Goal: Task Accomplishment & Management: Manage account settings

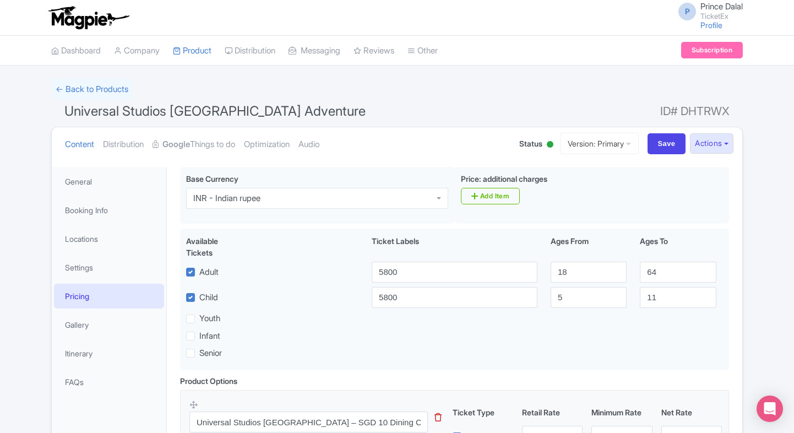
scroll to position [1029, 0]
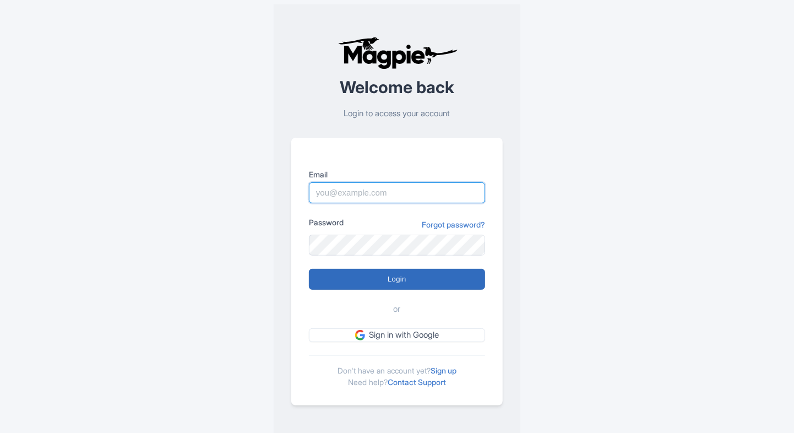
type input "Prince.dalal@ticketex.co"
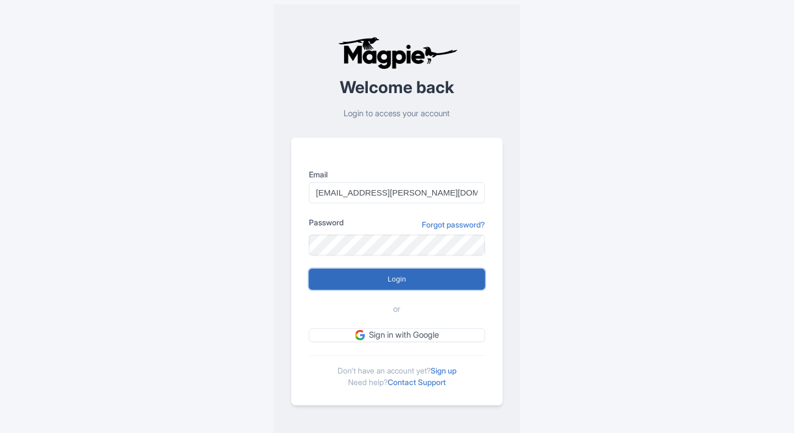
click at [349, 285] on input "Login" at bounding box center [397, 279] width 176 height 21
type input "Logging in..."
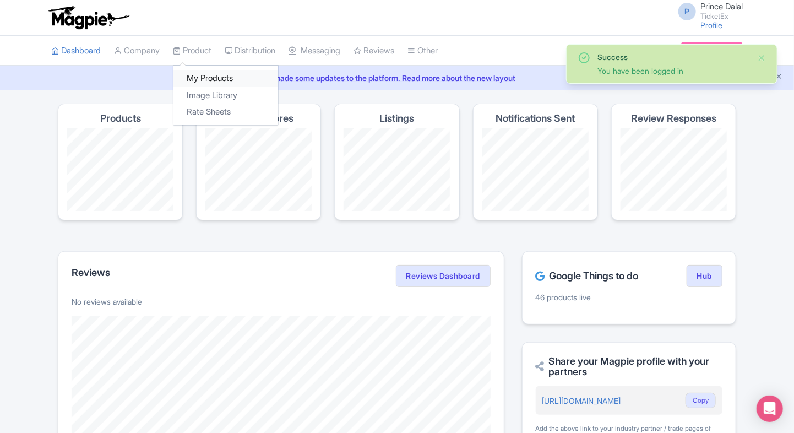
click at [197, 76] on link "My Products" at bounding box center [225, 78] width 105 height 17
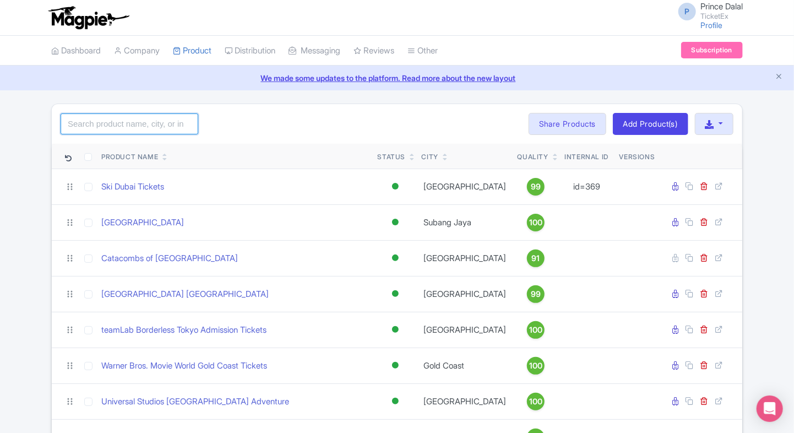
click at [161, 122] on input "search" at bounding box center [130, 123] width 138 height 21
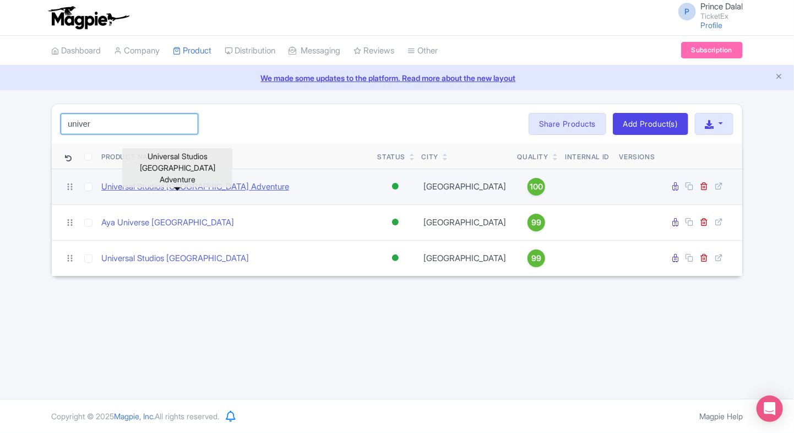
type input "univer"
click at [191, 182] on link "Universal Studios [GEOGRAPHIC_DATA] Adventure" at bounding box center [195, 187] width 188 height 13
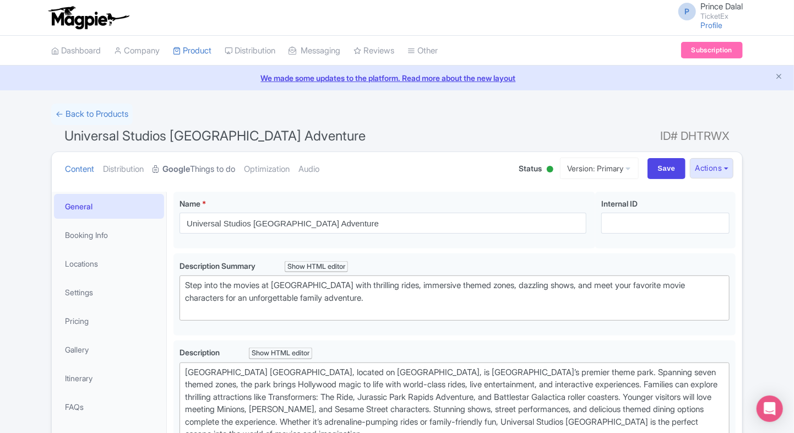
click at [178, 171] on strong "Google" at bounding box center [176, 169] width 28 height 13
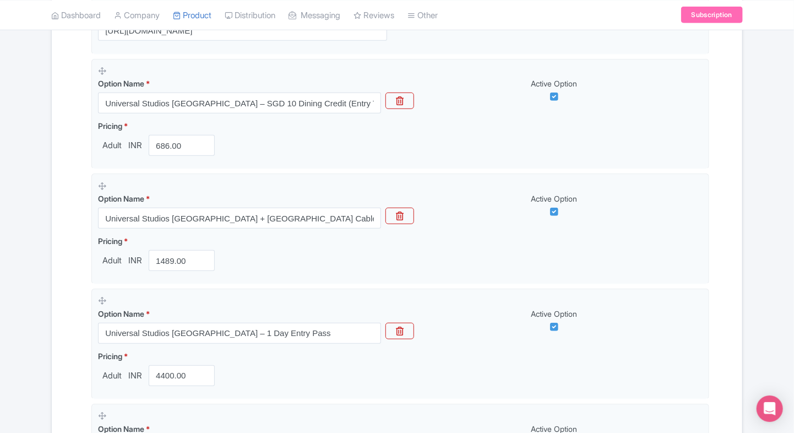
scroll to position [346, 0]
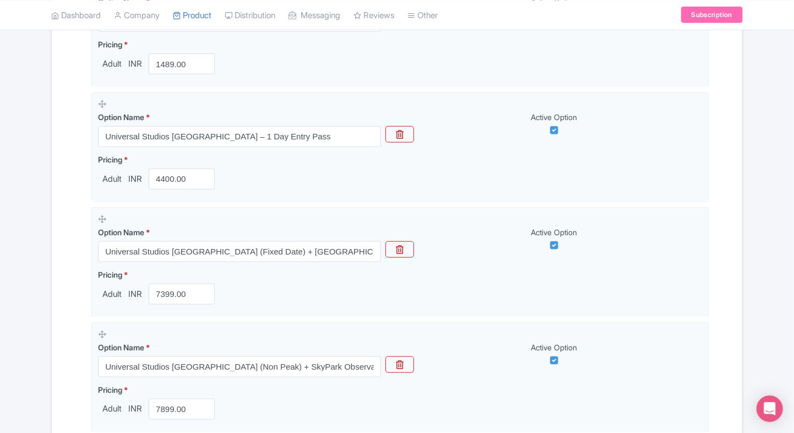
scroll to position [532, 0]
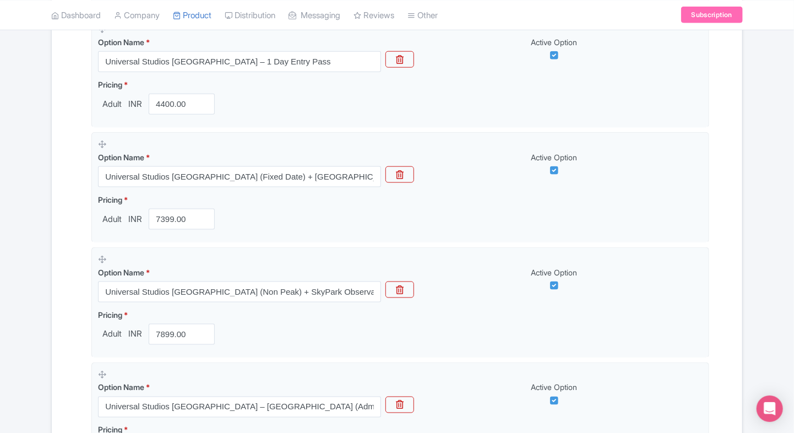
click at [57, 190] on div "Name & Price Locations Description & Reviews Images & Categories Complete Unive…" at bounding box center [397, 254] width 690 height 1323
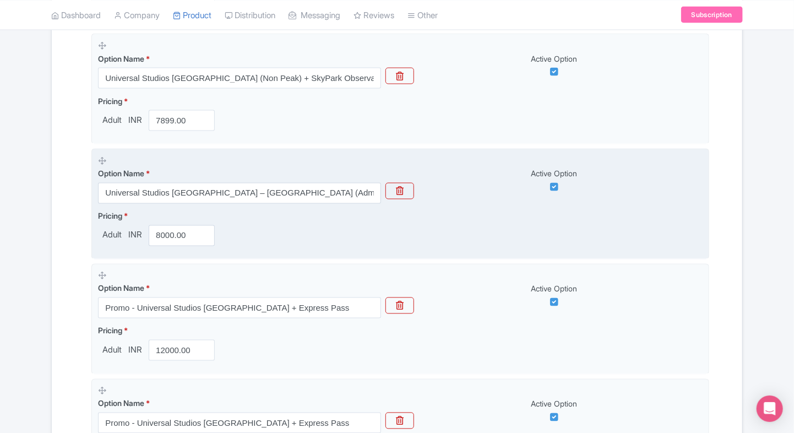
scroll to position [820, 0]
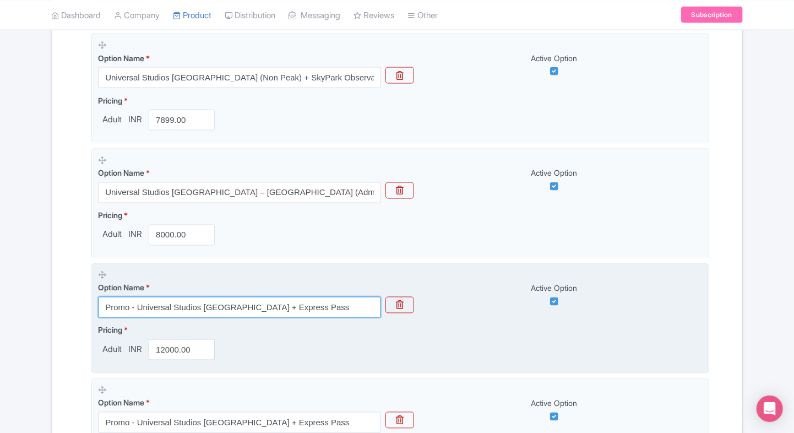
click at [307, 301] on input "Promo - Universal Studios Singapore + Express Pass" at bounding box center [239, 307] width 283 height 21
paste input "Universal Studios Singapore – SGD 25 Food & Beverage Voucher (Entry Ticket Incl…"
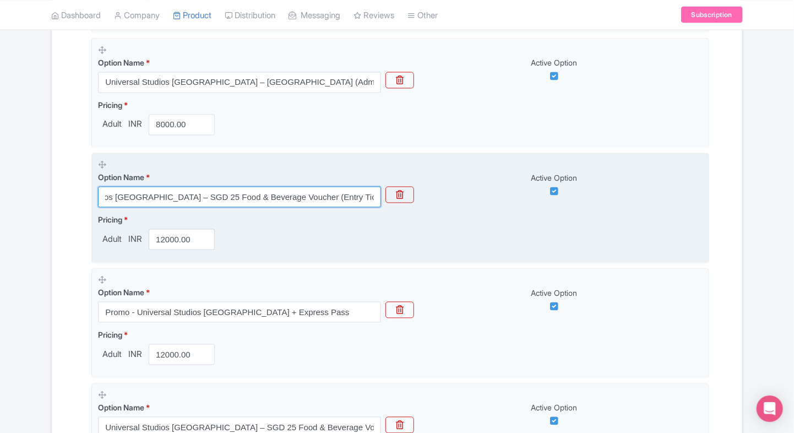
scroll to position [933, 0]
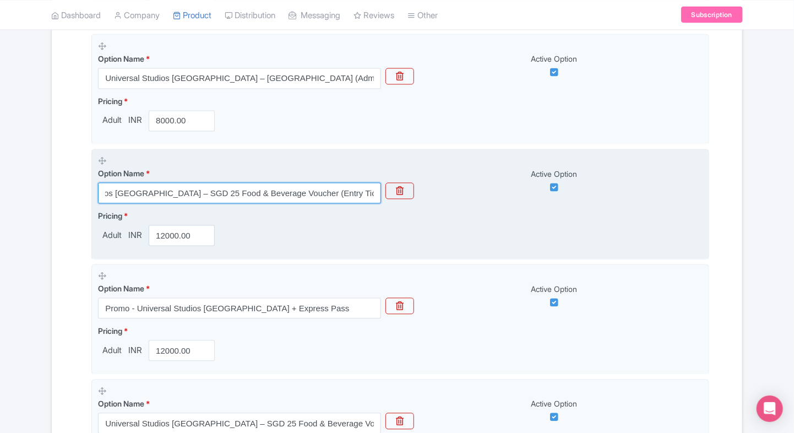
type input "Universal Studios Singapore – SGD 25 Food & Beverage Voucher (Entry Ticket Incl…"
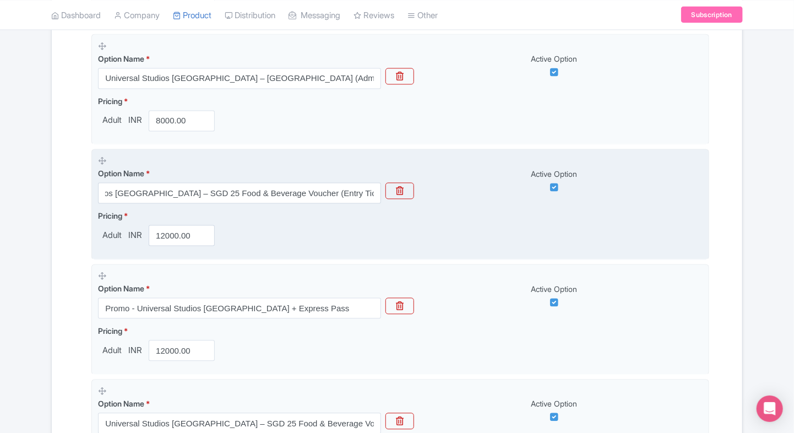
scroll to position [0, 0]
click at [172, 239] on input "12000.00" at bounding box center [182, 235] width 66 height 21
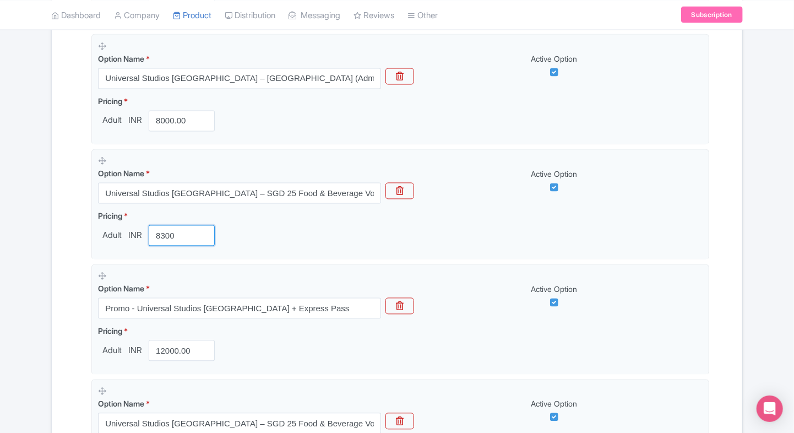
type input "8300"
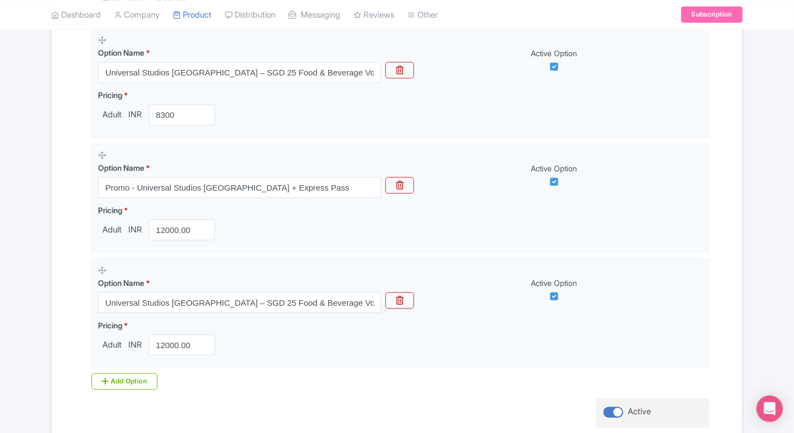
scroll to position [1063, 0]
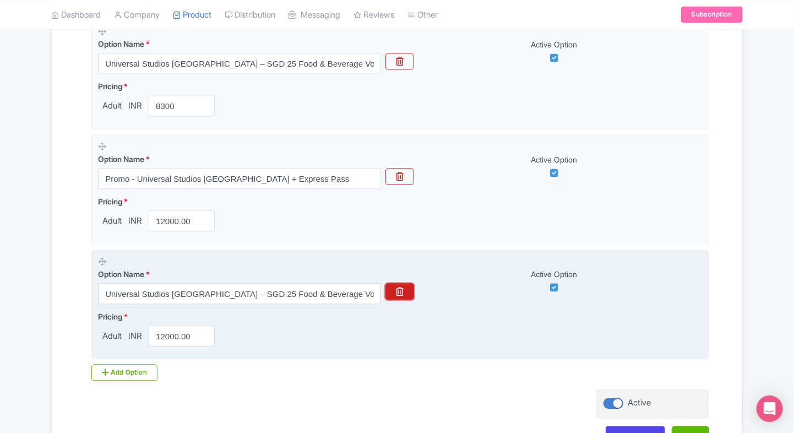
click at [405, 286] on button "button" at bounding box center [399, 291] width 29 height 17
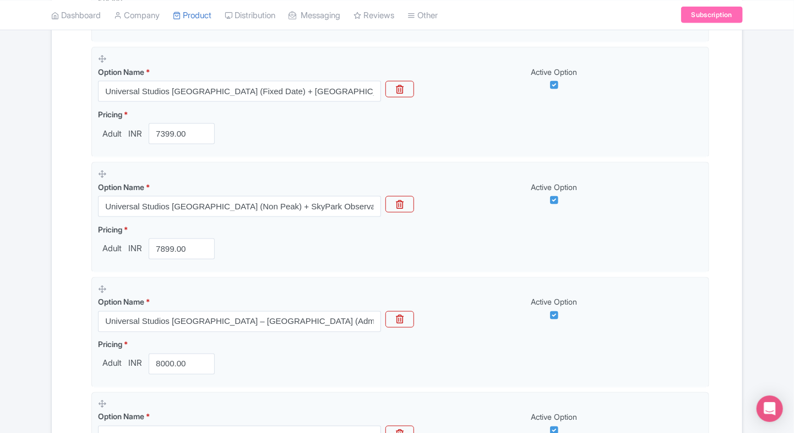
scroll to position [690, 0]
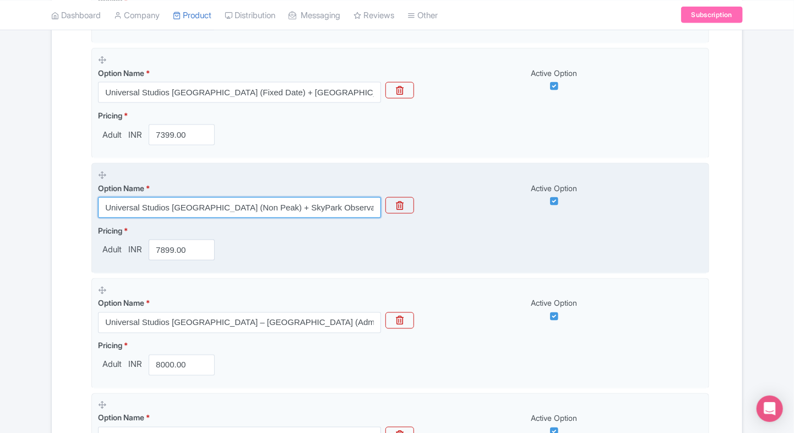
click at [203, 206] on input "Universal Studios Singapore (Non Peak) + SkyPark Observation Deck at Marina Bay…" at bounding box center [239, 207] width 283 height 21
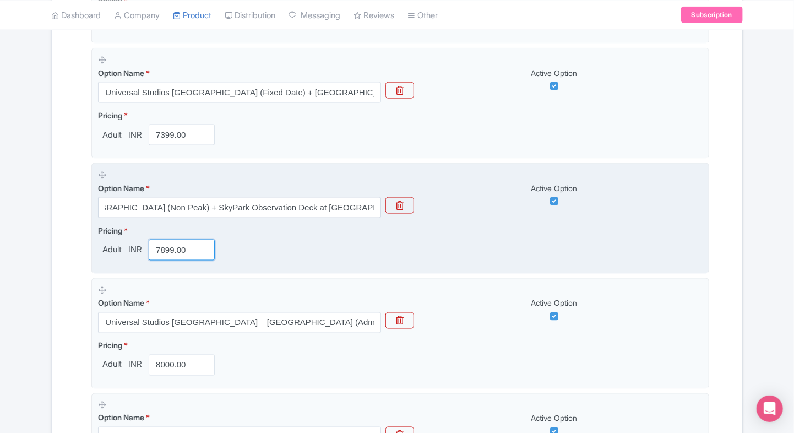
scroll to position [0, 0]
click at [182, 247] on input "7899.00" at bounding box center [182, 249] width 66 height 21
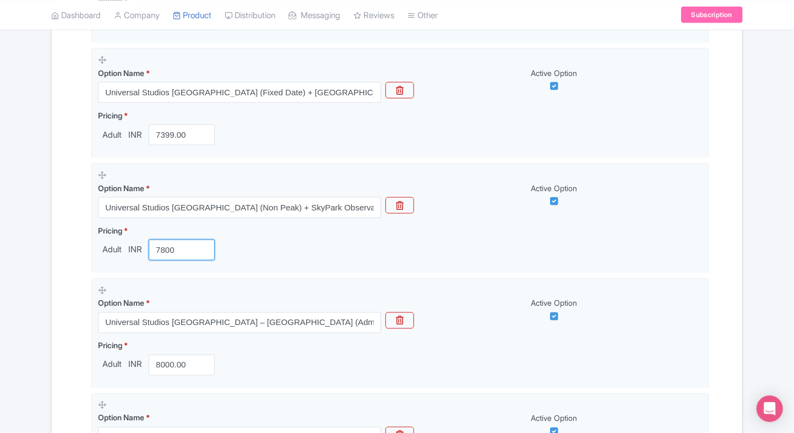
type input "7800"
click at [75, 262] on div "Name & Price Locations Description & Reviews Images & Categories Complete Unive…" at bounding box center [396, 113] width 677 height 1208
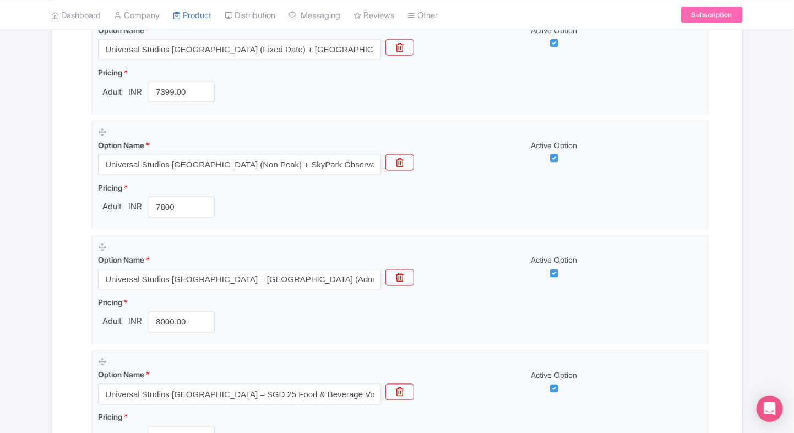
scroll to position [768, 0]
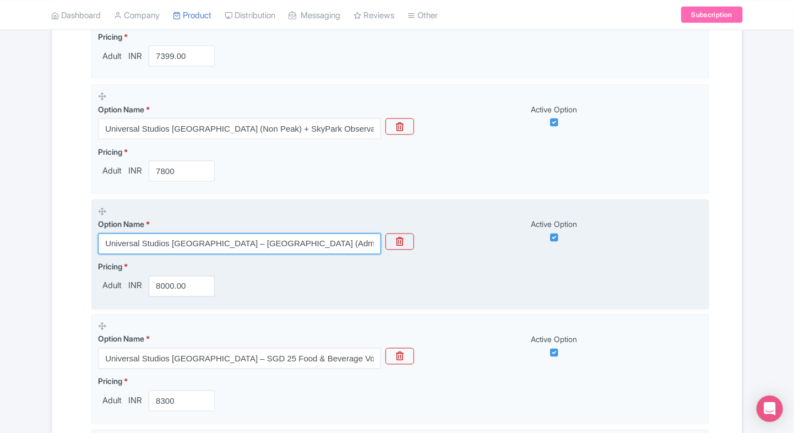
click at [196, 239] on input "Universal Studios Singapore – Express Lane Pass (Admission Sold Separately)" at bounding box center [239, 243] width 283 height 21
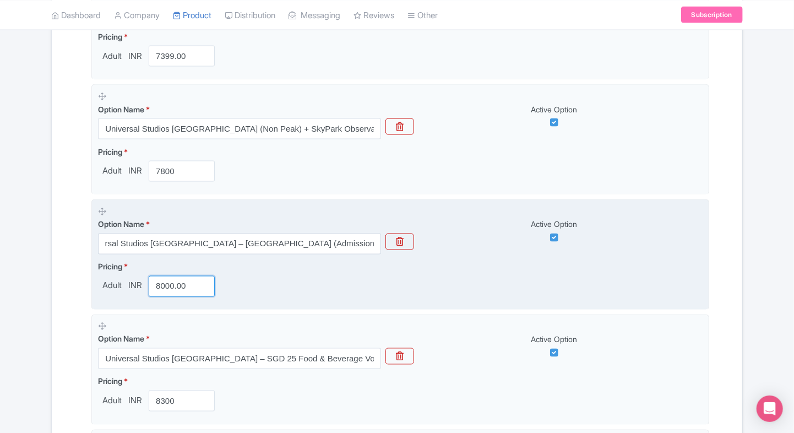
scroll to position [0, 0]
click at [176, 278] on input "8000.00" at bounding box center [182, 286] width 66 height 21
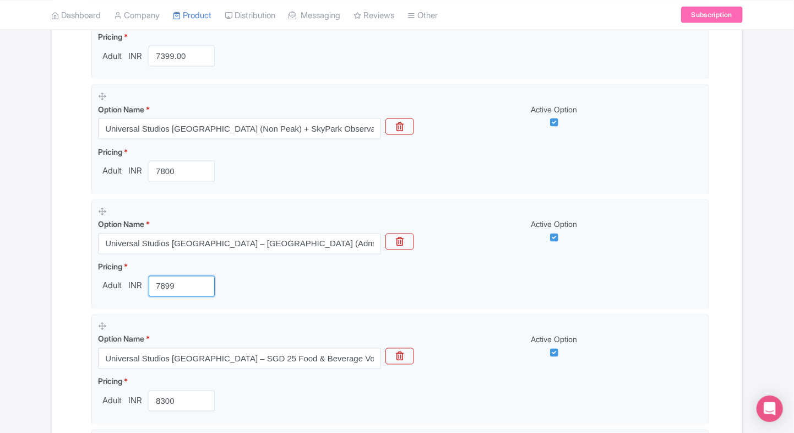
type input "7899"
click at [61, 301] on div "Name & Price Locations Description & Reviews Images & Categories Complete Unive…" at bounding box center [396, 34] width 677 height 1208
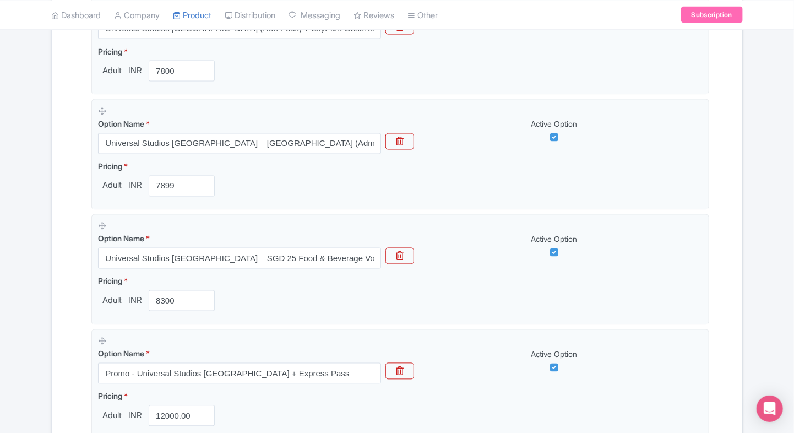
scroll to position [869, 0]
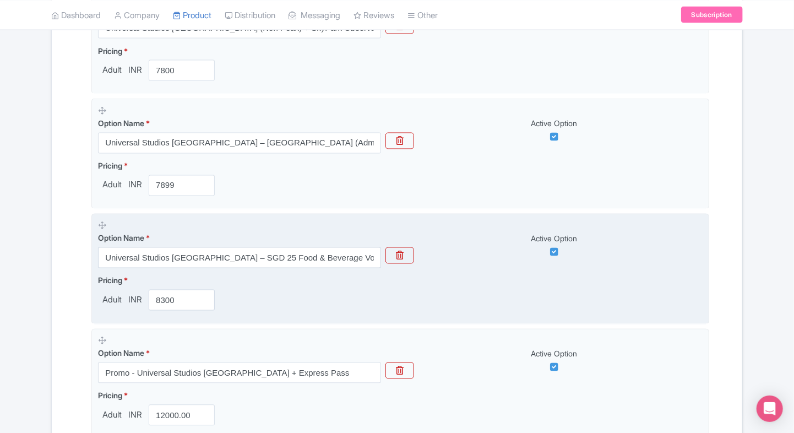
click at [219, 244] on div "Option Name * Universal Studios Singapore – SGD 25 Food & Beverage Voucher (Ent…" at bounding box center [239, 250] width 283 height 36
drag, startPoint x: 219, startPoint y: 244, endPoint x: 206, endPoint y: 250, distance: 13.5
click at [219, 244] on div "Option Name * Universal Studios Singapore – SGD 25 Food & Beverage Voucher (Ent…" at bounding box center [239, 250] width 283 height 36
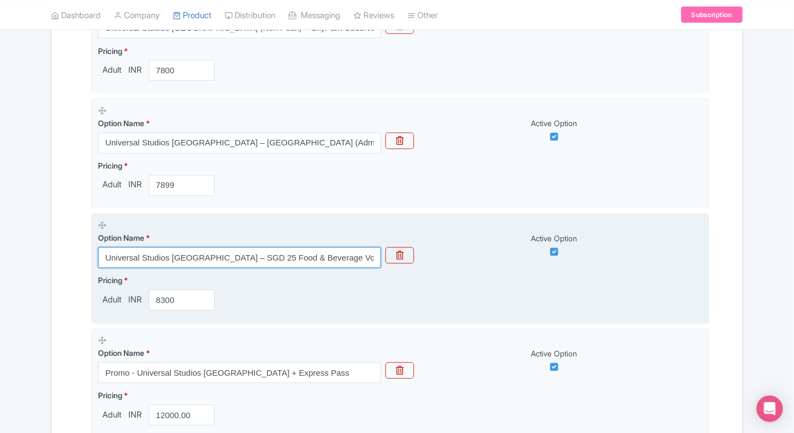
click at [206, 250] on input "Universal Studios Singapore – SGD 25 Food & Beverage Voucher (Entry Ticket Incl…" at bounding box center [239, 257] width 283 height 21
paste input "Universal Studios Singapore with Singapore Oceanarium Combo( Multiple Options a…"
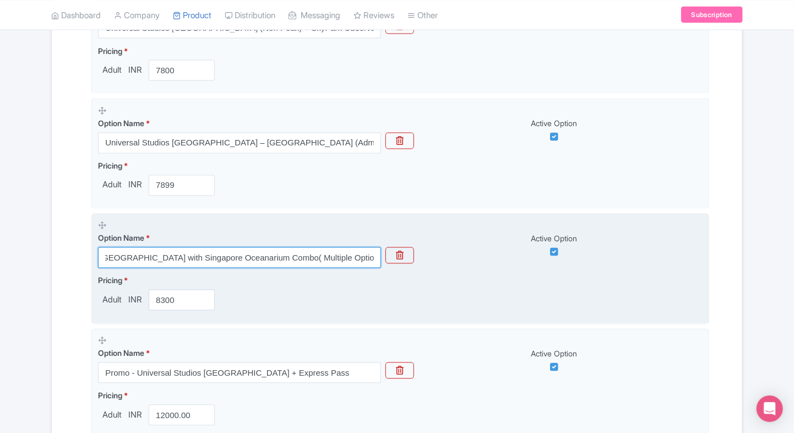
type input "Universal Studios Singapore with Singapore Oceanarium Combo( Multiple Options a…"
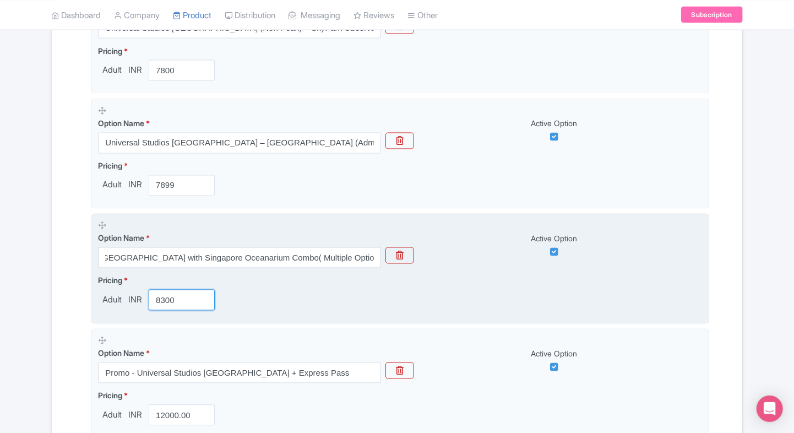
click at [186, 297] on input "8300" at bounding box center [182, 300] width 66 height 21
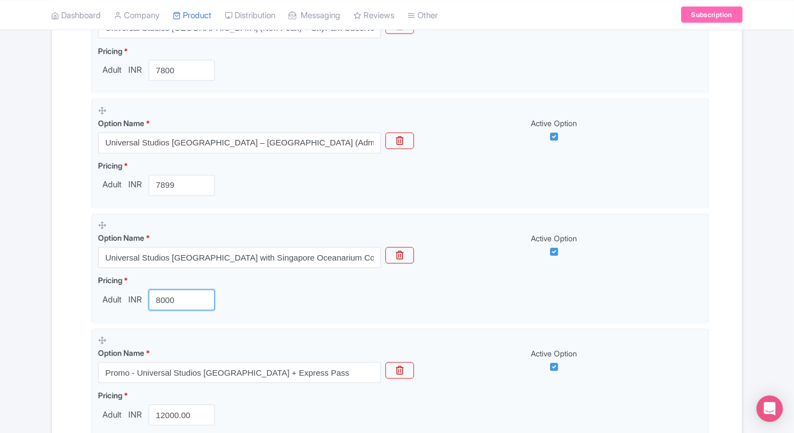
type input "8000"
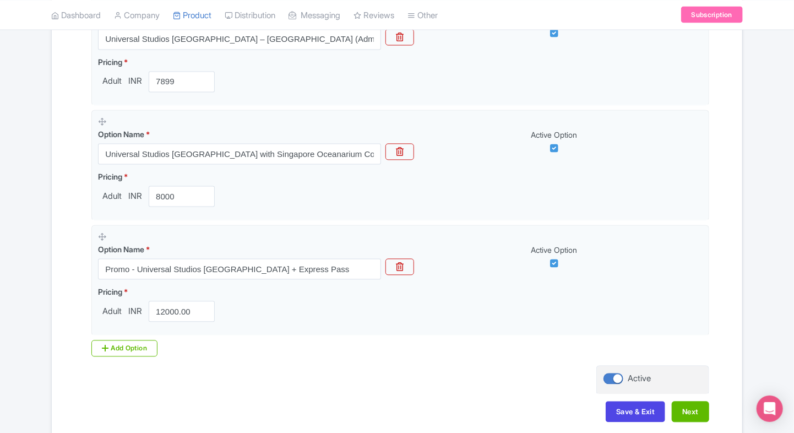
scroll to position [981, 0]
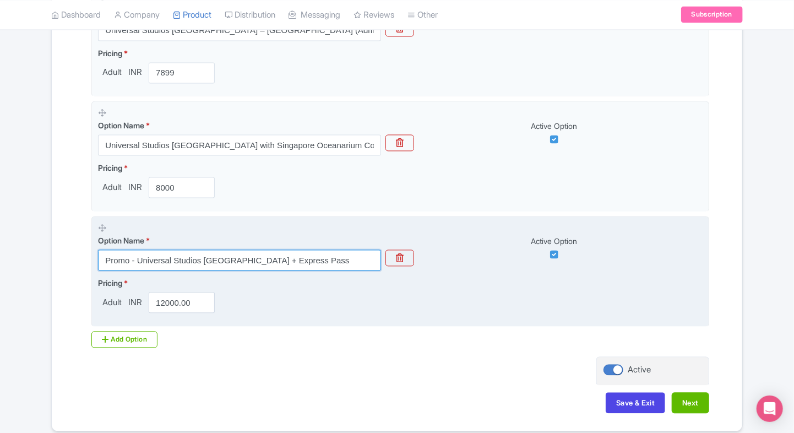
click at [306, 254] on input "Promo - Universal Studios Singapore + Express Pass" at bounding box center [239, 260] width 283 height 21
paste input "Universal Studios Singapore – SGD 25 Food & Beverage Voucher (Entry Ticket Incl…"
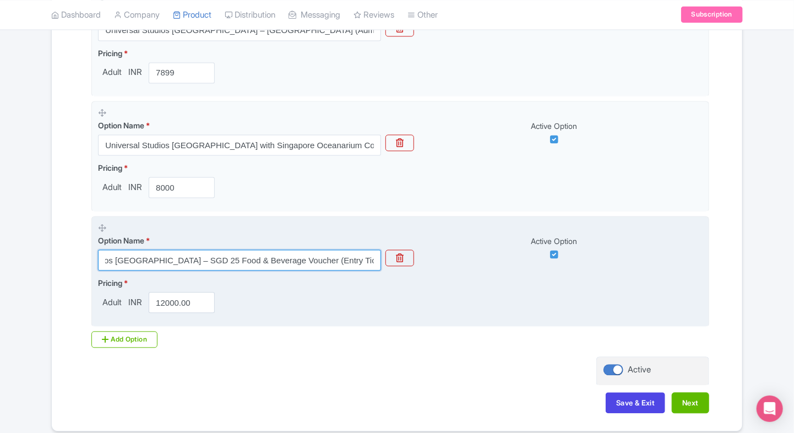
type input "Universal Studios Singapore – SGD 25 Food & Beverage Voucher (Entry Ticket Incl…"
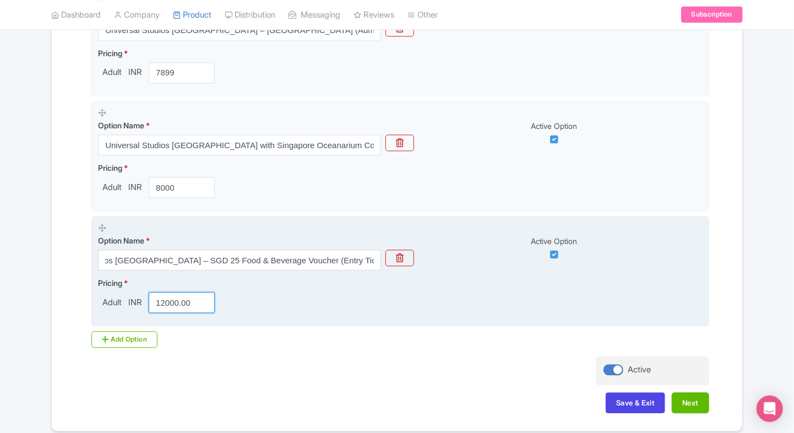
click at [170, 295] on input "12000.00" at bounding box center [182, 302] width 66 height 21
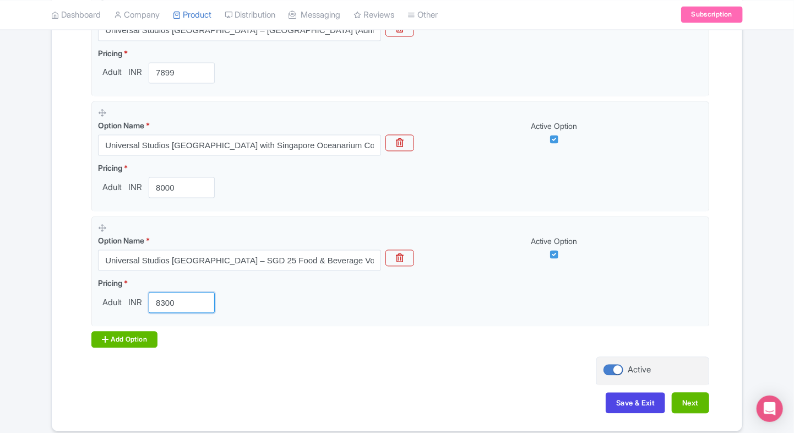
type input "8300"
click at [95, 345] on div "Add Option" at bounding box center [124, 339] width 66 height 17
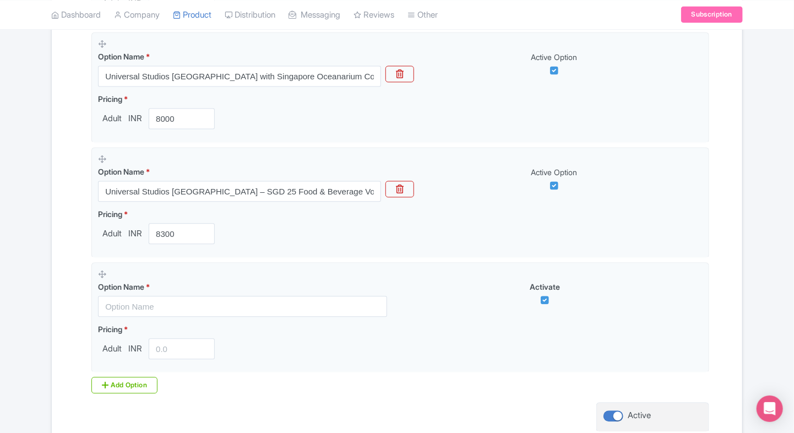
scroll to position [1052, 0]
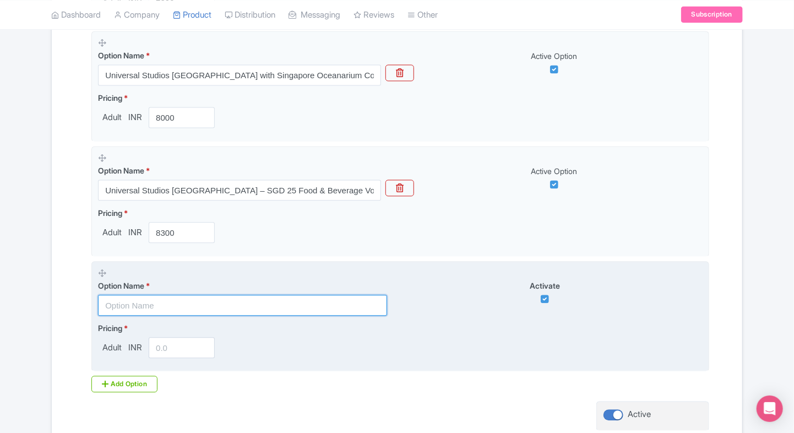
click at [248, 308] on input "text" at bounding box center [242, 304] width 289 height 21
paste input "Promo - Universal Studios Singapore + Express Pass"
type input "Promo - Universal Studios Singapore + Express Pass"
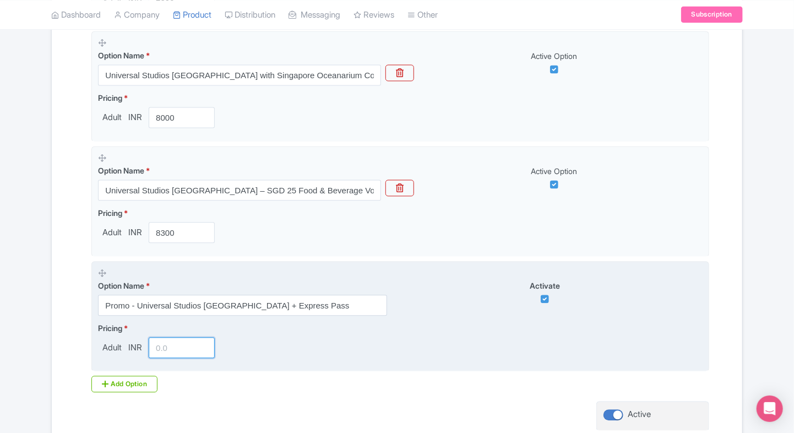
click at [165, 342] on input "number" at bounding box center [182, 347] width 66 height 21
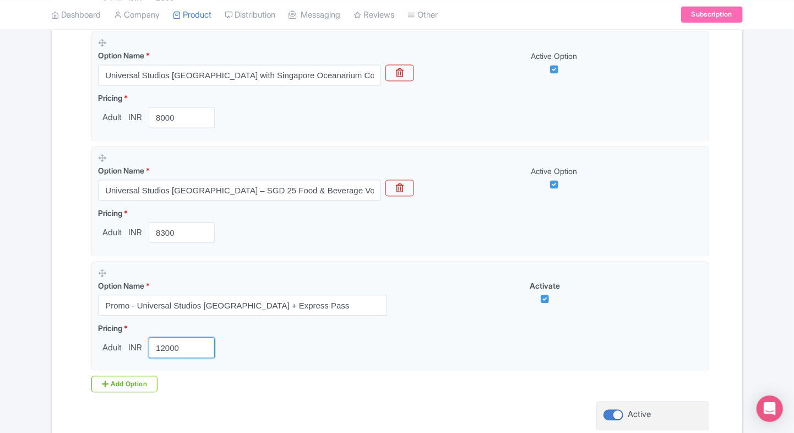
type input "12000"
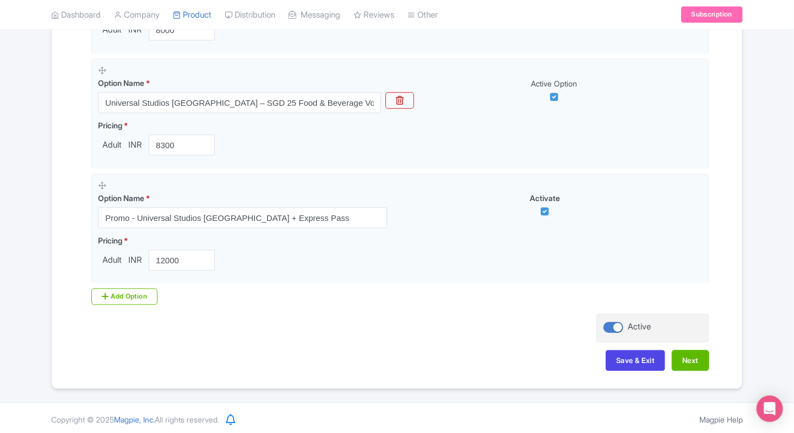
scroll to position [1140, 0]
click at [698, 353] on button "Next" at bounding box center [689, 359] width 37 height 21
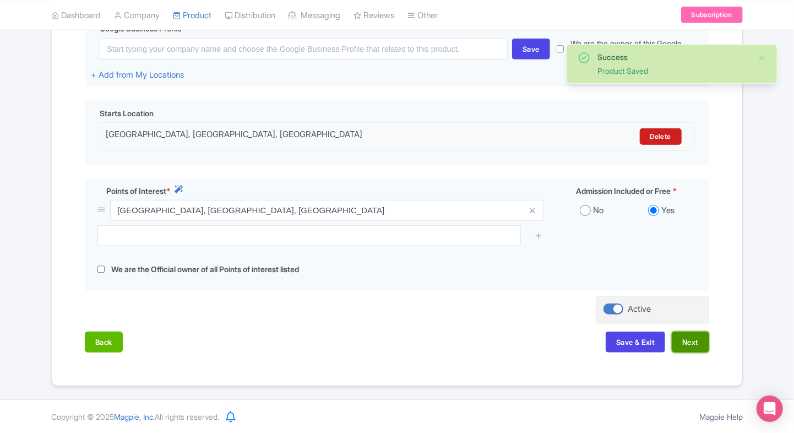
click at [692, 340] on button "Next" at bounding box center [689, 341] width 37 height 21
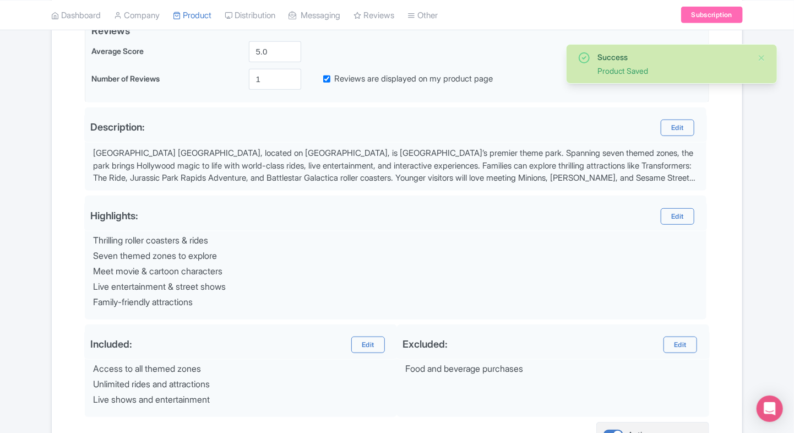
scroll to position [392, 0]
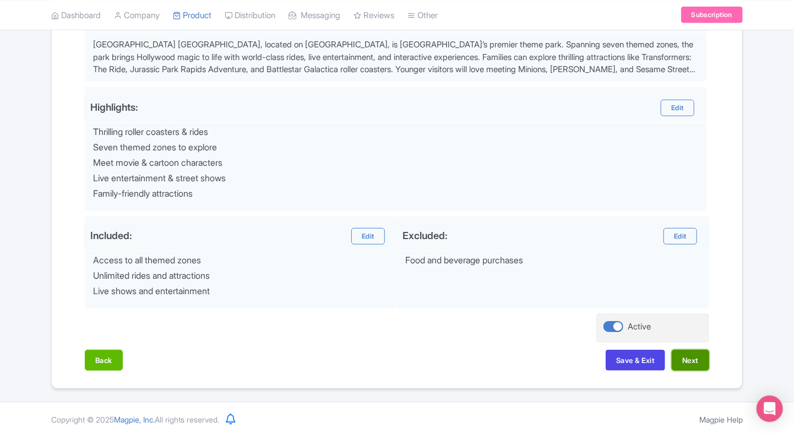
click at [690, 353] on button "Next" at bounding box center [689, 359] width 37 height 21
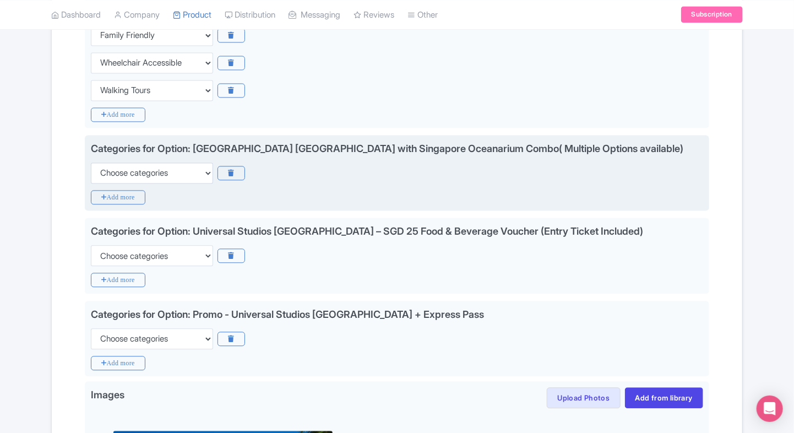
scroll to position [1008, 0]
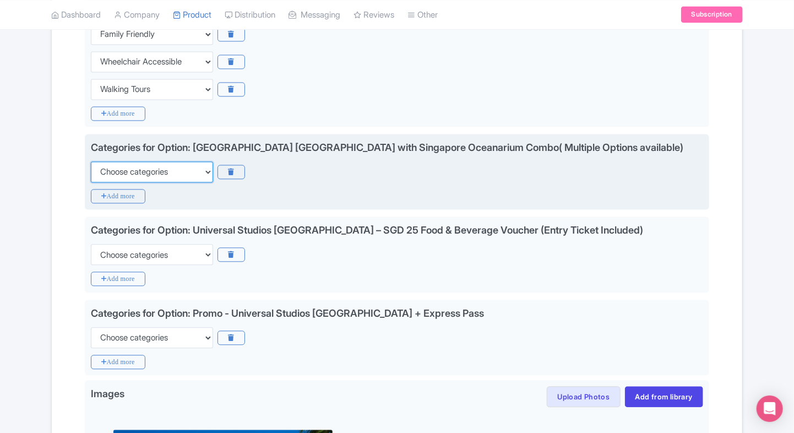
click at [206, 161] on select "Choose categories Adults Only Animals Audio Guide Beaches Bike Tours Boat Tours…" at bounding box center [152, 171] width 122 height 21
select select "family-friendly"
click at [91, 161] on select "Choose categories Adults Only Animals Audio Guide Beaches Bike Tours Boat Tours…" at bounding box center [152, 171] width 122 height 21
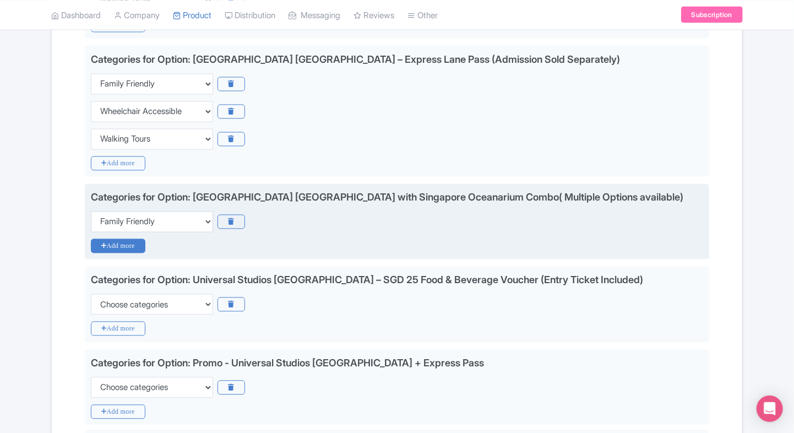
click at [119, 239] on icon "Add more" at bounding box center [118, 246] width 54 height 14
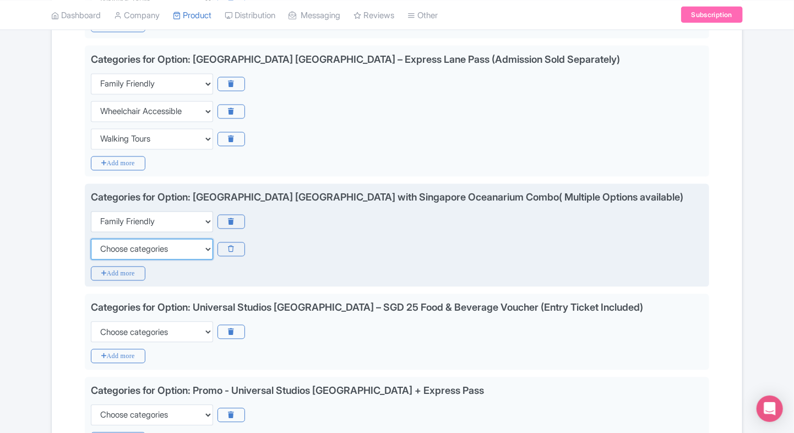
click at [138, 239] on select "Choose categories Adults Only Animals Audio Guide Beaches Bike Tours Boat Tours…" at bounding box center [152, 249] width 122 height 21
select select "wheelchair-accessible"
click at [91, 239] on select "Choose categories Adults Only Animals Audio Guide Beaches Bike Tours Boat Tours…" at bounding box center [152, 249] width 122 height 21
click at [114, 266] on icon "Add more" at bounding box center [118, 273] width 54 height 14
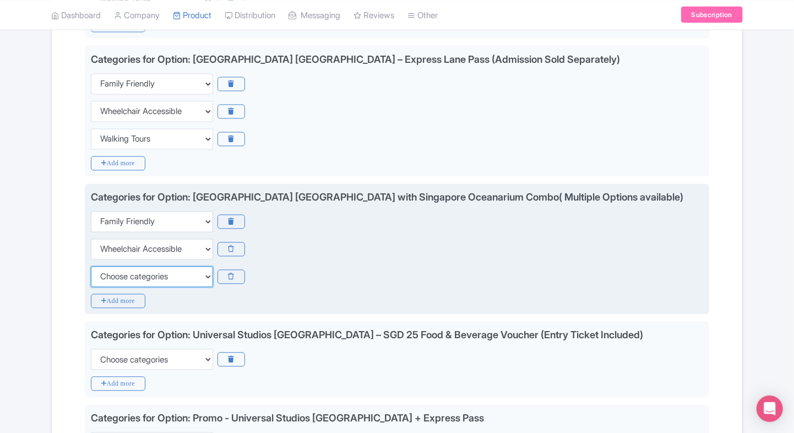
click at [114, 266] on select "Choose categories Adults Only Animals Audio Guide Beaches Bike Tours Boat Tours…" at bounding box center [152, 276] width 122 height 21
select select "walking-tours"
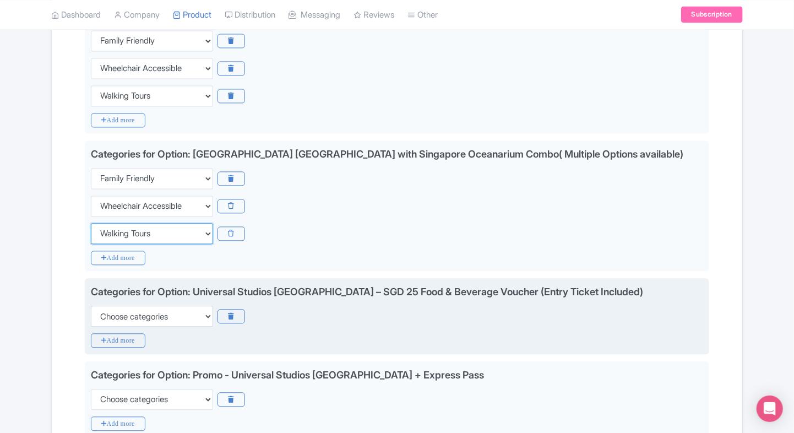
scroll to position [1002, 0]
click at [128, 305] on select "Choose categories Adults Only Animals Audio Guide Beaches Bike Tours Boat Tours…" at bounding box center [152, 315] width 122 height 21
select select "family-friendly"
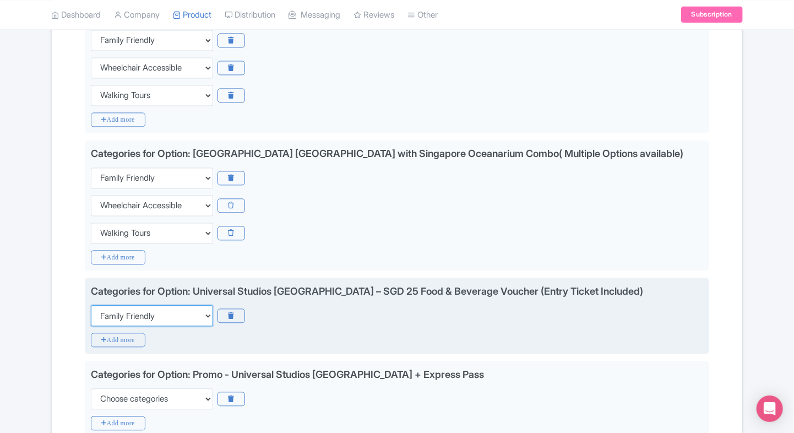
click at [91, 305] on select "Choose categories Adults Only Animals Audio Guide Beaches Bike Tours Boat Tours…" at bounding box center [152, 315] width 122 height 21
click at [107, 332] on icon "Add more" at bounding box center [118, 339] width 54 height 14
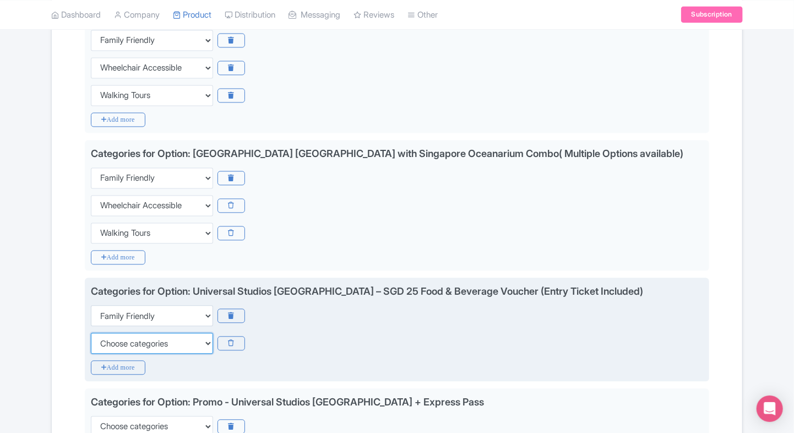
click at [107, 332] on select "Choose categories Adults Only Animals Audio Guide Beaches Bike Tours Boat Tours…" at bounding box center [152, 342] width 122 height 21
click at [91, 332] on select "Choose categories Adults Only Animals Audio Guide Beaches Bike Tours Boat Tours…" at bounding box center [152, 342] width 122 height 21
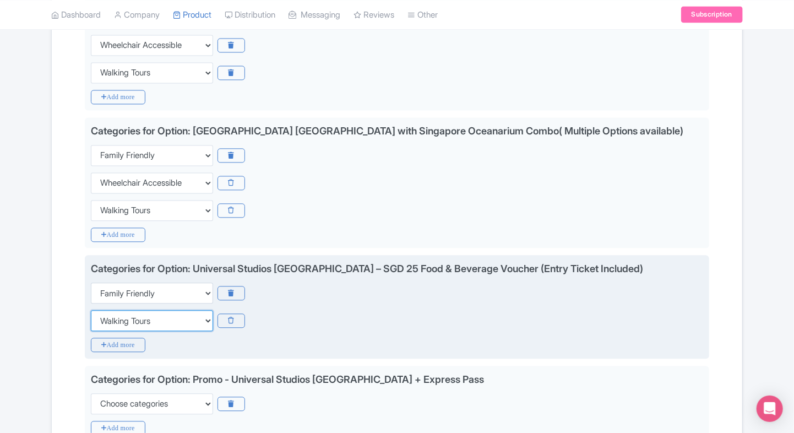
scroll to position [1026, 0]
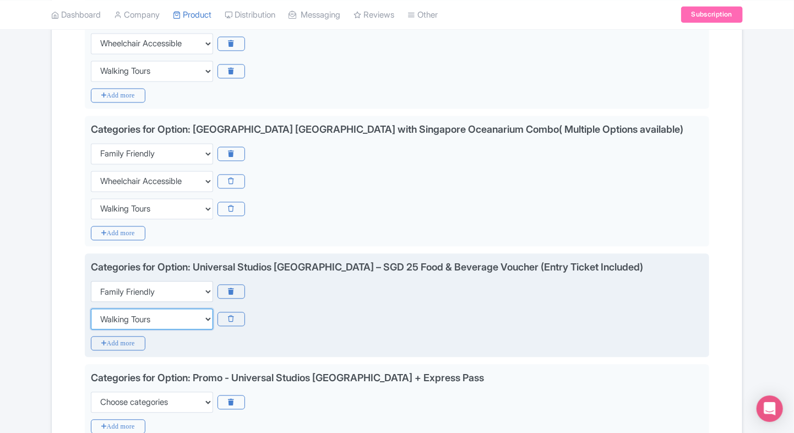
click at [148, 308] on select "Choose categories Adults Only Animals Audio Guide Beaches Bike Tours Boat Tours…" at bounding box center [152, 318] width 122 height 21
select select "wheelchair-accessible"
click at [91, 308] on select "Choose categories Adults Only Animals Audio Guide Beaches Bike Tours Boat Tours…" at bounding box center [152, 318] width 122 height 21
click at [108, 336] on icon "Add more" at bounding box center [118, 343] width 54 height 14
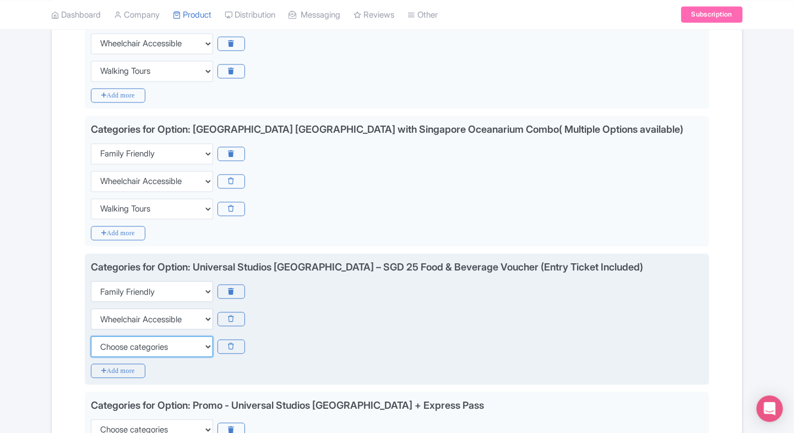
click at [108, 336] on select "Choose categories Adults Only Animals Audio Guide Beaches Bike Tours Boat Tours…" at bounding box center [152, 346] width 122 height 21
select select "walking-tours"
click at [91, 336] on select "Choose categories Adults Only Animals Audio Guide Beaches Bike Tours Boat Tours…" at bounding box center [152, 346] width 122 height 21
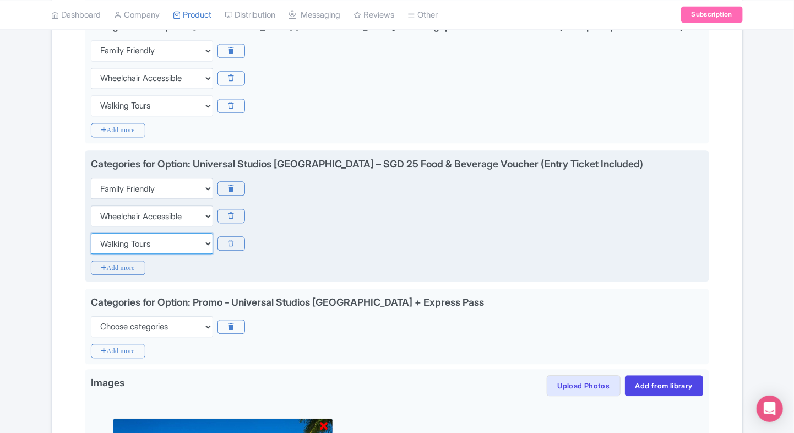
scroll to position [1132, 0]
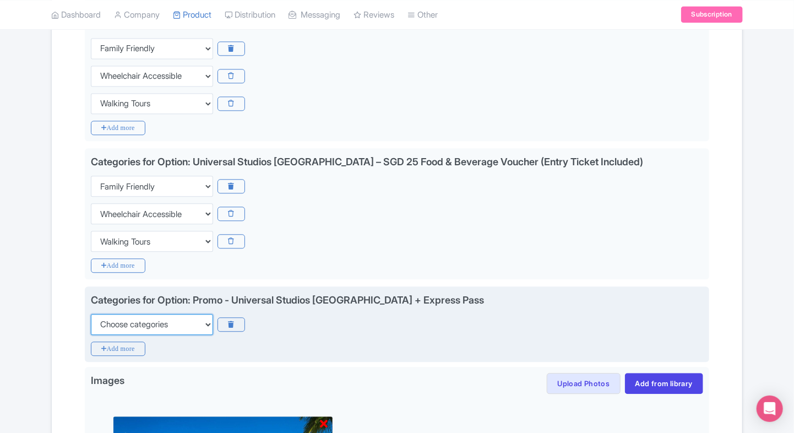
click at [141, 314] on select "Choose categories Adults Only Animals Audio Guide Beaches Bike Tours Boat Tours…" at bounding box center [152, 324] width 122 height 21
select select "family-friendly"
click at [91, 314] on select "Choose categories Adults Only Animals Audio Guide Beaches Bike Tours Boat Tours…" at bounding box center [152, 324] width 122 height 21
click at [105, 341] on icon "Add more" at bounding box center [118, 348] width 54 height 14
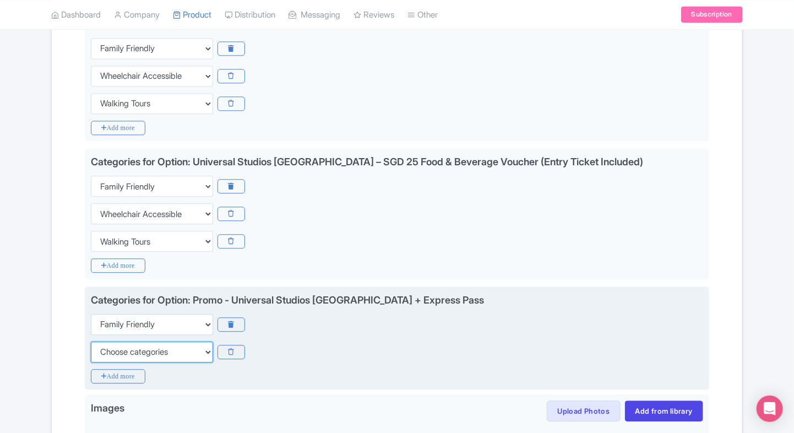
click at [105, 341] on select "Choose categories Adults Only Animals Audio Guide Beaches Bike Tours Boat Tours…" at bounding box center [152, 351] width 122 height 21
select select "wheelchair-accessible"
click at [91, 341] on select "Choose categories Adults Only Animals Audio Guide Beaches Bike Tours Boat Tours…" at bounding box center [152, 351] width 122 height 21
click at [103, 345] on div "Categories for Option: Promo - Universal Studios Singapore + Express Pass Choos…" at bounding box center [397, 337] width 624 height 103
click at [101, 369] on icon "Add more" at bounding box center [118, 376] width 54 height 14
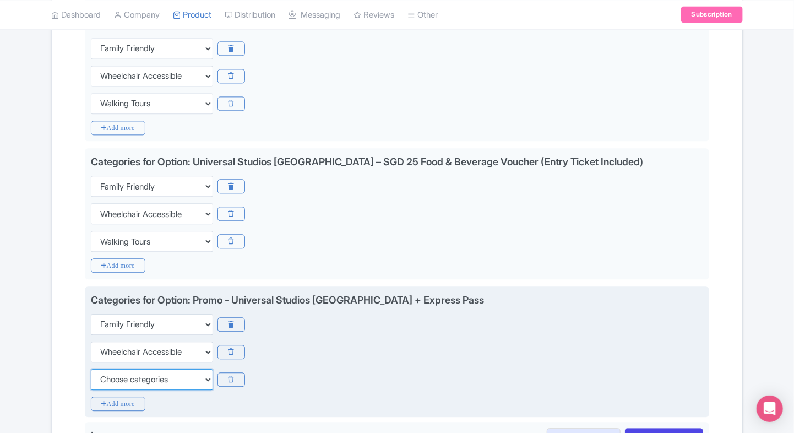
click at [101, 369] on select "Choose categories Adults Only Animals Audio Guide Beaches Bike Tours Boat Tours…" at bounding box center [152, 379] width 122 height 21
click at [91, 369] on select "Choose categories Adults Only Animals Audio Guide Beaches Bike Tours Boat Tours…" at bounding box center [152, 379] width 122 height 21
click at [101, 369] on select "Choose categories Adults Only Animals Audio Guide Beaches Bike Tours Boat Tours…" at bounding box center [152, 379] width 122 height 21
select select "walking-tours"
click at [91, 369] on select "Choose categories Adults Only Animals Audio Guide Beaches Bike Tours Boat Tours…" at bounding box center [152, 379] width 122 height 21
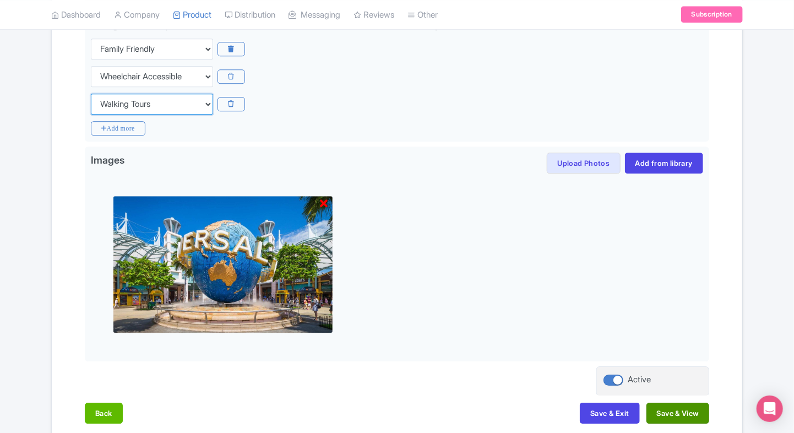
scroll to position [1444, 0]
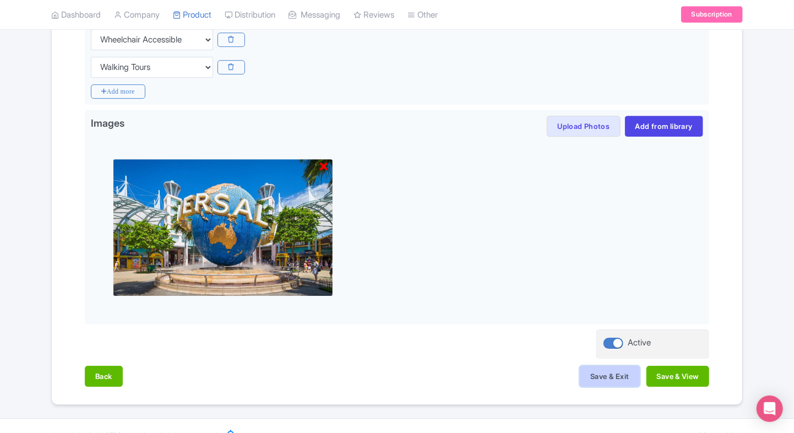
click at [614, 366] on button "Save & Exit" at bounding box center [609, 375] width 59 height 21
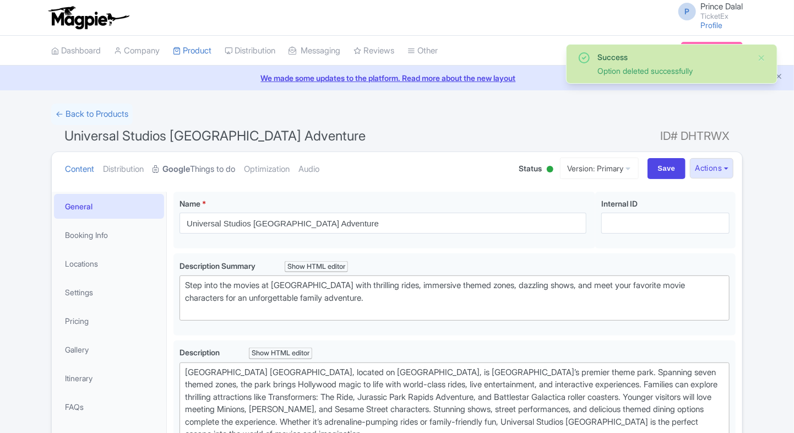
click at [190, 174] on strong "Google" at bounding box center [176, 169] width 28 height 13
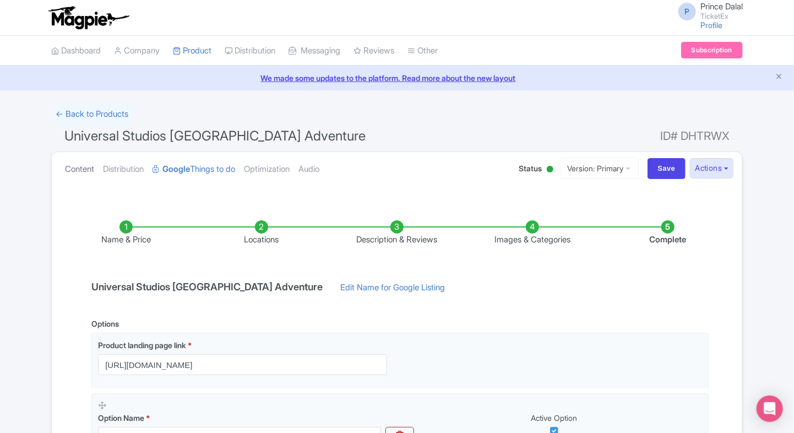
click at [72, 172] on link "Content" at bounding box center [79, 169] width 29 height 35
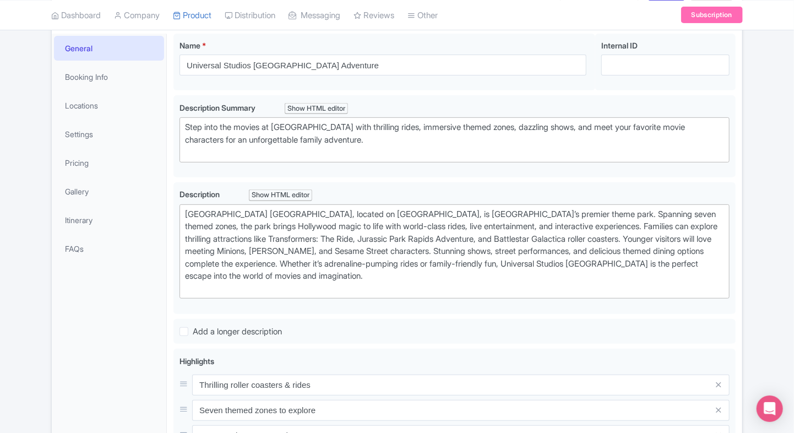
scroll to position [180, 0]
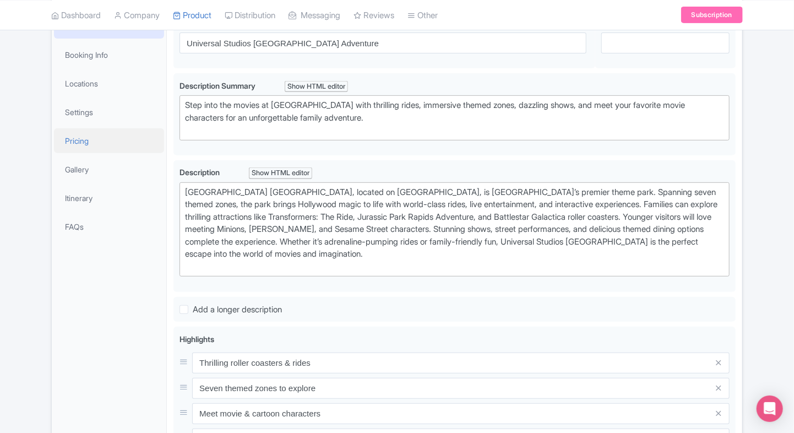
click at [136, 138] on link "Pricing" at bounding box center [109, 140] width 110 height 25
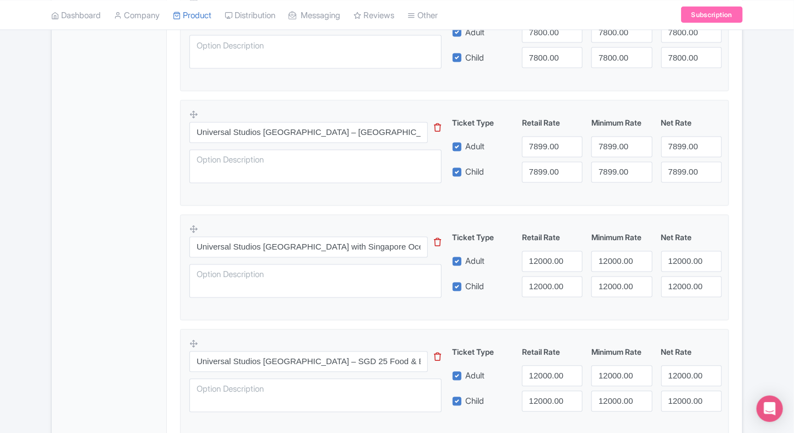
scroll to position [886, 0]
click at [329, 245] on input "Universal Studios Singapore with Singapore Oceanarium Combo( Multiple Options a…" at bounding box center [308, 247] width 238 height 21
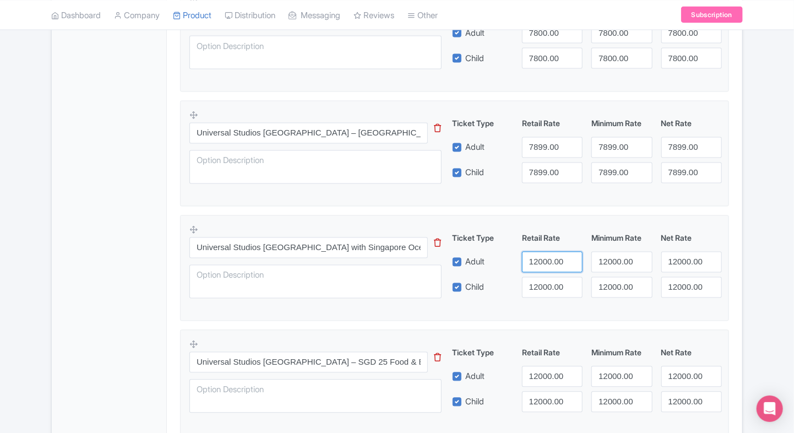
click at [531, 260] on input "12000.00" at bounding box center [552, 262] width 61 height 21
type input "8000"
click at [534, 287] on input "12000.00" at bounding box center [552, 287] width 61 height 21
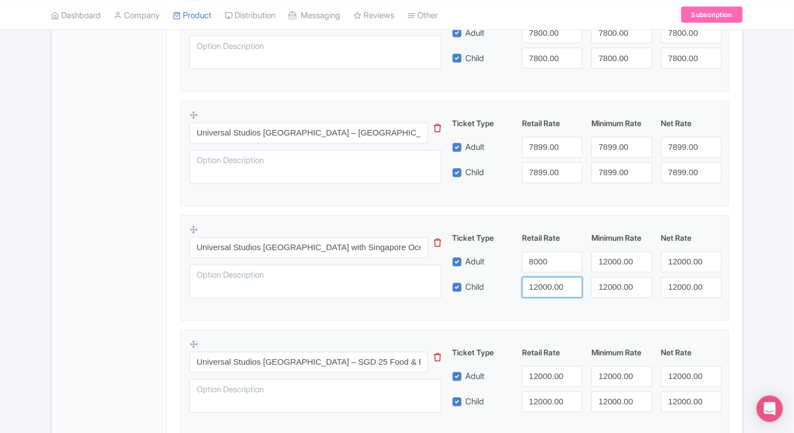
click at [534, 287] on input "12000.00" at bounding box center [552, 287] width 61 height 21
paste input "80"
type input "8000"
click at [611, 266] on input "12000.00" at bounding box center [621, 262] width 61 height 21
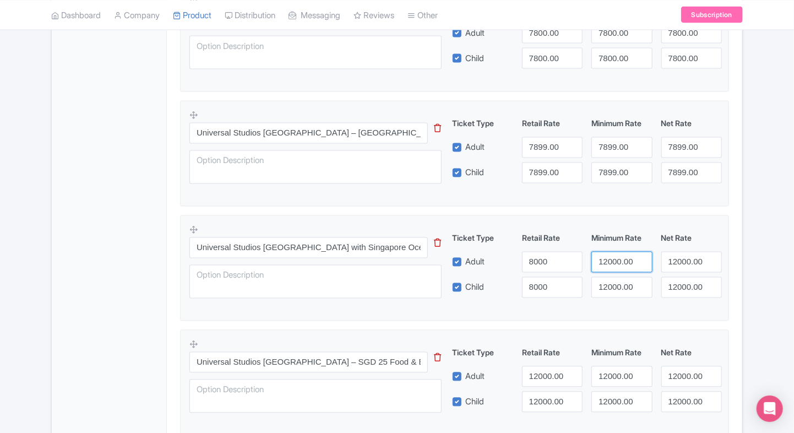
click at [611, 266] on input "12000.00" at bounding box center [621, 262] width 61 height 21
paste input "80"
type input "8000"
click at [611, 283] on input "12000.00" at bounding box center [621, 287] width 61 height 21
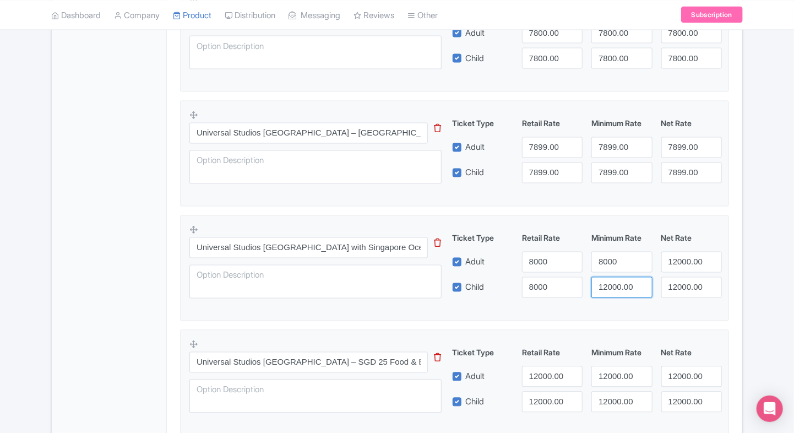
click at [611, 283] on input "12000.00" at bounding box center [621, 287] width 61 height 21
paste input "80"
type input "8000"
click at [674, 261] on input "12000.00" at bounding box center [691, 262] width 61 height 21
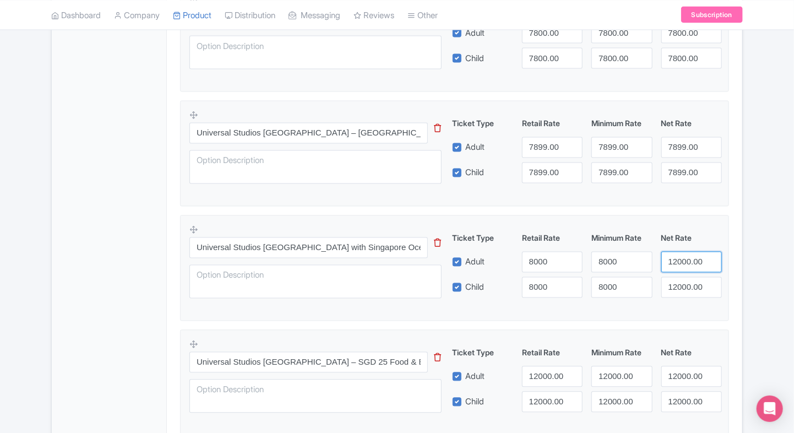
drag, startPoint x: 674, startPoint y: 261, endPoint x: 674, endPoint y: 281, distance: 19.8
click at [674, 261] on input "12000.00" at bounding box center [691, 262] width 61 height 21
paste input "80"
click at [674, 261] on input "12000.00" at bounding box center [691, 262] width 61 height 21
type input "8000"
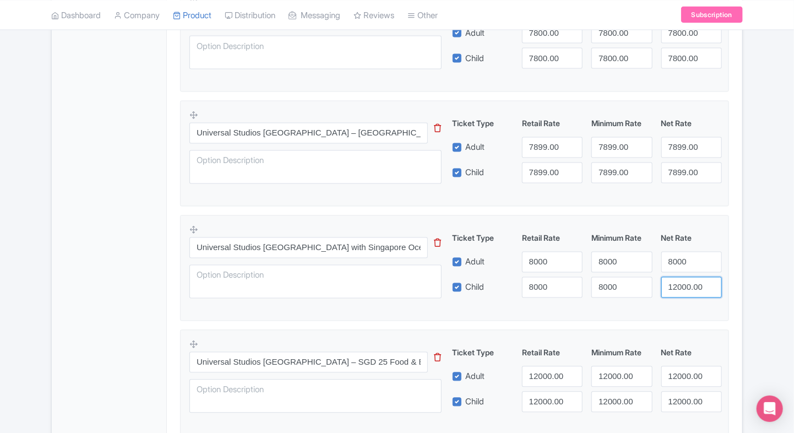
click at [674, 292] on input "12000.00" at bounding box center [691, 287] width 61 height 21
paste input "80"
click at [674, 292] on input "12000.00" at bounding box center [691, 287] width 61 height 21
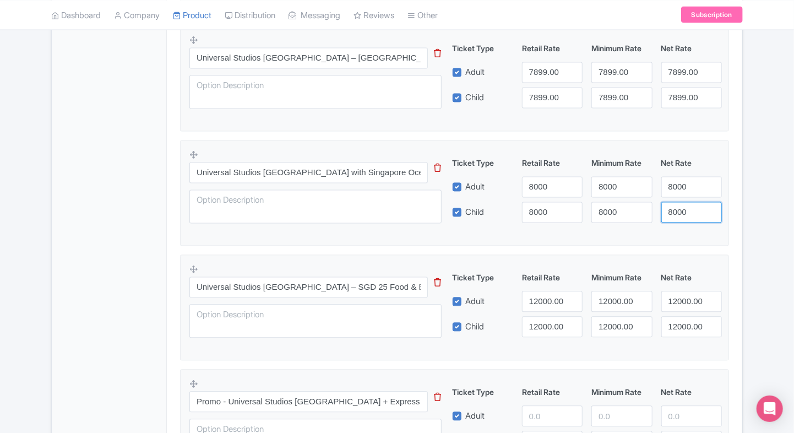
type input "8000"
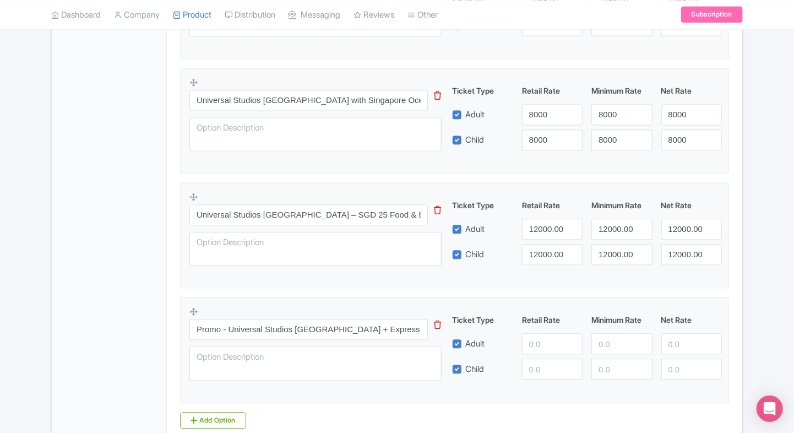
scroll to position [1038, 0]
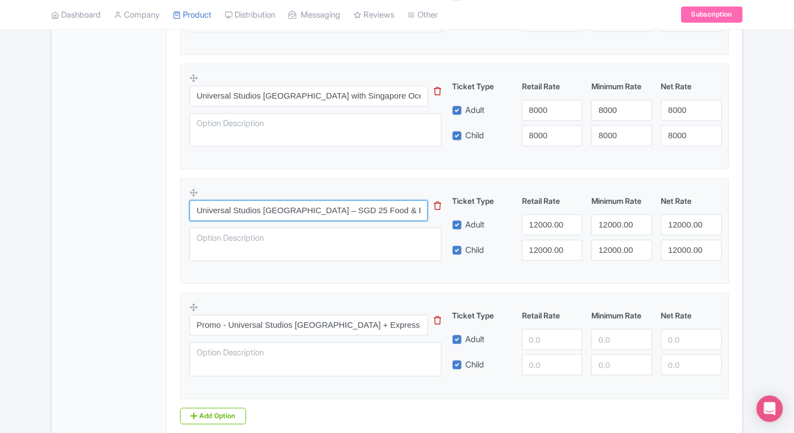
click at [278, 208] on input "Universal Studios Singapore – SGD 25 Food & Beverage Voucher (Entry Ticket Incl…" at bounding box center [308, 210] width 238 height 21
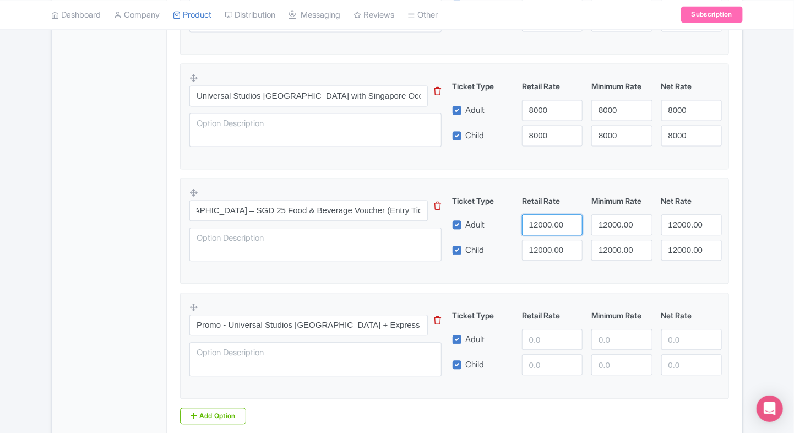
scroll to position [0, 0]
click at [539, 223] on input "12000.00" at bounding box center [552, 224] width 61 height 21
type input "8300"
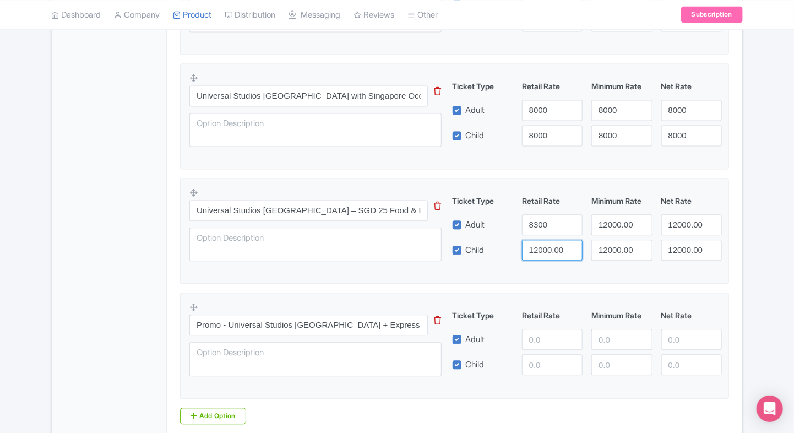
click at [538, 239] on input "12000.00" at bounding box center [552, 249] width 61 height 21
paste input "83"
type input "8300"
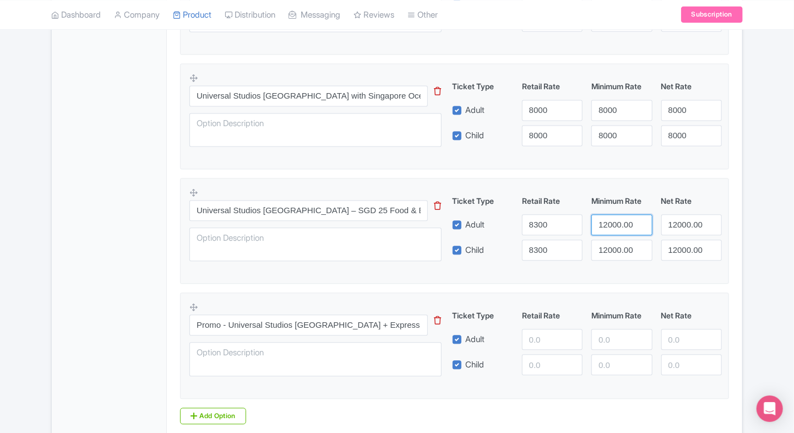
click at [610, 228] on input "12000.00" at bounding box center [621, 224] width 61 height 21
paste input "83"
click at [610, 228] on input "12000.00" at bounding box center [621, 224] width 61 height 21
type input "8300"
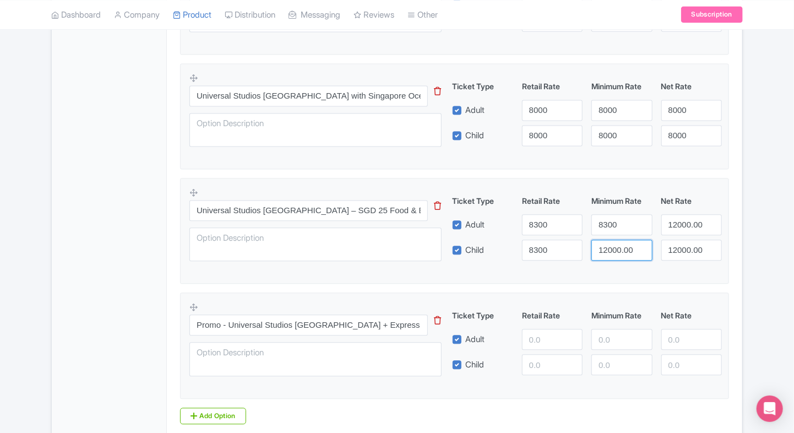
click at [607, 247] on input "12000.00" at bounding box center [621, 249] width 61 height 21
paste input "83"
click at [607, 247] on input "8300" at bounding box center [621, 249] width 61 height 21
type input "8300"
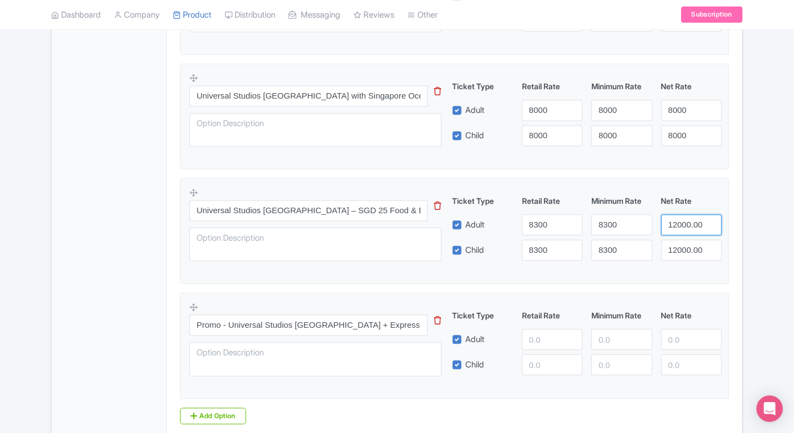
click at [690, 221] on input "12000.00" at bounding box center [691, 224] width 61 height 21
paste input "83"
type input "8300"
click at [682, 244] on input "12000.00" at bounding box center [691, 249] width 61 height 21
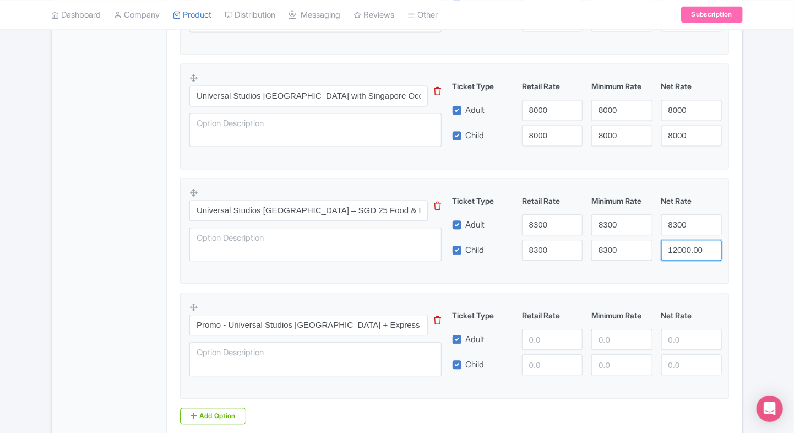
click at [682, 244] on input "12000.00" at bounding box center [691, 249] width 61 height 21
paste input "83"
click at [682, 244] on input "12000.00" at bounding box center [691, 249] width 61 height 21
type input "8300"
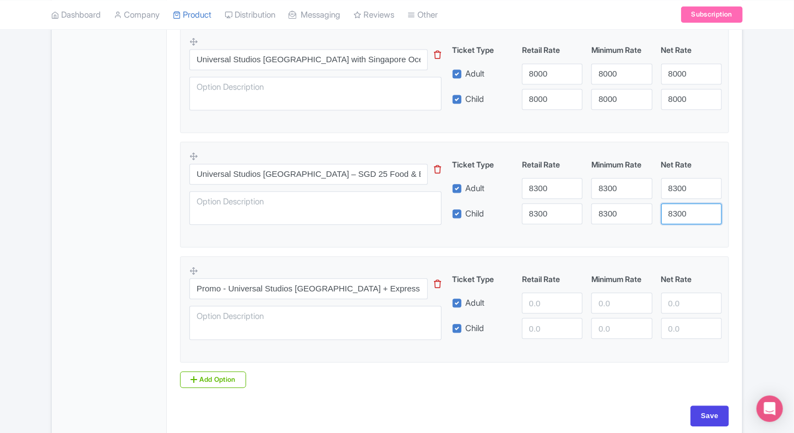
scroll to position [1076, 0]
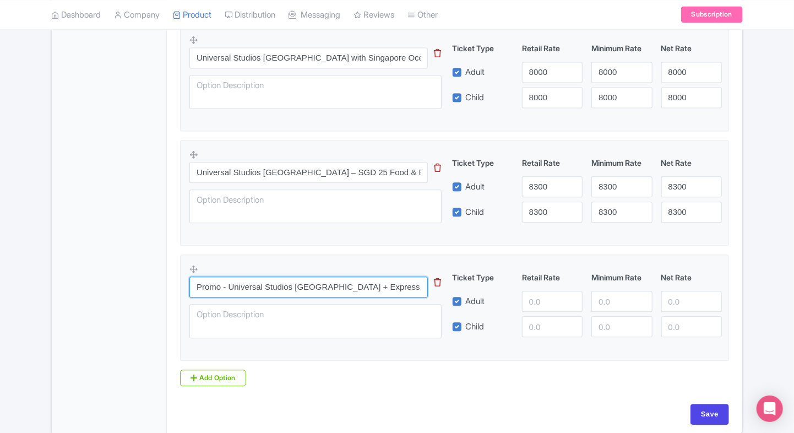
click at [341, 292] on input "Promo - Universal Studios Singapore + Express Pass" at bounding box center [308, 286] width 238 height 21
paste input "text"
type input "Promo - Universal Studios Singapore + Express Pass"
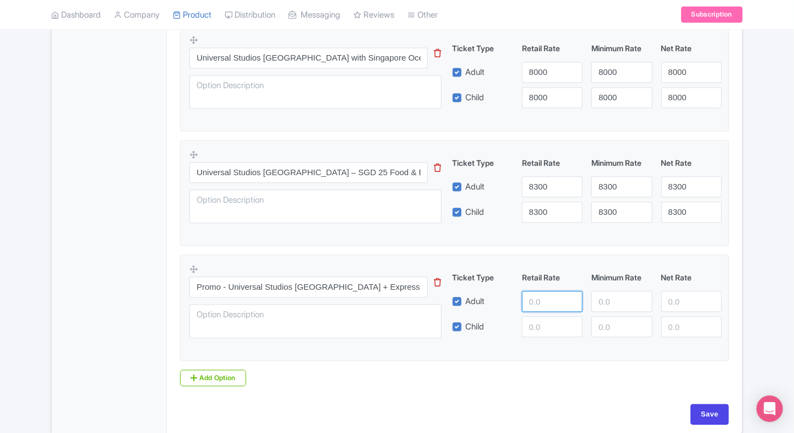
click at [533, 295] on input "number" at bounding box center [552, 301] width 61 height 21
type input "12000"
click at [534, 320] on input "number" at bounding box center [552, 326] width 61 height 21
paste input "12000"
type input "12000"
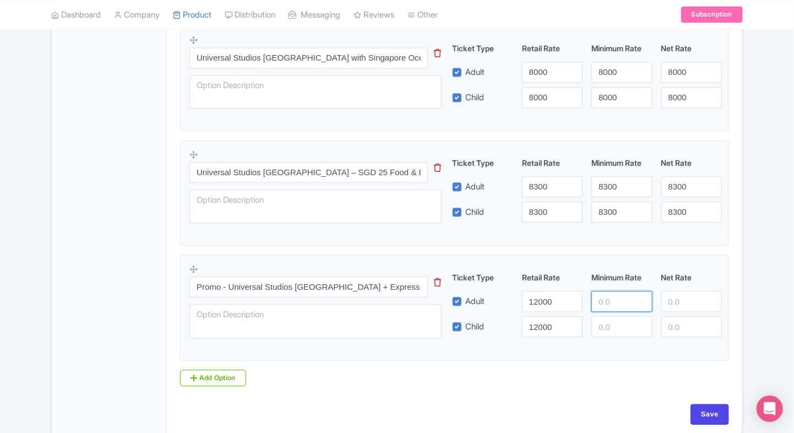
click at [632, 302] on input "number" at bounding box center [621, 301] width 61 height 21
paste input "12000"
type input "12000"
paste input "12000"
click at [613, 321] on input "12000" at bounding box center [621, 326] width 61 height 21
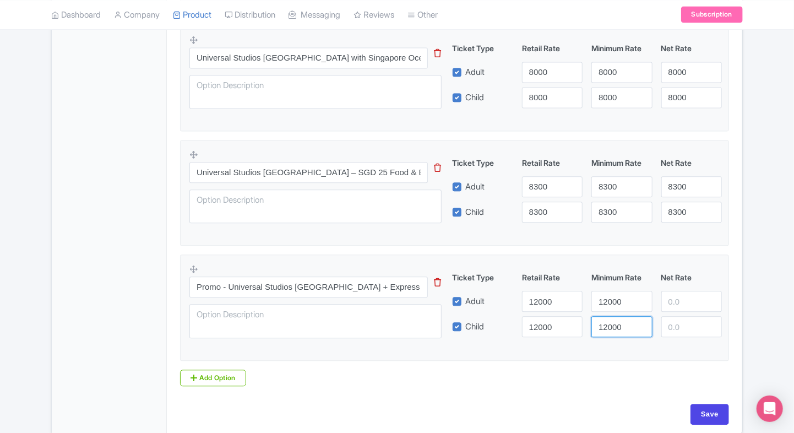
type input "12000"
paste input "12000"
click at [683, 300] on input "12000" at bounding box center [691, 301] width 61 height 21
type input "12000"
paste input "12000"
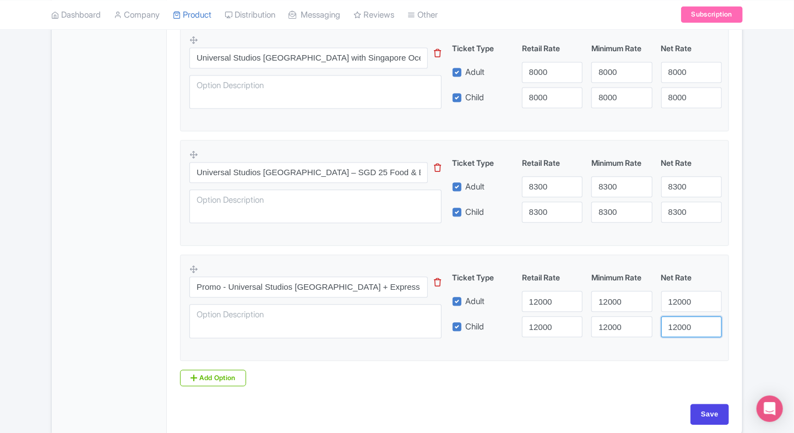
click at [678, 331] on input "12000" at bounding box center [691, 326] width 61 height 21
type input "12000"
click at [712, 410] on input "Save" at bounding box center [709, 413] width 39 height 21
type input "Saving..."
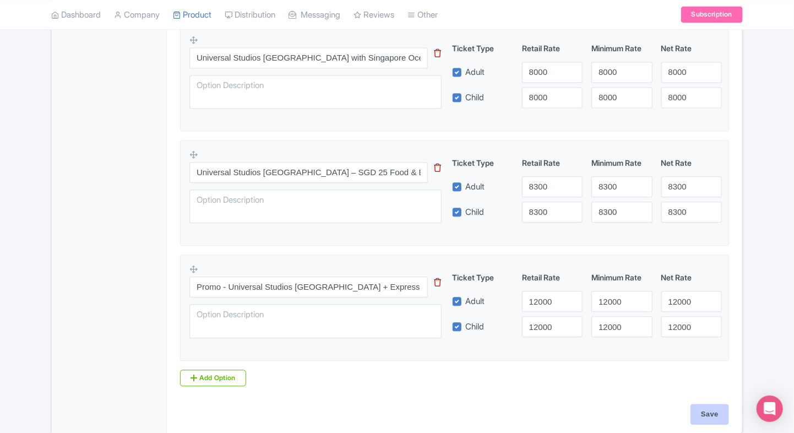
type input "Saving..."
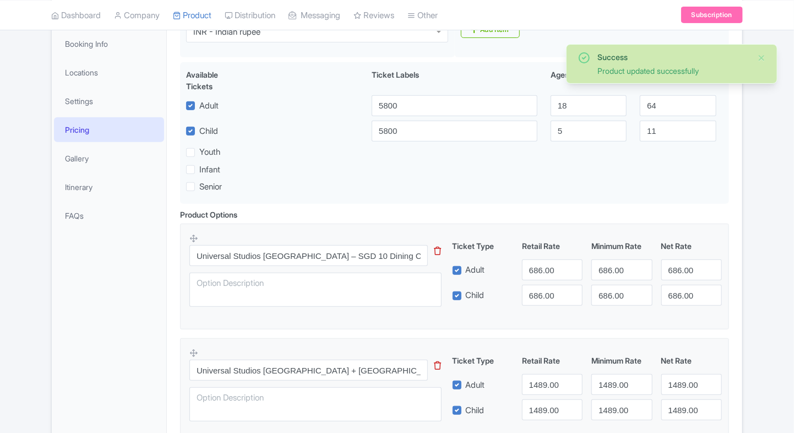
scroll to position [191, 0]
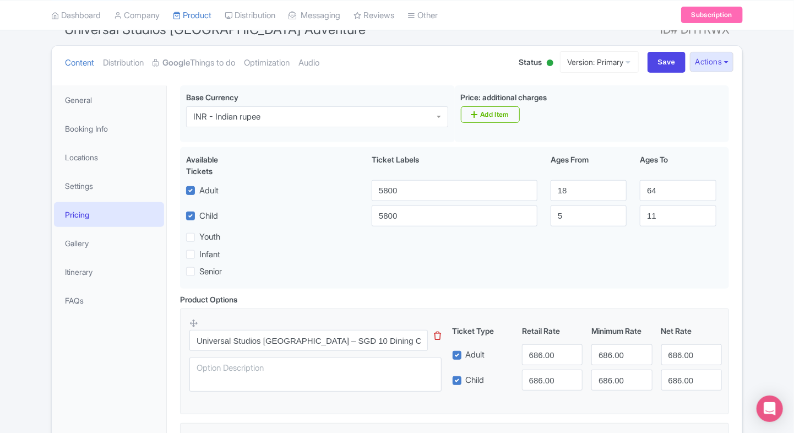
scroll to position [0, 0]
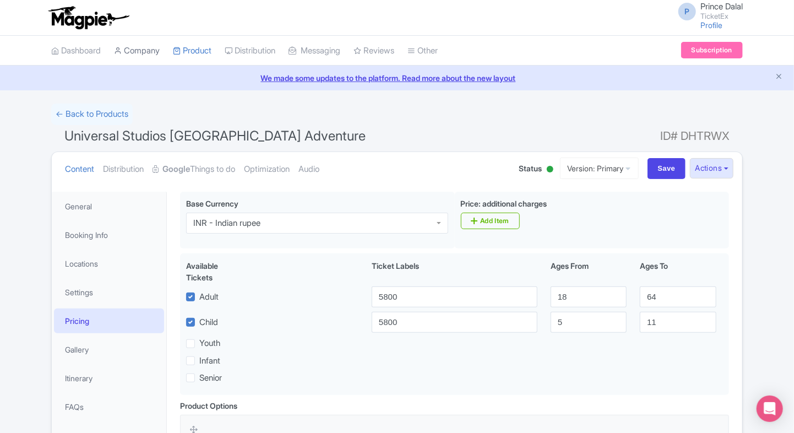
click at [142, 44] on link "Company" at bounding box center [137, 51] width 46 height 30
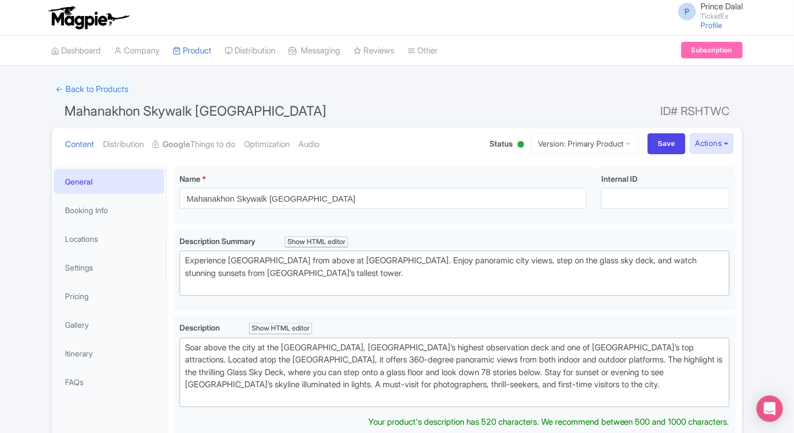
type trix-editor "<div>Soar above the city at the [GEOGRAPHIC_DATA], [GEOGRAPHIC_DATA]’s highest …"
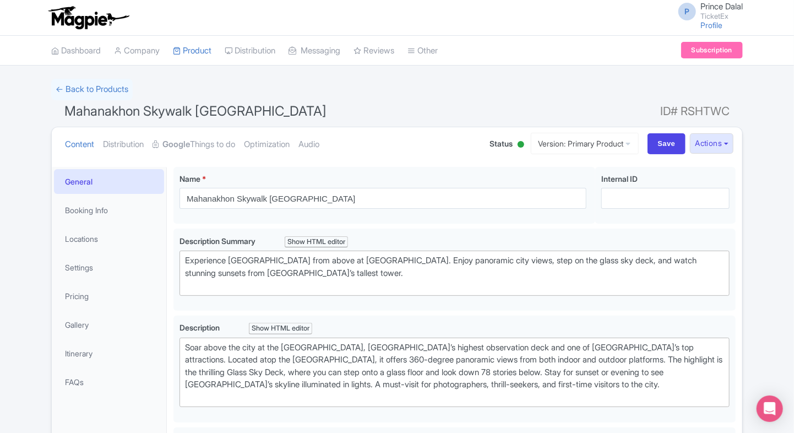
click at [26, 303] on div "← Back to Products Mahanakhon Skywalk Bangkok ID# RSHTWC Content Distribution G…" at bounding box center [397, 437] width 794 height 717
click at [195, 70] on link "My Products" at bounding box center [225, 78] width 105 height 17
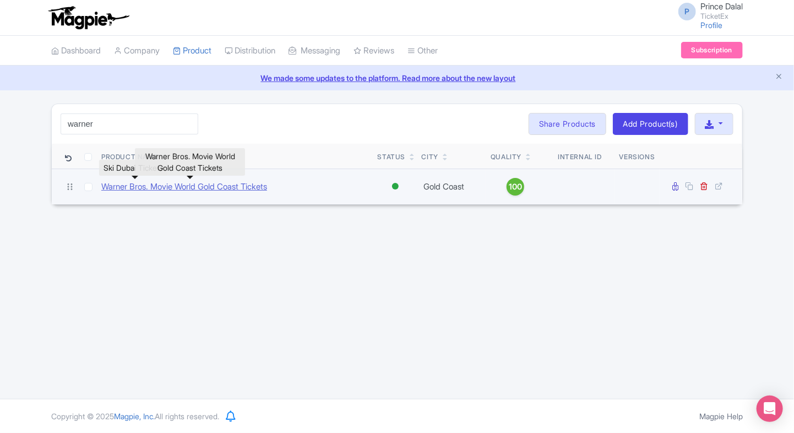
type input "warner"
click at [161, 181] on link "Warner Bros. Movie World Gold Coast Tickets" at bounding box center [184, 187] width 166 height 13
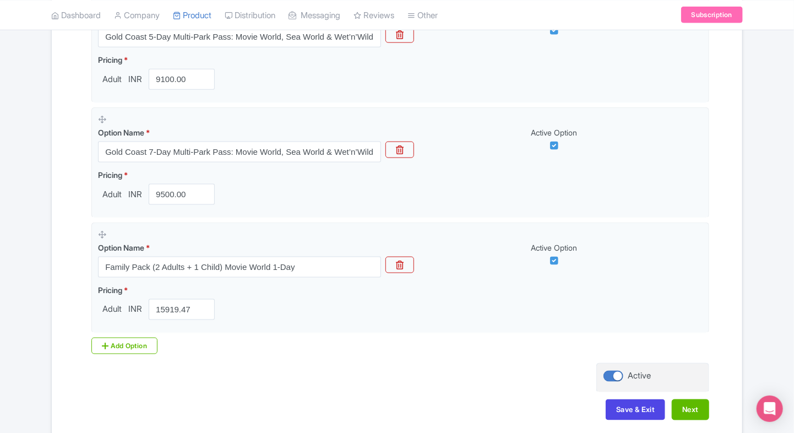
scroll to position [631, 0]
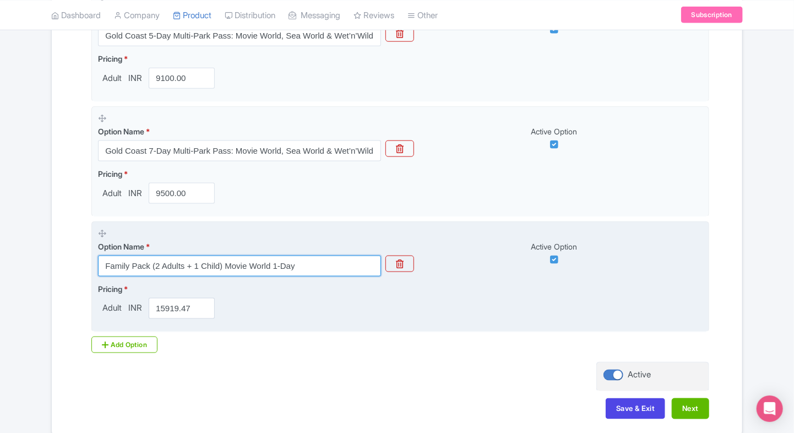
click at [160, 258] on input "Family Pack (2 Adults + 1 Child) Movie World 1-Day" at bounding box center [239, 265] width 283 height 21
click at [203, 260] on input "Family Pack (2 Adults + 1 Child) Movie World 1-Day" at bounding box center [239, 265] width 283 height 21
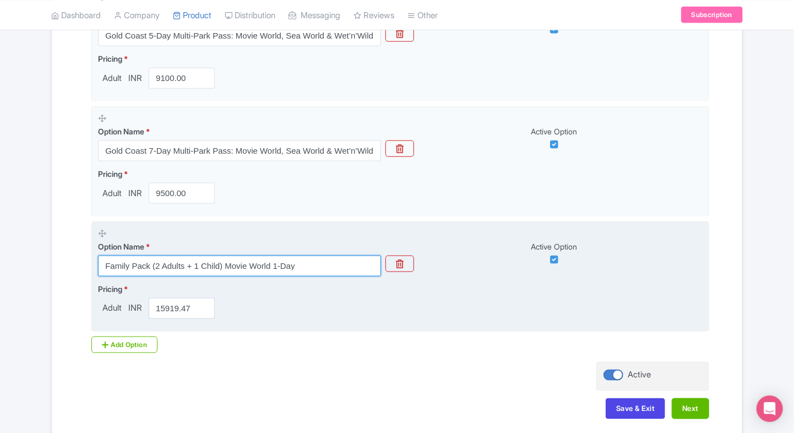
click at [203, 260] on input "Family Pack (2 Adults + 1 Child) Movie World 1-Day" at bounding box center [239, 265] width 283 height 21
paste input "Gold Coast 14-Day Multi-Park Mega Pass: Movie World, Sea World, Wet’n’Wild and …"
type input "Gold Coast 14-Day Multi-Park Mega Pass: Movie World, Sea World, Wet’n’Wild and …"
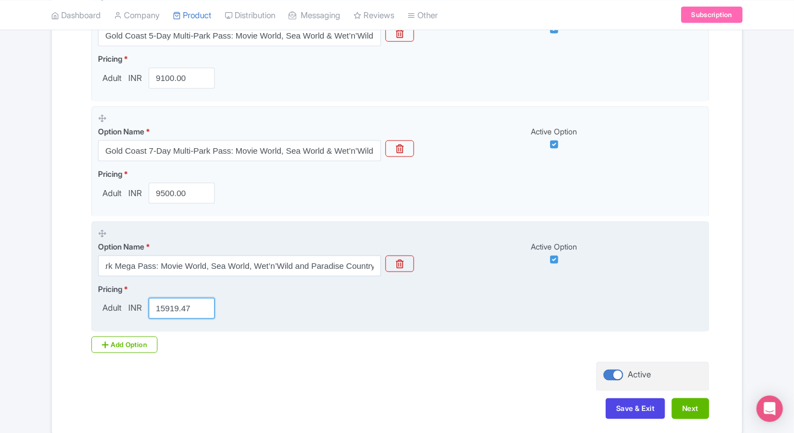
click at [166, 309] on input "15919.47" at bounding box center [182, 308] width 66 height 21
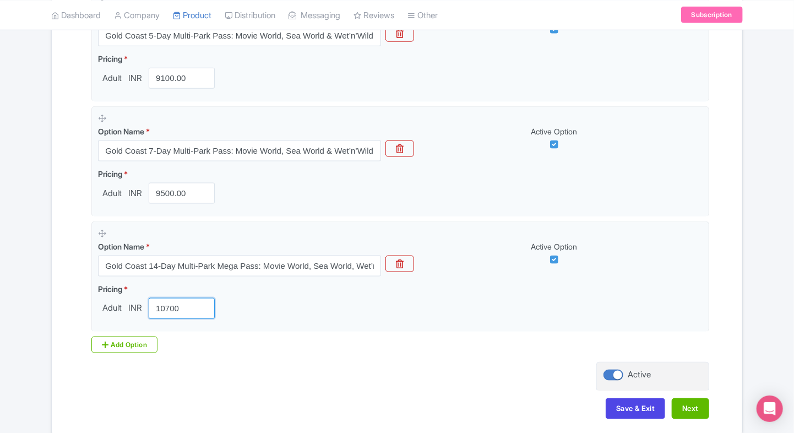
type input "10700"
click at [114, 334] on div "Options Product landing page link * https://www.ticketex.co/activity/276/warner…" at bounding box center [397, 19] width 624 height 667
click at [102, 344] on icon at bounding box center [105, 344] width 7 height 9
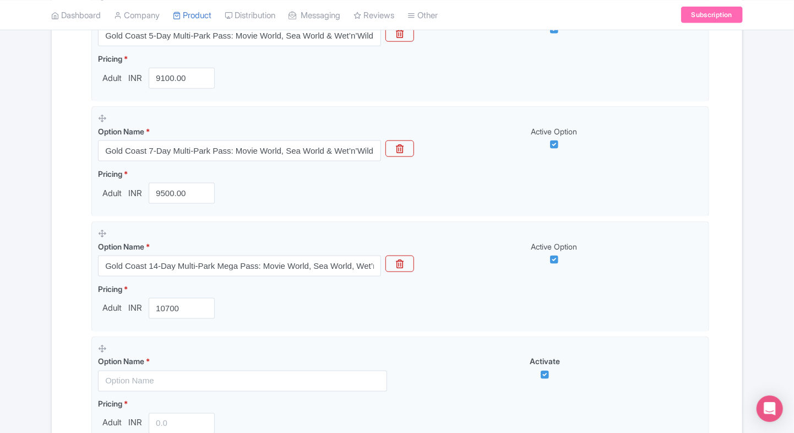
scroll to position [757, 0]
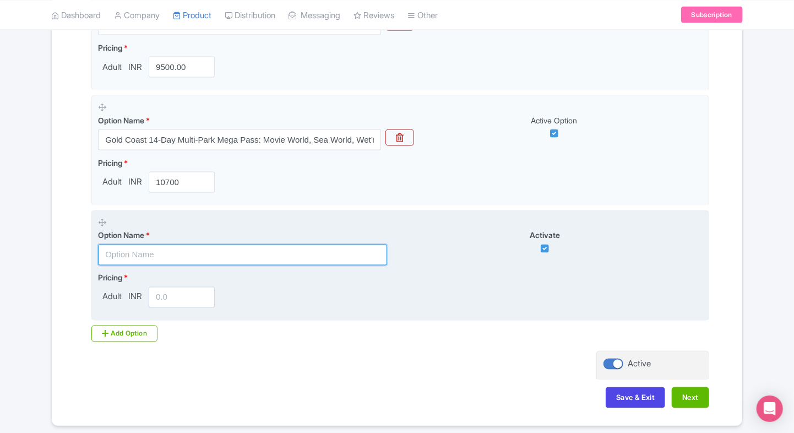
click at [128, 259] on input "text" at bounding box center [242, 254] width 289 height 21
paste input "Family Pack (2 Adults + 1 Child) Movie World 1-Day"
type input "Family Pack (2 Adults + 1 Child) Movie World 1-Day"
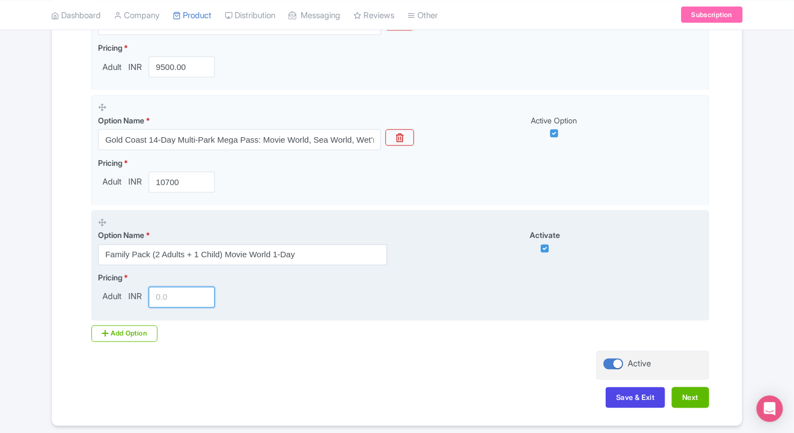
click at [177, 302] on input "number" at bounding box center [182, 297] width 66 height 21
paste input "15919.47"
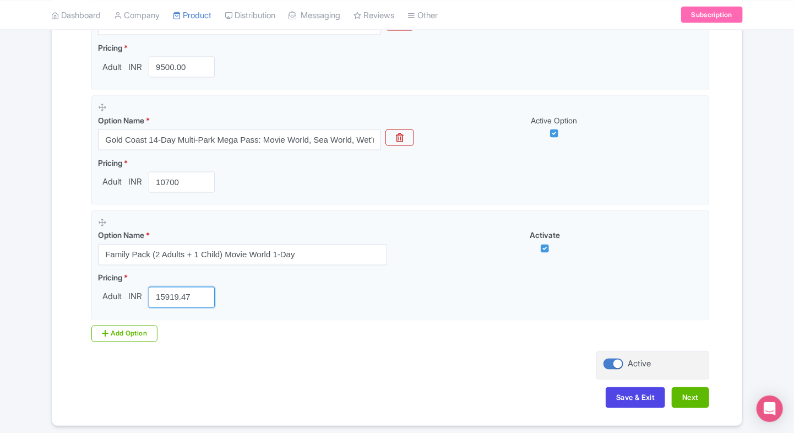
type input "15919.47"
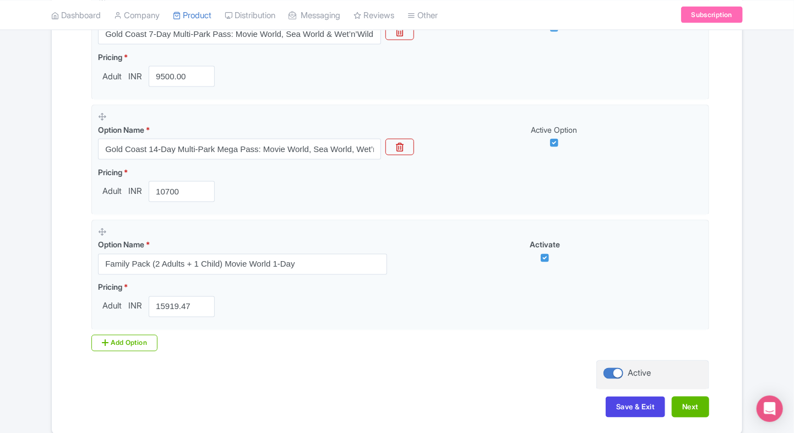
scroll to position [795, 0]
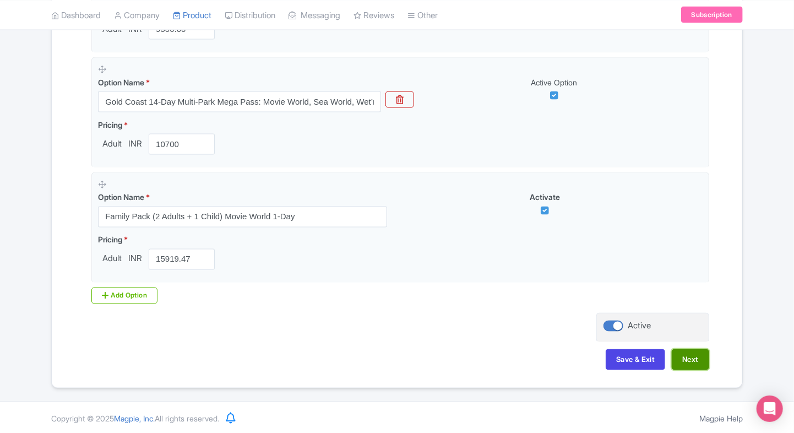
click at [678, 359] on button "Next" at bounding box center [689, 359] width 37 height 21
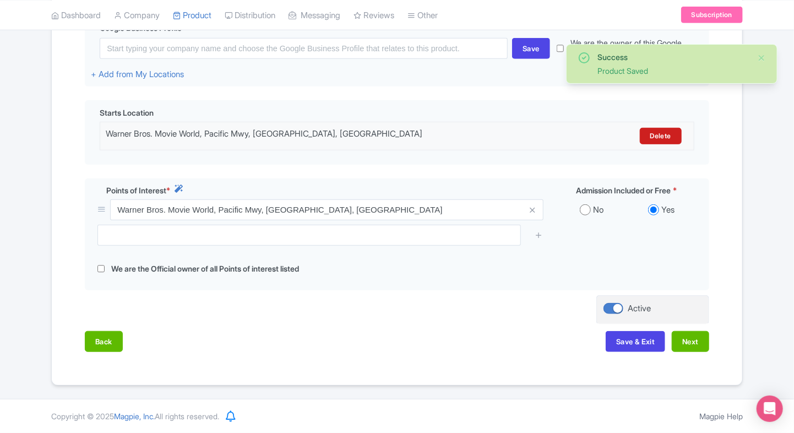
scroll to position [284, 0]
click at [689, 341] on button "Next" at bounding box center [689, 341] width 37 height 21
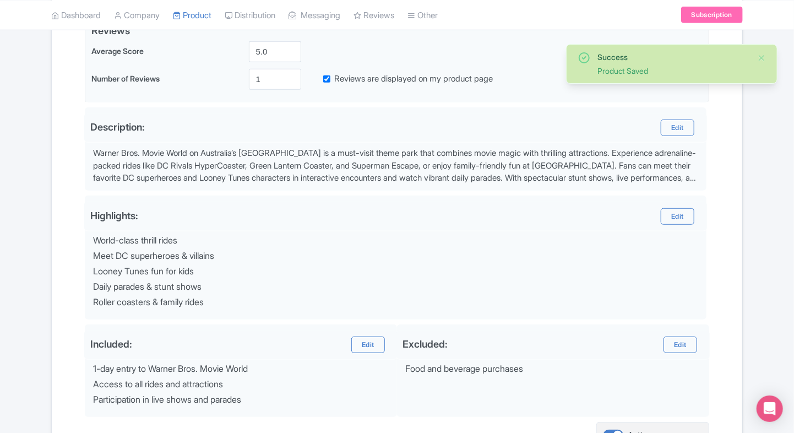
scroll to position [392, 0]
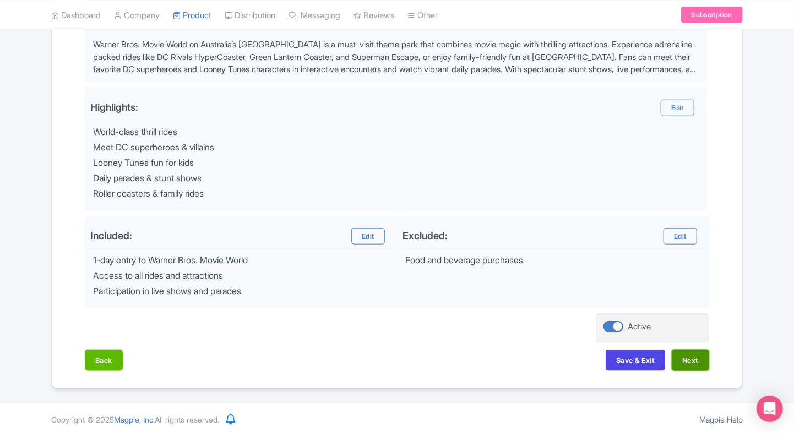
click at [696, 367] on button "Next" at bounding box center [689, 359] width 37 height 21
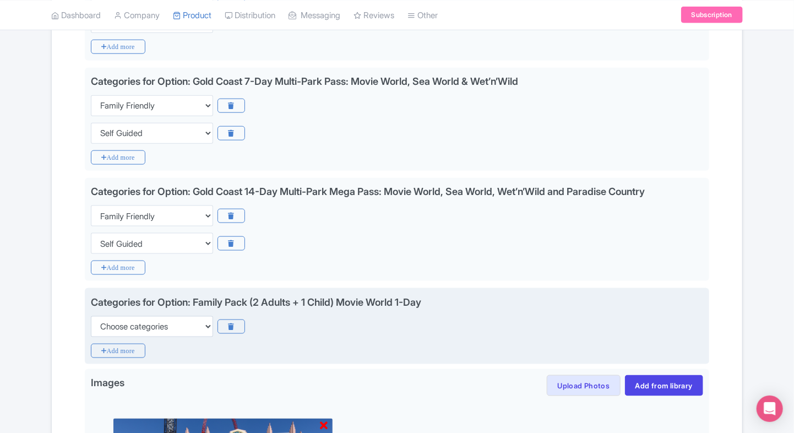
scroll to position [619, 0]
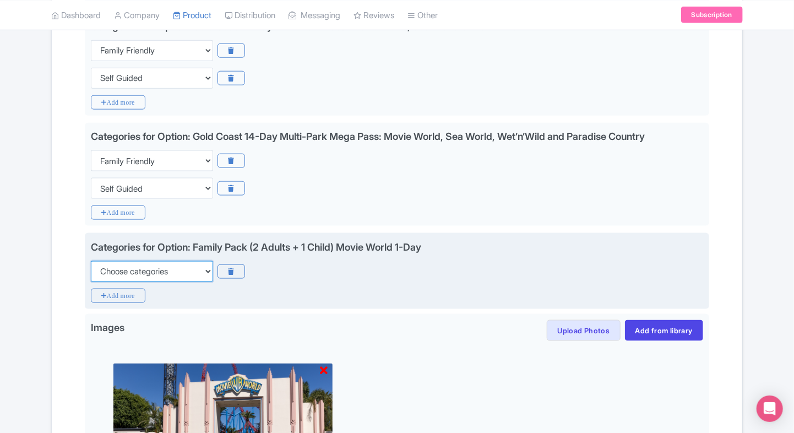
click at [206, 269] on select "Choose categories Adults Only Animals Audio Guide Beaches Bike Tours Boat Tours…" at bounding box center [152, 271] width 122 height 21
select select "family-friendly"
click at [91, 261] on select "Choose categories Adults Only Animals Audio Guide Beaches Bike Tours Boat Tours…" at bounding box center [152, 271] width 122 height 21
click at [115, 289] on icon "Add more" at bounding box center [118, 295] width 54 height 14
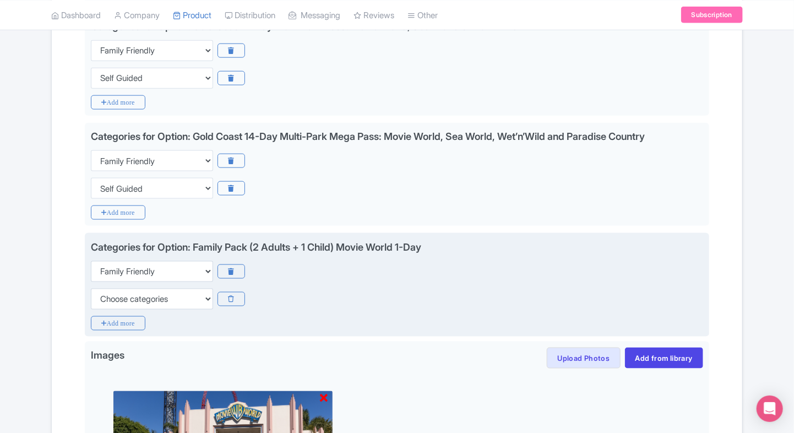
click at [115, 289] on select "Choose categories Adults Only Animals Audio Guide Beaches Bike Tours Boat Tours…" at bounding box center [152, 298] width 122 height 21
select select "self-guided"
click at [91, 288] on select "Choose categories Adults Only Animals Audio Guide Beaches Bike Tours Boat Tours…" at bounding box center [152, 298] width 122 height 21
click at [458, 304] on div "Choose categories Adults Only Animals Audio Guide Beaches Bike Tours Boat Tours…" at bounding box center [397, 298] width 612 height 21
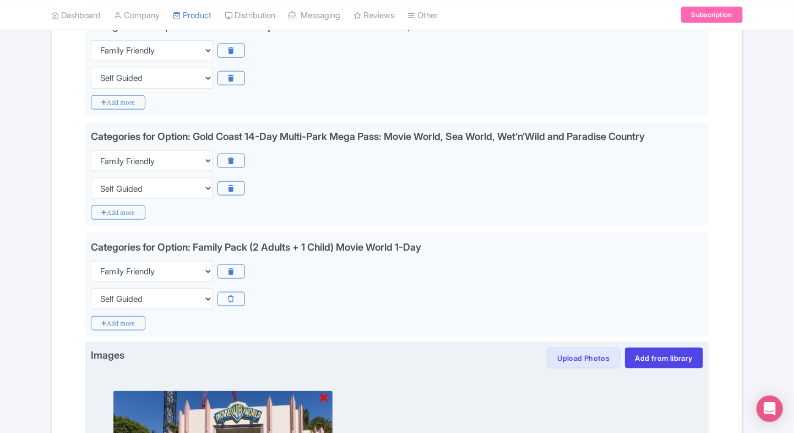
scroll to position [866, 0]
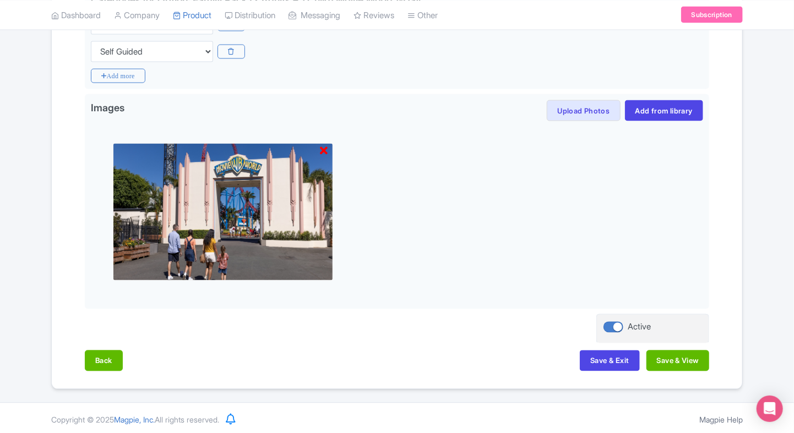
click at [675, 369] on div "Back Save & Exit Save & View" at bounding box center [397, 366] width 624 height 32
click at [685, 362] on button "Save & View" at bounding box center [677, 360] width 63 height 21
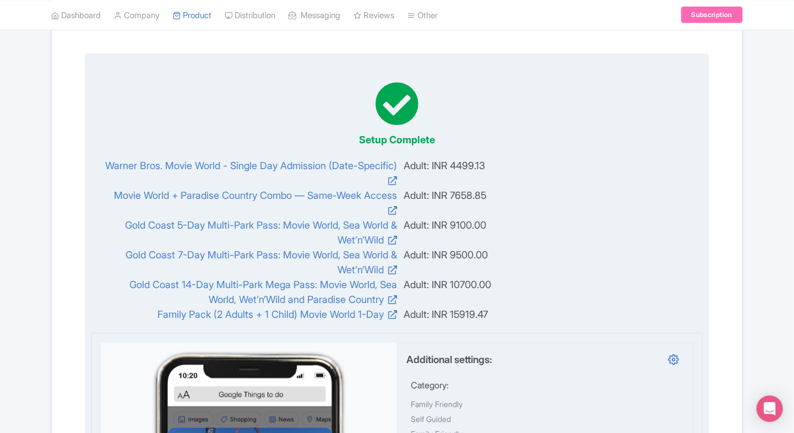
scroll to position [0, 0]
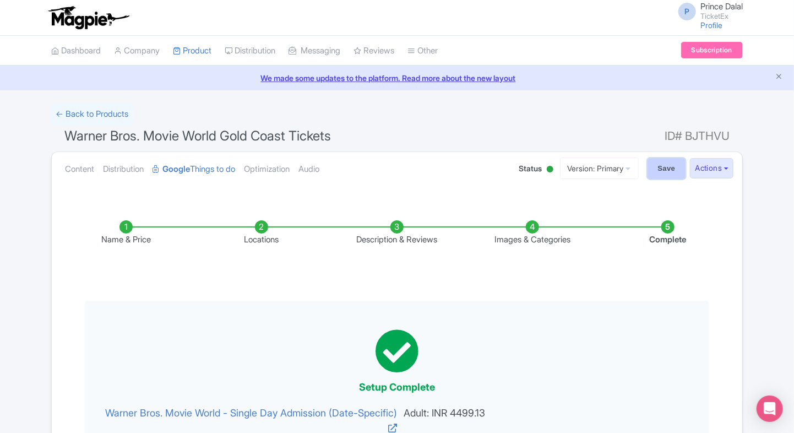
click at [670, 162] on input "Save" at bounding box center [666, 168] width 39 height 21
type input "Saving..."
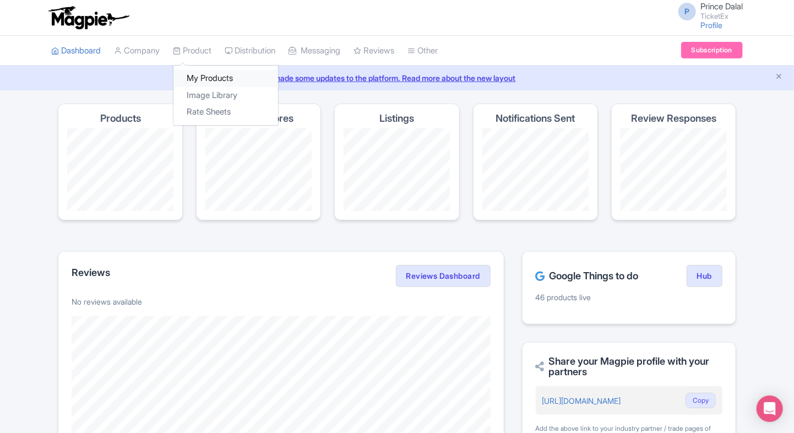
click at [201, 70] on link "My Products" at bounding box center [225, 78] width 105 height 17
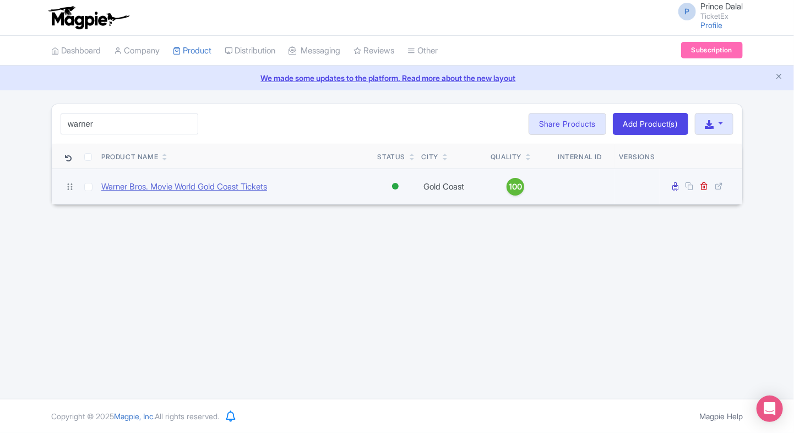
type input "warner"
click at [136, 190] on link "Warner Bros. Movie World Gold Coast Tickets" at bounding box center [184, 187] width 166 height 13
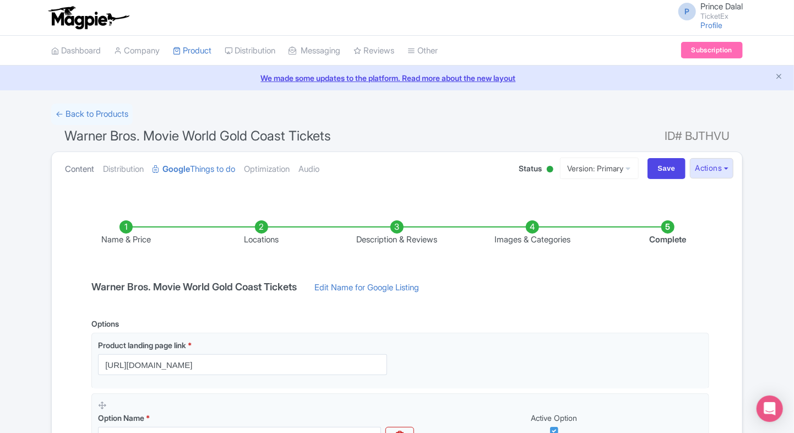
click at [83, 175] on link "Content" at bounding box center [79, 169] width 29 height 35
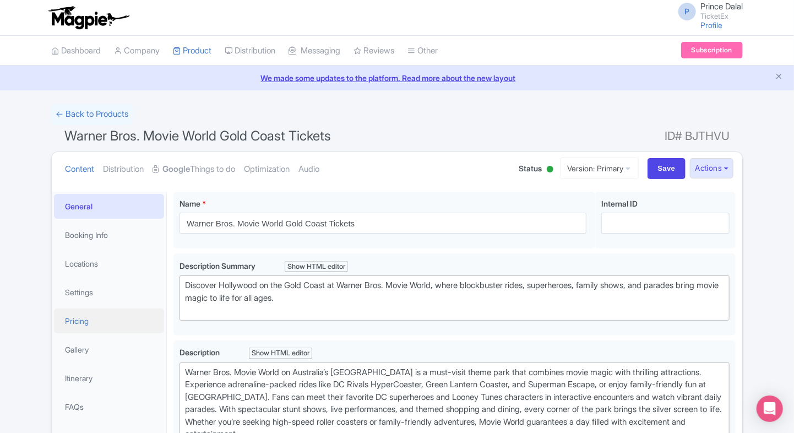
click at [86, 316] on link "Pricing" at bounding box center [109, 320] width 110 height 25
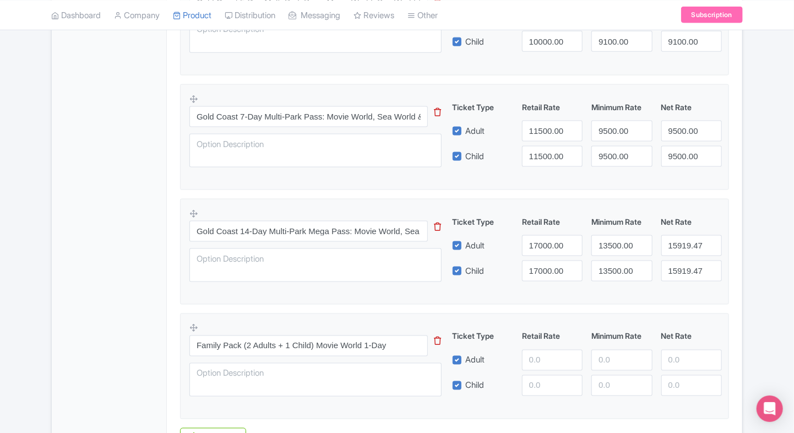
scroll to position [672, 0]
click at [528, 242] on input "17000.00" at bounding box center [552, 247] width 61 height 21
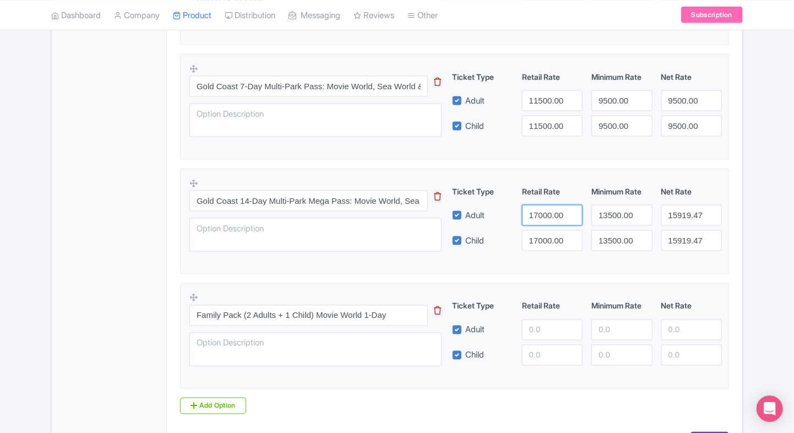
scroll to position [706, 0]
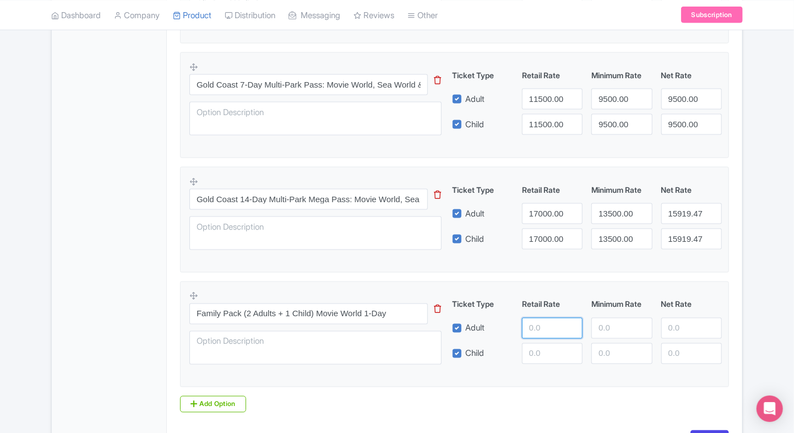
click at [539, 318] on input "number" at bounding box center [552, 328] width 61 height 21
paste input "17000.00"
type input "17000.00"
click at [545, 361] on input "number" at bounding box center [552, 353] width 61 height 21
paste input "17000.00"
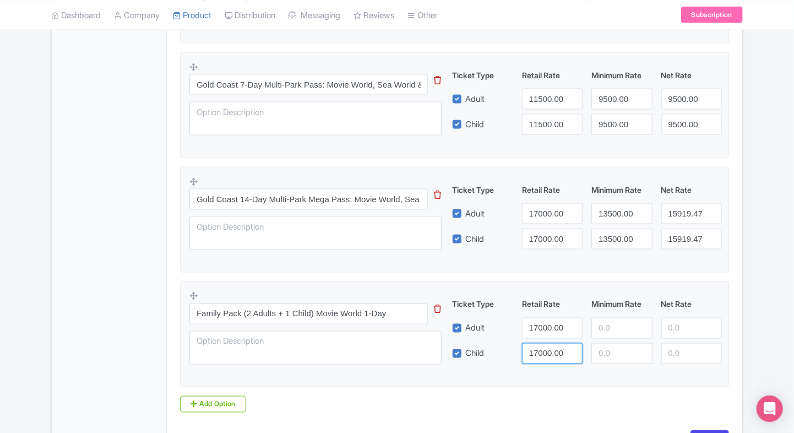
type input "17000.00"
click at [620, 221] on input "13500.00" at bounding box center [621, 213] width 61 height 21
paste input "70"
type input "13500.00"
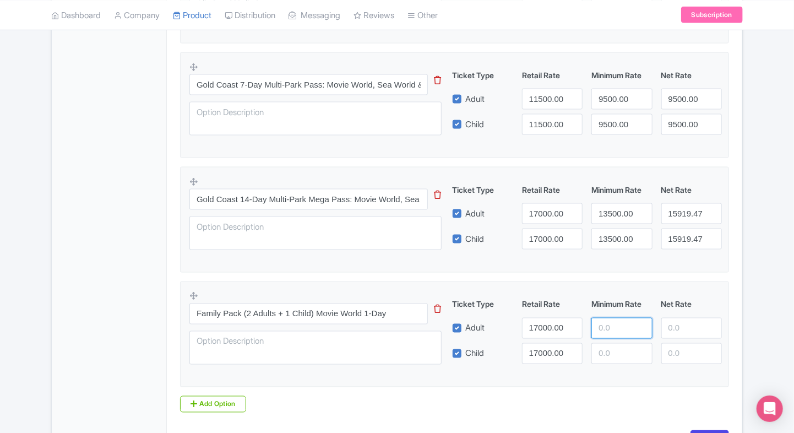
click at [606, 320] on input "number" at bounding box center [621, 328] width 61 height 21
paste input "13500.00"
type input "13500.00"
paste input "13500.00"
click at [610, 360] on input "13500.00" at bounding box center [621, 353] width 61 height 21
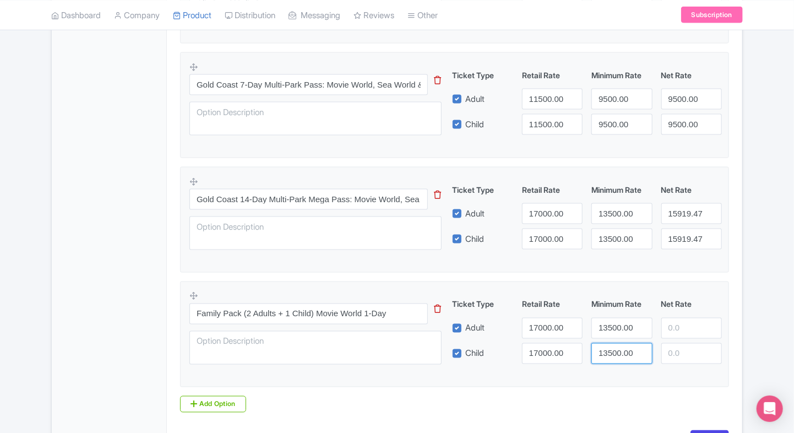
type input "13500.00"
click at [679, 218] on input "15919.47" at bounding box center [691, 213] width 61 height 21
paste input "15919.47"
click at [670, 324] on input "15919.47" at bounding box center [691, 328] width 61 height 21
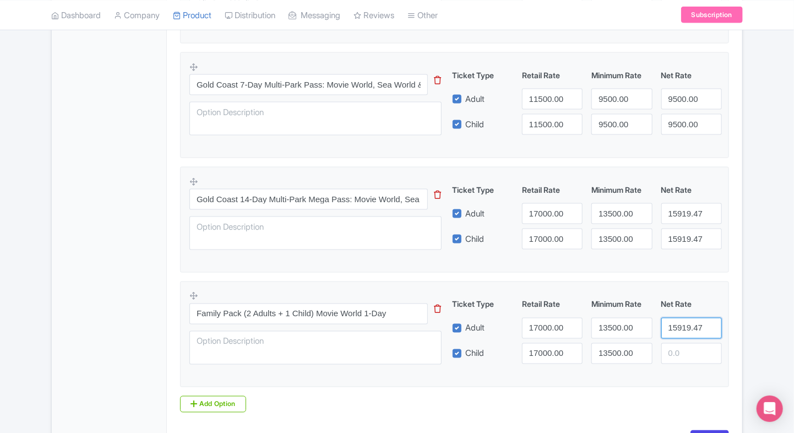
type input "15919.47"
paste input "15919.47"
click at [672, 349] on input "15919.47" at bounding box center [691, 353] width 61 height 21
type input "15919.47"
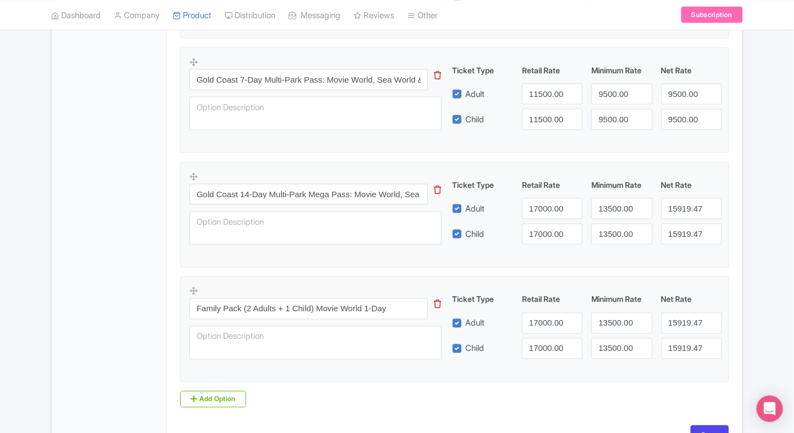
scroll to position [712, 0]
click at [613, 314] on input "13500.00" at bounding box center [621, 322] width 61 height 21
type input "10700"
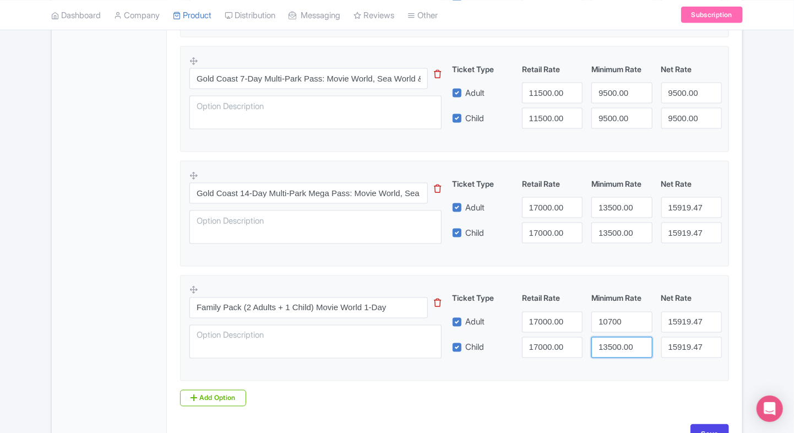
click at [610, 337] on input "13500.00" at bounding box center [621, 347] width 61 height 21
drag, startPoint x: 610, startPoint y: 335, endPoint x: 621, endPoint y: 320, distance: 18.9
click at [610, 337] on input "13500.00" at bounding box center [621, 347] width 61 height 21
click at [621, 320] on input "10700" at bounding box center [621, 322] width 61 height 21
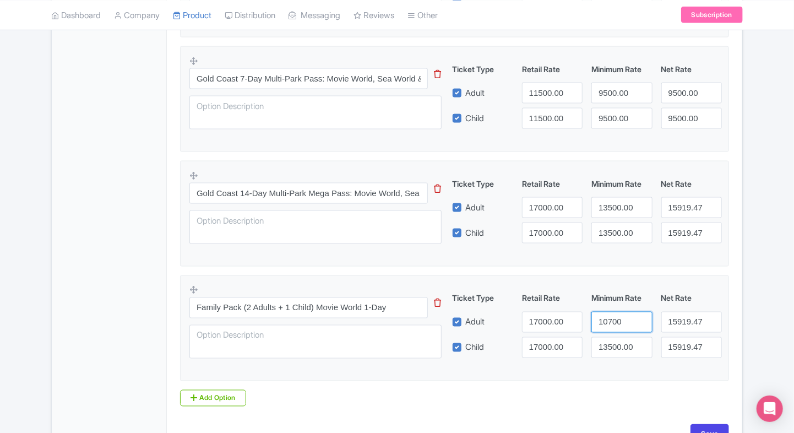
click at [621, 320] on input "10700" at bounding box center [621, 322] width 61 height 21
click at [619, 354] on input "13500.00" at bounding box center [621, 347] width 61 height 21
paste input "07"
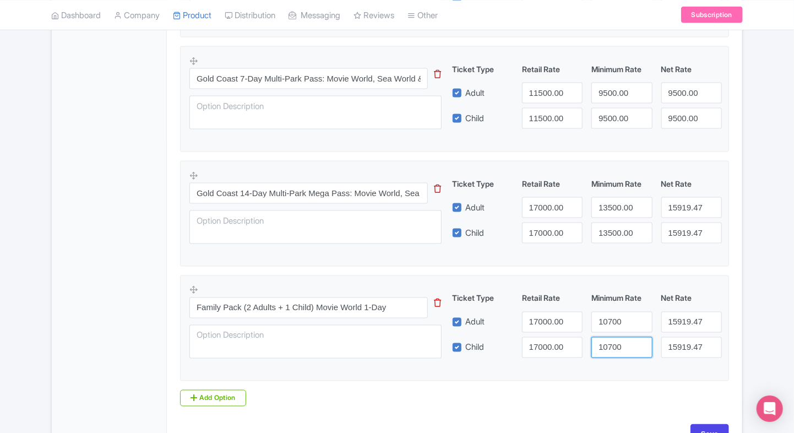
type input "10700"
click at [673, 322] on input "15919.47" at bounding box center [691, 322] width 61 height 21
paste input "0700"
click at [673, 322] on input "15919.47" at bounding box center [691, 322] width 61 height 21
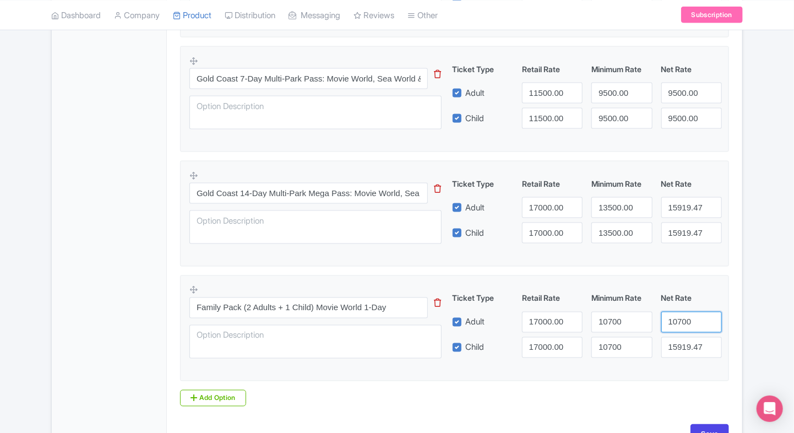
type input "10700"
click at [680, 342] on input "15919.47" at bounding box center [691, 347] width 61 height 21
paste input "0700"
click at [680, 342] on input "15919.47" at bounding box center [691, 347] width 61 height 21
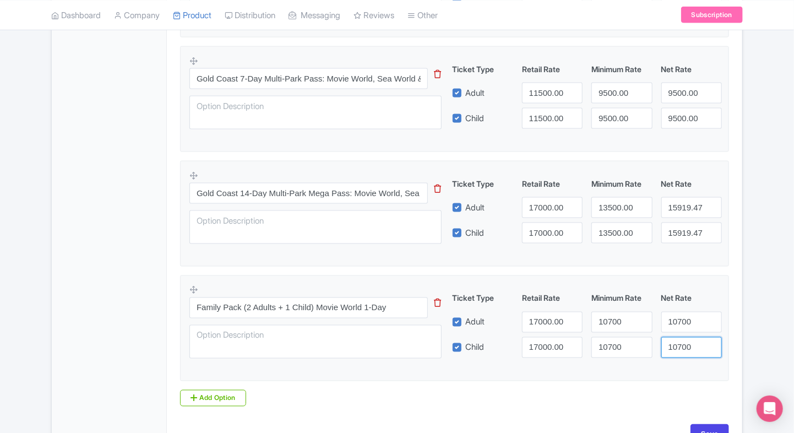
type input "10700"
click at [575, 360] on div "Family Pack (2 Adults + 1 Child) Movie World 1-Day This tip has not data. Code:…" at bounding box center [454, 325] width 530 height 80
click at [540, 324] on input "17000.00" at bounding box center [552, 322] width 61 height 21
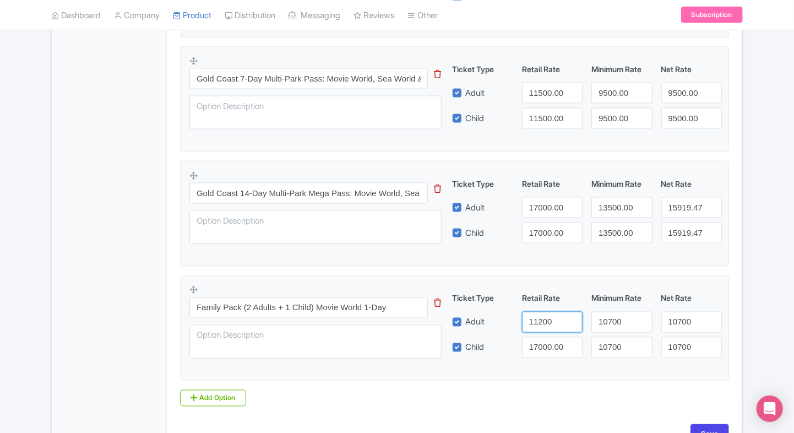
type input "11200"
click at [540, 354] on input "17000.00" at bounding box center [552, 347] width 61 height 21
paste input "12"
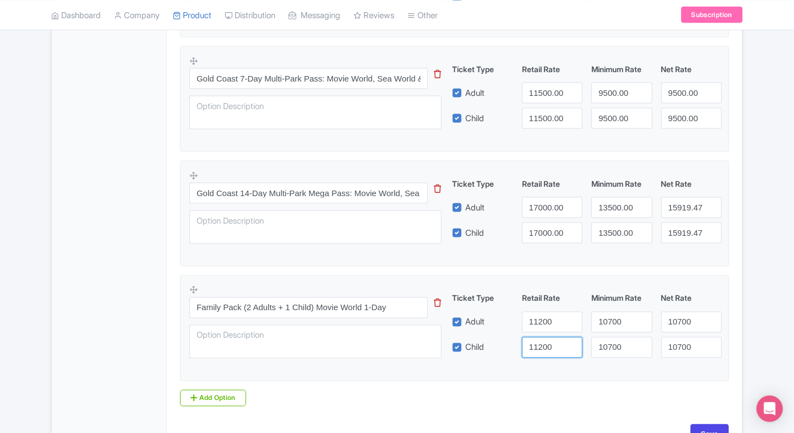
type input "11200"
click at [531, 373] on fieldset "Family Pack (2 Adults + 1 Child) Movie World 1-Day This tip has not data. Code:…" at bounding box center [454, 328] width 549 height 106
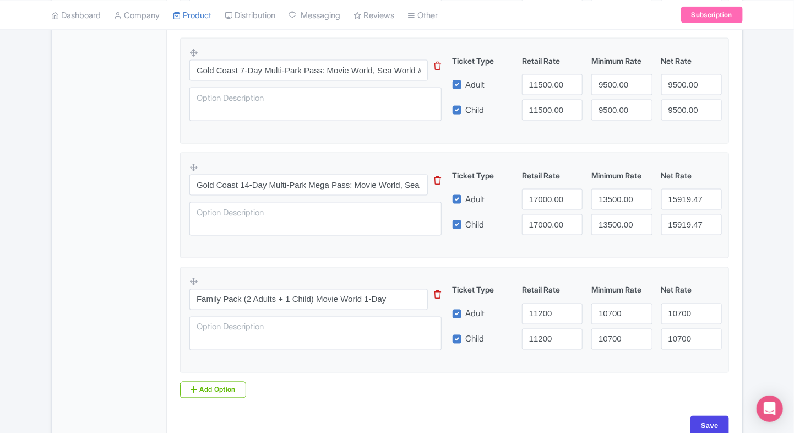
scroll to position [746, 0]
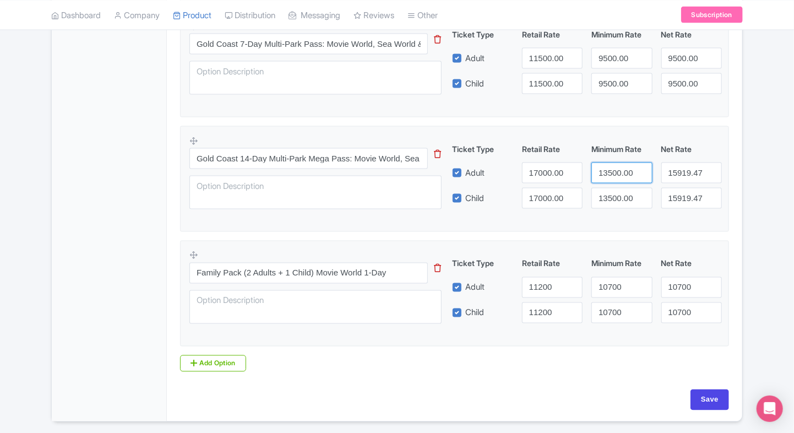
click at [603, 174] on input "13500.00" at bounding box center [621, 172] width 61 height 21
paste input "07"
type input "10700"
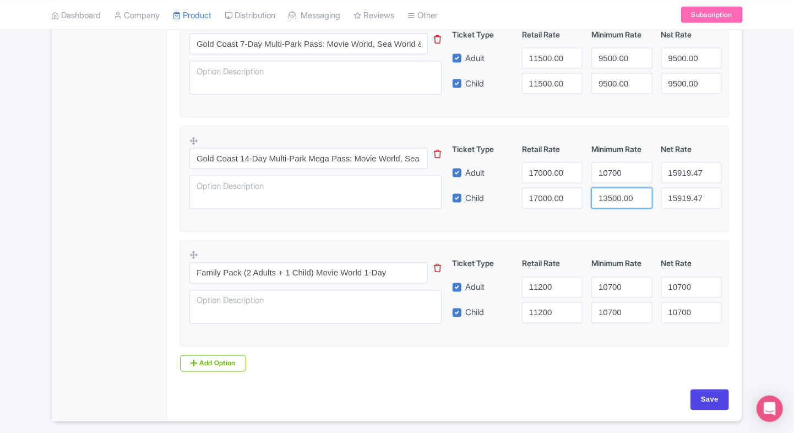
click at [603, 188] on input "13500.00" at bounding box center [621, 198] width 61 height 21
paste input "07"
type input "10700"
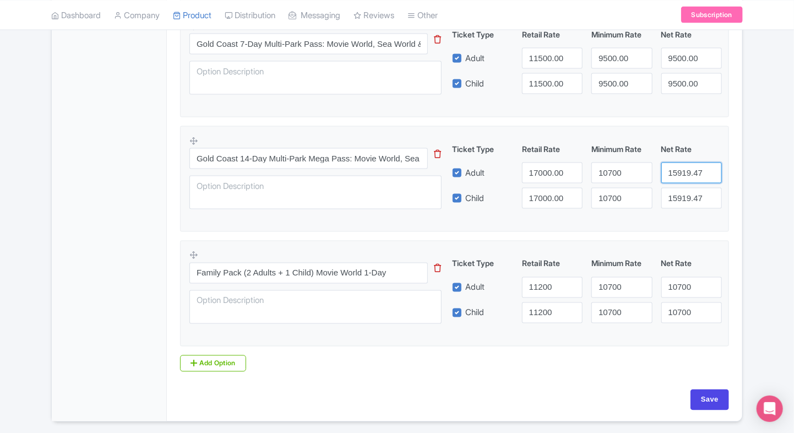
click at [679, 165] on input "15919.47" at bounding box center [691, 172] width 61 height 21
paste input "0700"
click at [679, 165] on input "15919.47" at bounding box center [691, 172] width 61 height 21
type input "10700"
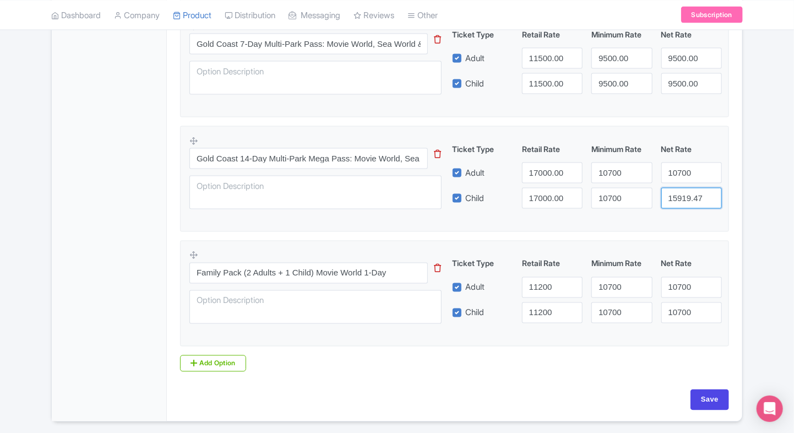
click at [679, 190] on input "15919.47" at bounding box center [691, 198] width 61 height 21
paste input "0700"
type input "10700"
click at [542, 168] on input "17000.00" at bounding box center [552, 172] width 61 height 21
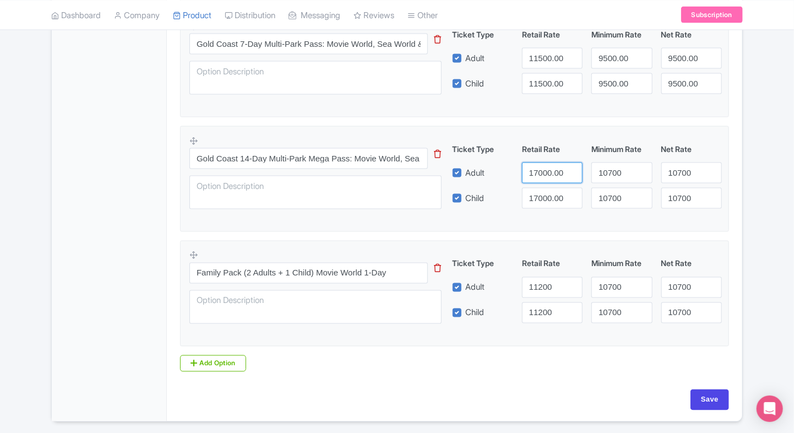
click at [542, 168] on input "17000.00" at bounding box center [552, 172] width 61 height 21
type input "11200"
click at [539, 193] on input "17000.00" at bounding box center [552, 198] width 61 height 21
paste input "11200"
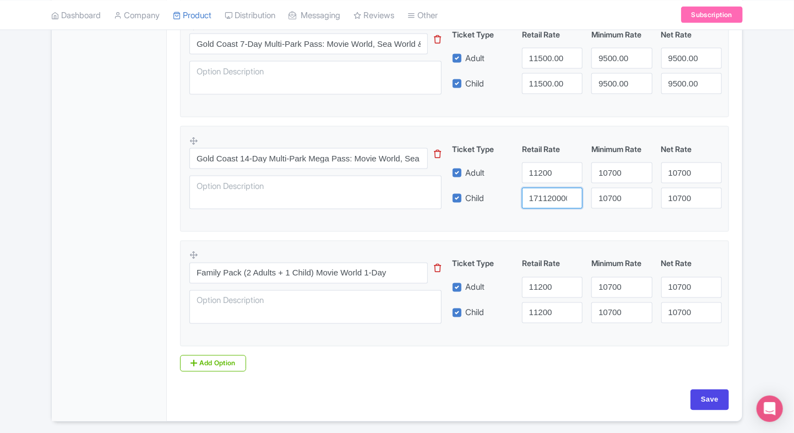
paste input "12"
type input "11200"
click at [527, 228] on fieldset "Gold Coast 14-Day Multi-Park Mega Pass: Movie World, Sea World, Wet’n’Wild and …" at bounding box center [454, 179] width 549 height 106
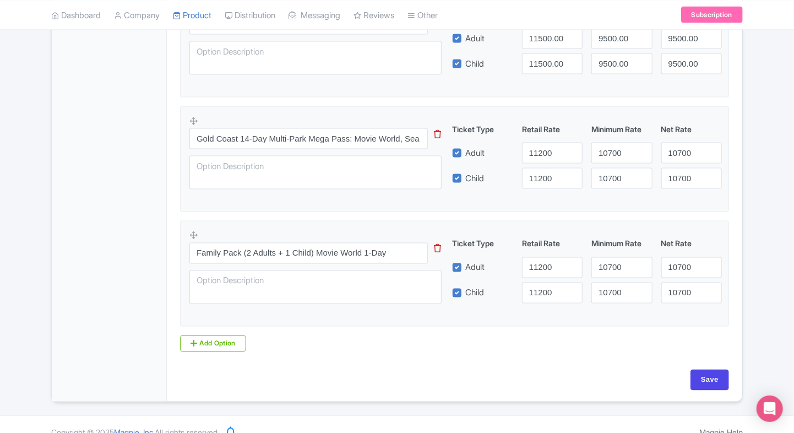
scroll to position [780, 0]
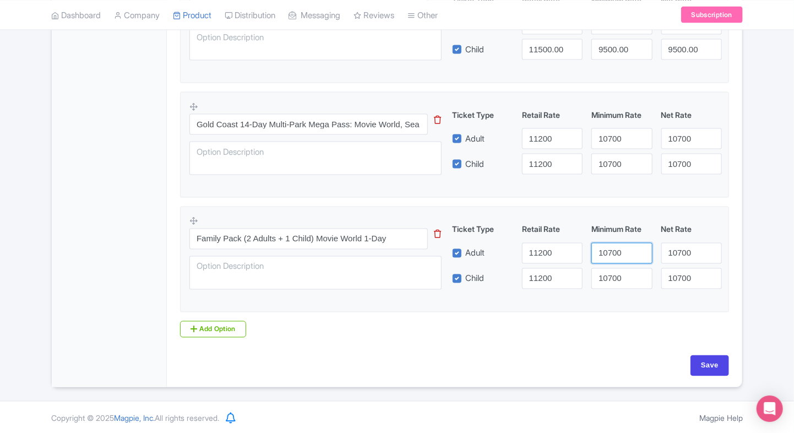
click at [610, 254] on input "10700" at bounding box center [621, 253] width 61 height 21
paste input "5919.47"
type input "15919.47"
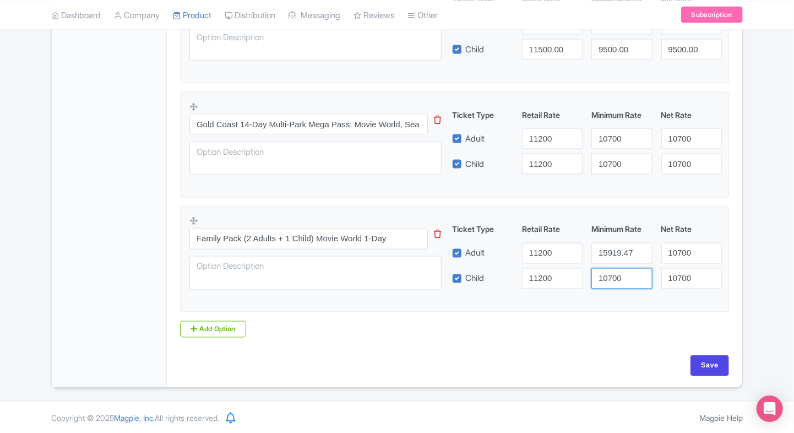
click at [610, 279] on input "10700" at bounding box center [621, 278] width 61 height 21
paste input "5919.47"
type input "15919.47"
click at [685, 253] on input "10700" at bounding box center [691, 253] width 61 height 21
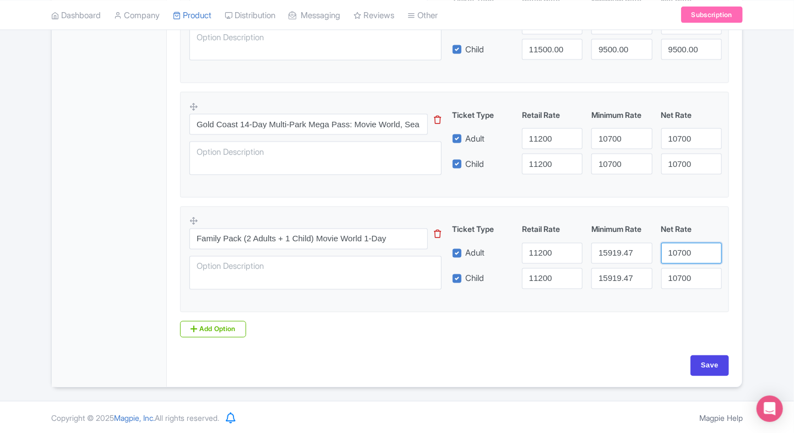
click at [685, 253] on input "10700" at bounding box center [691, 253] width 61 height 21
paste input "5919.47"
type input "15919.47"
click at [679, 276] on input "10700" at bounding box center [691, 278] width 61 height 21
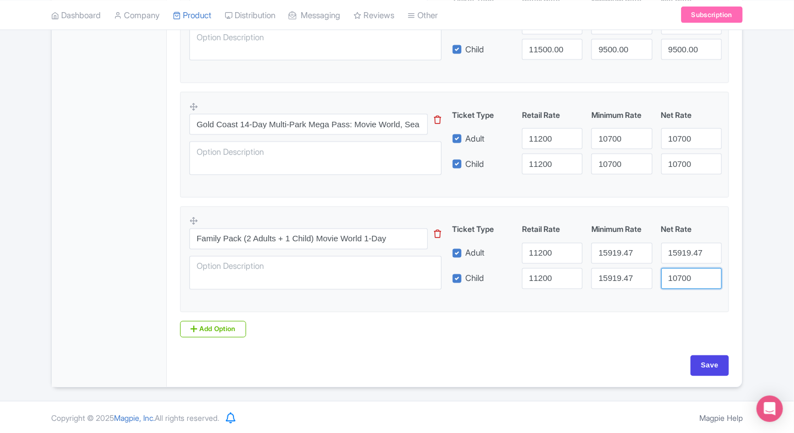
paste input "5919.47"
click at [679, 276] on input "15919.47" at bounding box center [691, 278] width 61 height 21
type input "15919.47"
click at [627, 309] on fieldset "Family Pack (2 Adults + 1 Child) Movie World 1-Day This tip has not data. Code:…" at bounding box center [454, 259] width 549 height 106
click at [539, 248] on input "11200" at bounding box center [552, 253] width 61 height 21
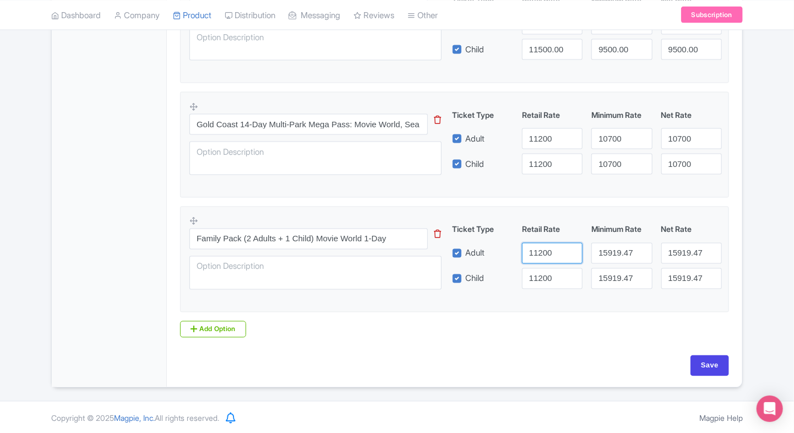
click at [539, 248] on input "11200" at bounding box center [552, 253] width 61 height 21
type input "17000"
click at [540, 272] on input "11200" at bounding box center [552, 278] width 61 height 21
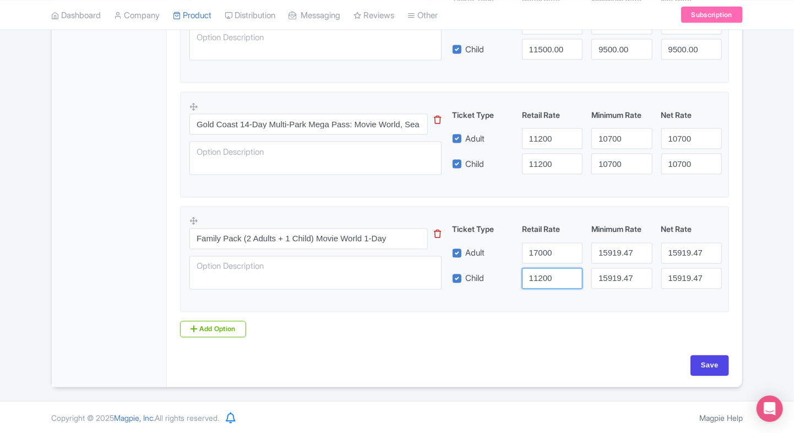
paste input "70"
click at [540, 272] on input "17000" at bounding box center [552, 278] width 61 height 21
type input "17000"
click at [543, 302] on fieldset "Family Pack (2 Adults + 1 Child) Movie World 1-Day This tip has not data. Code:…" at bounding box center [454, 259] width 549 height 106
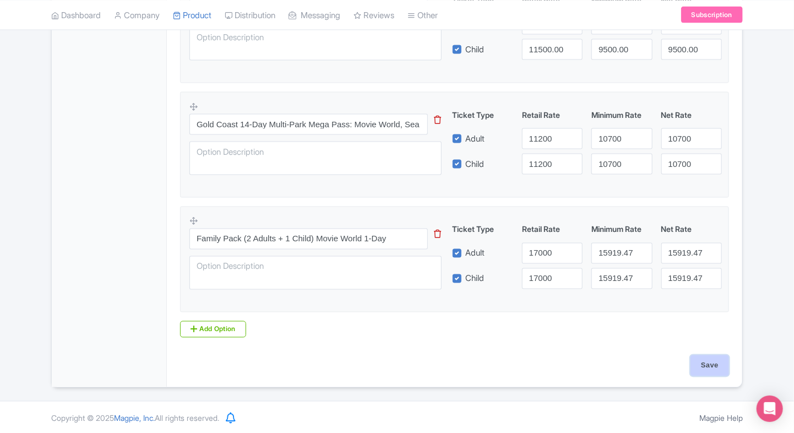
click at [708, 365] on input "Save" at bounding box center [709, 365] width 39 height 21
type input "Saving..."
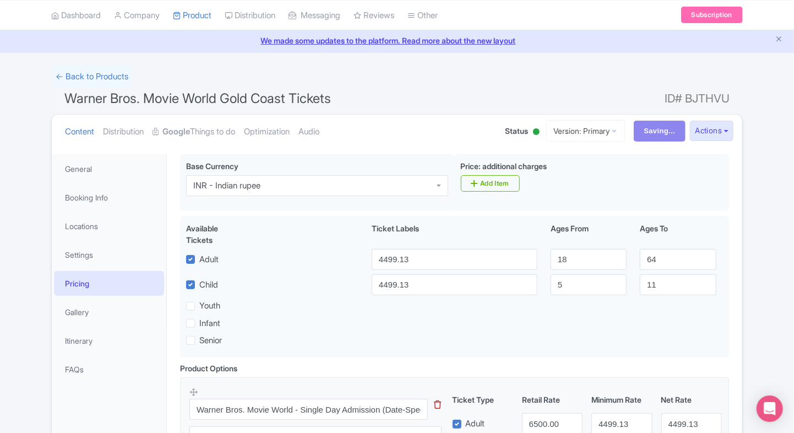
scroll to position [0, 0]
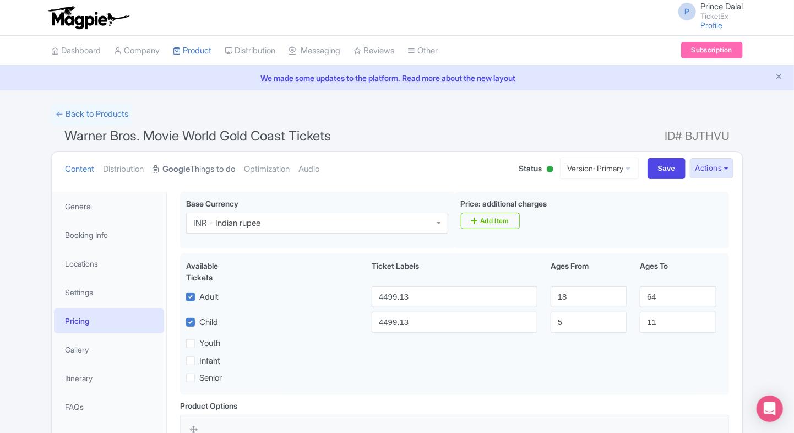
click at [196, 182] on link "Google Things to do" at bounding box center [193, 169] width 83 height 35
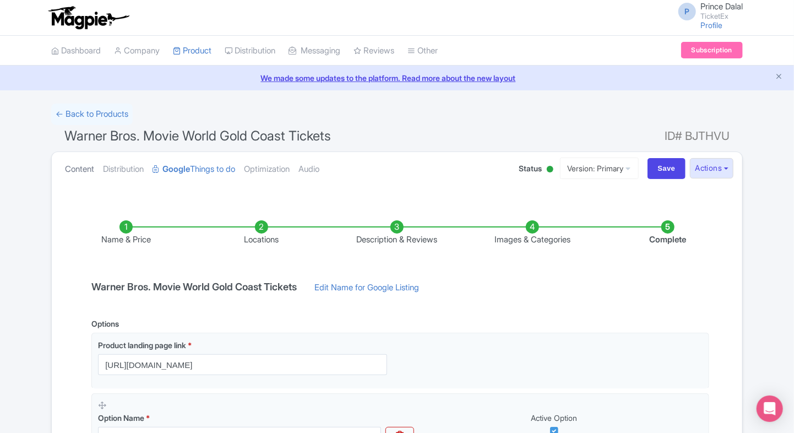
click at [72, 175] on link "Content" at bounding box center [79, 169] width 29 height 35
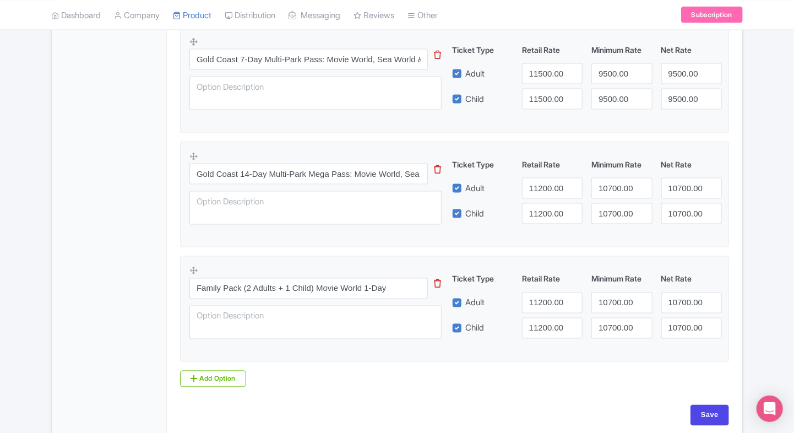
scroll to position [733, 0]
click at [548, 304] on input "11200.00" at bounding box center [552, 301] width 61 height 21
type input "17000"
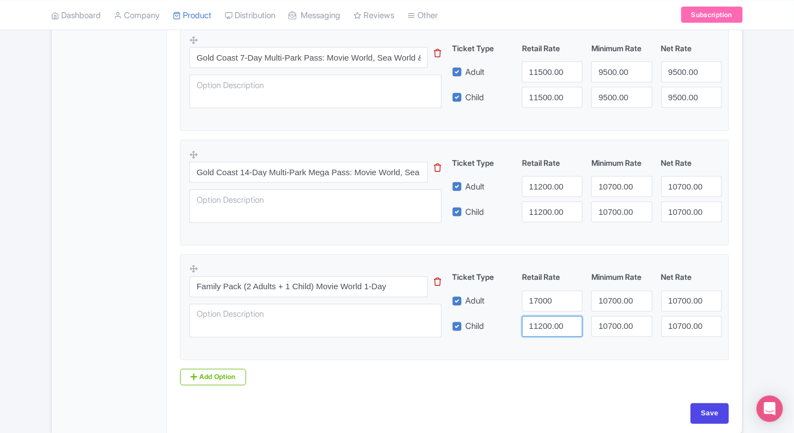
click at [545, 327] on input "11200.00" at bounding box center [552, 326] width 61 height 21
paste input "70"
type input "17000"
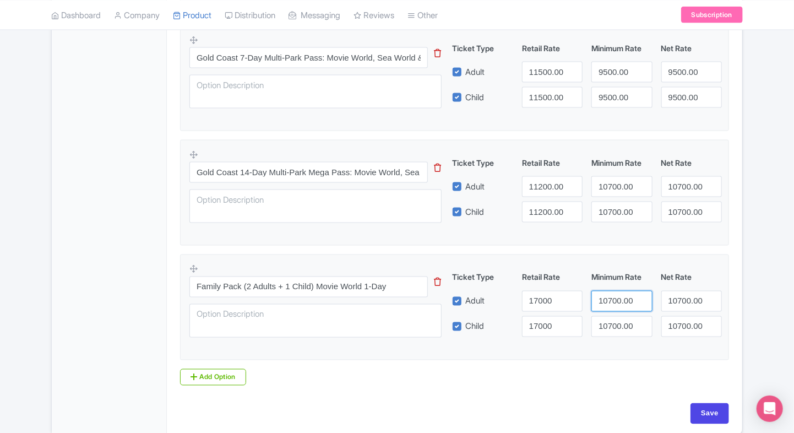
click at [619, 291] on input "10700.00" at bounding box center [621, 301] width 61 height 21
paste input "5919.4"
click at [618, 292] on input "15919.47" at bounding box center [621, 301] width 61 height 21
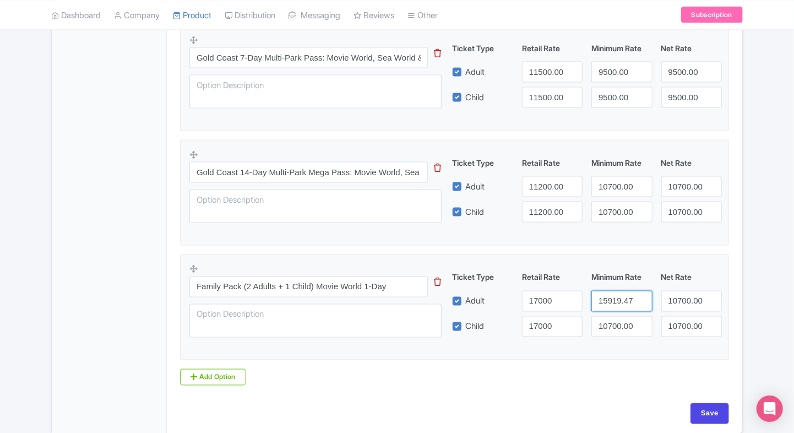
click at [618, 292] on input "15919.47" at bounding box center [621, 301] width 61 height 21
type input "15919.47"
click at [613, 316] on input "10700.00" at bounding box center [621, 326] width 61 height 21
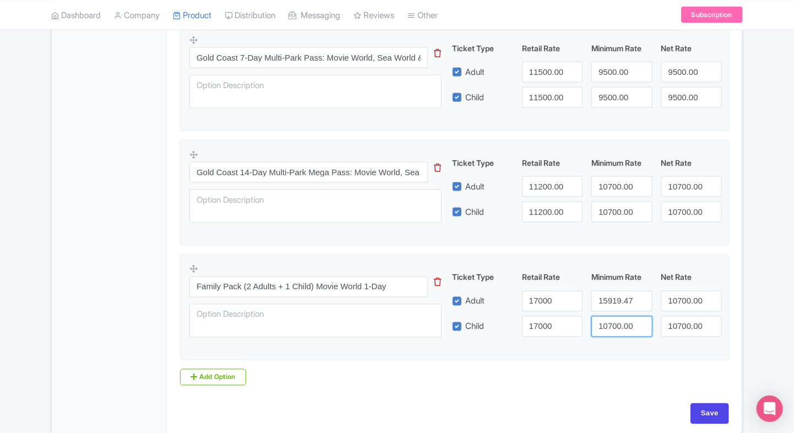
paste input "5919.47"
click at [613, 316] on input "10700.00" at bounding box center [621, 326] width 61 height 21
type input "15919.47"
click at [676, 301] on input "10700.00" at bounding box center [691, 301] width 61 height 21
drag, startPoint x: 676, startPoint y: 301, endPoint x: 678, endPoint y: 315, distance: 14.5
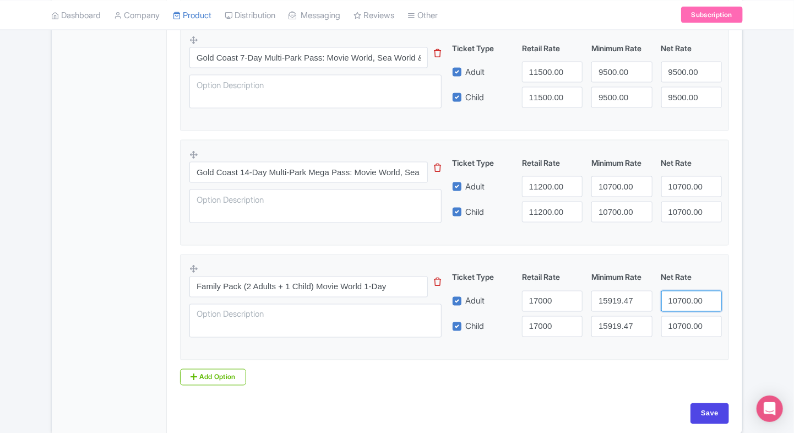
click at [676, 301] on input "10700.00" at bounding box center [691, 301] width 61 height 21
paste input "5919.47"
click at [676, 301] on input "10700.00" at bounding box center [691, 301] width 61 height 21
type input "15919.47"
click at [678, 320] on input "10700.00" at bounding box center [691, 326] width 61 height 21
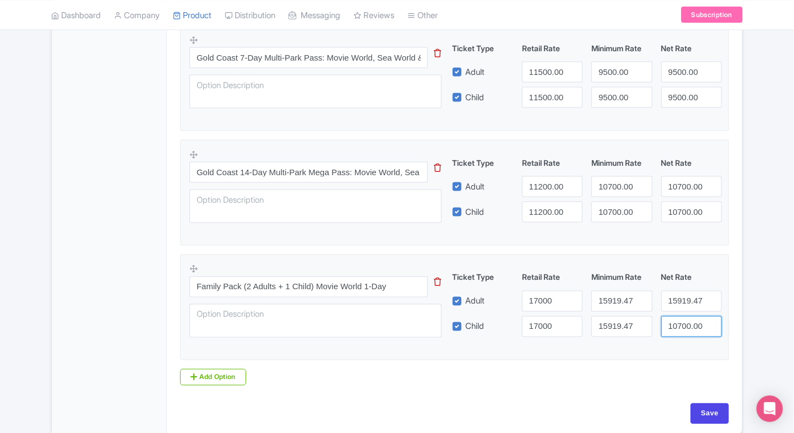
click at [678, 320] on input "10700.00" at bounding box center [691, 326] width 61 height 21
paste input "5919.47"
click at [678, 320] on input "10700.00" at bounding box center [691, 326] width 61 height 21
type input "15919.47"
click at [687, 305] on input "15919.47" at bounding box center [691, 301] width 61 height 21
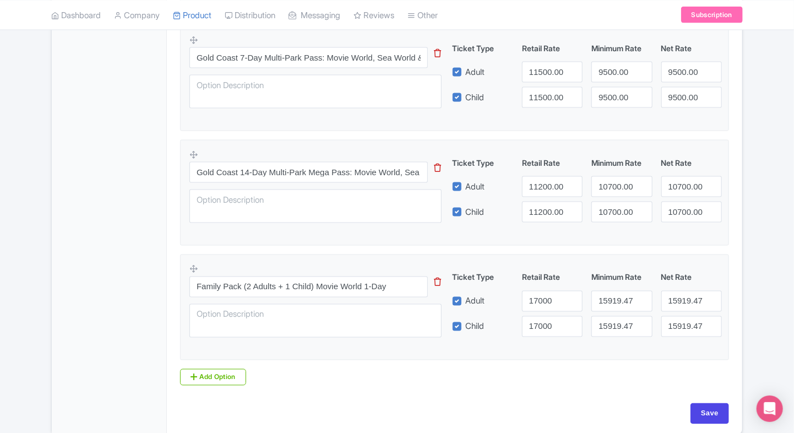
click at [616, 384] on div "Product Options i Warner Bros. Movie World - Single Day Admission (Date-Specifi…" at bounding box center [454, 31] width 562 height 728
click at [707, 405] on input "Save" at bounding box center [709, 413] width 39 height 21
type input "Saving..."
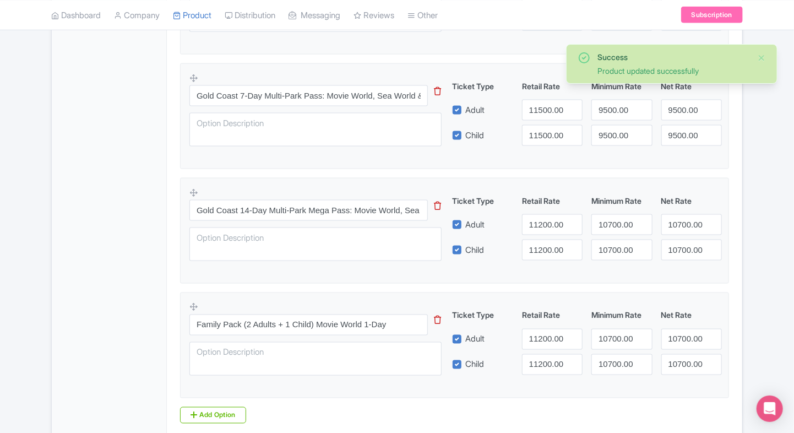
scroll to position [728, 0]
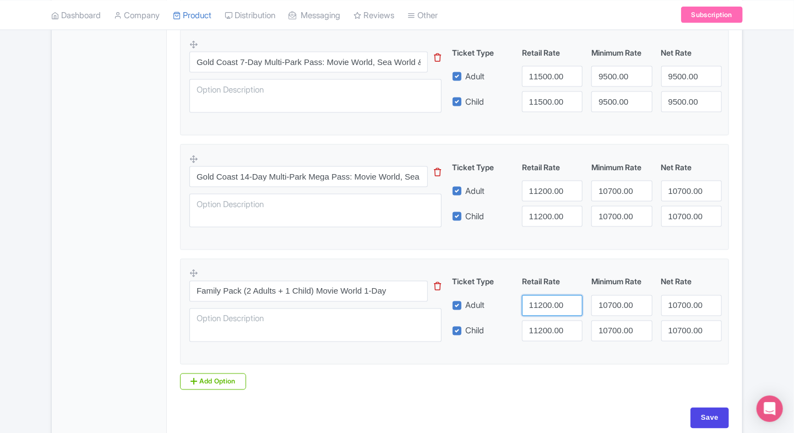
click at [534, 304] on input "11200.00" at bounding box center [552, 305] width 61 height 21
type input "17000"
click at [535, 331] on input "11200.00" at bounding box center [552, 330] width 61 height 21
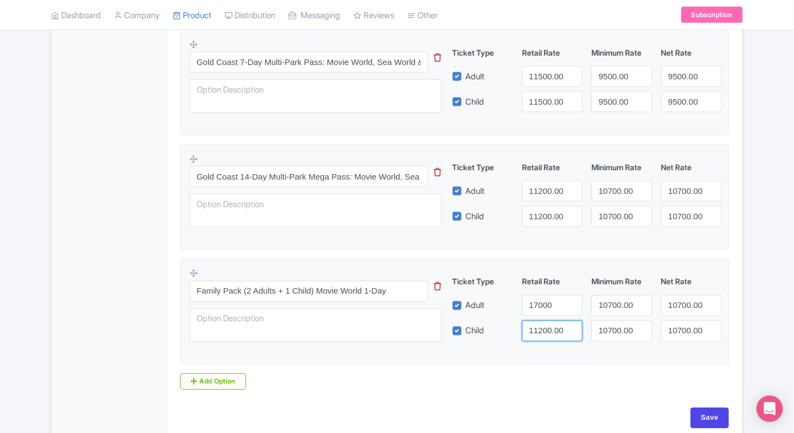
click at [535, 331] on input "11200.00" at bounding box center [552, 330] width 61 height 21
type input "17000"
click at [610, 299] on input "10700.00" at bounding box center [621, 305] width 61 height 21
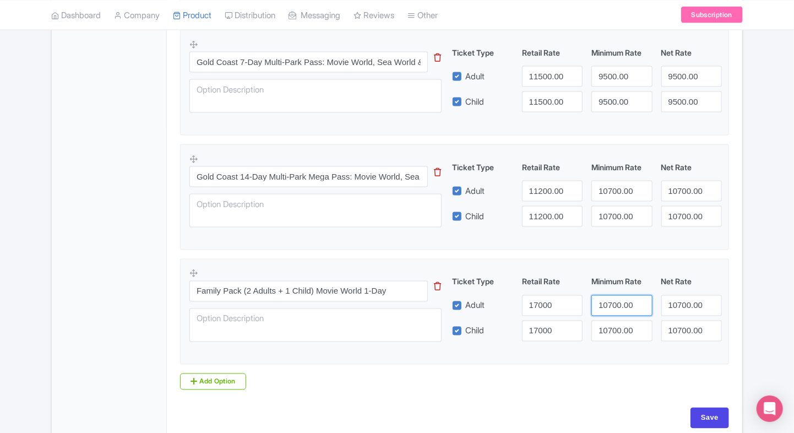
click at [610, 299] on input "10700.00" at bounding box center [621, 305] width 61 height 21
paste input "5919.47"
type input "15919.47"
click at [608, 326] on input "10700.00" at bounding box center [621, 330] width 61 height 21
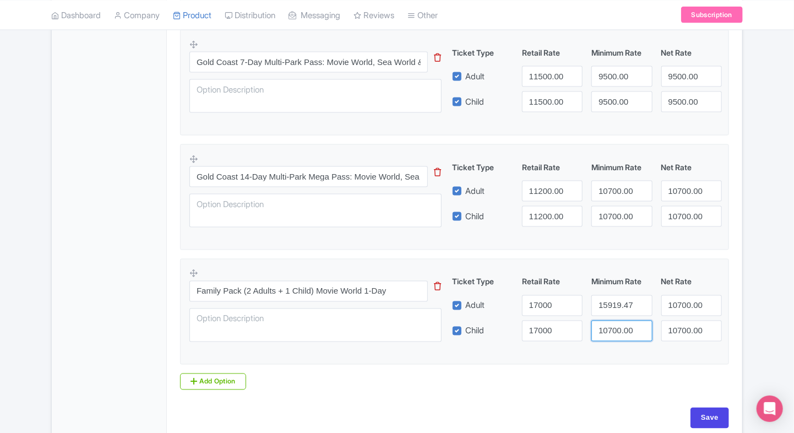
click at [608, 326] on input "10700.00" at bounding box center [621, 330] width 61 height 21
paste input "5919.47"
type input "15919.47"
click at [668, 312] on input "10700.00" at bounding box center [691, 305] width 61 height 21
drag, startPoint x: 668, startPoint y: 312, endPoint x: 674, endPoint y: 329, distance: 18.8
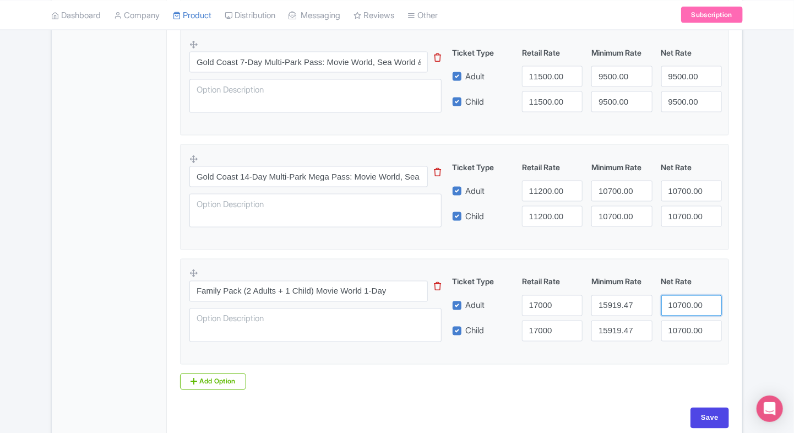
click at [668, 312] on input "10700.00" at bounding box center [691, 305] width 61 height 21
paste input "5919.47"
click at [668, 312] on input "15919.47" at bounding box center [691, 305] width 61 height 21
type input "15919.47"
click at [674, 329] on input "10700.00" at bounding box center [691, 330] width 61 height 21
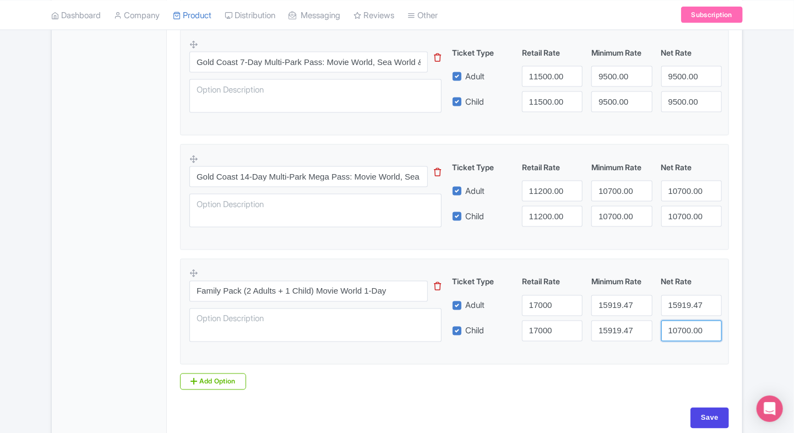
click at [674, 329] on input "10700.00" at bounding box center [691, 330] width 61 height 21
paste input "5919.47"
click at [674, 329] on input "10700.00" at bounding box center [691, 330] width 61 height 21
type input "15919.47"
click at [717, 407] on input "Save" at bounding box center [709, 417] width 39 height 21
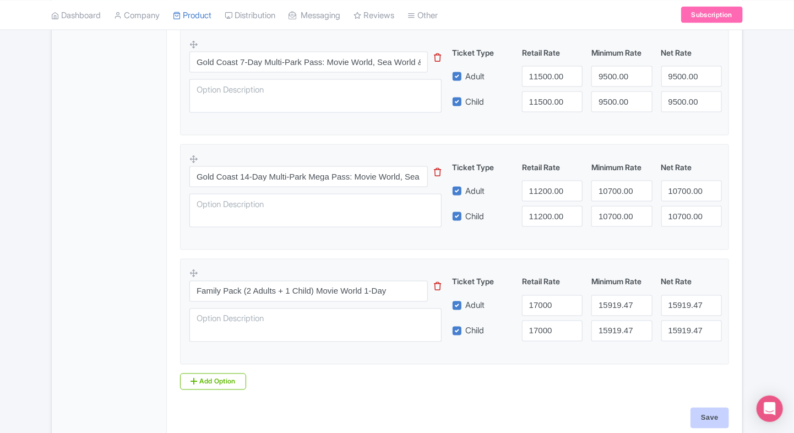
type input "Saving..."
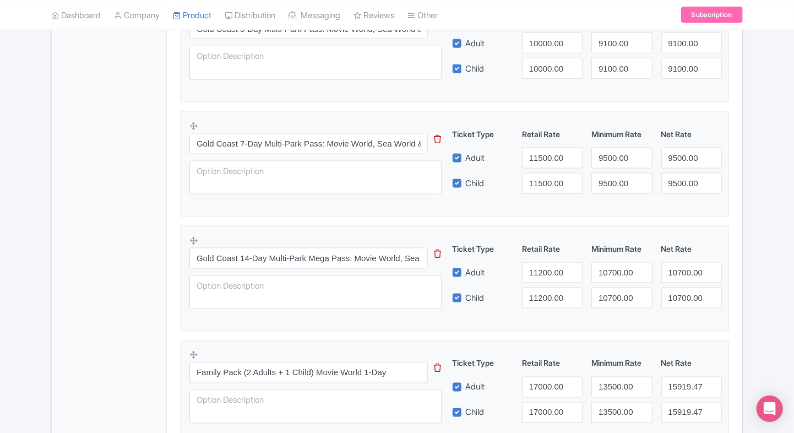
scroll to position [780, 0]
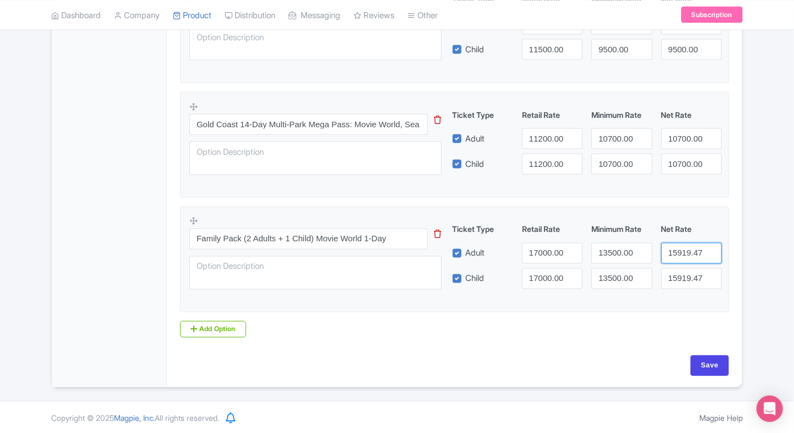
click at [669, 258] on input "15919.47" at bounding box center [691, 253] width 61 height 21
click at [626, 258] on input "13500.00" at bounding box center [621, 253] width 61 height 21
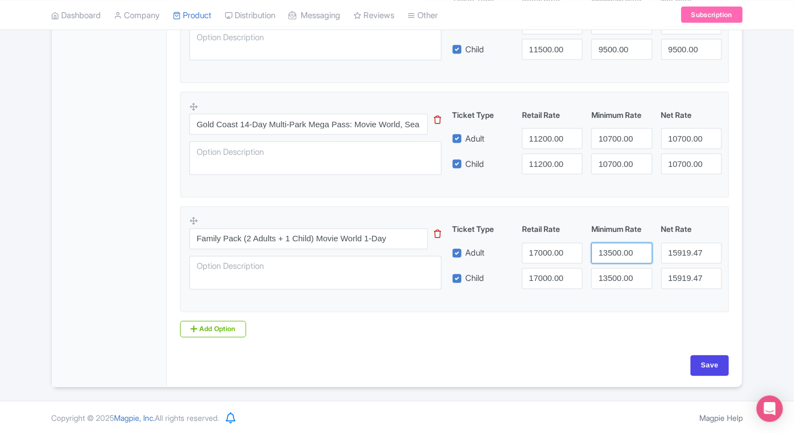
click at [626, 258] on input "13500.00" at bounding box center [621, 253] width 61 height 21
paste input "5919.47"
type input "15919.47"
click at [611, 276] on input "13500.00" at bounding box center [621, 278] width 61 height 21
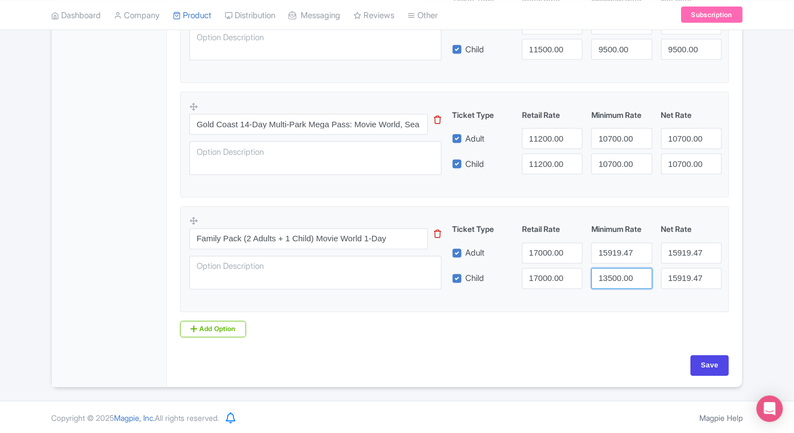
paste input "5919.47"
type input "15919.47"
click at [707, 360] on input "Save" at bounding box center [709, 365] width 39 height 21
type input "Saving..."
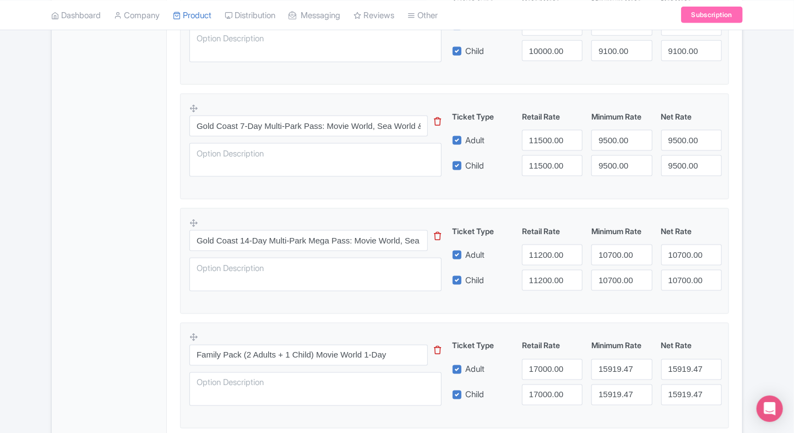
scroll to position [780, 0]
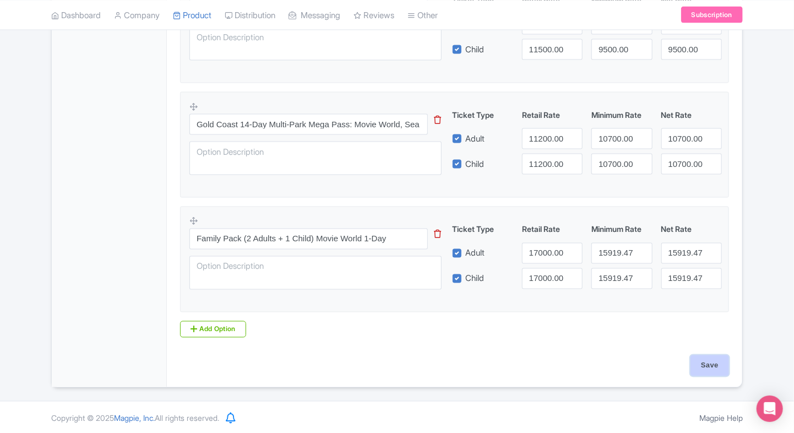
click at [702, 358] on input "Save" at bounding box center [709, 365] width 39 height 21
type input "Saving..."
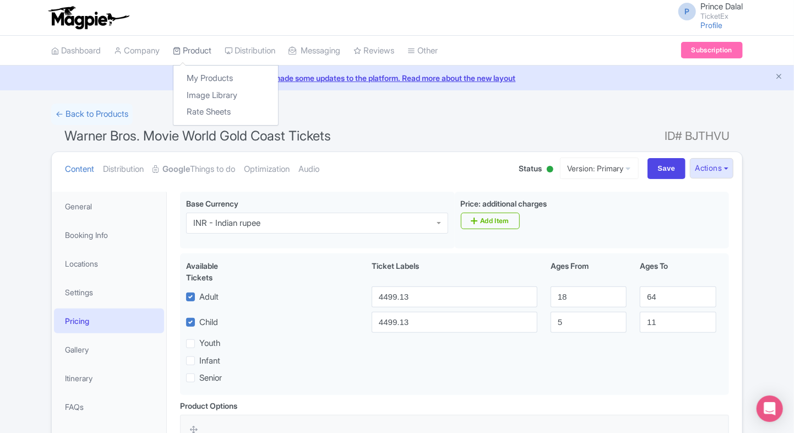
click at [192, 47] on link "Product" at bounding box center [192, 51] width 39 height 30
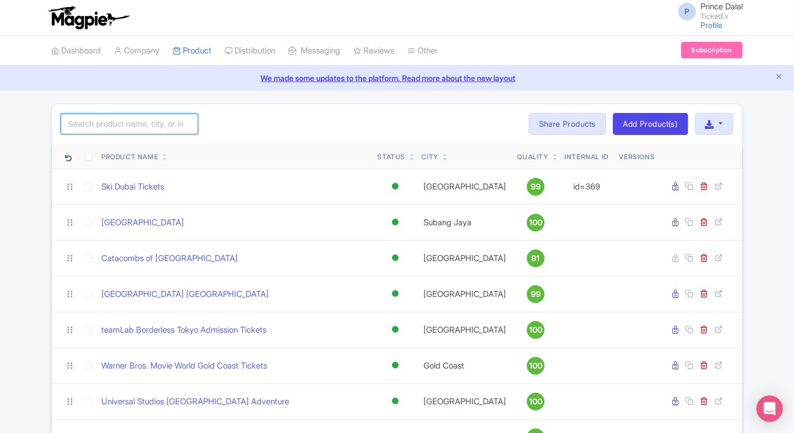
click at [174, 128] on input "search" at bounding box center [130, 123] width 138 height 21
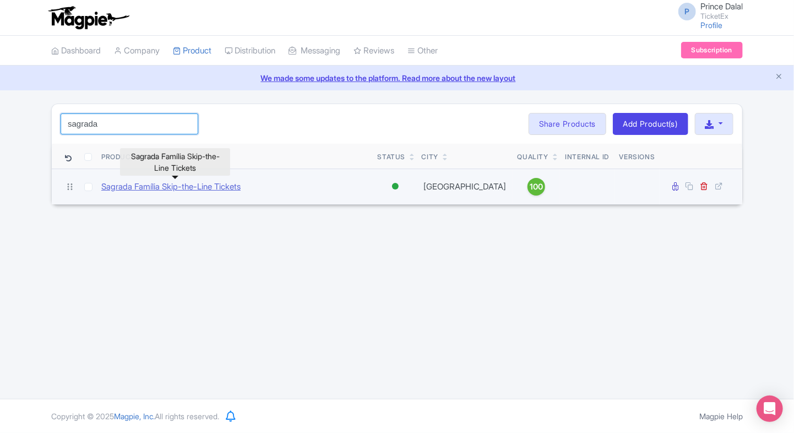
type input "sagrada"
click at [166, 188] on link "Sagrada Família Skip-the-Line Tickets" at bounding box center [170, 187] width 139 height 13
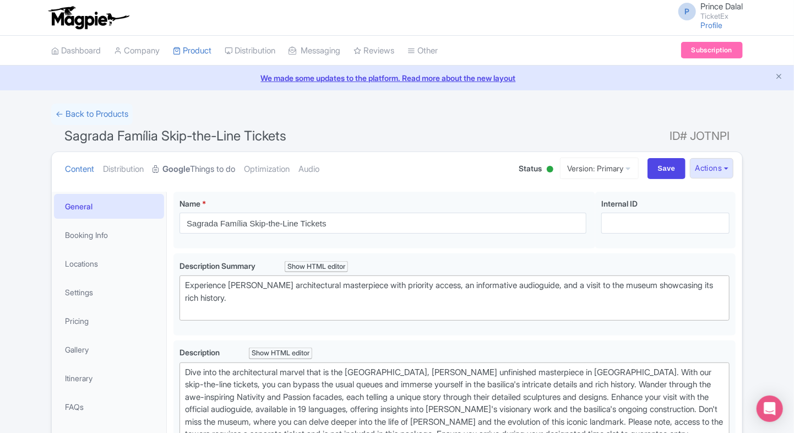
click at [198, 157] on link "Google Things to do" at bounding box center [193, 169] width 83 height 35
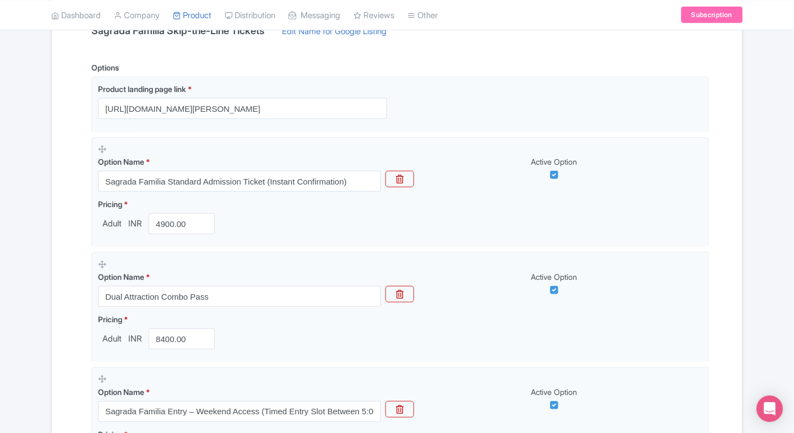
scroll to position [255, 0]
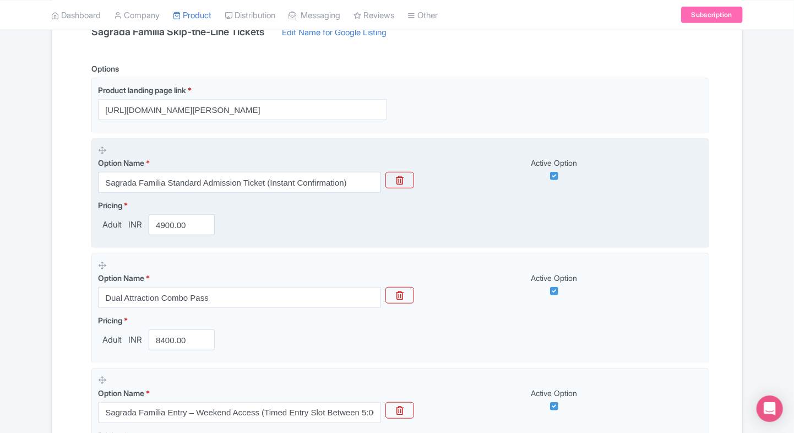
drag, startPoint x: 249, startPoint y: 168, endPoint x: 233, endPoint y: 177, distance: 17.7
click at [233, 177] on div "Option Name * Sagrada Familia Standard Admission Ticket (Instant Confirmation)" at bounding box center [239, 175] width 283 height 36
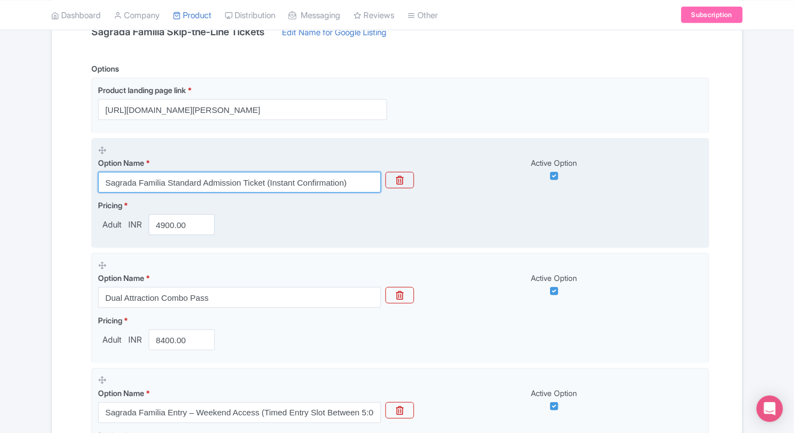
click at [233, 177] on input "Sagrada Familia Standard Admission Ticket (Instant Confirmation)" at bounding box center [239, 182] width 283 height 21
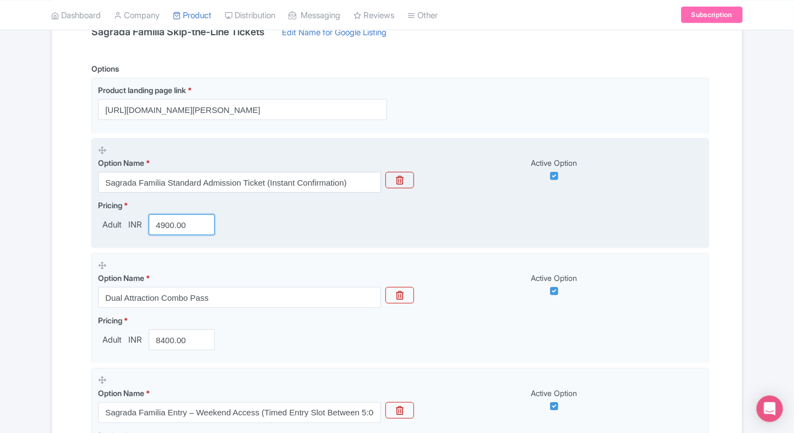
click at [162, 227] on input "4900.00" at bounding box center [182, 224] width 66 height 21
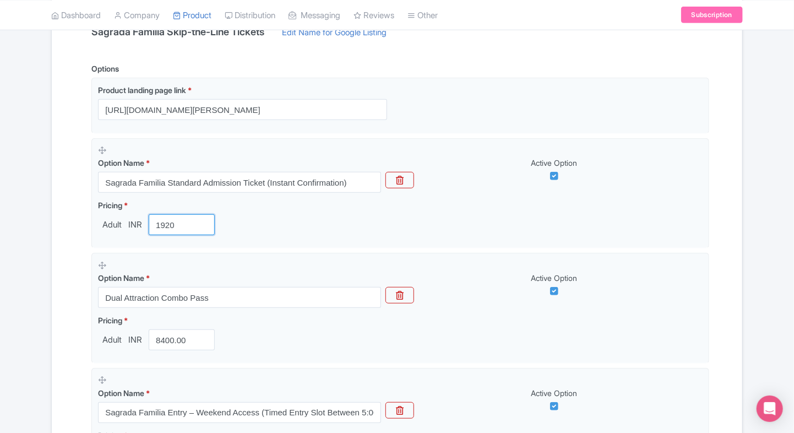
type input "1920"
click at [22, 254] on div "← Back to Products Sagrada Família Skip-the-Line Tickets ID# JOTNPI Content Dis…" at bounding box center [397, 331] width 794 height 965
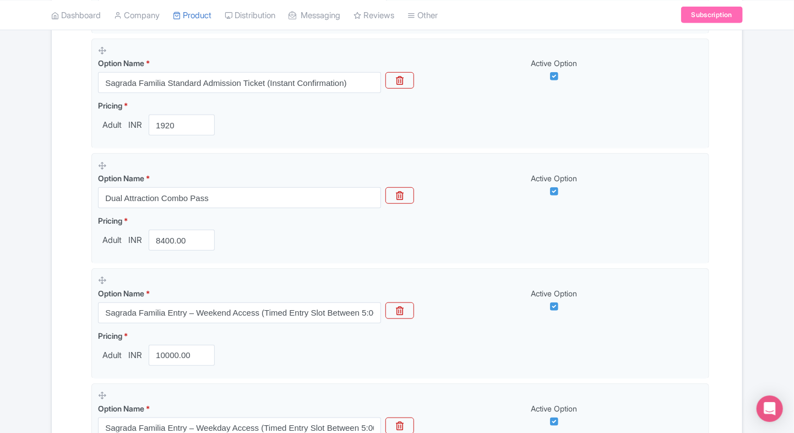
scroll to position [356, 0]
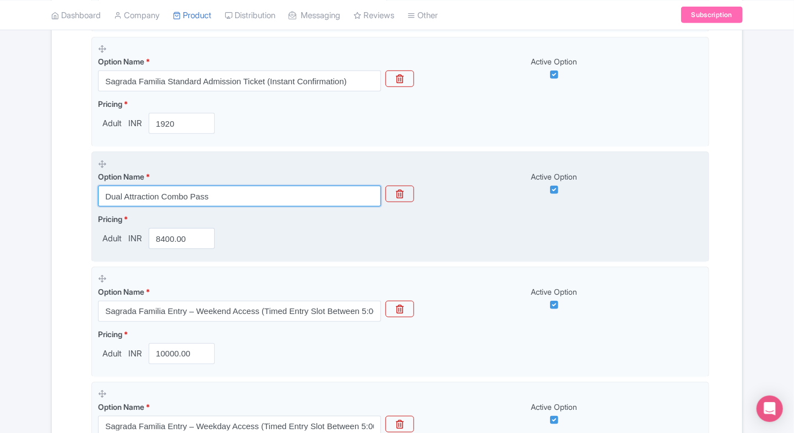
click at [242, 203] on input "Dual Attraction Combo Pass" at bounding box center [239, 195] width 283 height 21
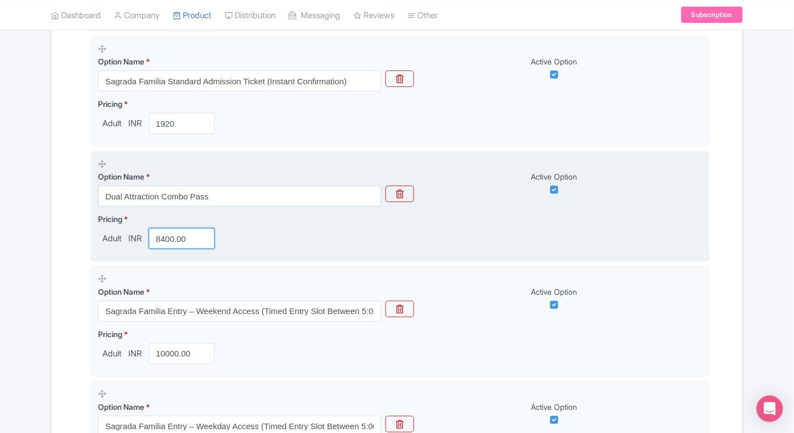
click at [167, 241] on input "8400.00" at bounding box center [182, 238] width 66 height 21
paste input "795"
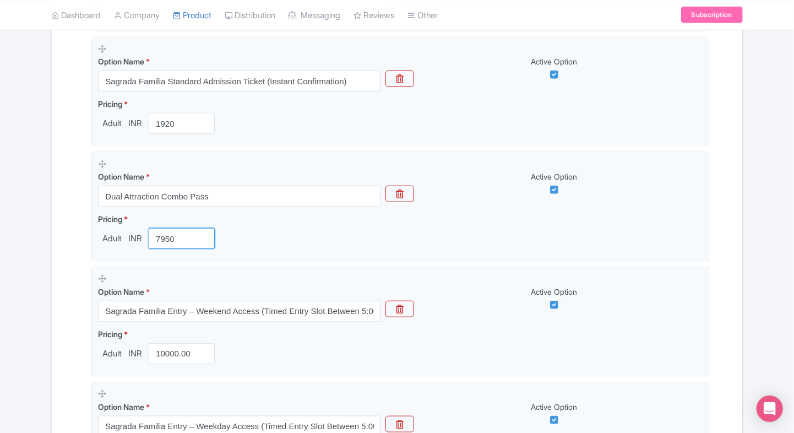
type input "7950"
click at [70, 267] on div "Name & Price Locations Description & Reviews Images & Categories Complete Sagra…" at bounding box center [396, 273] width 677 height 863
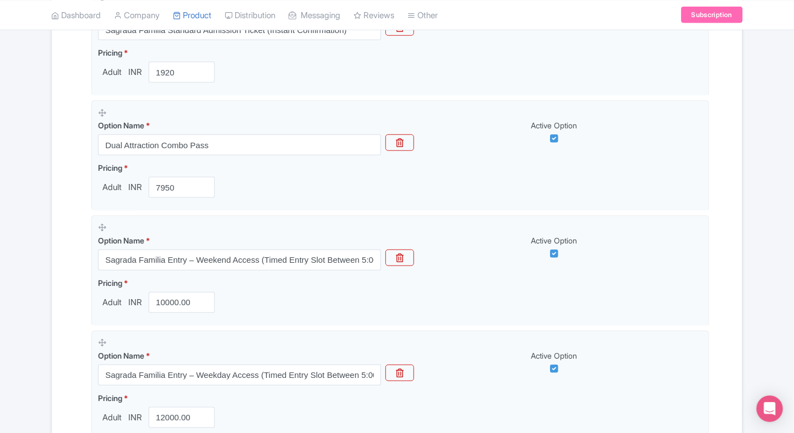
scroll to position [418, 0]
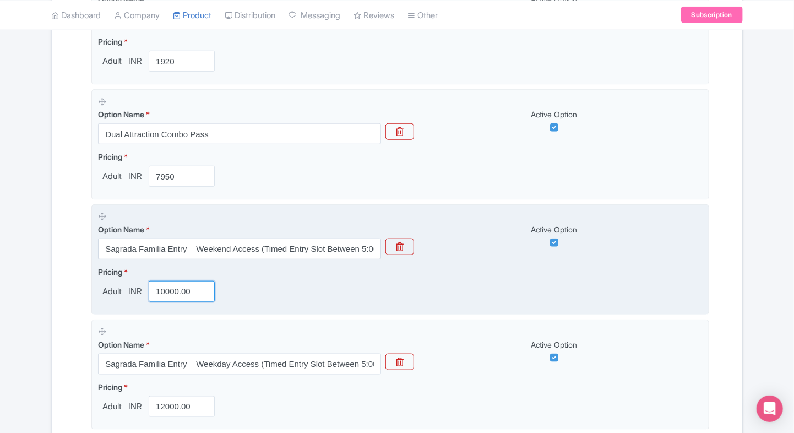
click at [164, 286] on input "10000.00" at bounding box center [182, 291] width 66 height 21
paste input "805"
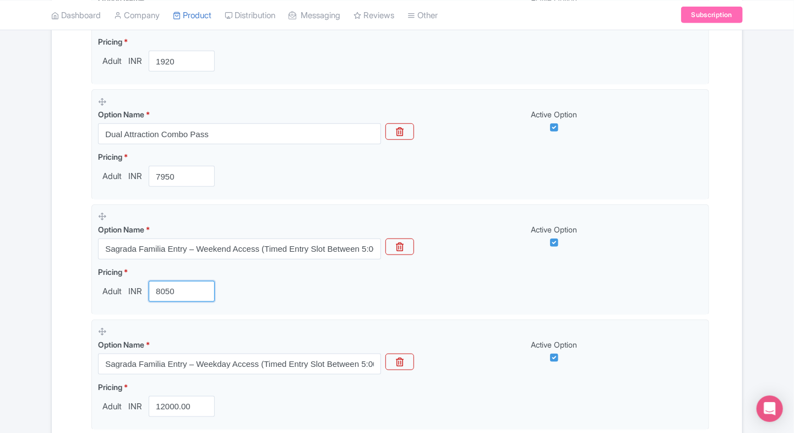
type input "8050"
click at [80, 276] on div "Name & Price Locations Description & Reviews Images & Categories Complete Sagra…" at bounding box center [396, 211] width 677 height 863
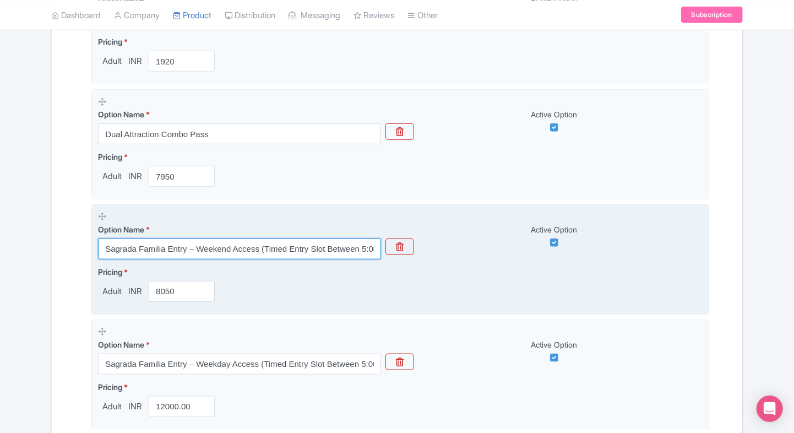
click at [195, 242] on input "Sagrada Familia Entry – Weekend Access (Timed Entry Slot Between 5:00 PM and 7:…" at bounding box center [239, 248] width 283 height 21
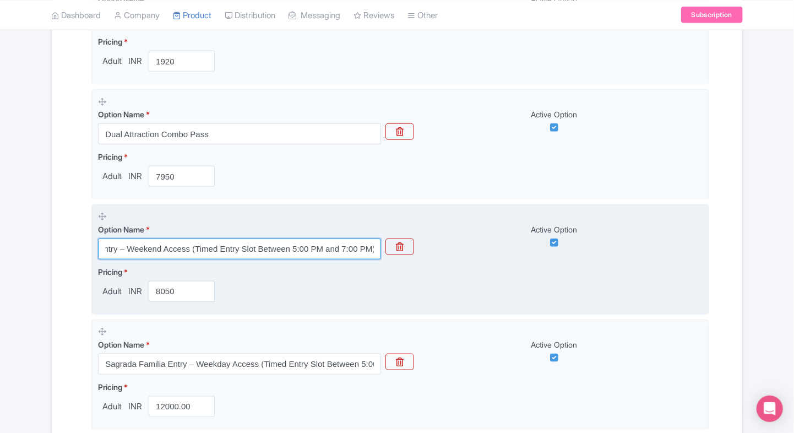
click at [153, 238] on input "Sagrada Familia Entry – Weekend Access (Timed Entry Slot Between 5:00 PM and 7:…" at bounding box center [239, 248] width 283 height 21
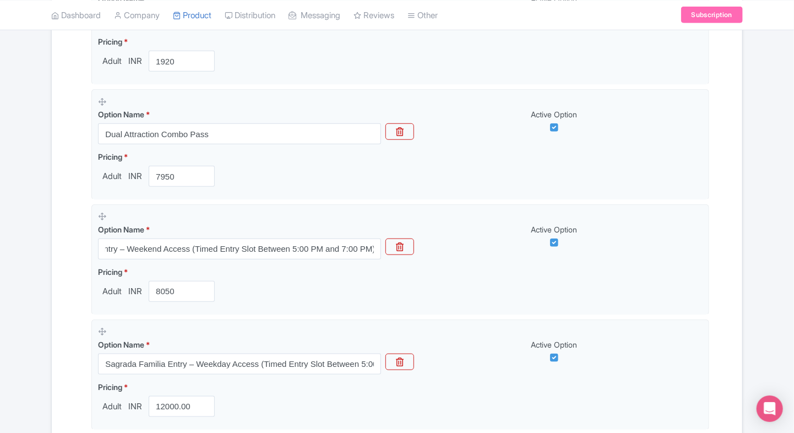
scroll to position [0, 0]
click at [62, 281] on div "Name & Price Locations Description & Reviews Images & Categories Complete Sagra…" at bounding box center [396, 211] width 677 height 863
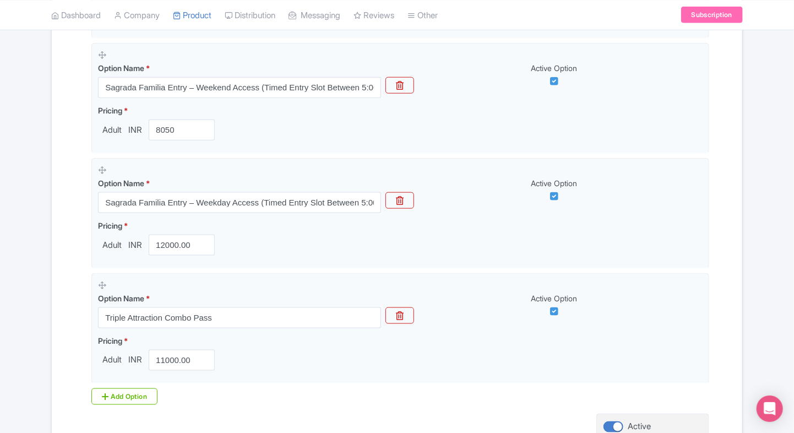
scroll to position [582, 0]
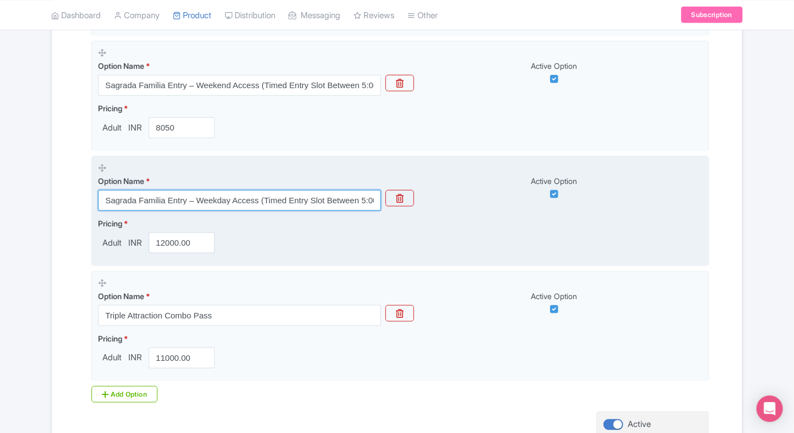
click at [241, 194] on input "Sagrada Familia Entry – Weekday Access (Timed Entry Slot Between 5:00 PM and 7:…" at bounding box center [239, 200] width 283 height 21
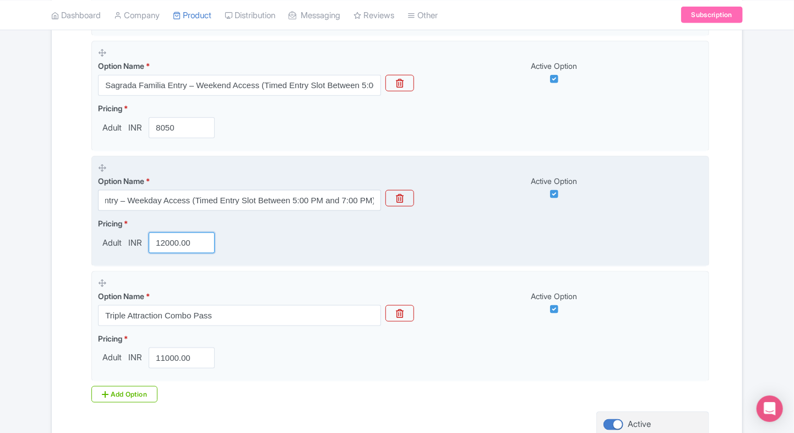
scroll to position [0, 0]
click at [163, 237] on input "12000.00" at bounding box center [182, 242] width 66 height 21
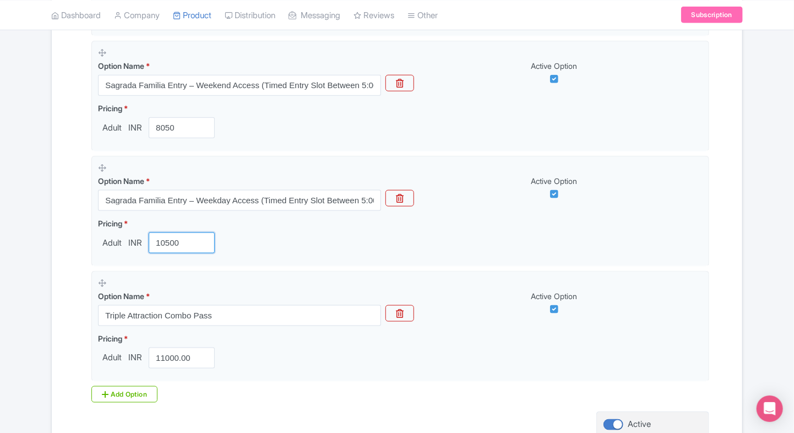
type input "10500"
click at [66, 276] on div "Name & Price Locations Description & Reviews Images & Categories Complete Sagra…" at bounding box center [396, 47] width 677 height 863
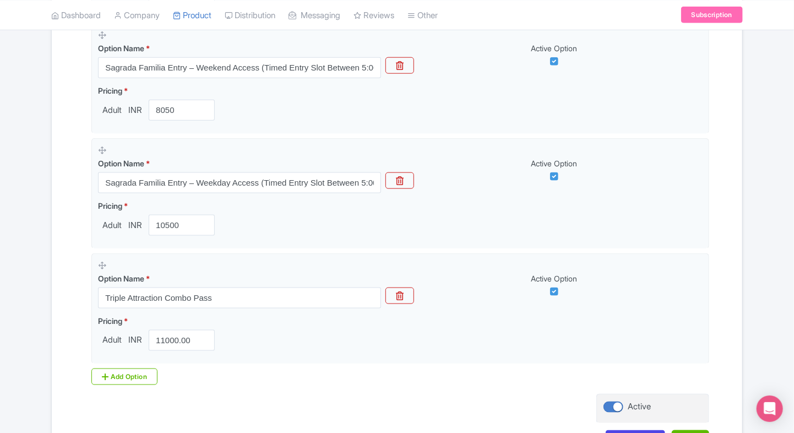
scroll to position [607, 0]
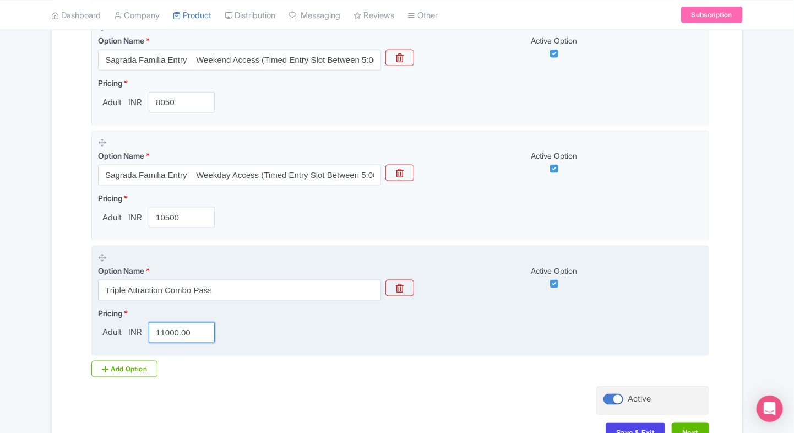
click at [168, 331] on input "11000.00" at bounding box center [182, 332] width 66 height 21
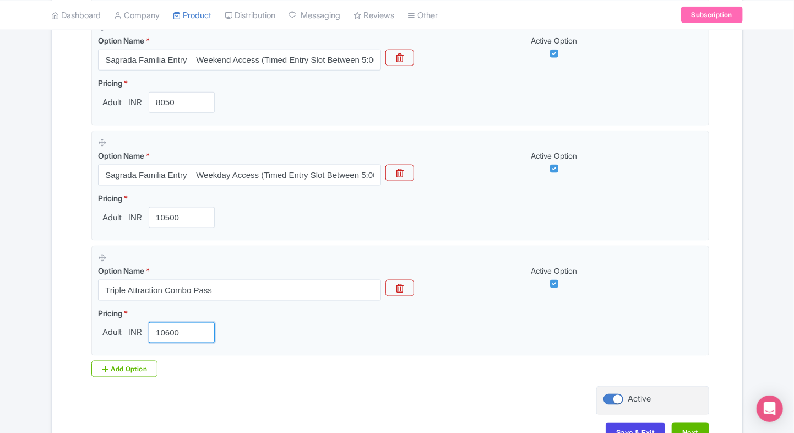
type input "10600"
click at [63, 328] on div "Name & Price Locations Description & Reviews Images & Categories Complete Sagra…" at bounding box center [396, 22] width 677 height 863
click at [114, 365] on div "Add Option" at bounding box center [124, 369] width 66 height 17
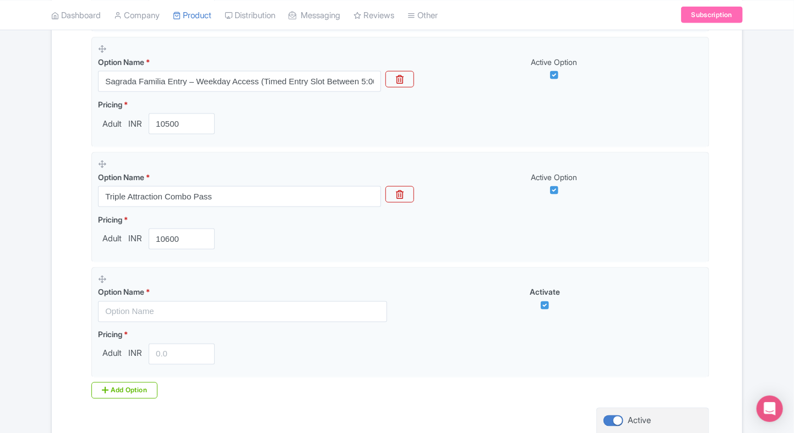
scroll to position [748, 0]
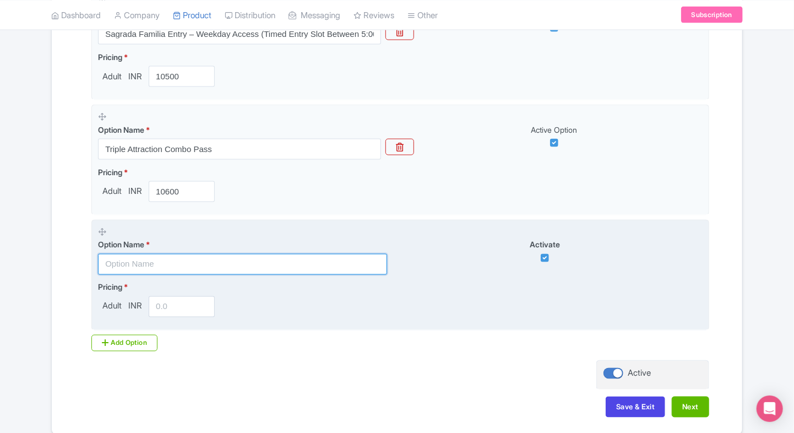
click at [200, 263] on input "text" at bounding box center [242, 264] width 289 height 21
paste input "Barcelona Explorer Pass – Choose 4 Attractions"
type input "Barcelona Explorer Pass – Choose 4 Attractions"
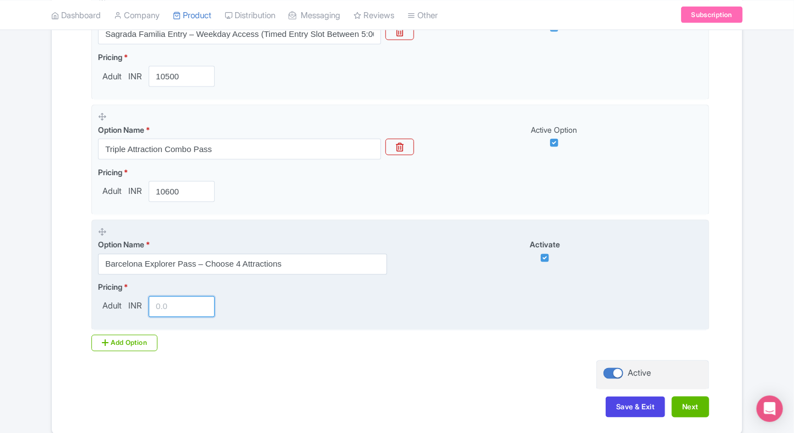
click at [160, 300] on input "number" at bounding box center [182, 306] width 66 height 21
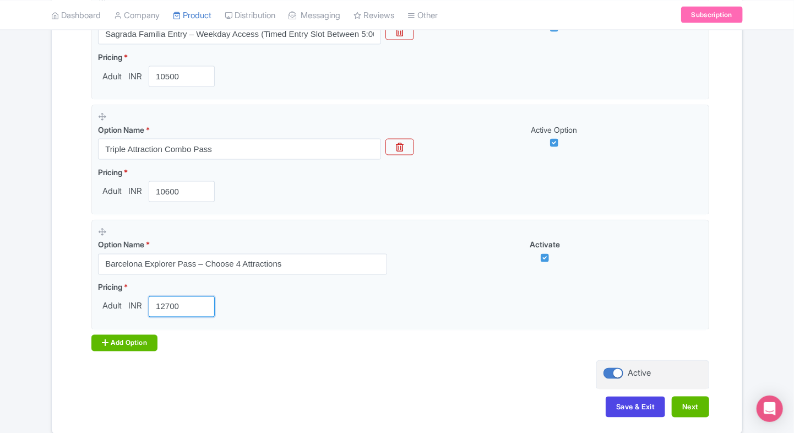
type input "12700"
click at [122, 338] on div "Add Option" at bounding box center [124, 343] width 66 height 17
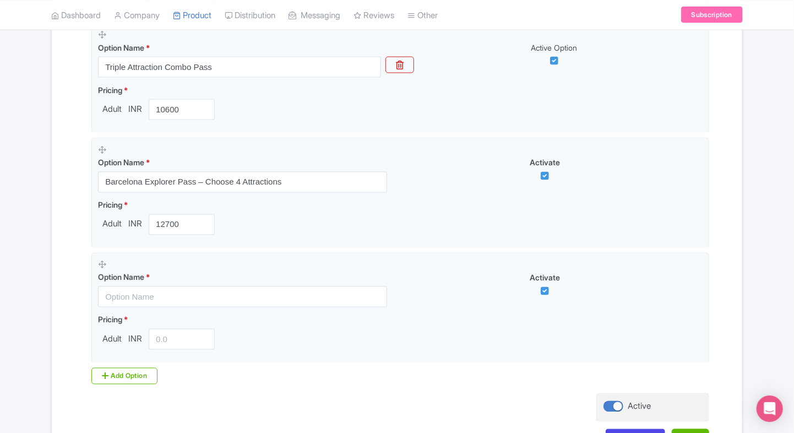
scroll to position [843, 0]
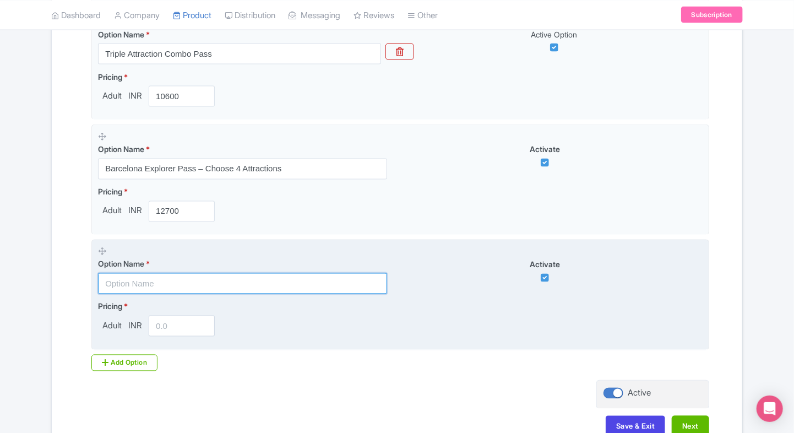
click at [181, 277] on input "text" at bounding box center [242, 283] width 289 height 21
paste input "Barcelona Unlimited Pass – 2 Days"
type input "Barcelona Unlimited Pass – 2 Days"
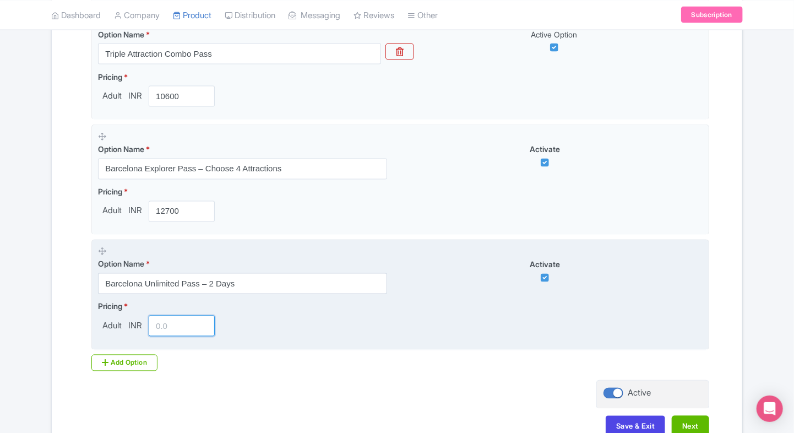
click at [164, 321] on input "number" at bounding box center [182, 325] width 66 height 21
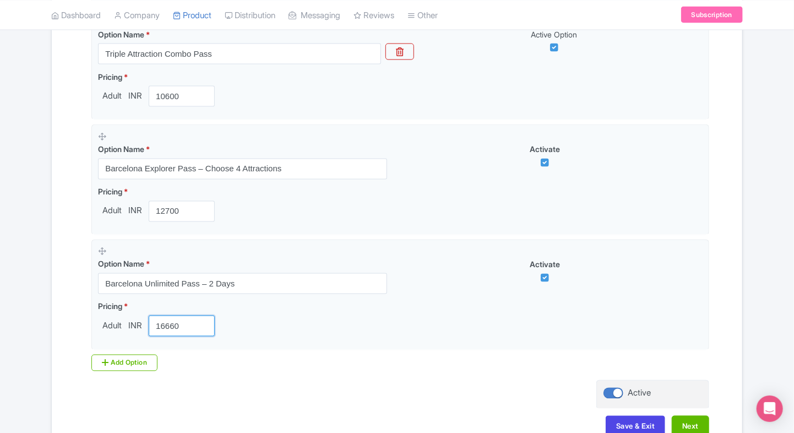
type input "16660"
click at [125, 357] on div "Add Option" at bounding box center [124, 362] width 66 height 17
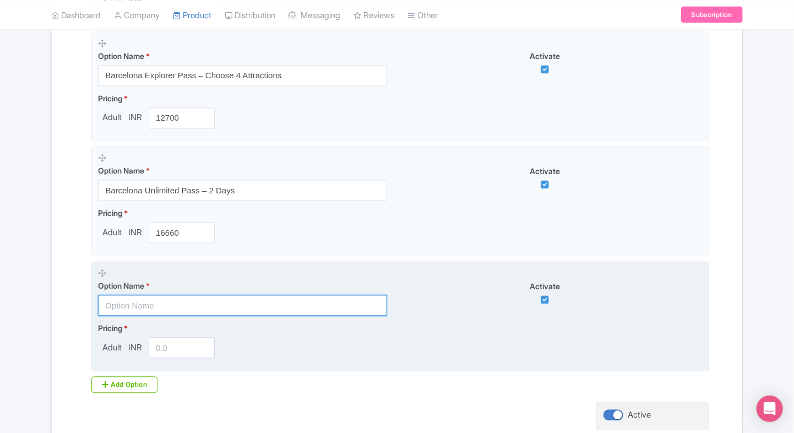
click at [204, 309] on input "text" at bounding box center [242, 305] width 289 height 21
paste input "Barcelona Unlimited Pass – 3 Days"
type input "Barcelona Unlimited Pass – 3 Days"
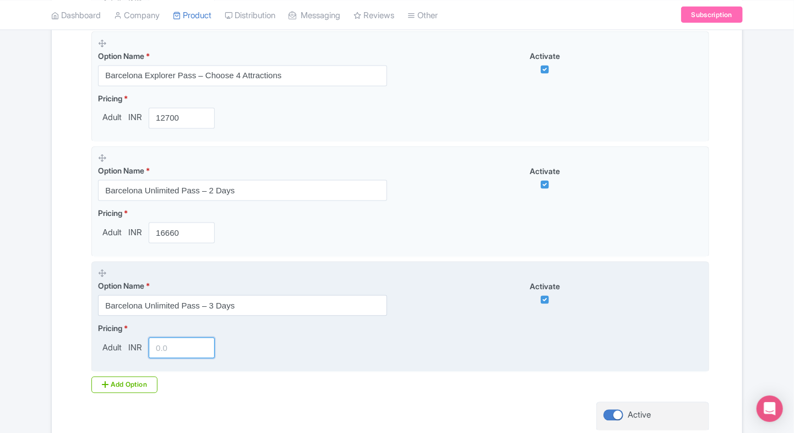
click at [172, 343] on input "number" at bounding box center [182, 347] width 66 height 21
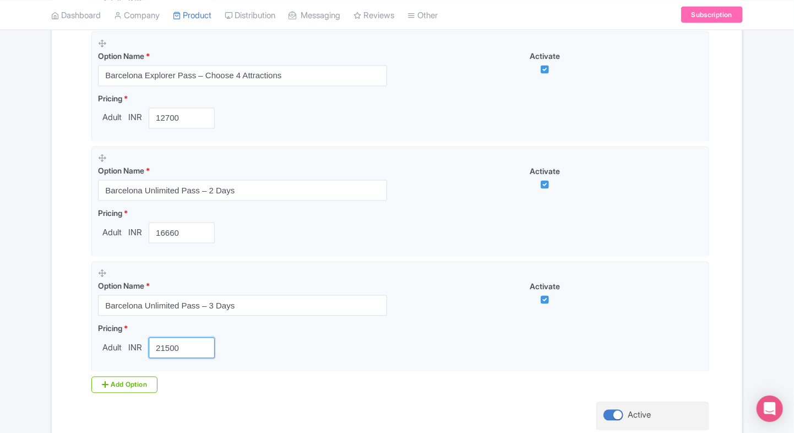
type input "21500"
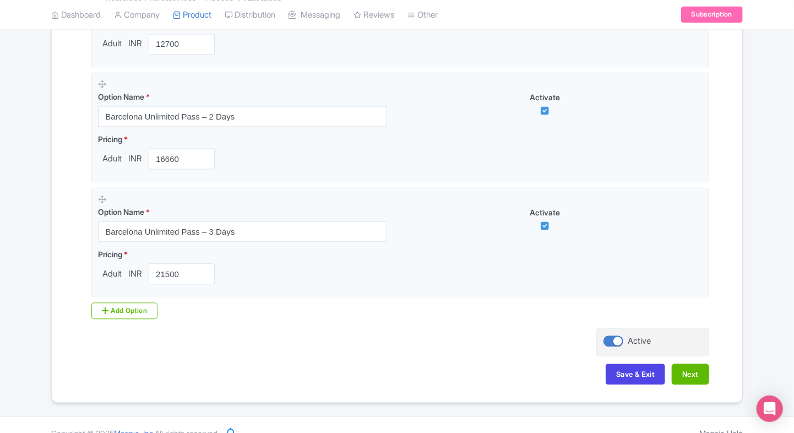
scroll to position [1018, 0]
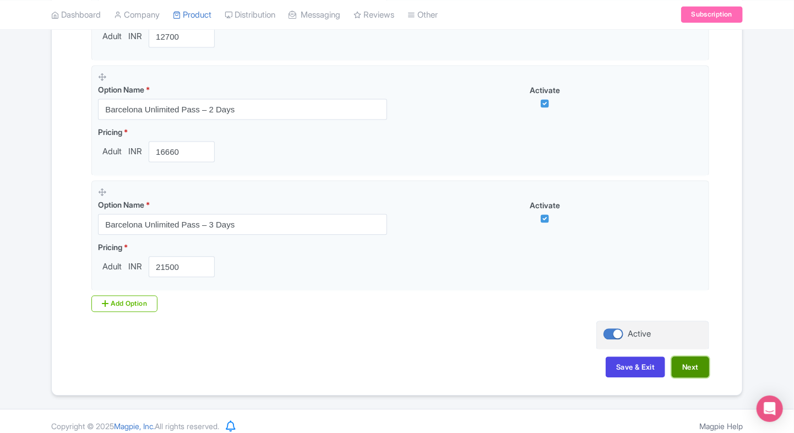
click at [695, 361] on button "Next" at bounding box center [689, 366] width 37 height 21
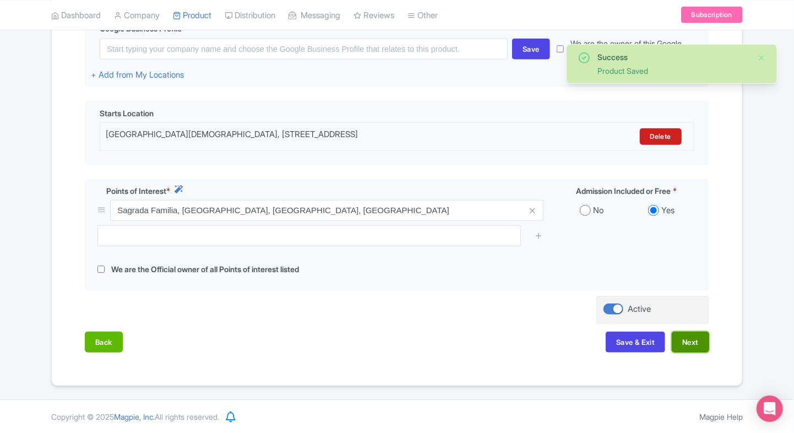
click at [701, 347] on button "Next" at bounding box center [689, 341] width 37 height 21
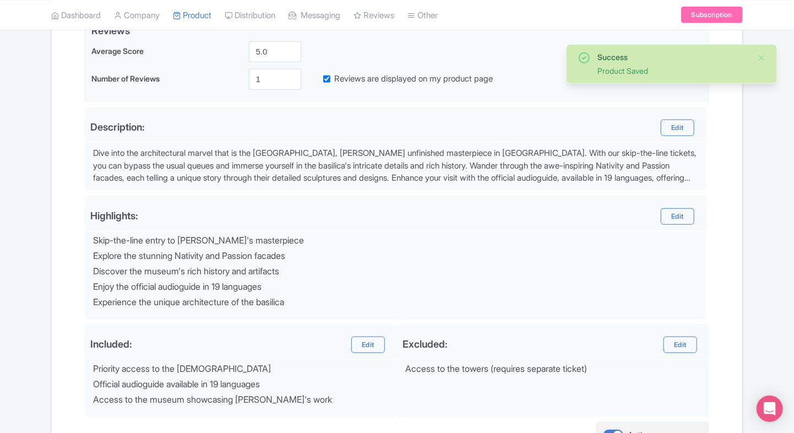
scroll to position [392, 0]
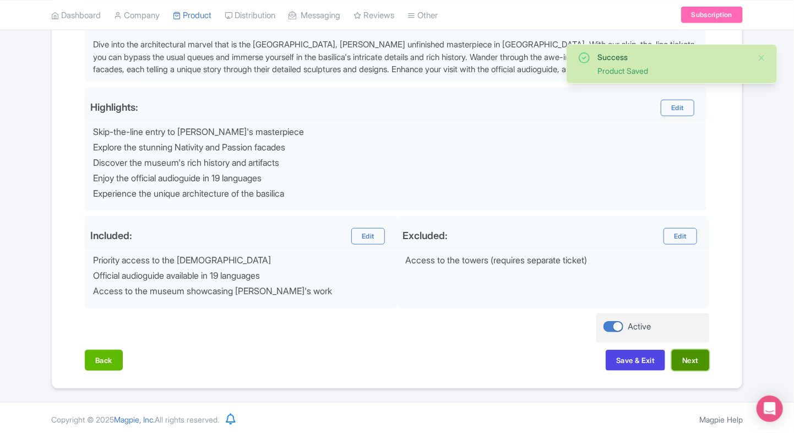
click at [687, 352] on button "Next" at bounding box center [689, 359] width 37 height 21
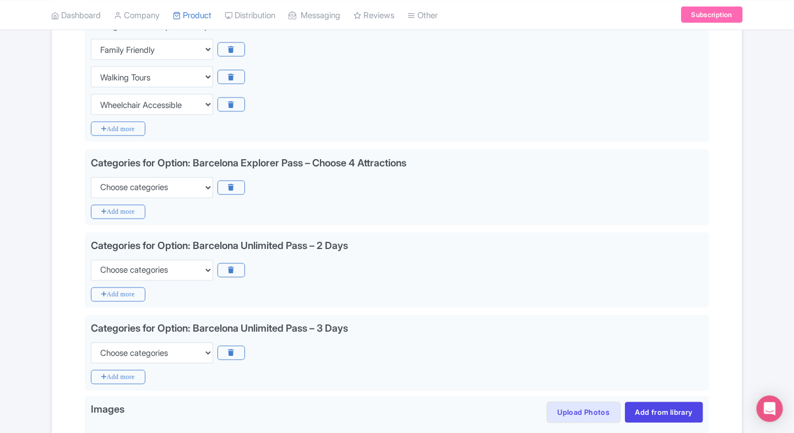
scroll to position [842, 0]
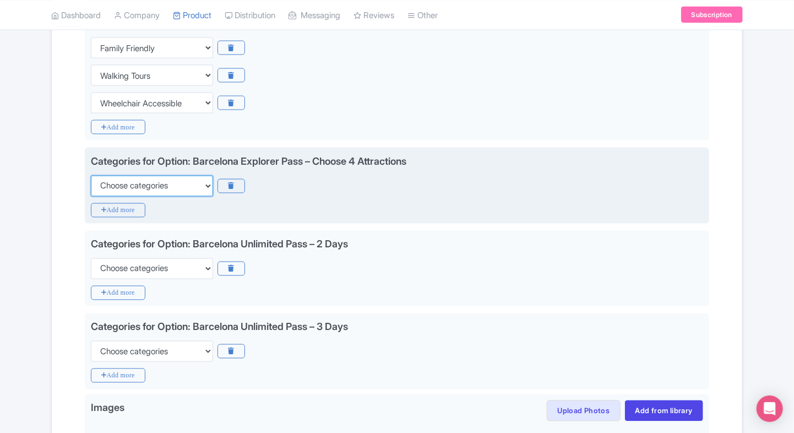
click at [110, 193] on select "Choose categories Adults Only Animals Audio Guide Beaches Bike Tours Boat Tours…" at bounding box center [152, 186] width 122 height 21
select select "family-friendly"
click at [91, 176] on select "Choose categories Adults Only Animals Audio Guide Beaches Bike Tours Boat Tours…" at bounding box center [152, 186] width 122 height 21
click at [111, 213] on icon "Add more" at bounding box center [118, 210] width 54 height 14
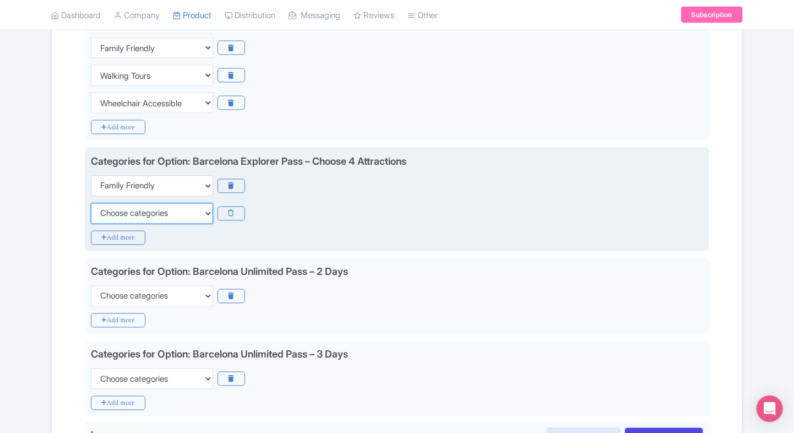
click at [111, 213] on select "Choose categories Adults Only Animals Audio Guide Beaches Bike Tours Boat Tours…" at bounding box center [152, 213] width 122 height 21
select select "walking-tours"
click at [91, 203] on select "Choose categories Adults Only Animals Audio Guide Beaches Bike Tours Boat Tours…" at bounding box center [152, 213] width 122 height 21
click at [106, 235] on icon "Add more" at bounding box center [118, 238] width 54 height 14
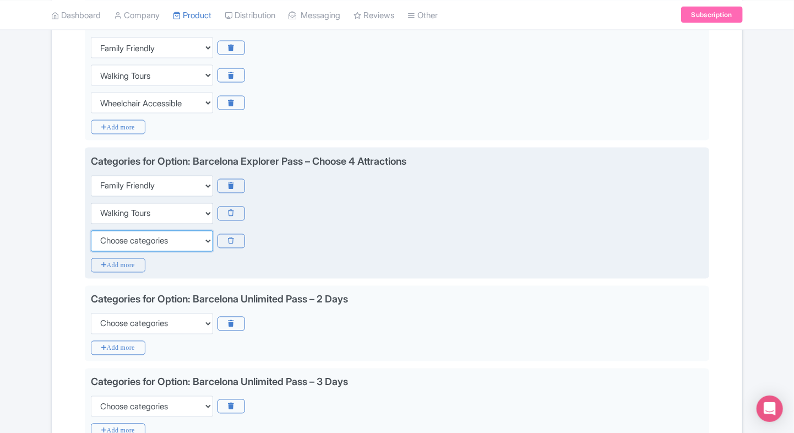
click at [106, 235] on select "Choose categories Adults Only Animals Audio Guide Beaches Bike Tours Boat Tours…" at bounding box center [152, 241] width 122 height 21
select select "wheelchair-accessible"
click at [91, 231] on select "Choose categories Adults Only Animals Audio Guide Beaches Bike Tours Boat Tours…" at bounding box center [152, 241] width 122 height 21
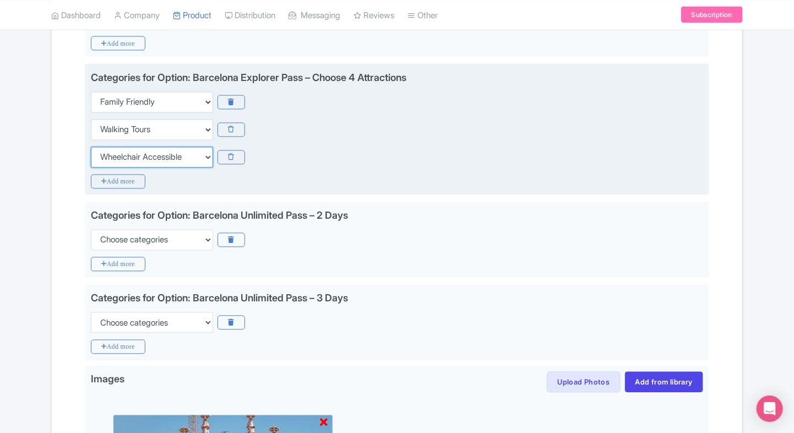
scroll to position [935, 0]
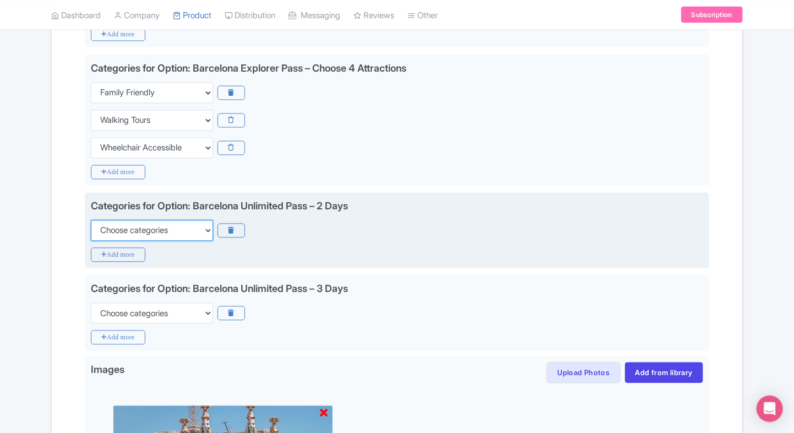
click at [138, 236] on select "Choose categories Adults Only Animals Audio Guide Beaches Bike Tours Boat Tours…" at bounding box center [152, 230] width 122 height 21
select select "family-friendly"
click at [91, 220] on select "Choose categories Adults Only Animals Audio Guide Beaches Bike Tours Boat Tours…" at bounding box center [152, 230] width 122 height 21
click at [117, 248] on icon "Add more" at bounding box center [118, 255] width 54 height 14
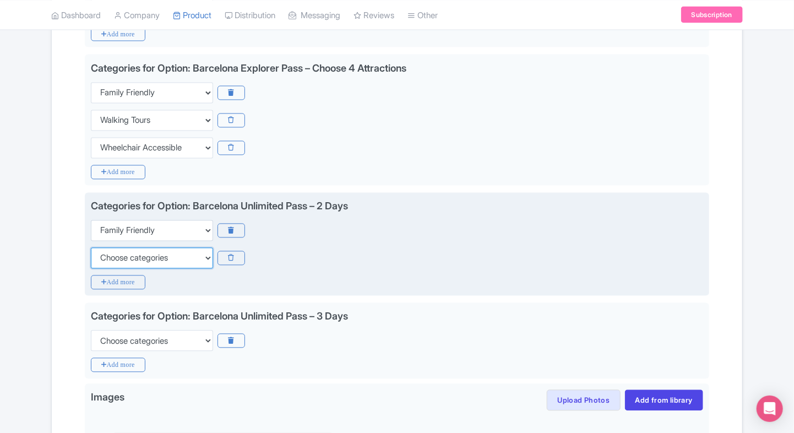
click at [117, 248] on select "Choose categories Adults Only Animals Audio Guide Beaches Bike Tours Boat Tours…" at bounding box center [152, 258] width 122 height 21
select select "walking-tours"
click at [91, 248] on select "Choose categories Adults Only Animals Audio Guide Beaches Bike Tours Boat Tours…" at bounding box center [152, 258] width 122 height 21
click at [102, 269] on div "Categories for Option: Barcelona Unlimited Pass – 2 Days Choose categories Adul…" at bounding box center [397, 244] width 624 height 103
click at [102, 277] on icon "Add more" at bounding box center [118, 282] width 54 height 14
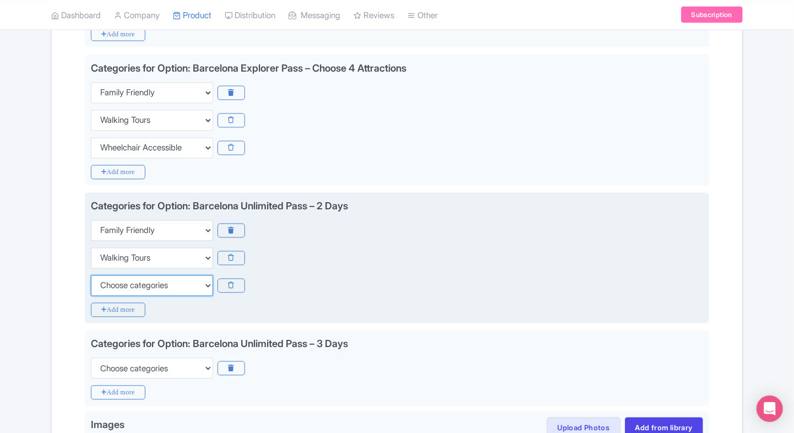
click at [102, 277] on select "Choose categories Adults Only Animals Audio Guide Beaches Bike Tours Boat Tours…" at bounding box center [152, 285] width 122 height 21
click at [91, 275] on select "Choose categories Adults Only Animals Audio Guide Beaches Bike Tours Boat Tours…" at bounding box center [152, 285] width 122 height 21
click at [102, 277] on select "Choose categories Adults Only Animals Audio Guide Beaches Bike Tours Boat Tours…" at bounding box center [152, 285] width 122 height 21
select select "wheelchair-accessible"
click at [91, 275] on select "Choose categories Adults Only Animals Audio Guide Beaches Bike Tours Boat Tours…" at bounding box center [152, 285] width 122 height 21
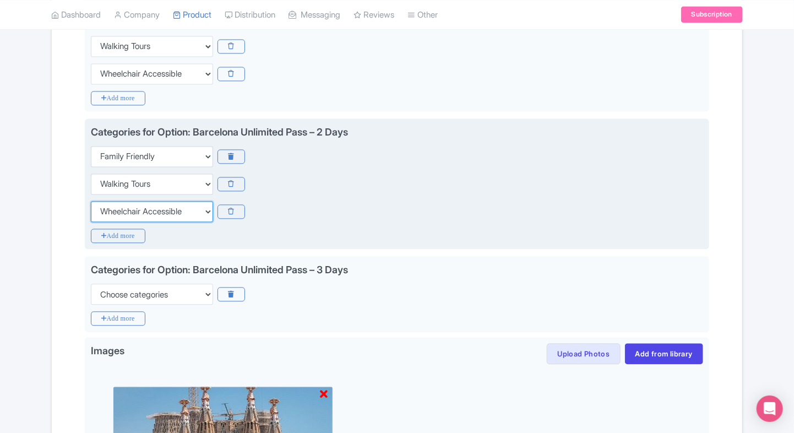
scroll to position [1015, 0]
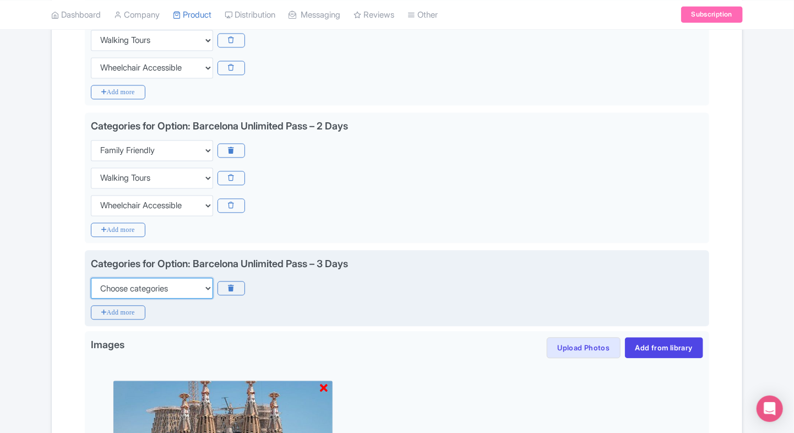
click at [130, 278] on select "Choose categories Adults Only Animals Audio Guide Beaches Bike Tours Boat Tours…" at bounding box center [152, 287] width 122 height 21
select select "family-friendly"
click at [91, 277] on select "Choose categories Adults Only Animals Audio Guide Beaches Bike Tours Boat Tours…" at bounding box center [152, 287] width 122 height 21
click at [99, 315] on icon "Add more" at bounding box center [118, 312] width 54 height 14
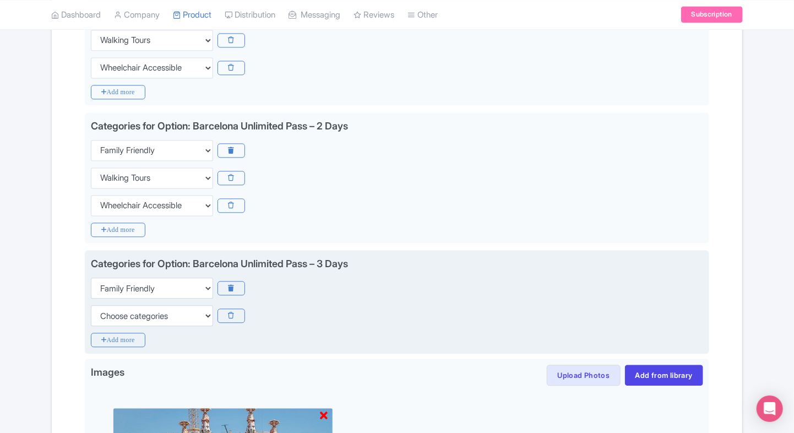
drag, startPoint x: 147, startPoint y: 298, endPoint x: 130, endPoint y: 307, distance: 18.7
click at [130, 307] on div "Categories for Option: Barcelona Unlimited Pass – 3 Days Choose categories Adul…" at bounding box center [397, 291] width 612 height 70
click at [130, 307] on select "Choose categories Adults Only Animals Audio Guide Beaches Bike Tours Boat Tours…" at bounding box center [152, 315] width 122 height 21
select select "walking-tours"
click at [91, 305] on select "Choose categories Adults Only Animals Audio Guide Beaches Bike Tours Boat Tours…" at bounding box center [152, 315] width 122 height 21
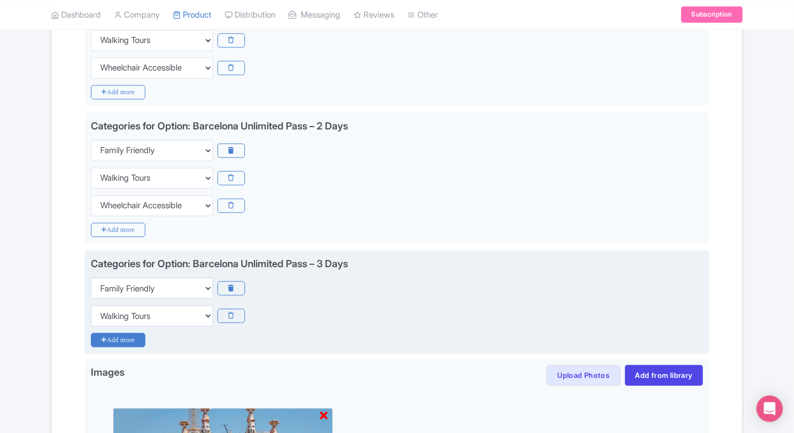
click at [106, 336] on icon "Add more" at bounding box center [118, 339] width 54 height 14
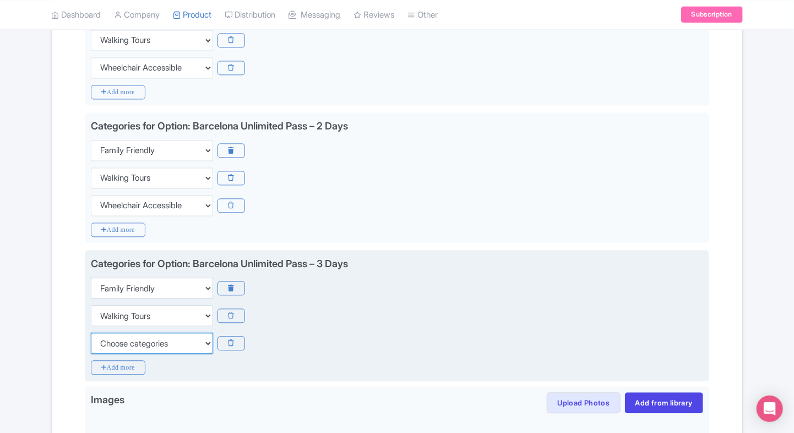
click at [106, 336] on select "Choose categories Adults Only Animals Audio Guide Beaches Bike Tours Boat Tours…" at bounding box center [152, 342] width 122 height 21
select select "wheelchair-accessible"
click at [91, 332] on select "Choose categories Adults Only Animals Audio Guide Beaches Bike Tours Boat Tours…" at bounding box center [152, 342] width 122 height 21
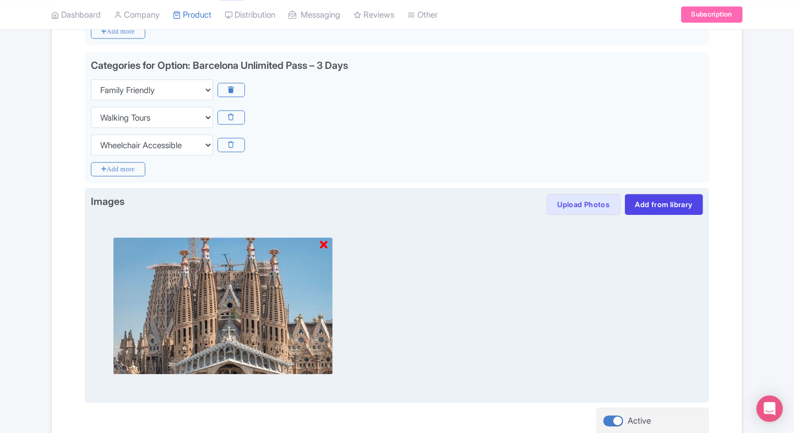
scroll to position [1306, 0]
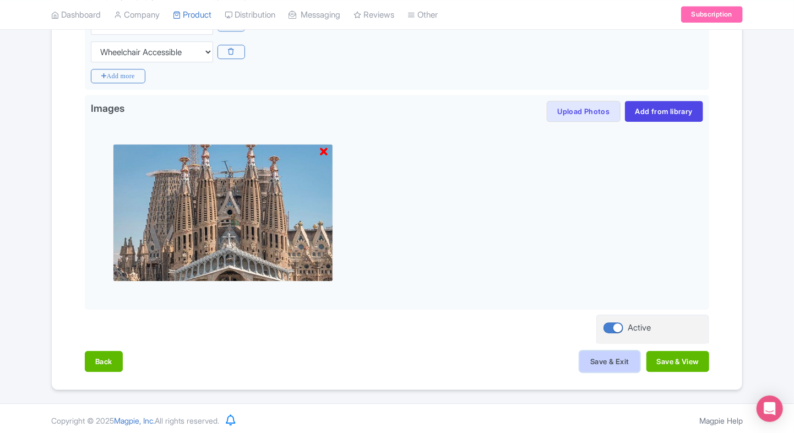
click at [610, 360] on button "Save & Exit" at bounding box center [609, 361] width 59 height 21
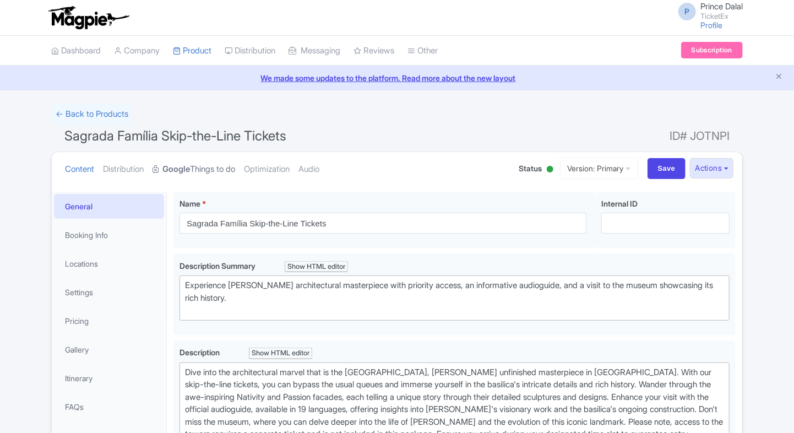
click at [192, 160] on link "Google Things to do" at bounding box center [193, 169] width 83 height 35
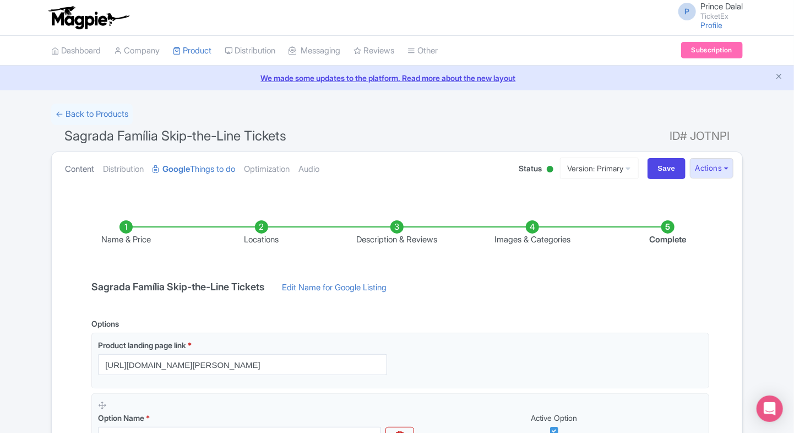
click at [85, 166] on link "Content" at bounding box center [79, 169] width 29 height 35
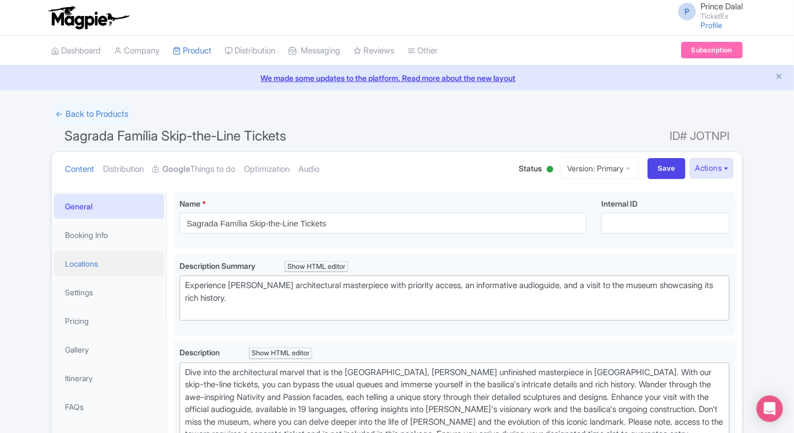
scroll to position [123, 0]
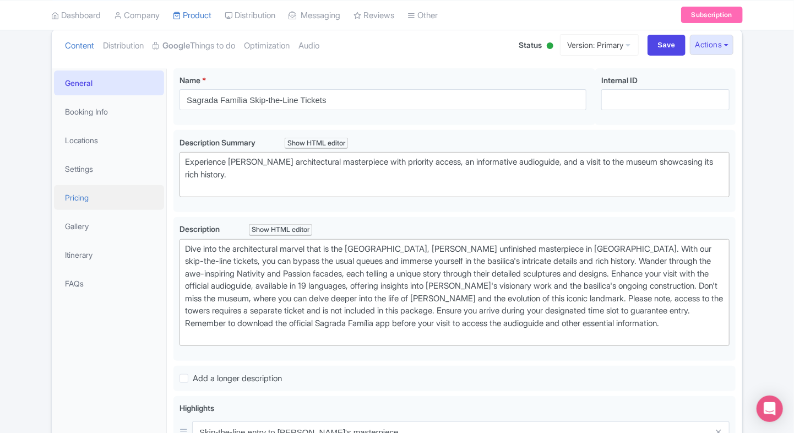
click at [129, 194] on link "Pricing" at bounding box center [109, 197] width 110 height 25
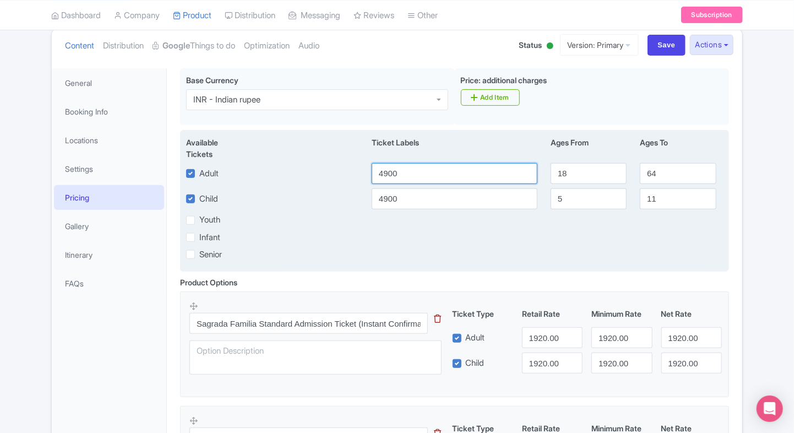
click at [435, 173] on input "4900" at bounding box center [455, 173] width 166 height 21
type input "1"
type input "4900"
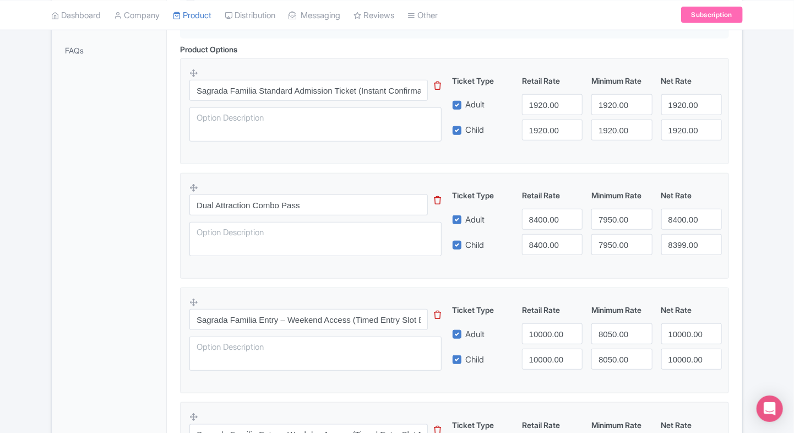
scroll to position [338, 0]
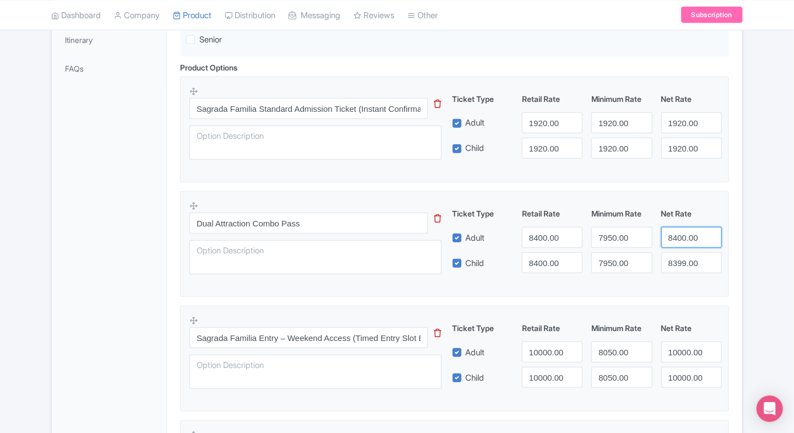
click at [663, 232] on input "8400.00" at bounding box center [691, 237] width 61 height 21
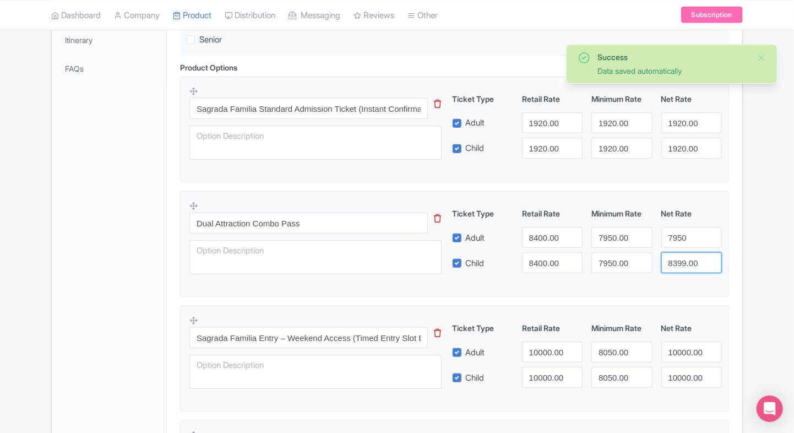
click at [676, 267] on input "8399.00" at bounding box center [691, 262] width 61 height 21
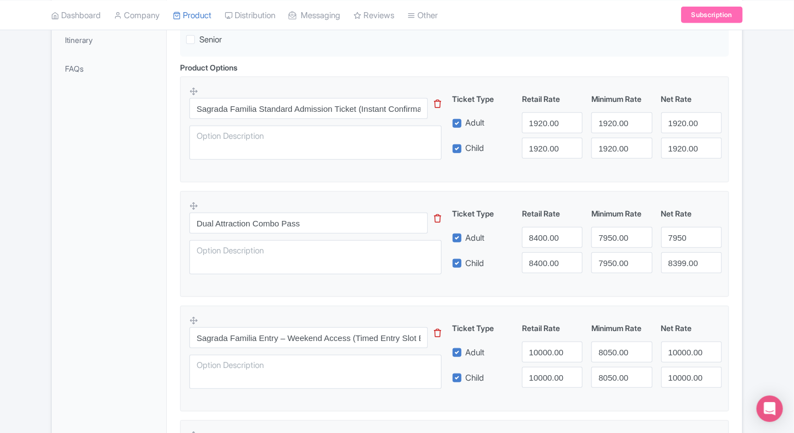
click at [690, 276] on div "Dual Attraction Combo Pass This tip has not data. Code: tip_option_name Ticket …" at bounding box center [454, 240] width 530 height 80
type input "8400.00"
click at [690, 276] on div "Dual Attraction Combo Pass This tip has not data. Code: tip_option_name Ticket …" at bounding box center [454, 240] width 530 height 80
click at [685, 263] on input "8399.00" at bounding box center [691, 262] width 61 height 21
type input "8400"
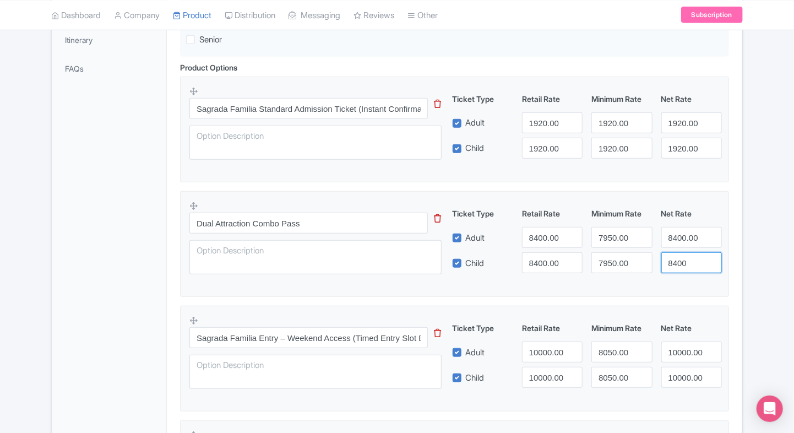
click at [711, 261] on input "8400" at bounding box center [691, 262] width 61 height 21
click at [685, 290] on fieldset "Dual Attraction Combo Pass This tip has not data. Code: tip_option_name Ticket …" at bounding box center [454, 244] width 549 height 106
click at [684, 241] on input "8400.00" at bounding box center [691, 237] width 61 height 21
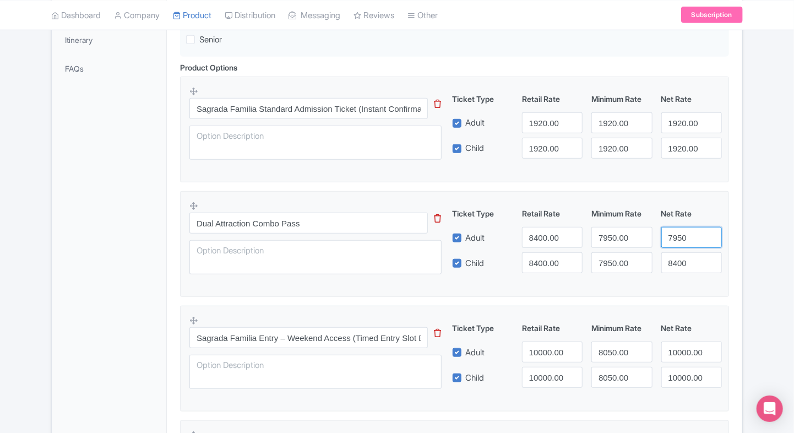
type input "7950"
click at [678, 257] on input "8400" at bounding box center [691, 262] width 61 height 21
paste input "795"
click at [678, 257] on input "8400" at bounding box center [691, 262] width 61 height 21
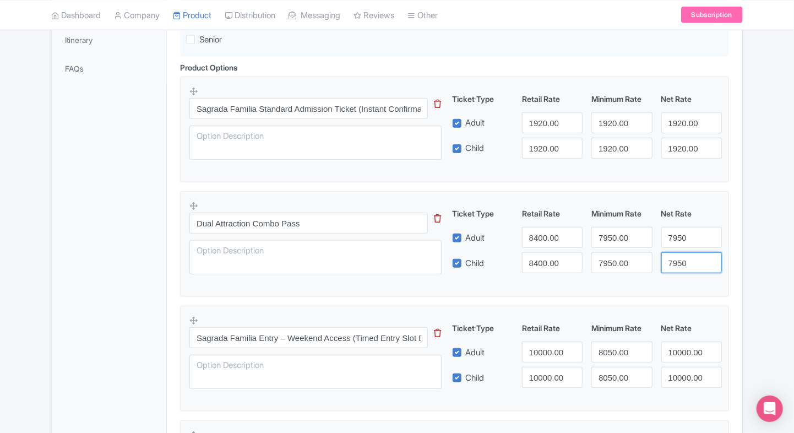
type input "7950"
click at [654, 284] on fieldset "Dual Attraction Combo Pass This tip has not data. Code: tip_option_name Ticket …" at bounding box center [454, 244] width 549 height 106
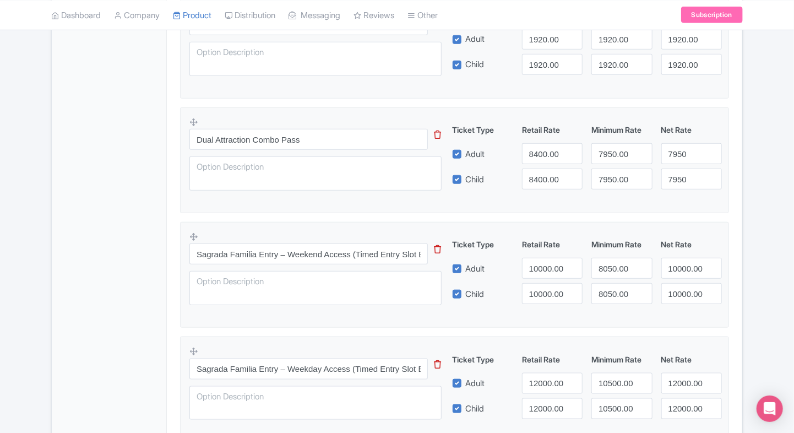
scroll to position [422, 0]
click at [310, 254] on input "Sagrada Familia Entry – Weekend Access (Timed Entry Slot Between 5:00 PM and 7:…" at bounding box center [308, 253] width 238 height 21
click at [319, 278] on textarea at bounding box center [315, 287] width 252 height 34
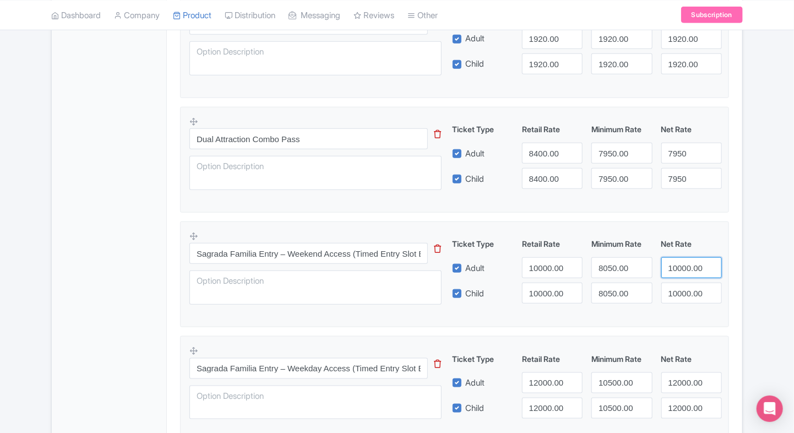
click at [681, 271] on input "10000.00" at bounding box center [691, 267] width 61 height 21
type input "8050"
click at [678, 287] on input "10000.00" at bounding box center [691, 292] width 61 height 21
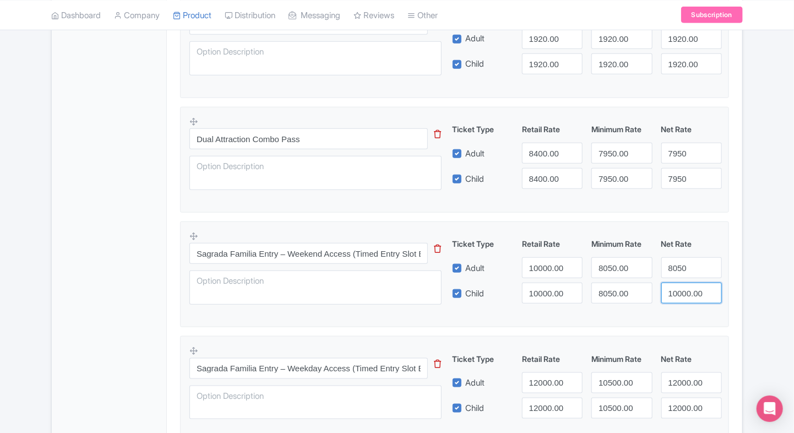
click at [678, 287] on input "10000.00" at bounding box center [691, 292] width 61 height 21
paste input "805"
click at [678, 287] on input "10000.00" at bounding box center [691, 292] width 61 height 21
type input "8050"
click at [647, 307] on div "Sagrada Familia Entry – Weekend Access (Timed Entry Slot Between 5:00 PM and 7:…" at bounding box center [454, 271] width 530 height 80
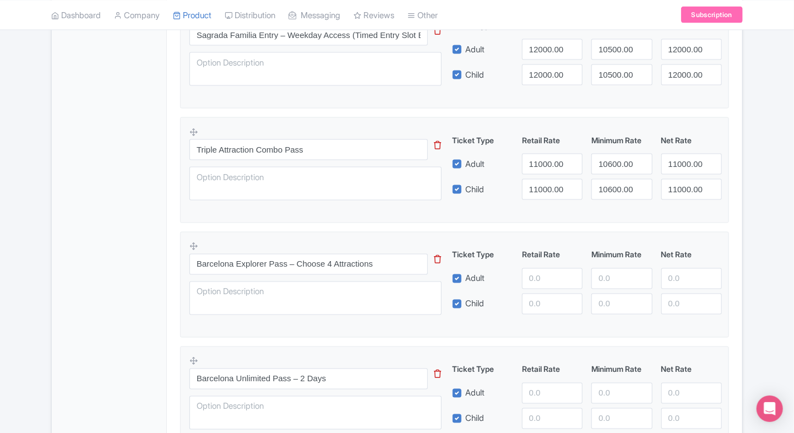
scroll to position [762, 0]
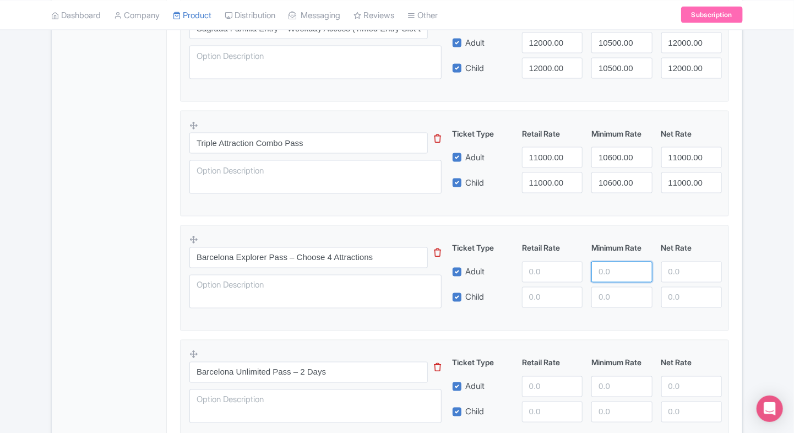
click at [609, 263] on input "number" at bounding box center [621, 271] width 61 height 21
type input "12700"
click at [607, 290] on input "12" at bounding box center [621, 297] width 61 height 21
type input "12700"
click at [555, 270] on input "number" at bounding box center [552, 271] width 61 height 21
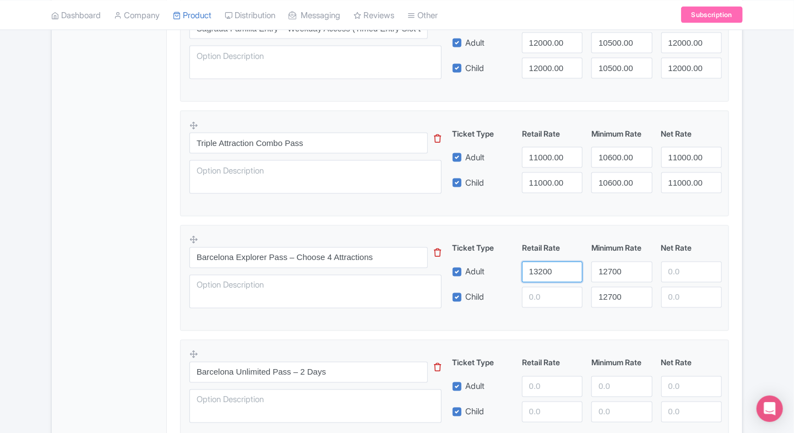
type input "13200"
paste input "13200"
click at [542, 296] on input "number" at bounding box center [552, 297] width 61 height 21
type input "13200"
paste input "13200"
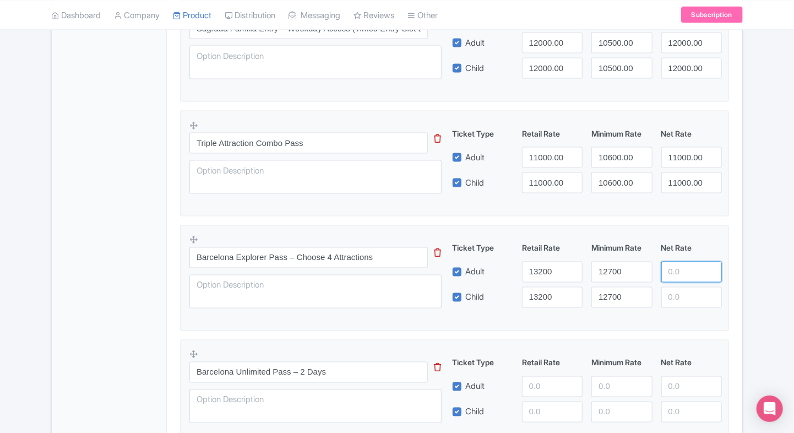
click at [676, 270] on input "number" at bounding box center [691, 271] width 61 height 21
type input "13200"
paste input "13200"
click at [677, 294] on input "number" at bounding box center [691, 297] width 61 height 21
type input "13200"
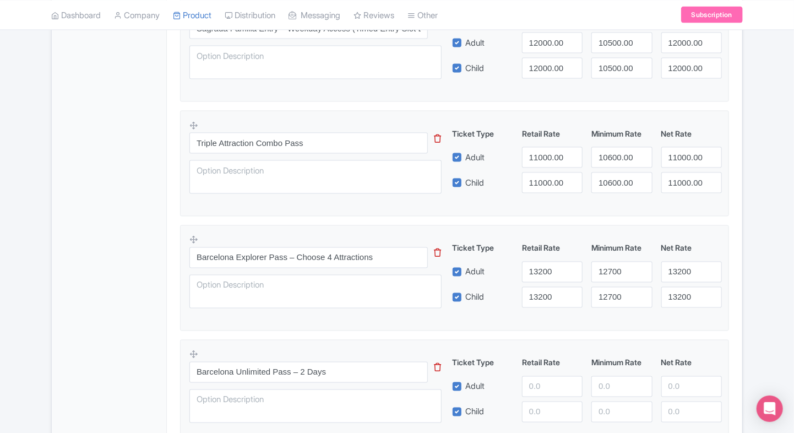
click at [643, 321] on fieldset "Barcelona Explorer Pass – Choose 4 Attractions This tip has not data. Code: tip…" at bounding box center [454, 278] width 549 height 106
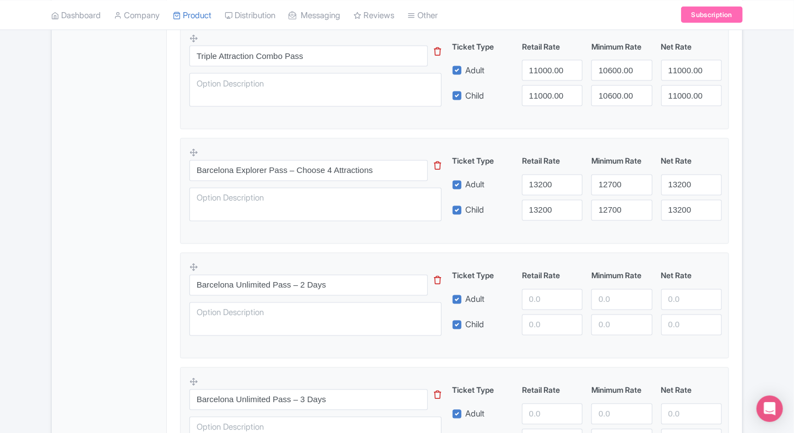
scroll to position [851, 0]
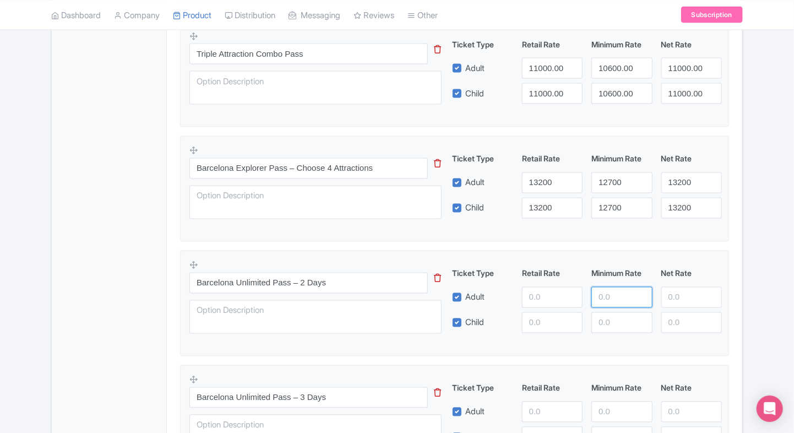
click at [608, 292] on input "number" at bounding box center [621, 297] width 61 height 21
type input "16660"
click at [604, 325] on input "number" at bounding box center [621, 322] width 61 height 21
paste input "16660"
type input "16660"
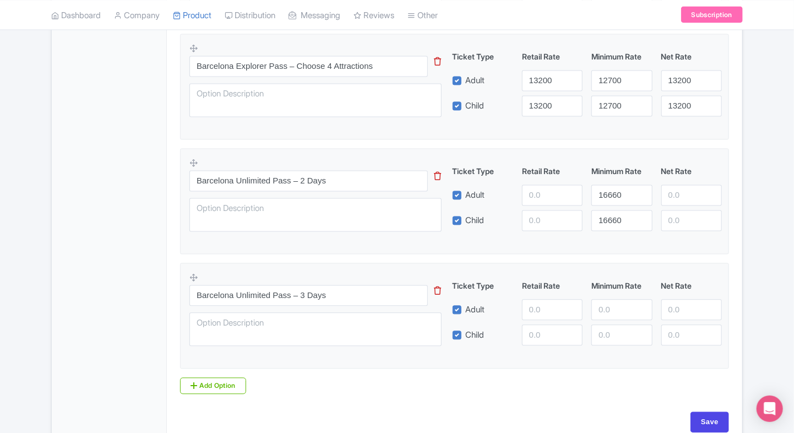
scroll to position [955, 0]
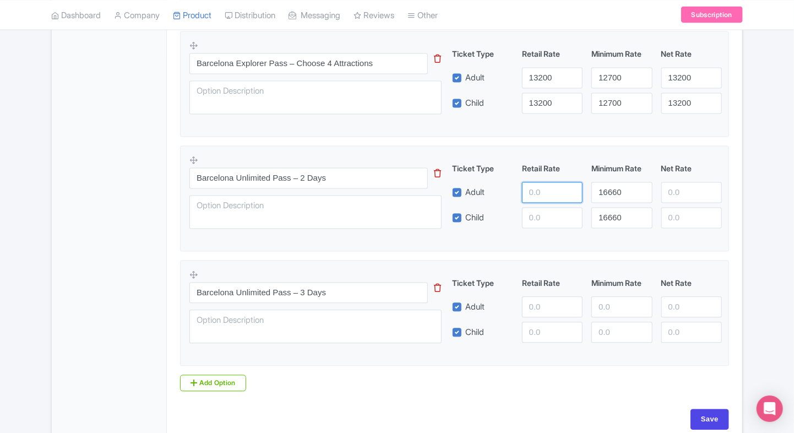
click at [542, 196] on input "number" at bounding box center [552, 192] width 61 height 21
click at [542, 196] on input "17160" at bounding box center [552, 192] width 61 height 21
type input "17160"
click at [529, 216] on input "number" at bounding box center [552, 217] width 61 height 21
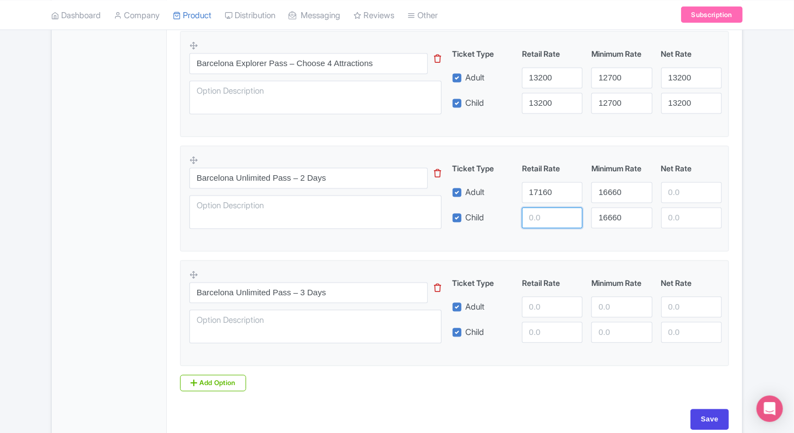
paste input "17160"
type input "17160"
paste input "17160"
click at [669, 196] on input "number" at bounding box center [691, 192] width 61 height 21
type input "17160"
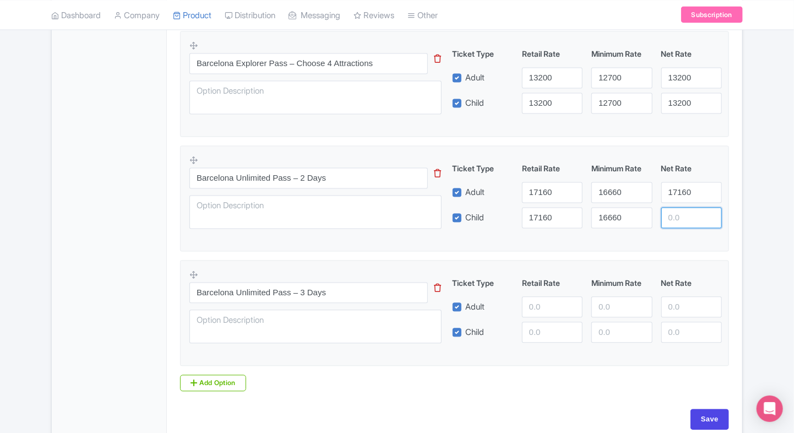
paste input "17160"
click at [678, 216] on input "17160" at bounding box center [691, 217] width 61 height 21
type input "17160"
click at [614, 308] on input "number" at bounding box center [621, 307] width 61 height 21
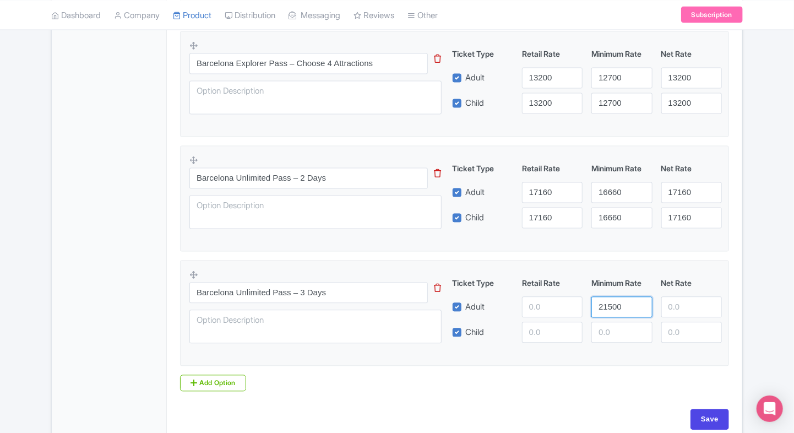
type input "21500"
paste input "21500"
click at [609, 334] on input "number" at bounding box center [621, 332] width 61 height 21
type input "21500"
click at [613, 356] on fieldset "Barcelona Unlimited Pass – 3 Days This tip has not data. Code: tip_option_name …" at bounding box center [454, 313] width 549 height 106
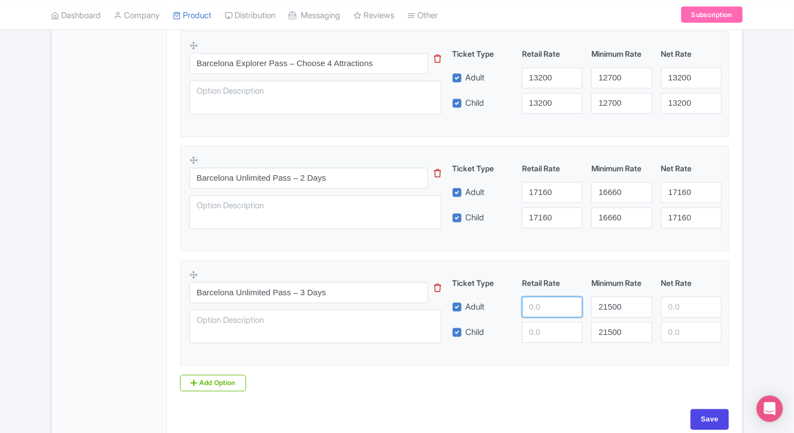
click at [552, 312] on input "number" at bounding box center [552, 307] width 61 height 21
type input "22000"
paste input "22000"
click at [546, 331] on input "22000" at bounding box center [552, 332] width 61 height 21
type input "22000"
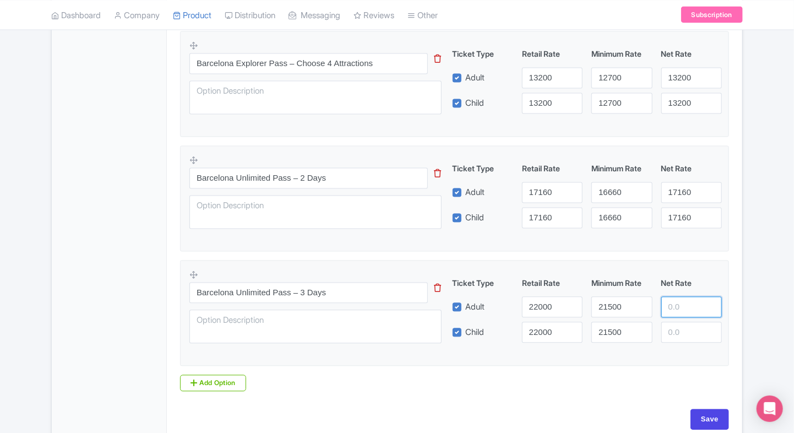
paste input "22000"
click at [678, 306] on input "22000" at bounding box center [691, 307] width 61 height 21
type input "22000"
paste input "22000"
click at [678, 324] on input "22000" at bounding box center [691, 332] width 61 height 21
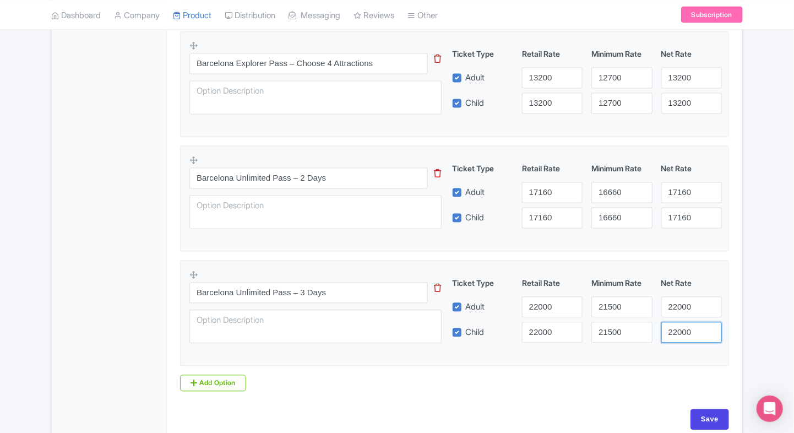
type input "22000"
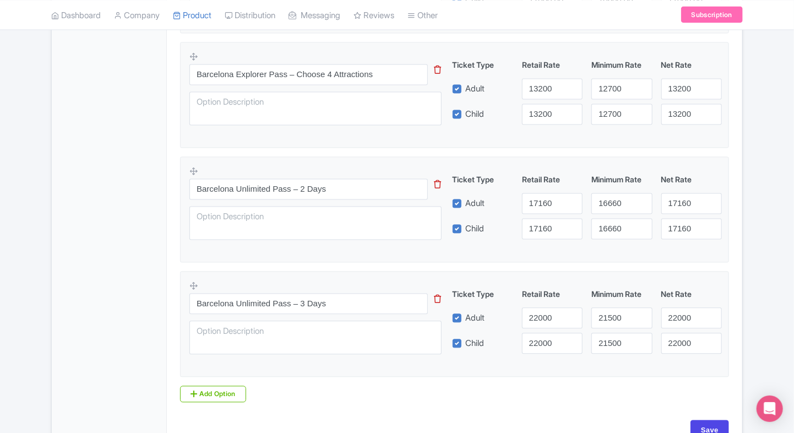
scroll to position [1009, 0]
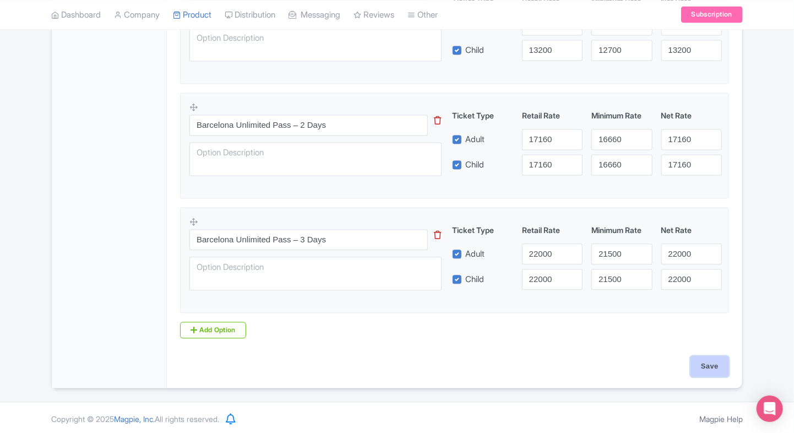
click at [713, 357] on input "Save" at bounding box center [709, 366] width 39 height 21
type input "Saving..."
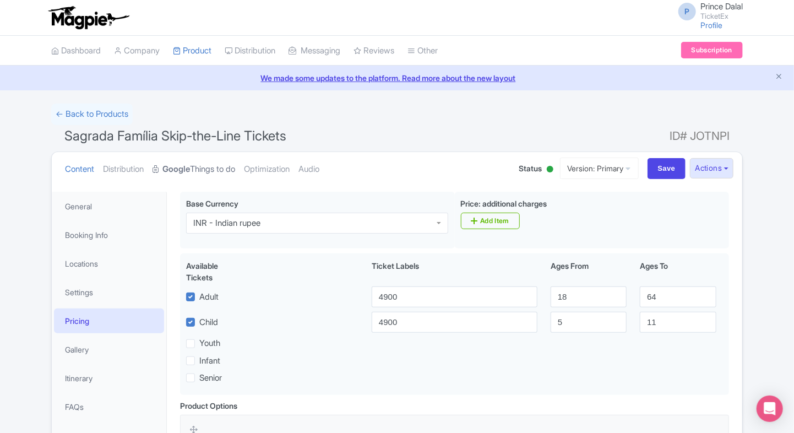
click at [189, 163] on strong "Google" at bounding box center [176, 169] width 28 height 13
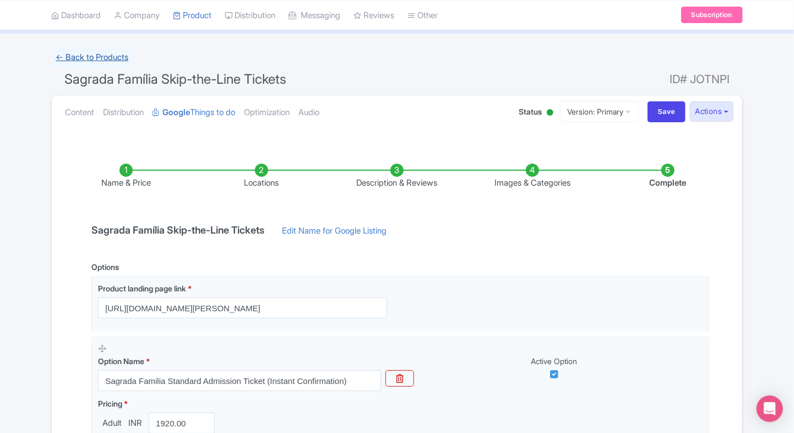
scroll to position [32, 0]
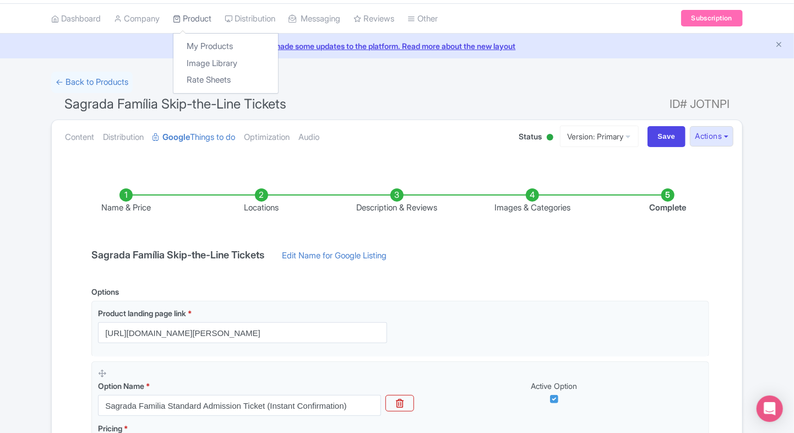
click at [192, 17] on link "Product" at bounding box center [192, 19] width 39 height 30
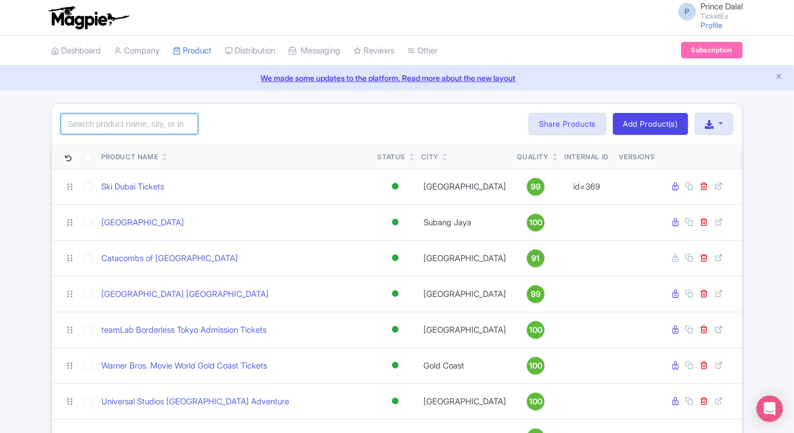
click at [120, 124] on input "search" at bounding box center [130, 123] width 138 height 21
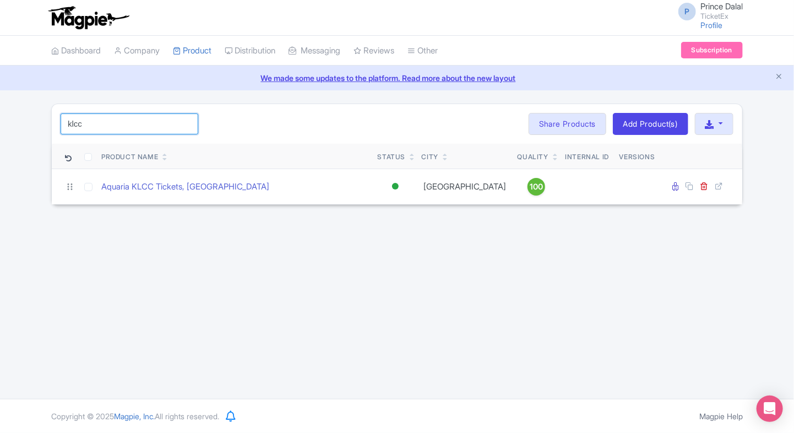
click at [96, 122] on input "klcc" at bounding box center [130, 123] width 138 height 21
type input "m"
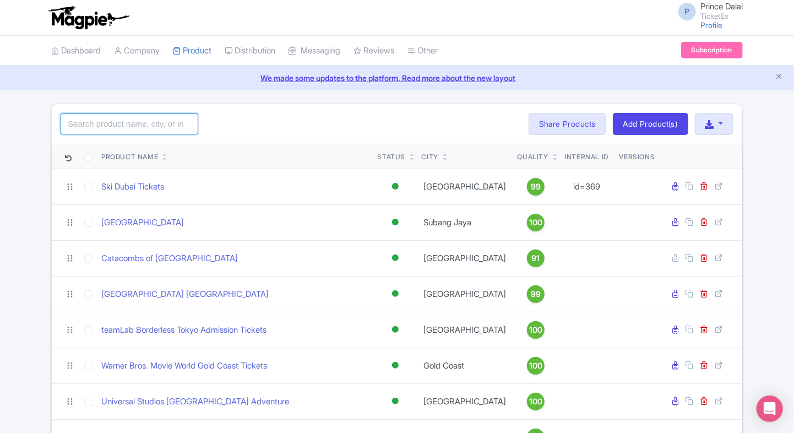
click at [103, 125] on input "search" at bounding box center [130, 123] width 138 height 21
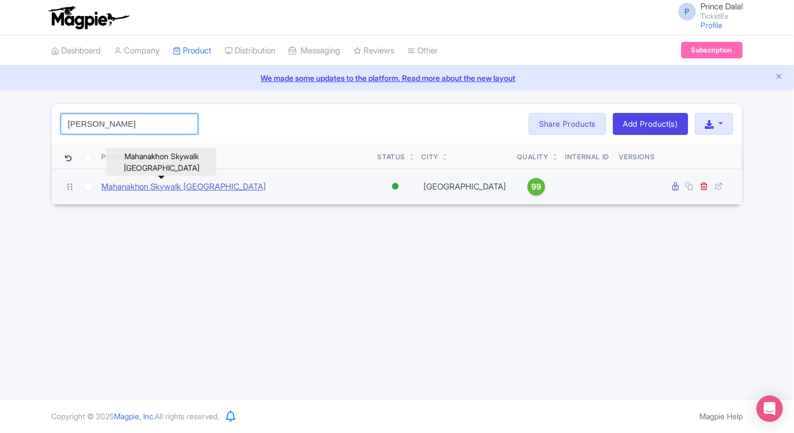
type input "[PERSON_NAME]"
click at [148, 186] on link "Mahanakhon Skywalk [GEOGRAPHIC_DATA]" at bounding box center [183, 187] width 165 height 13
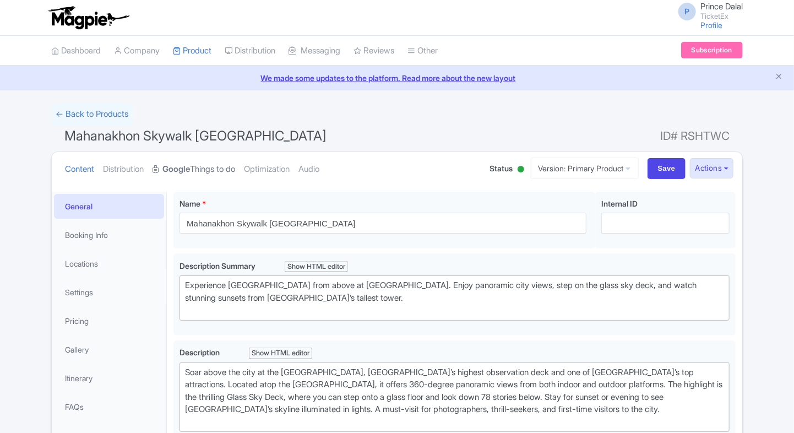
click at [204, 165] on link "Google Things to do" at bounding box center [193, 169] width 83 height 35
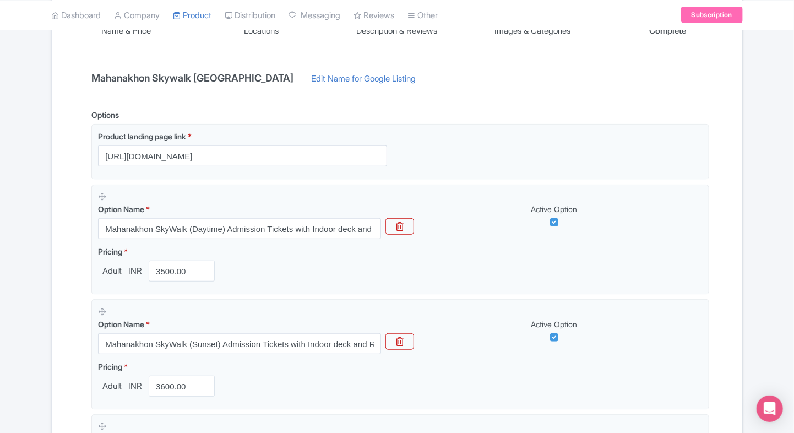
scroll to position [204, 0]
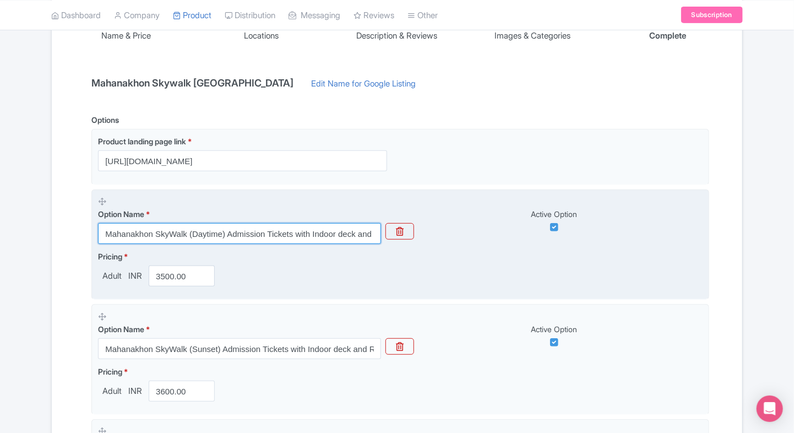
click at [144, 237] on input "Mahanakhon SkyWalk (Daytime) Admission Tickets with Indoor deck and Rooftop" at bounding box center [239, 233] width 283 height 21
paste input "Verse Entry – Immersive 4th Floor Experience Tickets"
type input "Mahanakhon SkyVerse Entry – Immersive 4th Floor Experience Tickets"
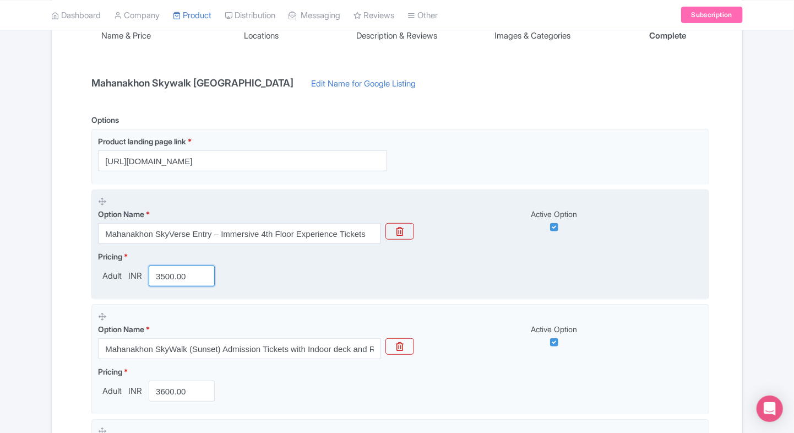
click at [169, 276] on input "3500.00" at bounding box center [182, 275] width 66 height 21
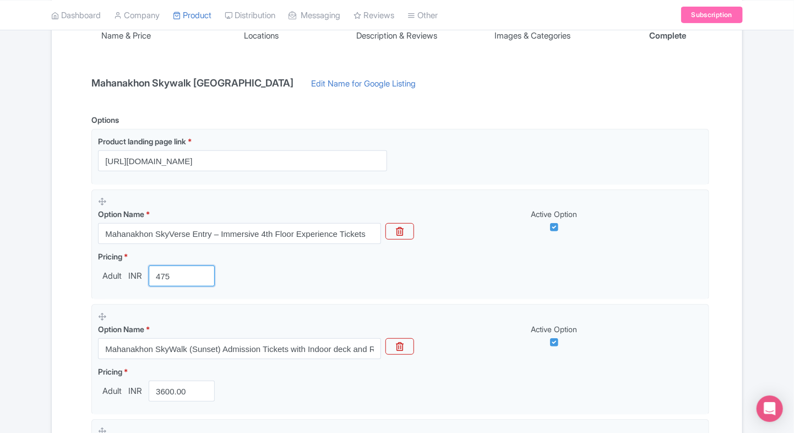
type input "475"
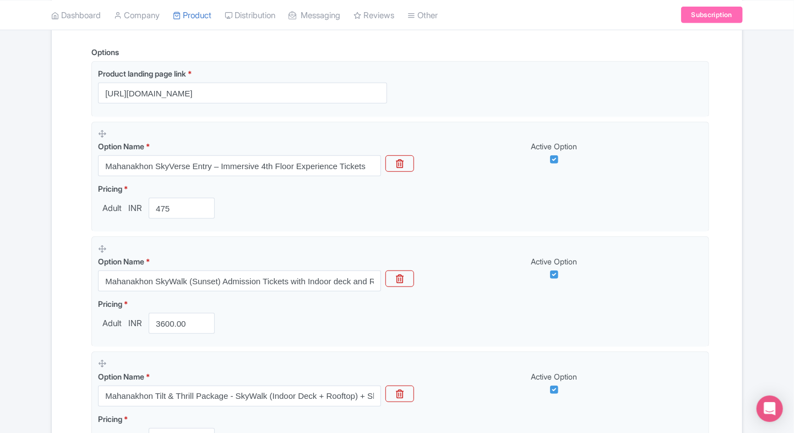
scroll to position [275, 0]
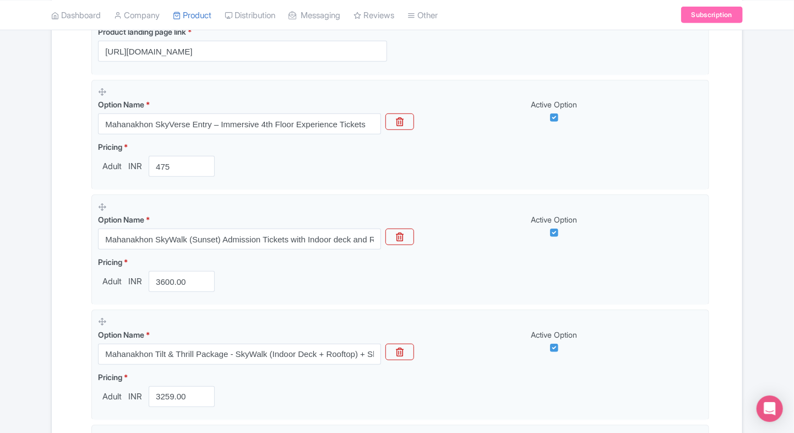
scroll to position [314, 0]
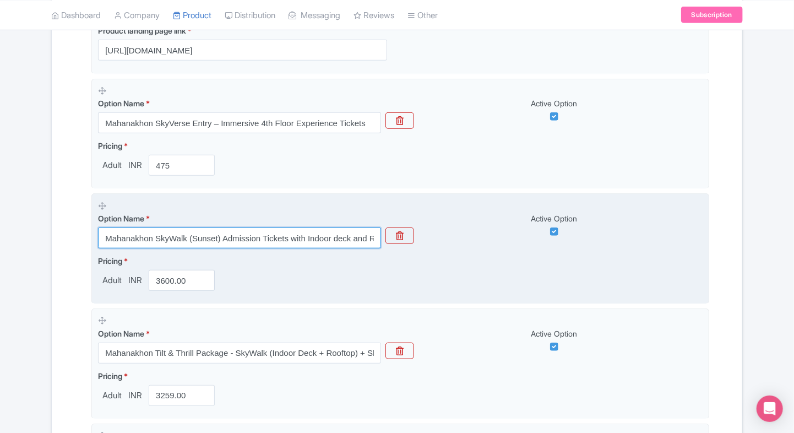
click at [155, 232] on input "Mahanakhon SkyWalk (Sunset) Admission Tickets with Indoor deck and Rooftop" at bounding box center [239, 237] width 283 height 21
paste input "Daytime"
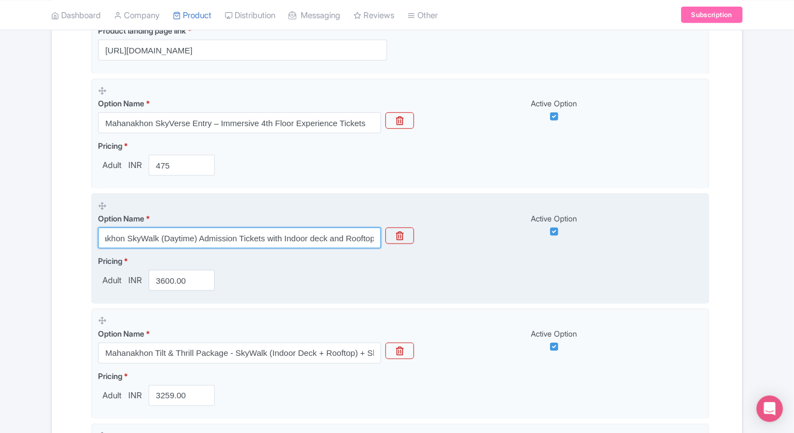
type input "Mahanakhon SkyWalk (Daytime) Admission Tickets with Indoor deck and Rooftop"
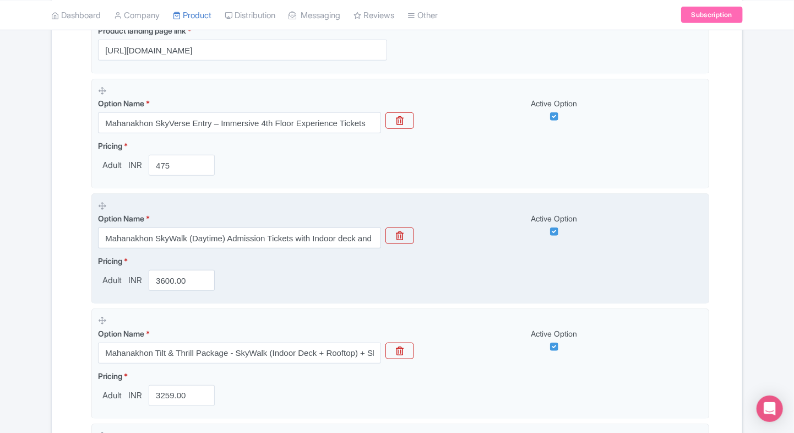
click at [173, 267] on div "Pricing * Adult INR 3600.00" at bounding box center [158, 273] width 121 height 36
click at [166, 283] on input "3600.00" at bounding box center [182, 280] width 66 height 21
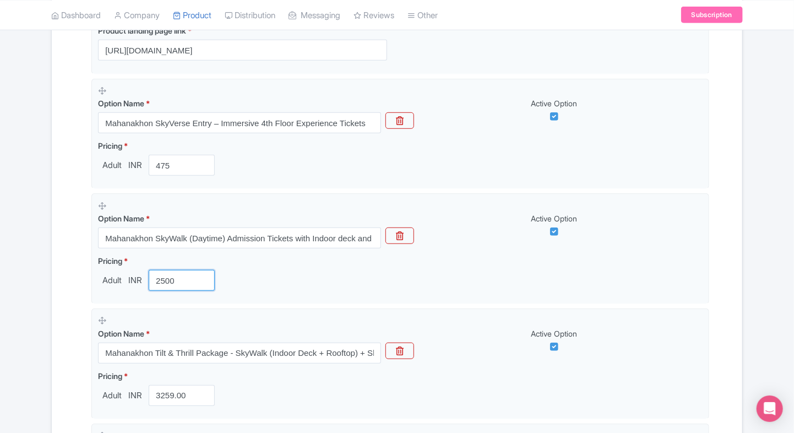
type input "2500"
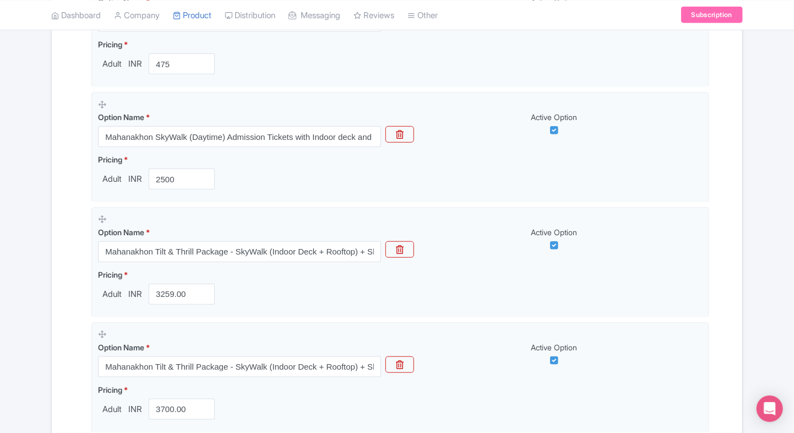
scroll to position [416, 0]
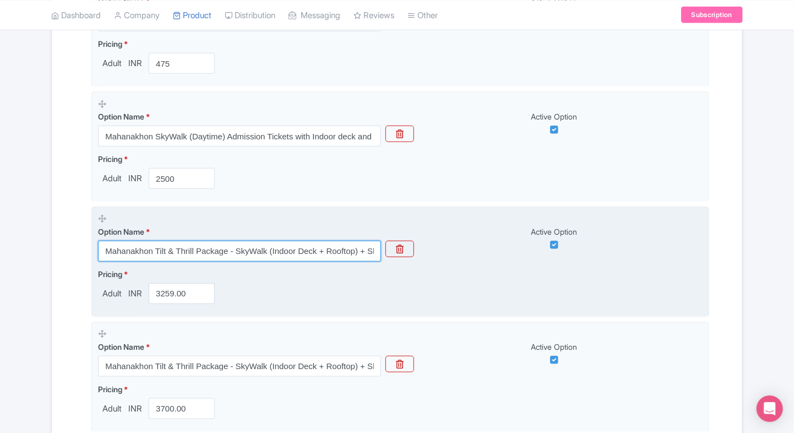
click at [166, 253] on input "Mahanakhon Tilt & Thrill Package - SkyWalk (Indoor Deck + Rooftop) + SkyVerse +…" at bounding box center [239, 251] width 283 height 21
paste input "Mahanakhon Drink Package - SkyWalk (Indoor Deck + Rooftop) + SkyVerse + Drink"
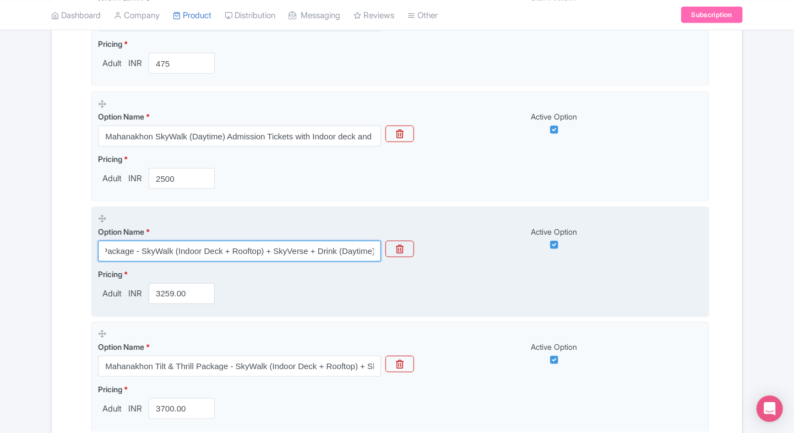
type input "Mahanakhon Drink Package - SkyWalk (Indoor Deck + Rooftop) + SkyVerse + Drink (…"
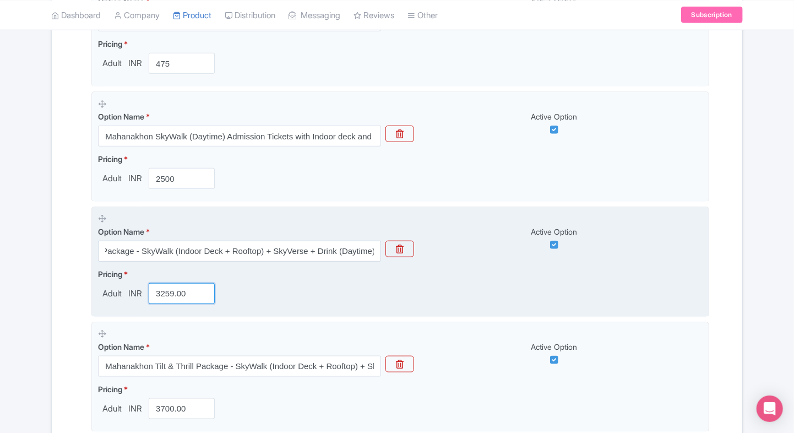
scroll to position [0, 0]
click at [165, 293] on input "3259.00" at bounding box center [182, 293] width 66 height 21
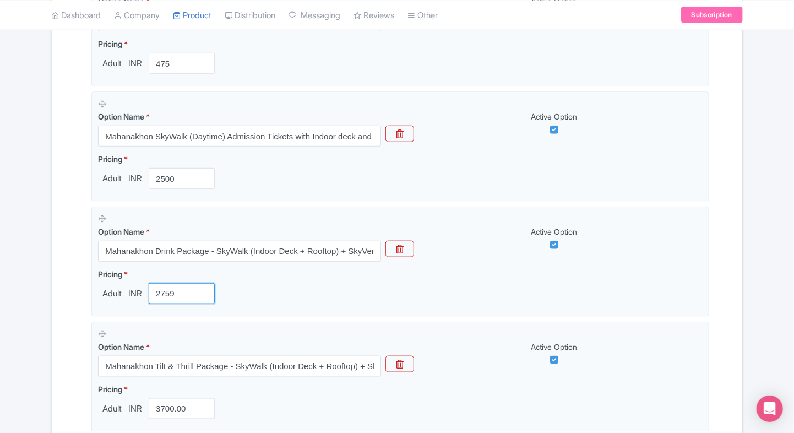
type input "2759"
click at [69, 287] on div "Name & Price Locations Description & Reviews Images & Categories Complete Mahan…" at bounding box center [396, 386] width 677 height 1208
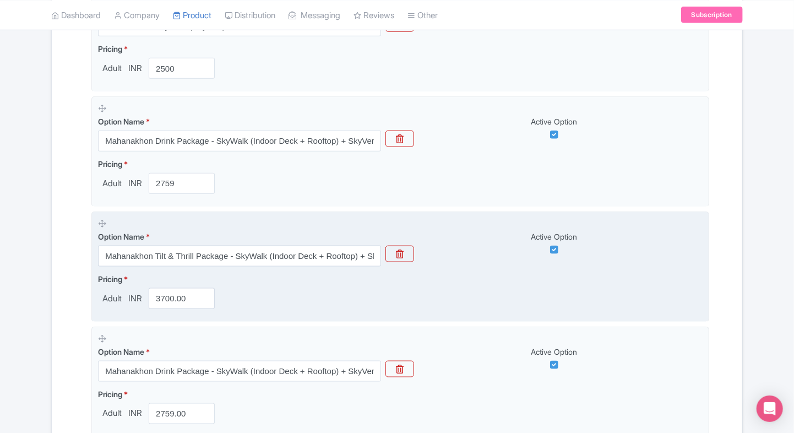
scroll to position [532, 0]
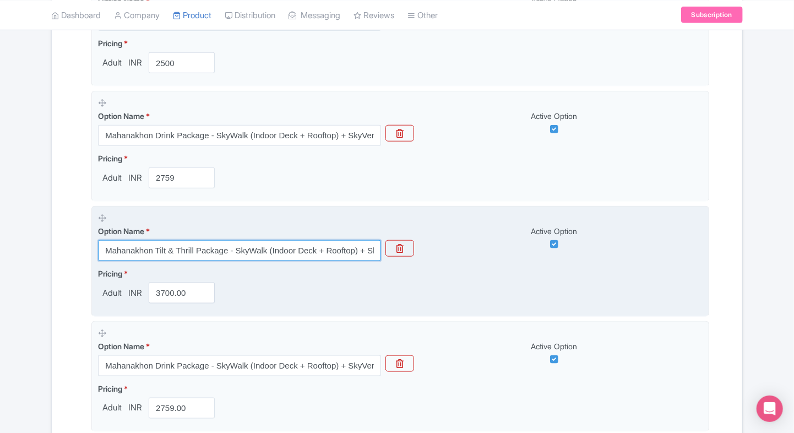
click at [174, 252] on input "Mahanakhon Tilt & Thrill Package - SkyWalk (Indoor Deck + Rooftop) + SkyVerse +…" at bounding box center [239, 250] width 283 height 21
paste input "Mahanakhon SkyWalk (Sunset) Admission Tickets with Indoor deck and Rooftop"
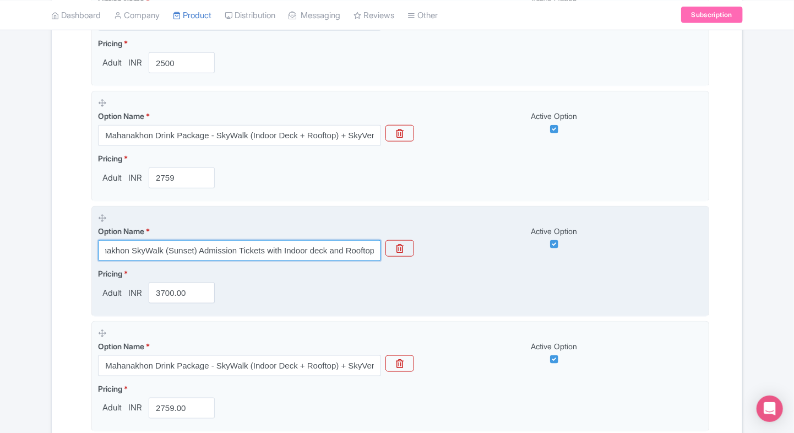
type input "Mahanakhon SkyWalk (Sunset) Admission Tickets with Indoor deck and Rooftop"
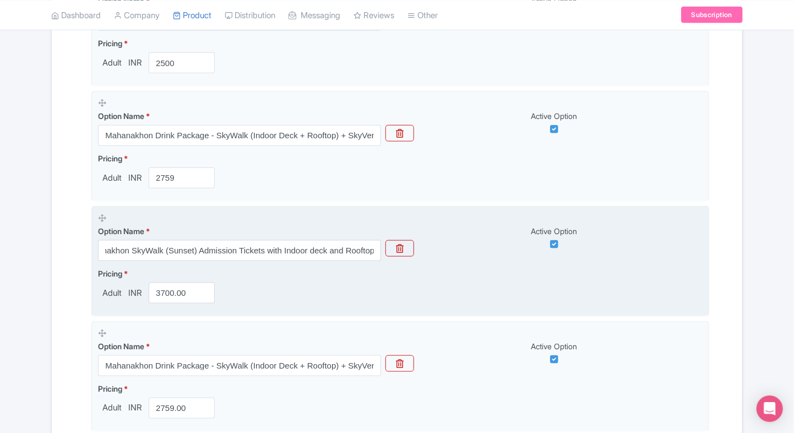
scroll to position [0, 0]
click at [170, 285] on input "3700.00" at bounding box center [182, 292] width 66 height 21
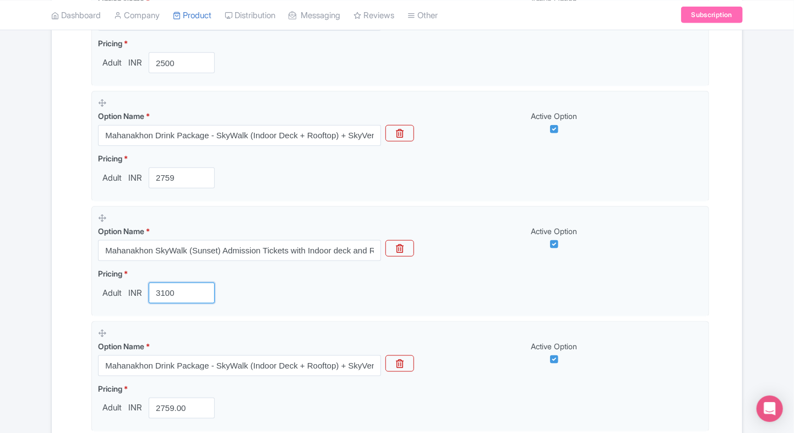
type input "3100"
click at [55, 291] on div "Name & Price Locations Description & Reviews Images & Categories Complete Mahan…" at bounding box center [397, 270] width 690 height 1208
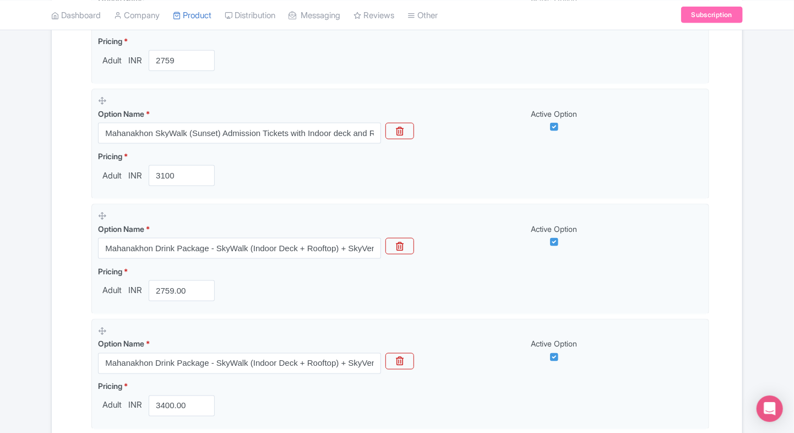
scroll to position [653, 0]
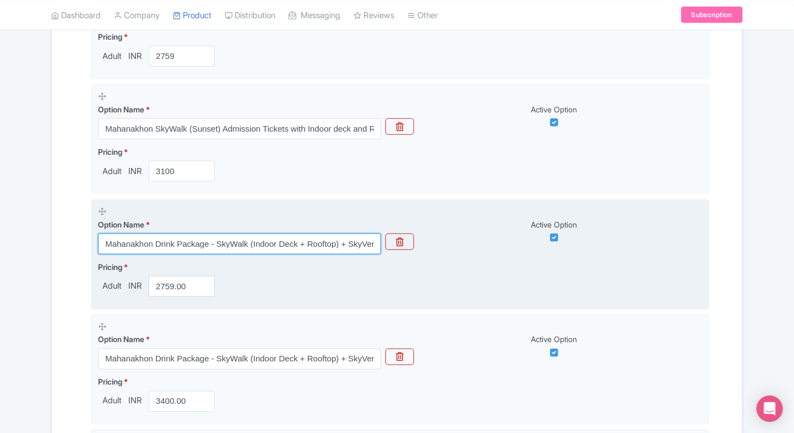
click at [192, 250] on input "Mahanakhon Drink Package - SkyWalk (Indoor Deck + Rooftop) + SkyVerse + Drink (…" at bounding box center [239, 243] width 283 height 21
paste input "Eat Package - SkyWalk (Indoor Deck+ Rooftop) + SkyVerse + THB 200 Meal Voucher"
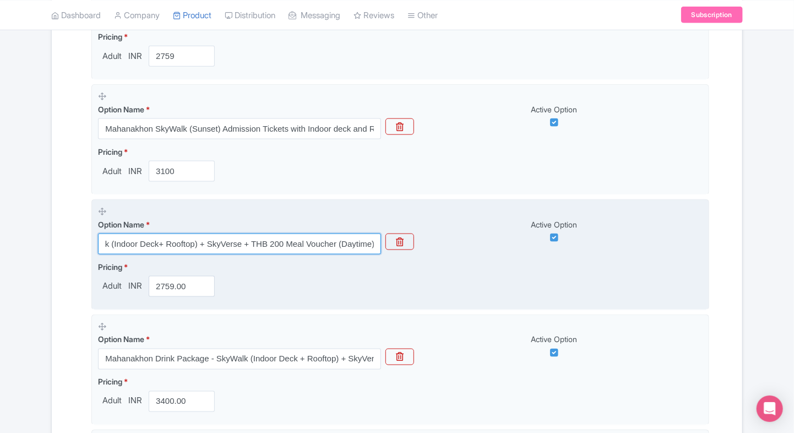
type input "Mahanakhon Eat Package - SkyWalk (Indoor Deck+ Rooftop) + SkyVerse + THB 200 Me…"
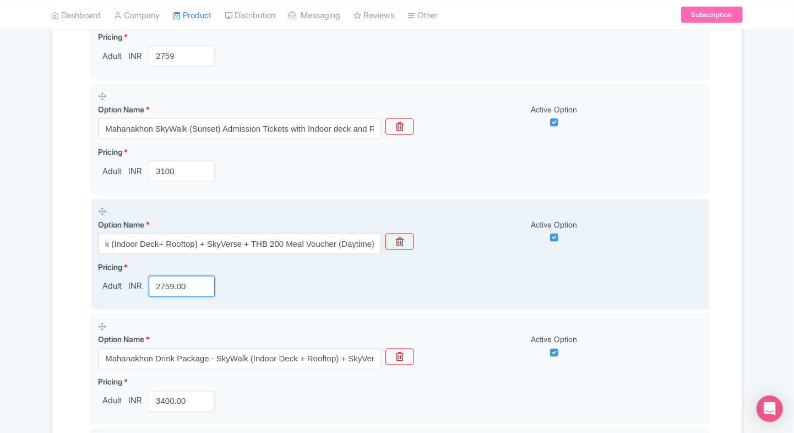
scroll to position [0, 0]
click at [167, 284] on input "2759.00" at bounding box center [182, 286] width 66 height 21
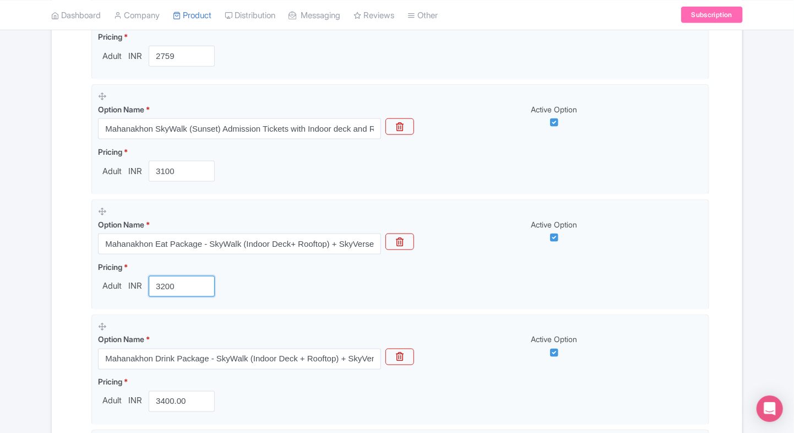
type input "3200"
click at [60, 291] on div "Name & Price Locations Description & Reviews Images & Categories Complete Mahan…" at bounding box center [396, 149] width 677 height 1208
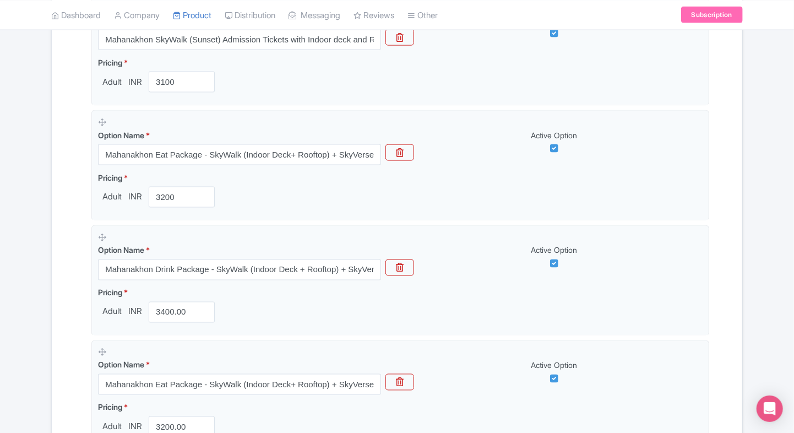
scroll to position [744, 0]
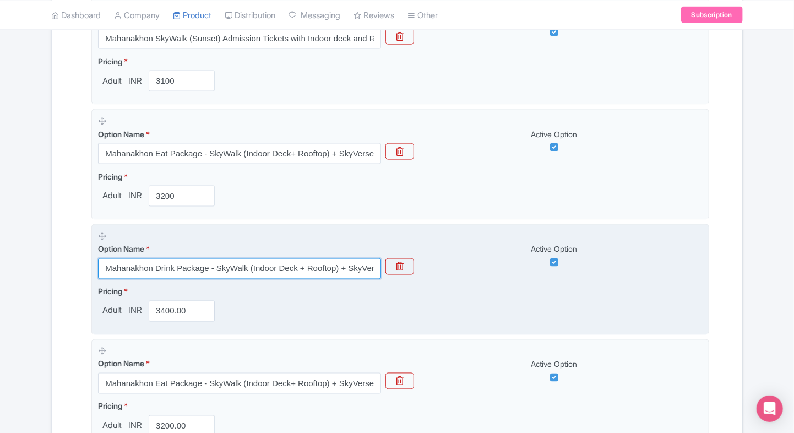
click at [159, 272] on input "Mahanakhon Drink Package - SkyWalk (Indoor Deck + Rooftop) + SkyVerse + Drink (…" at bounding box center [239, 268] width 283 height 21
paste input "Mahanakhon Tilt & Thrill Package - SkyWalk (Indoor Deck + Rooftop) + SkyVerse +…"
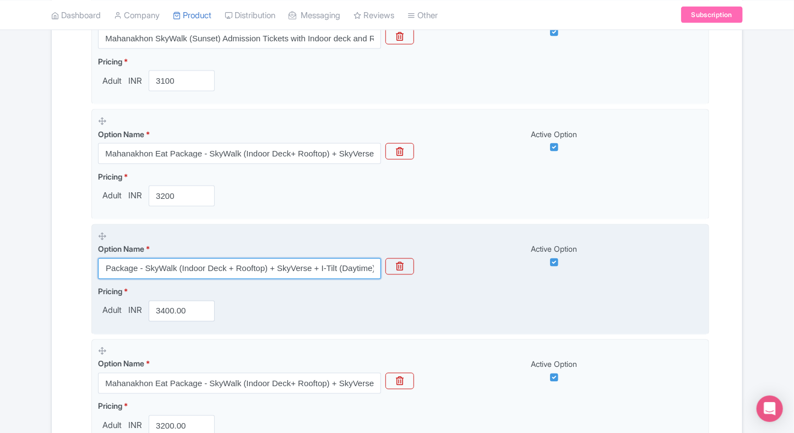
type input "Mahanakhon Tilt & Thrill Package - SkyWalk (Indoor Deck + Rooftop) + SkyVerse +…"
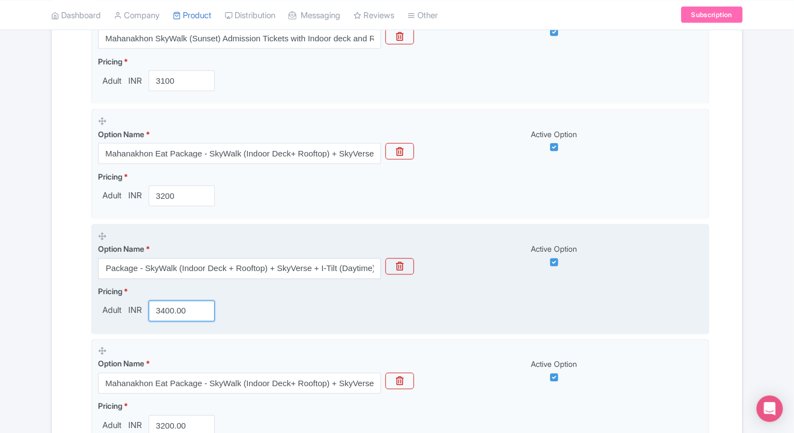
scroll to position [0, 0]
click at [174, 307] on input "3400.00" at bounding box center [182, 311] width 66 height 21
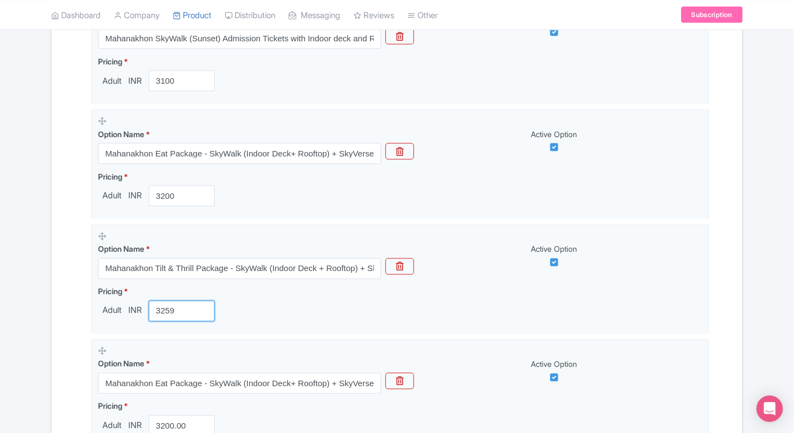
type input "3259"
click at [68, 321] on div "Name & Price Locations Description & Reviews Images & Categories Complete Mahan…" at bounding box center [396, 59] width 677 height 1208
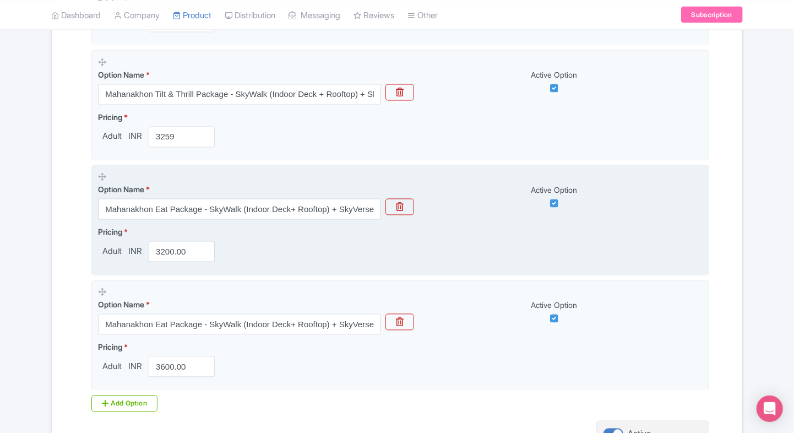
scroll to position [916, 0]
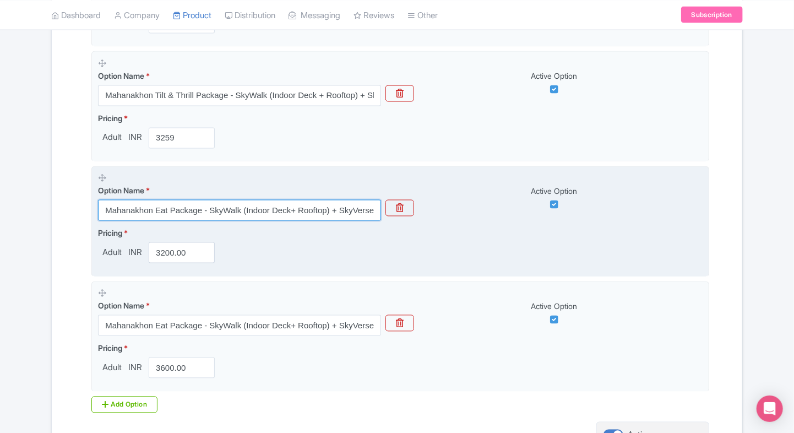
click at [160, 217] on input "Mahanakhon Eat Package - SkyWalk (Indoor Deck+ Rooftop) + SkyVerse + THB 200 Me…" at bounding box center [239, 210] width 283 height 21
paste input "Mahanakhon Drink Package - SkyWalk (Indoor Deck + Rooftop) + SkyVerse + Drink (…"
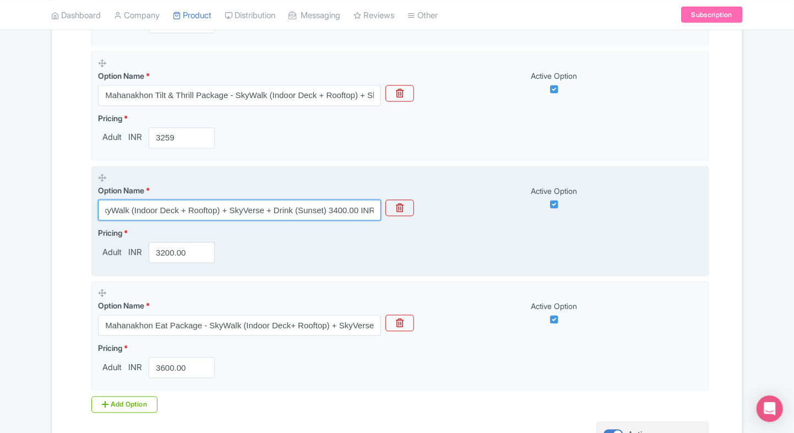
type input "Mahanakhon Drink Package - SkyWalk (Indoor Deck + Rooftop) + SkyVerse + Drink (…"
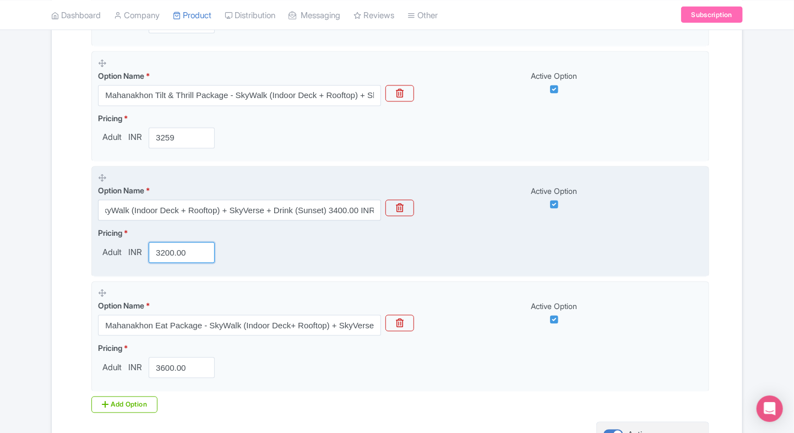
scroll to position [0, 0]
click at [171, 258] on input "3200.00" at bounding box center [182, 252] width 66 height 21
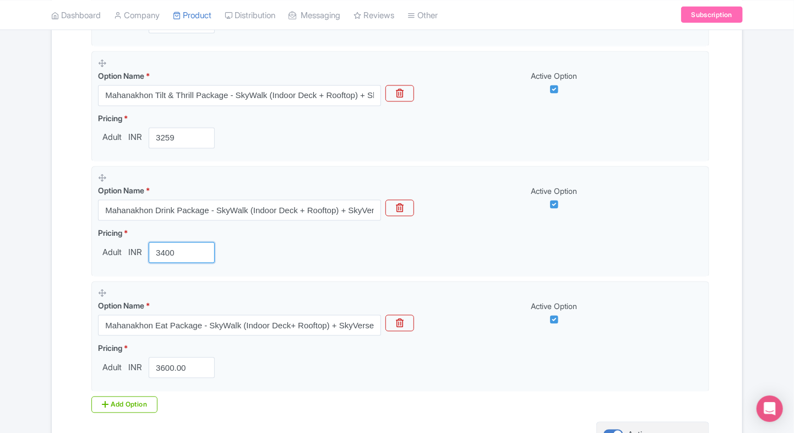
type input "3400"
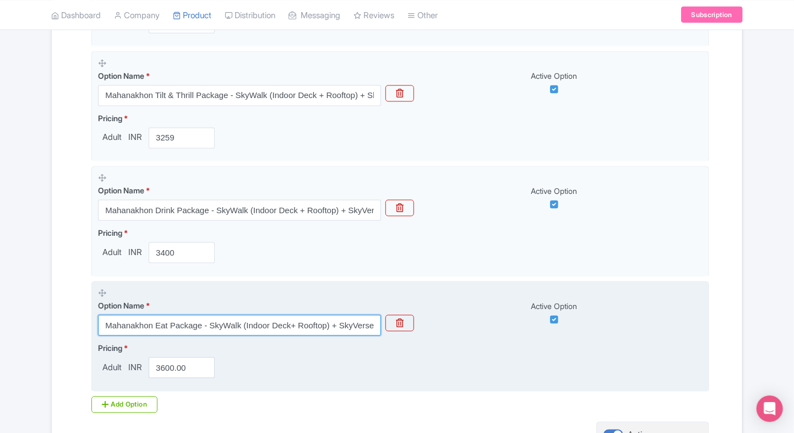
click at [161, 327] on input "Mahanakhon Eat Package - SkyWalk (Indoor Deck+ Rooftop) + SkyVerse + THB 200 Me…" at bounding box center [239, 325] width 283 height 21
paste input "text"
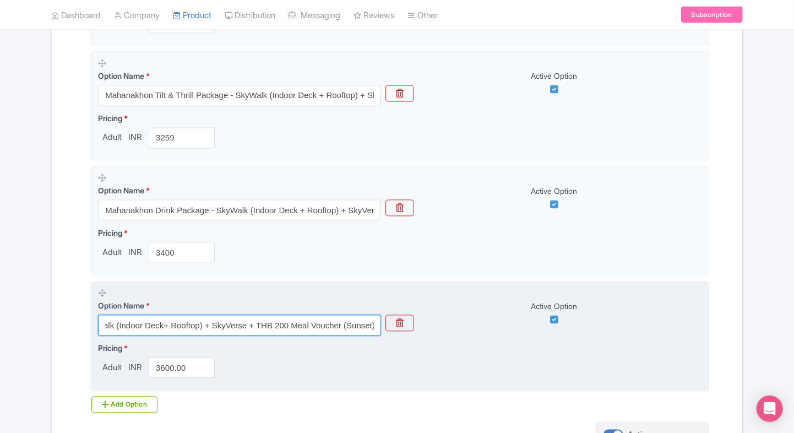
type input "Mahanakhon Eat Package - SkyWalk (Indoor Deck+ Rooftop) + SkyVerse + THB 200 Me…"
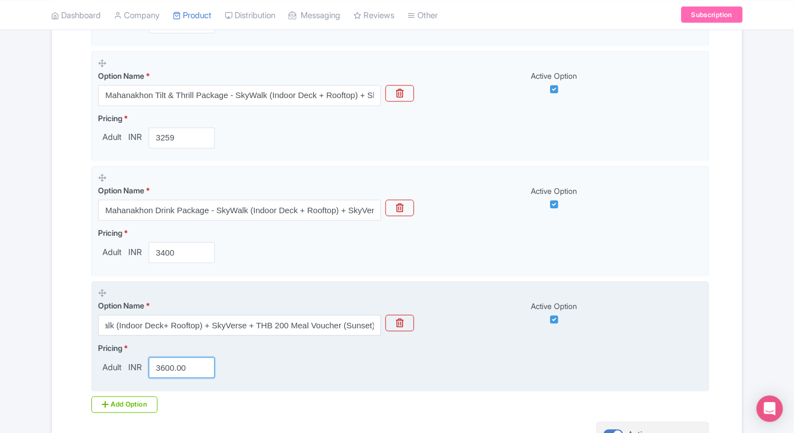
scroll to position [0, 0]
click at [171, 368] on input "3600.00" at bounding box center [182, 367] width 66 height 21
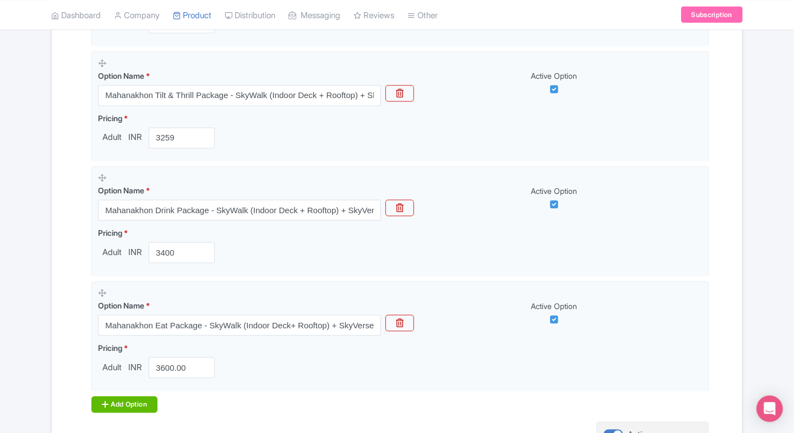
click at [127, 396] on div "Add Option" at bounding box center [124, 404] width 66 height 17
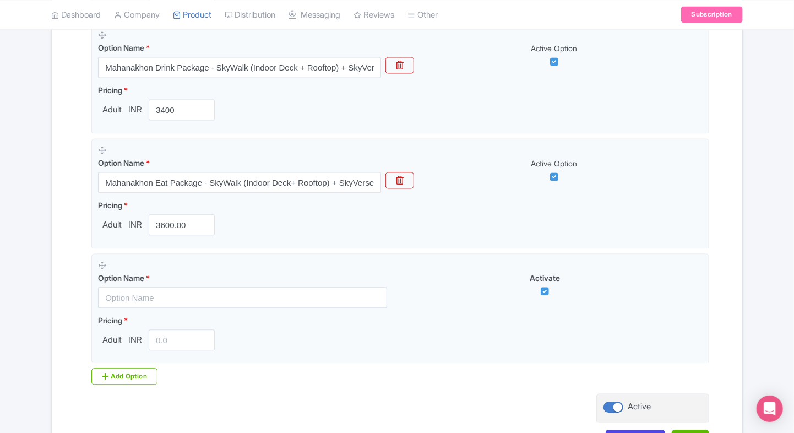
scroll to position [1060, 0]
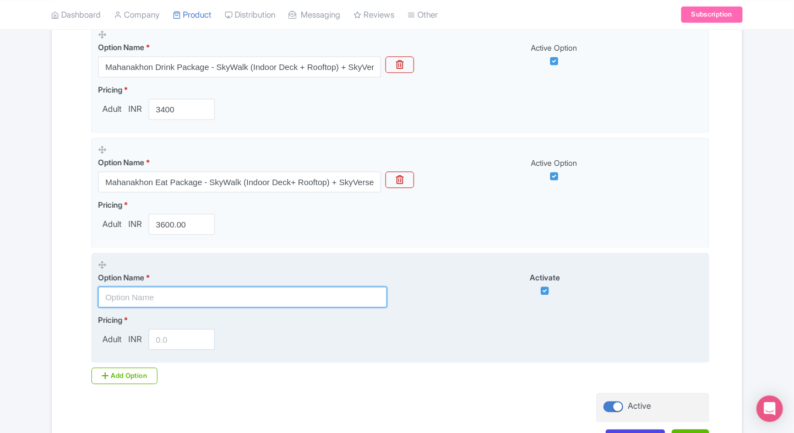
paste input "Mahanakhon Tilt & Thrill Package - SkyWalk (Indoor Deck + Rooftop) + SkyVerse +…"
click at [141, 290] on input "text" at bounding box center [242, 296] width 289 height 21
type input "Mahanakhon Tilt & Thrill Package - SkyWalk (Indoor Deck + Rooftop) + SkyVerse +…"
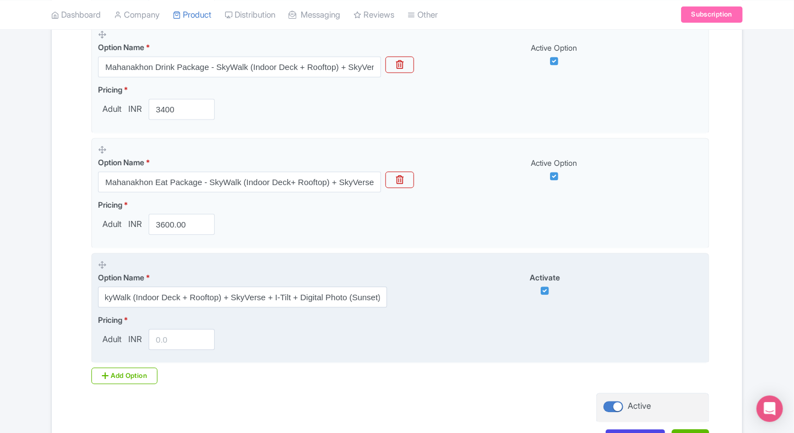
scroll to position [0, 0]
click at [173, 340] on input "number" at bounding box center [182, 339] width 66 height 21
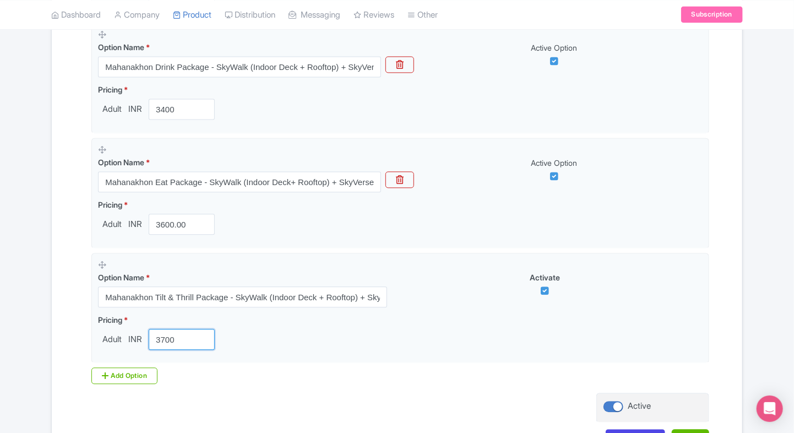
type input "3700"
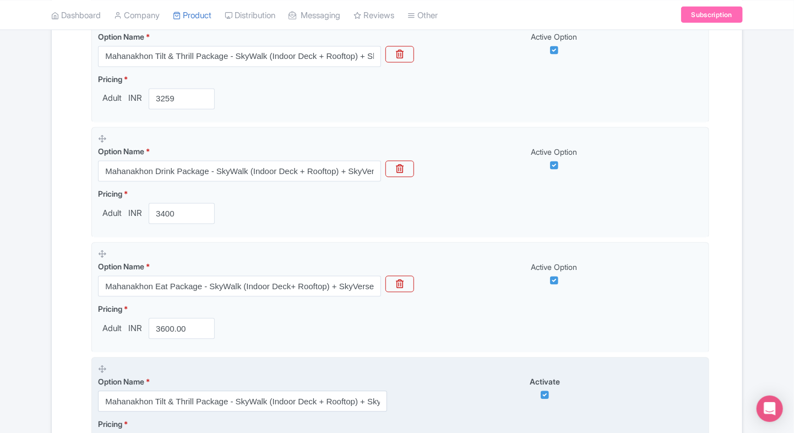
scroll to position [1140, 0]
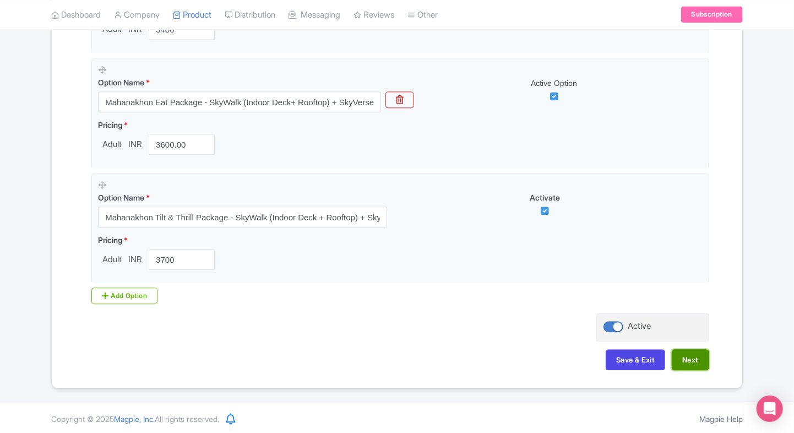
click at [692, 354] on button "Next" at bounding box center [689, 359] width 37 height 21
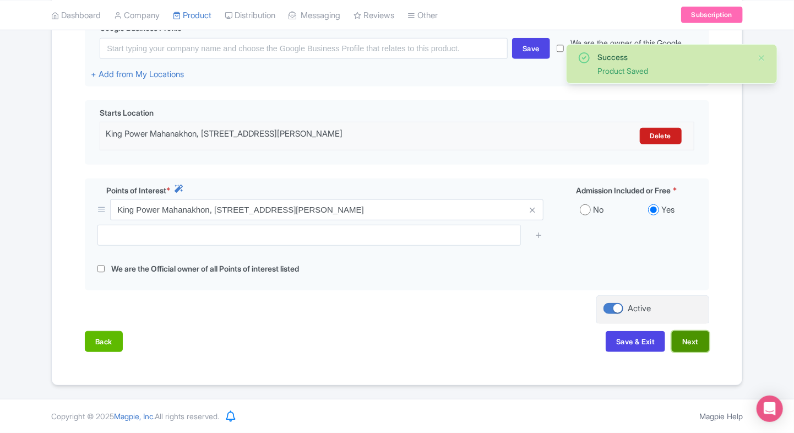
click at [706, 341] on button "Next" at bounding box center [689, 341] width 37 height 21
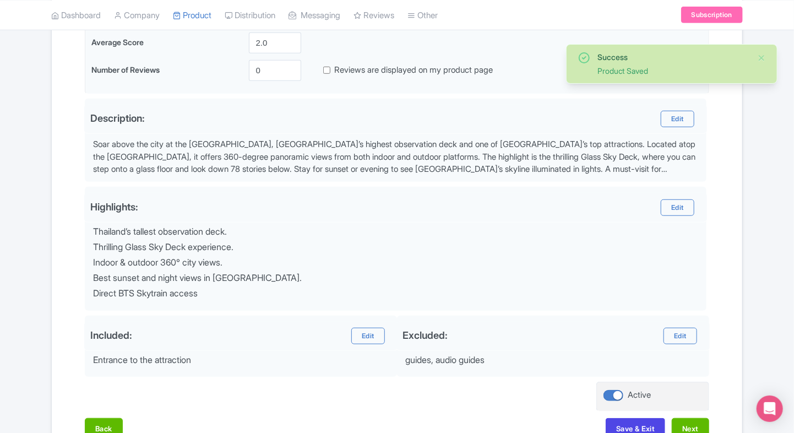
scroll to position [362, 0]
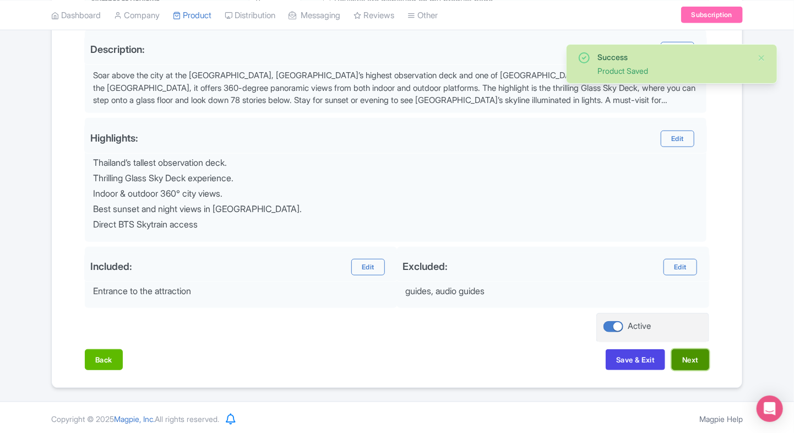
click at [691, 350] on button "Next" at bounding box center [689, 359] width 37 height 21
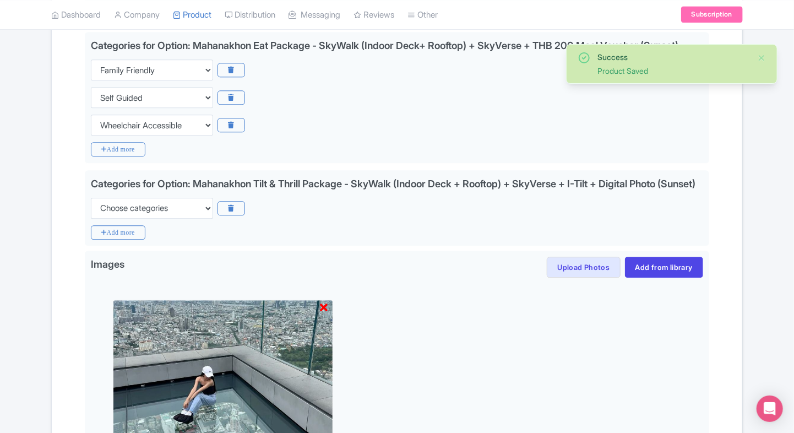
scroll to position [1235, 0]
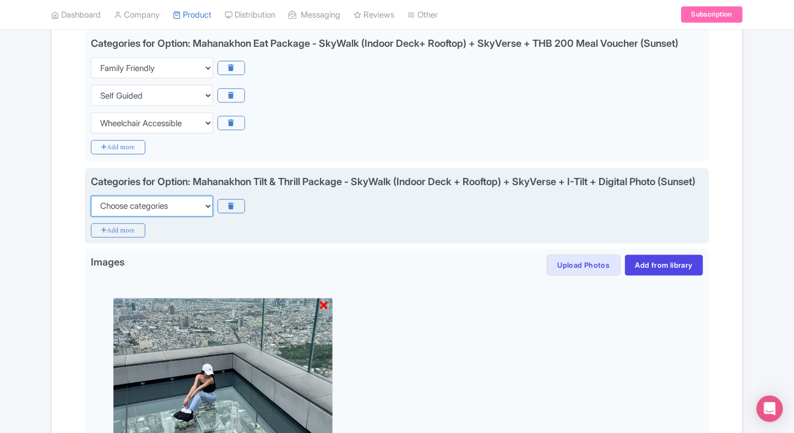
click at [187, 216] on select "Choose categories Adults Only Animals Audio Guide Beaches Bike Tours Boat Tours…" at bounding box center [152, 205] width 122 height 21
select select "family-friendly"
click at [91, 216] on select "Choose categories Adults Only Animals Audio Guide Beaches Bike Tours Boat Tours…" at bounding box center [152, 205] width 122 height 21
click at [117, 237] on icon "Add more" at bounding box center [118, 230] width 54 height 14
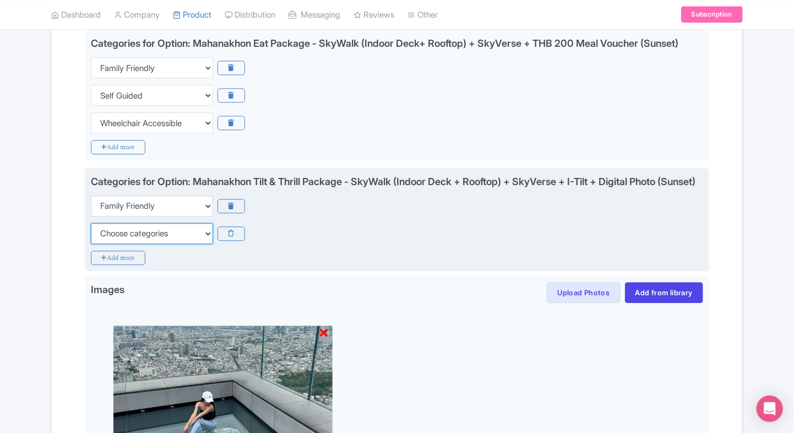
click at [117, 244] on select "Choose categories Adults Only Animals Audio Guide Beaches Bike Tours Boat Tours…" at bounding box center [152, 233] width 122 height 21
select select "self-guided"
click at [91, 244] on select "Choose categories Adults Only Animals Audio Guide Beaches Bike Tours Boat Tours…" at bounding box center [152, 233] width 122 height 21
click at [108, 265] on icon "Add more" at bounding box center [118, 257] width 54 height 14
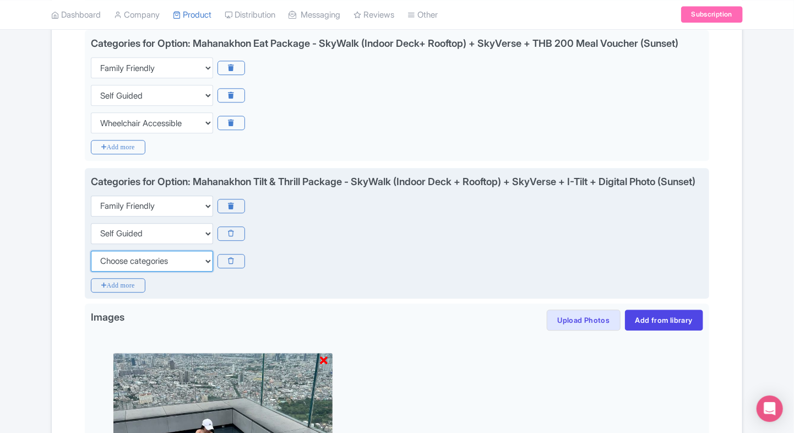
click at [108, 271] on select "Choose categories Adults Only Animals Audio Guide Beaches Bike Tours Boat Tours…" at bounding box center [152, 260] width 122 height 21
select select "wheelchair-accessible"
click at [91, 271] on select "Choose categories Adults Only Animals Audio Guide Beaches Bike Tours Boat Tours…" at bounding box center [152, 260] width 122 height 21
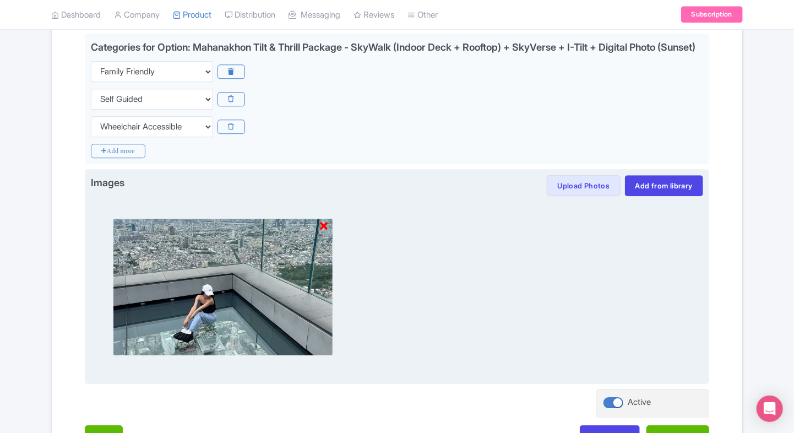
scroll to position [1473, 0]
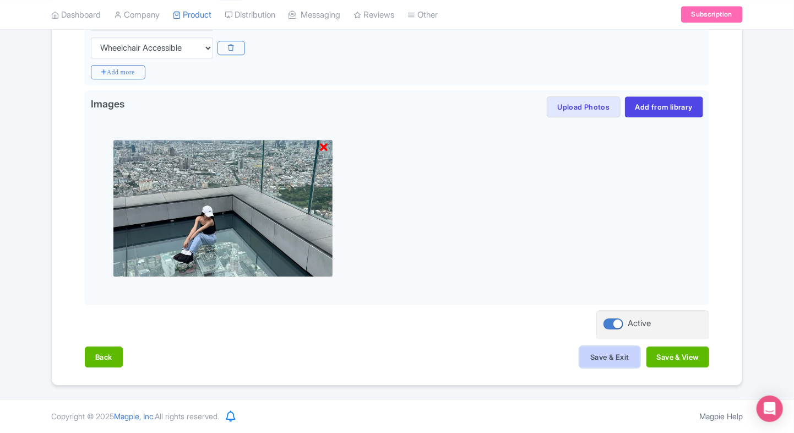
click at [591, 357] on button "Save & Exit" at bounding box center [609, 356] width 59 height 21
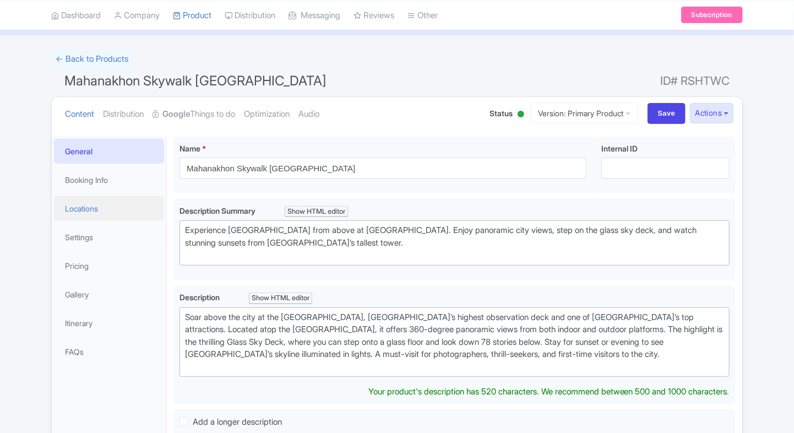
scroll to position [55, 0]
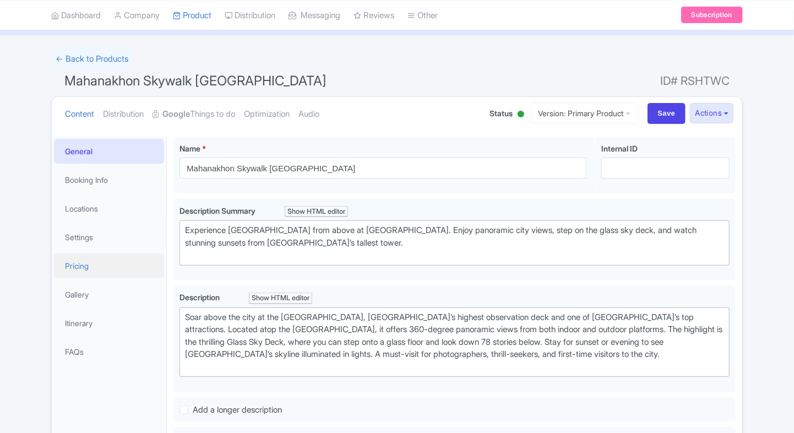
click at [99, 266] on link "Pricing" at bounding box center [109, 265] width 110 height 25
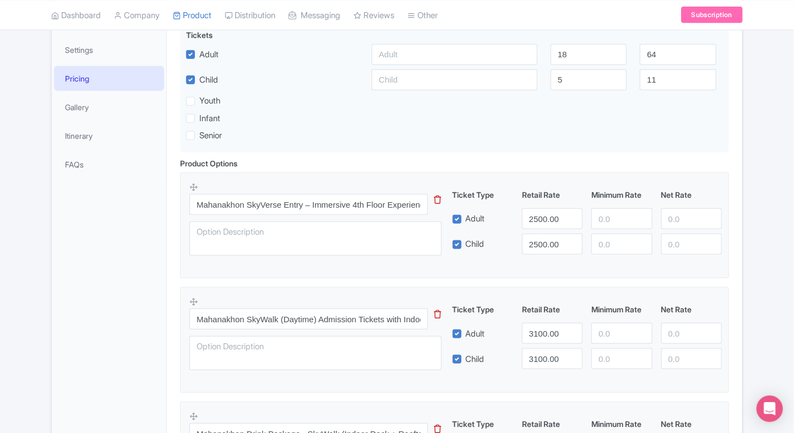
scroll to position [264, 0]
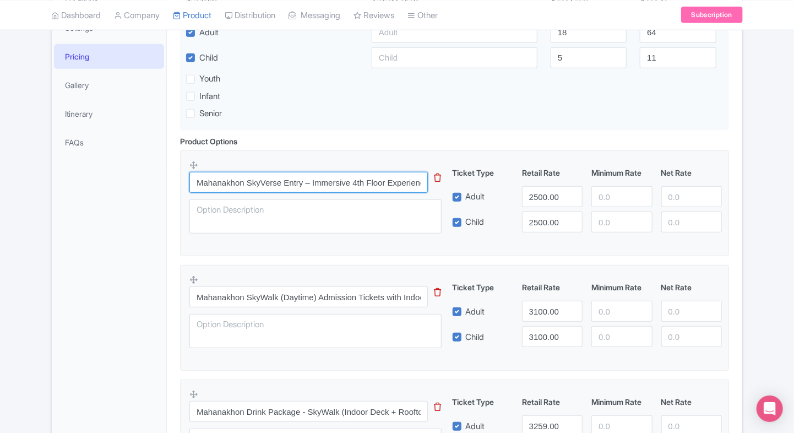
click at [306, 186] on input "Mahanakhon SkyVerse Entry – Immersive 4th Floor Experience Tickets" at bounding box center [308, 182] width 238 height 21
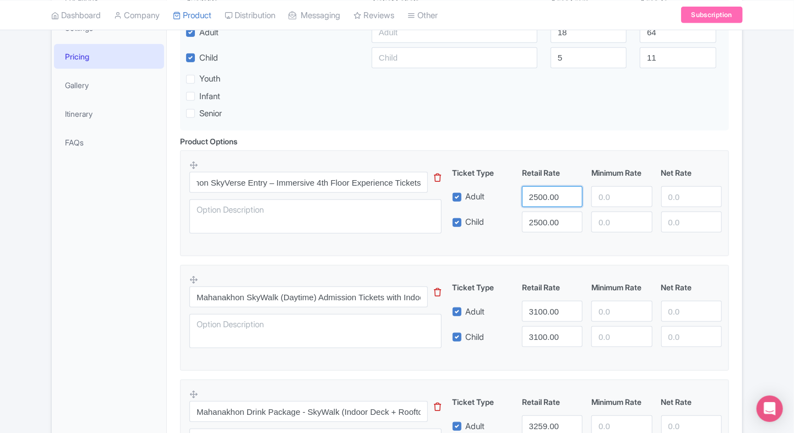
scroll to position [0, 0]
click at [534, 196] on input "2500.00" at bounding box center [552, 196] width 61 height 21
click at [607, 197] on input "number" at bounding box center [621, 196] width 61 height 21
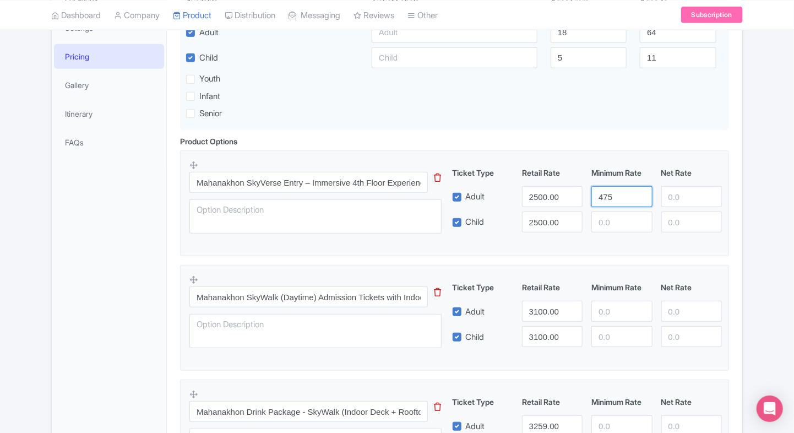
type input "475"
paste input "475"
click at [610, 223] on input "475" at bounding box center [621, 221] width 61 height 21
type input "475"
paste input "475"
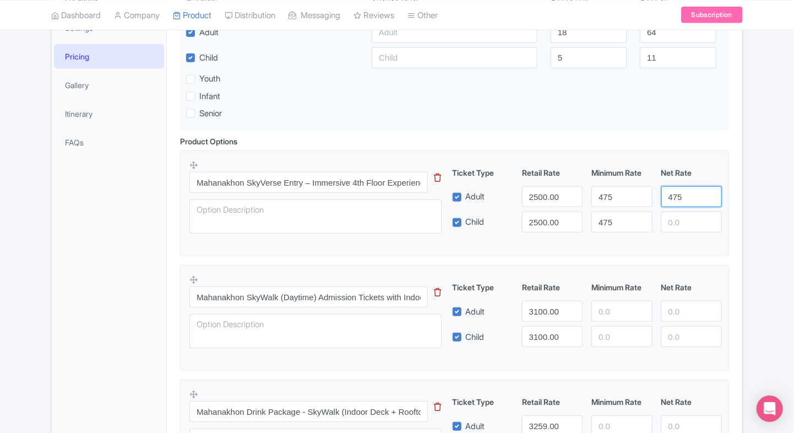
click at [692, 197] on input "475" at bounding box center [691, 196] width 61 height 21
type input "475"
paste input "475"
click at [680, 221] on input "475" at bounding box center [691, 221] width 61 height 21
type input "475"
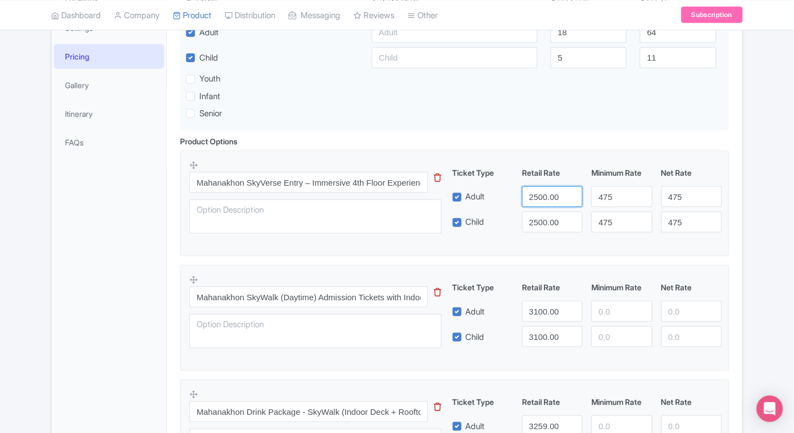
click at [549, 195] on input "2500.00" at bounding box center [552, 196] width 61 height 21
type input "1200"
drag, startPoint x: 540, startPoint y: 234, endPoint x: 545, endPoint y: 230, distance: 7.0
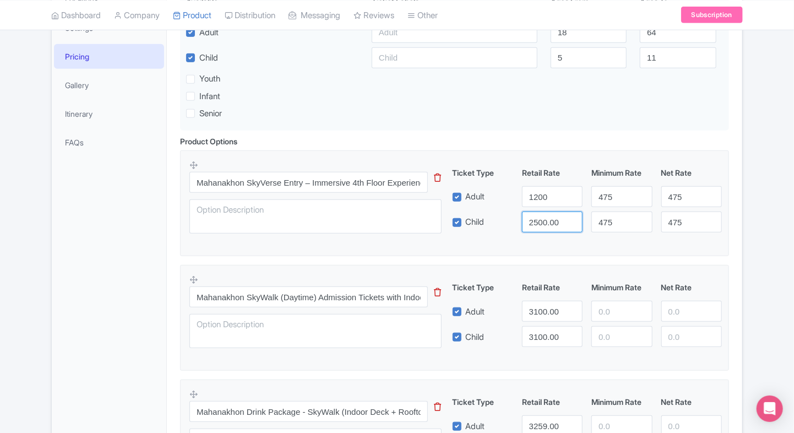
click at [545, 230] on div "Mahanakhon SkyVerse Entry – Immersive 4th Floor Experience Tickets This tip has…" at bounding box center [454, 200] width 530 height 80
click at [545, 230] on input "2500.00" at bounding box center [552, 221] width 61 height 21
paste input "12"
type input "1200"
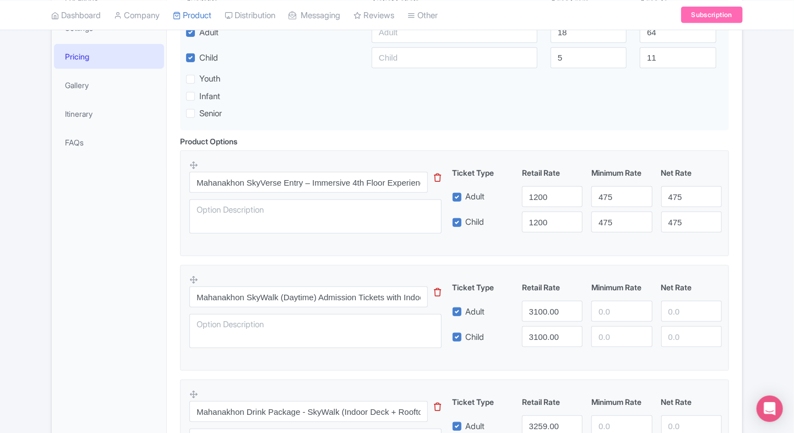
click at [183, 221] on fieldset "Mahanakhon SkyVerse Entry – Immersive 4th Floor Experience Tickets This tip has…" at bounding box center [454, 203] width 549 height 106
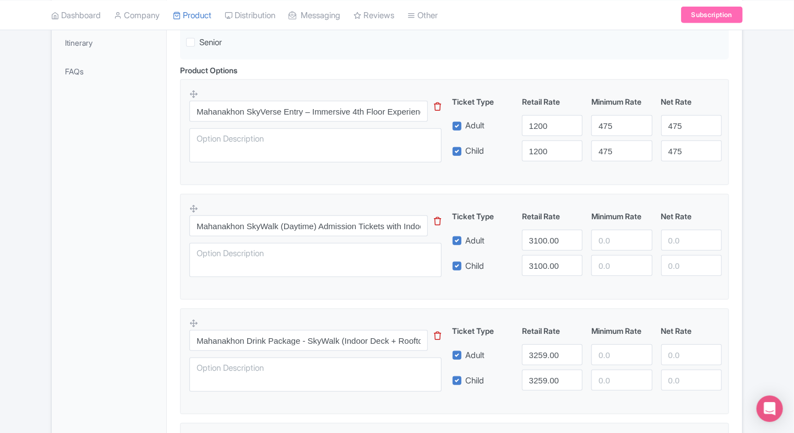
scroll to position [336, 0]
click at [251, 225] on input "Mahanakhon SkyWalk (Daytime) Admission Tickets with Indoor deck and Rooftop" at bounding box center [308, 225] width 238 height 21
paste input "text"
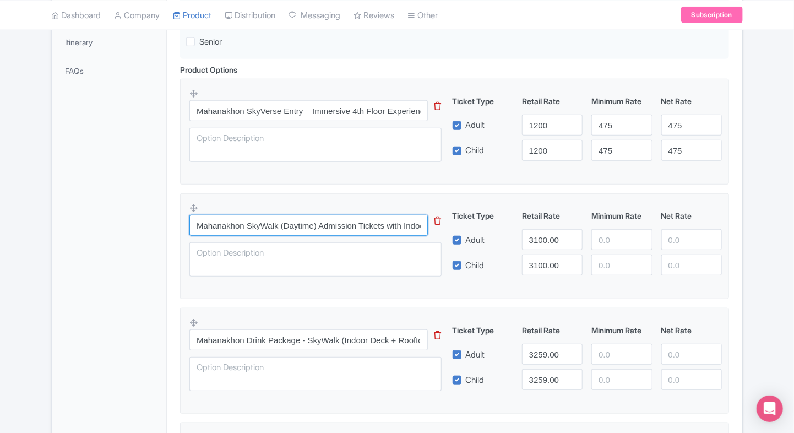
scroll to position [0, 75]
type input "Mahanakhon SkyWalk (Daytime) Admission Tickets with Indoor deck and Rooftop"
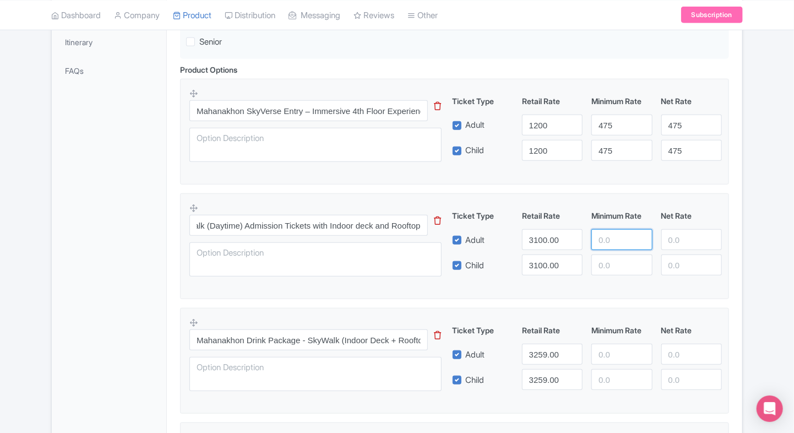
scroll to position [0, 0]
click at [599, 243] on input "number" at bounding box center [621, 239] width 61 height 21
type input "2500"
paste input "2500"
click at [603, 261] on input "2500" at bounding box center [621, 264] width 61 height 21
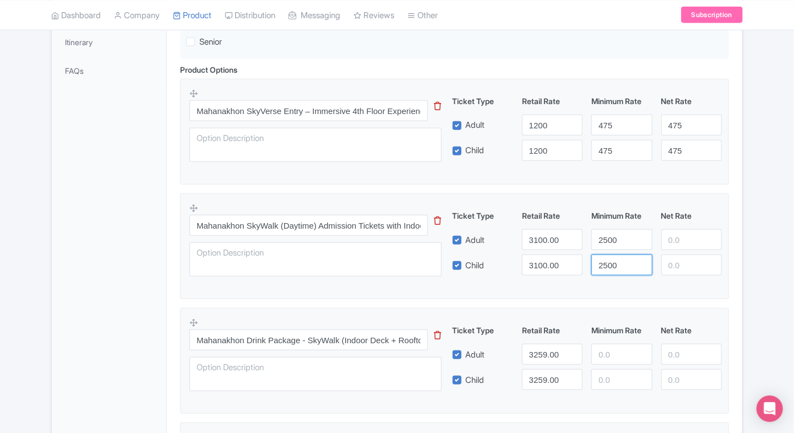
type input "2500"
paste input "2500"
click at [669, 233] on input "2500" at bounding box center [691, 239] width 61 height 21
type input "2500"
paste input "2500"
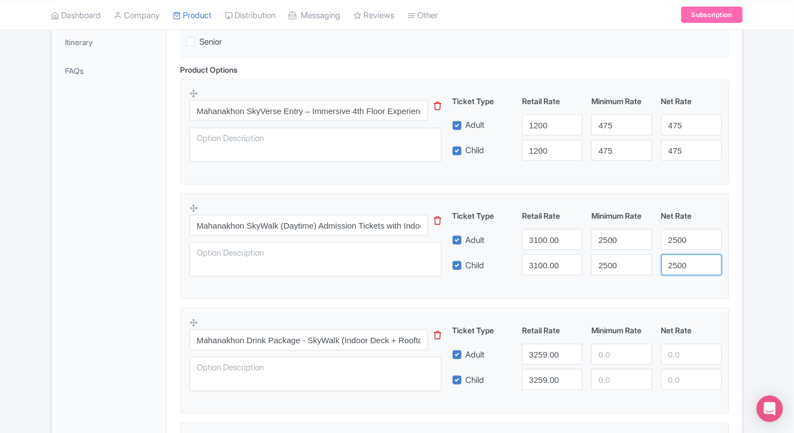
click at [669, 254] on input "2500" at bounding box center [691, 264] width 61 height 21
type input "2500"
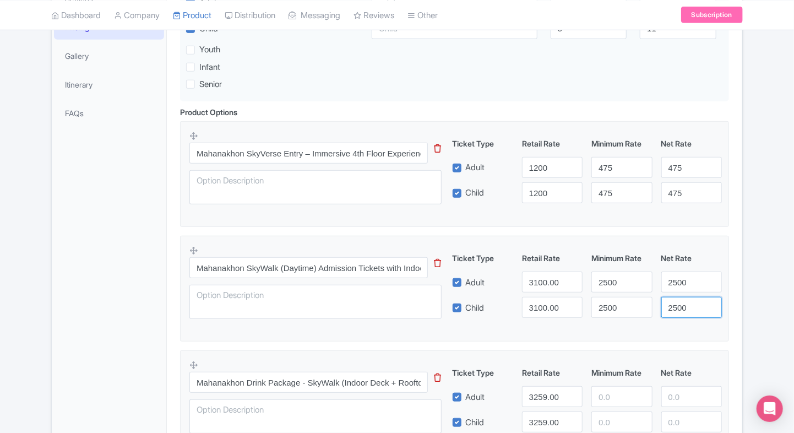
scroll to position [292, 0]
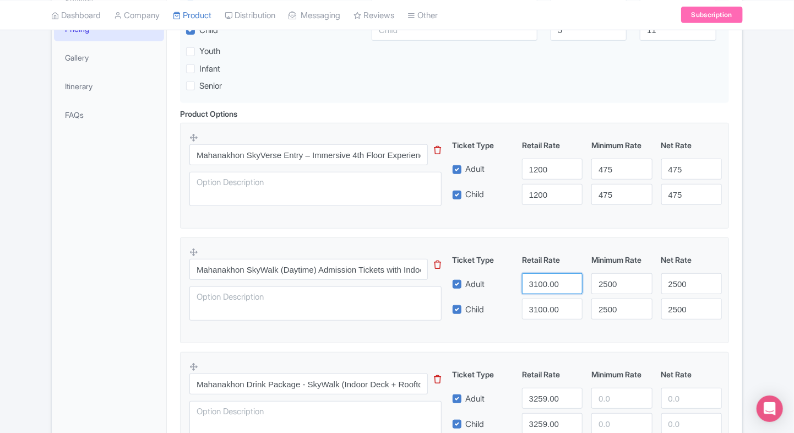
click at [536, 281] on input "3100.00" at bounding box center [552, 283] width 61 height 21
paste input "25"
type input "2500"
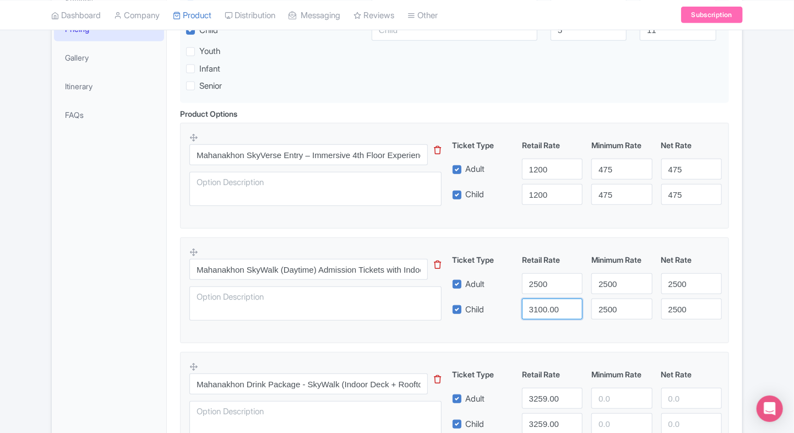
paste input "2500"
click at [533, 299] on input "32500100.00" at bounding box center [552, 308] width 61 height 21
paste input "25"
type input "2500"
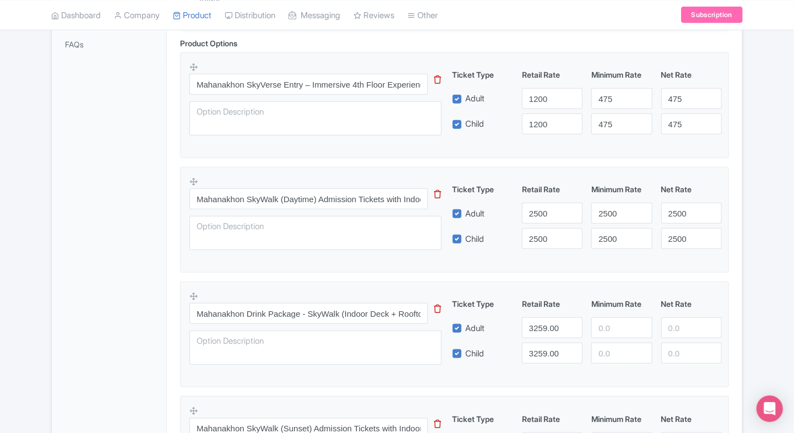
scroll to position [364, 0]
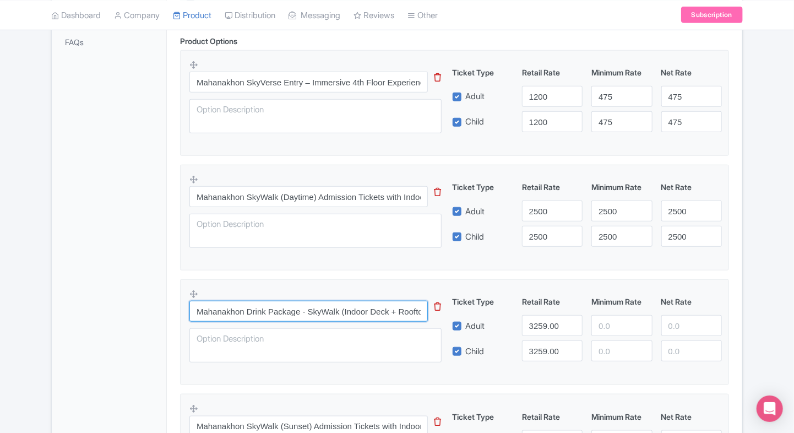
click at [282, 306] on input "Mahanakhon Drink Package - SkyWalk (Indoor Deck + Rooftop) + SkyVerse + Drink (…" at bounding box center [308, 311] width 238 height 21
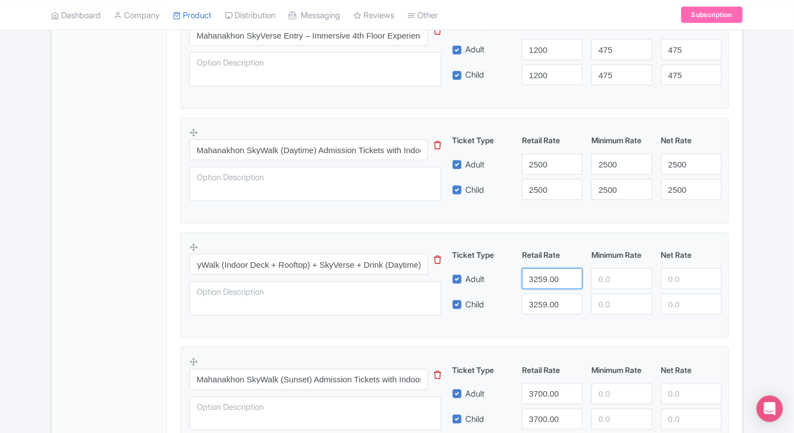
scroll to position [0, 0]
click at [545, 281] on input "3259.00" at bounding box center [552, 278] width 61 height 21
type input "2759"
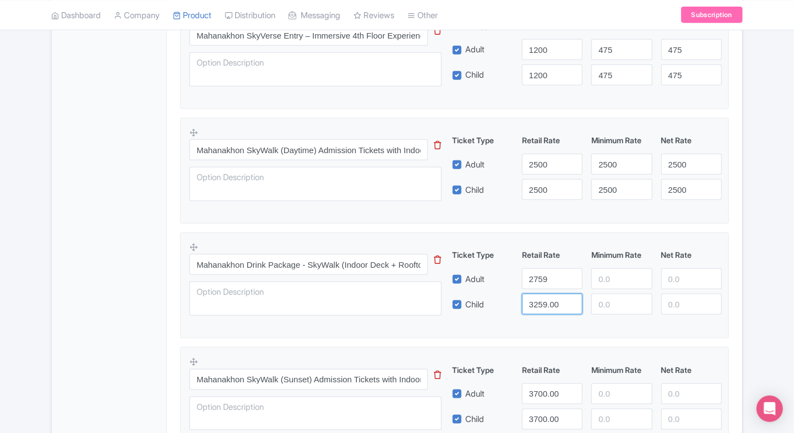
click at [534, 304] on input "3259.00" at bounding box center [552, 303] width 61 height 21
paste input "2759"
type input "2759"
paste input "2759"
click at [607, 282] on input "2759" at bounding box center [621, 278] width 61 height 21
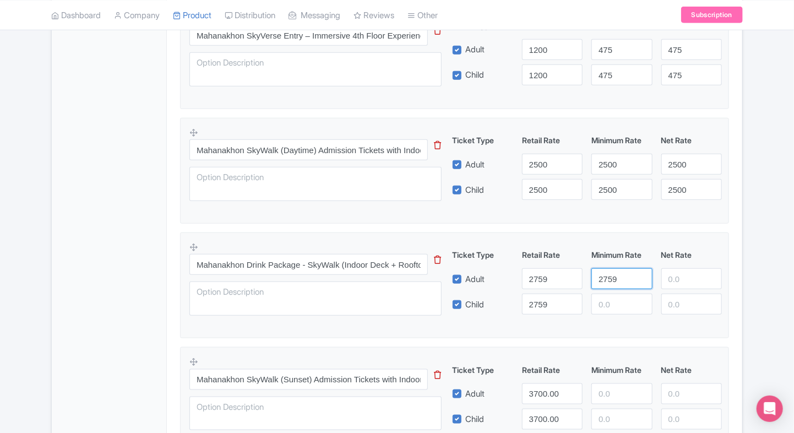
type input "2759"
paste input "2759"
click at [605, 302] on input "2759" at bounding box center [621, 303] width 61 height 21
type input "2759"
click at [655, 286] on div "2759" at bounding box center [621, 278] width 69 height 21
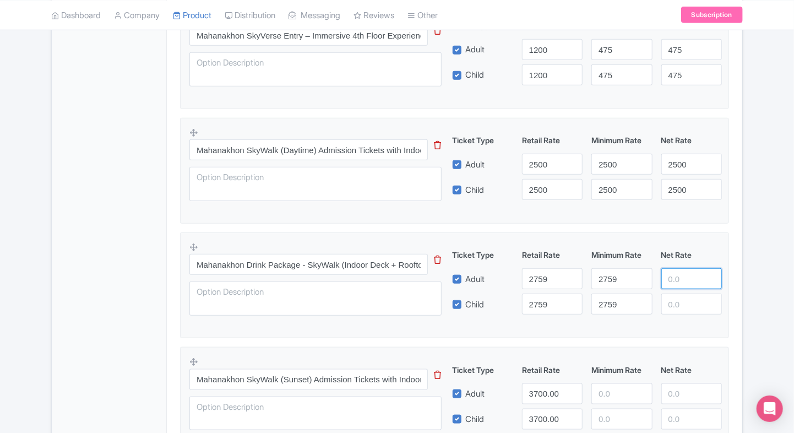
paste input "2759"
click at [680, 276] on input "2759" at bounding box center [691, 278] width 61 height 21
type input "2759"
paste input "2759"
click at [677, 296] on input "2759" at bounding box center [691, 303] width 61 height 21
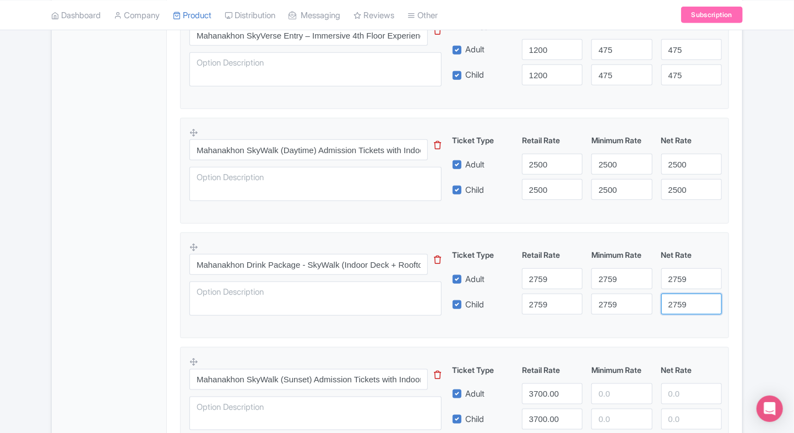
type input "2759"
click at [740, 276] on div "Mahanakhon Skywalk Bangkok Name * i Mahanakhon Skywalk Bangkok Your product's n…" at bounding box center [454, 437] width 575 height 1326
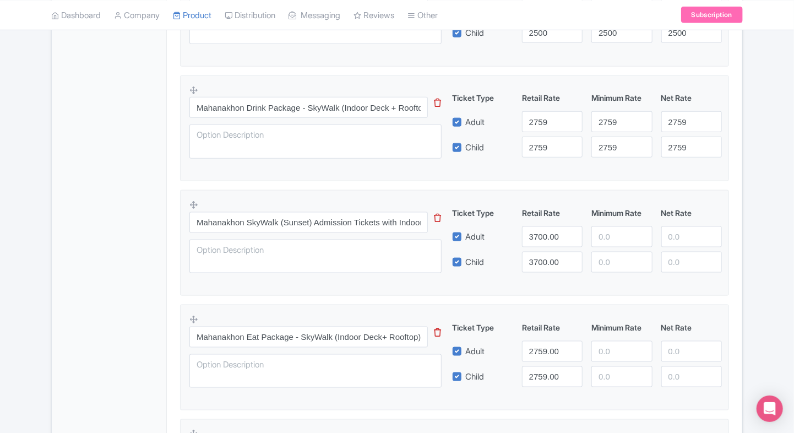
scroll to position [573, 0]
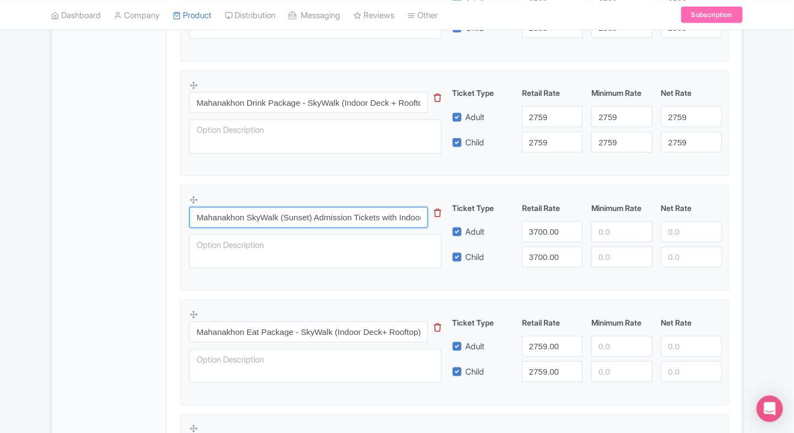
click at [298, 222] on input "Mahanakhon SkyWalk (Sunset) Admission Tickets with Indoor deck and Rooftop" at bounding box center [308, 217] width 238 height 21
paste input "Mahanakhon SkyWalk (Sunset) Admission Tickets with Indoor deck and Rooftop"
paste input "Sunset"
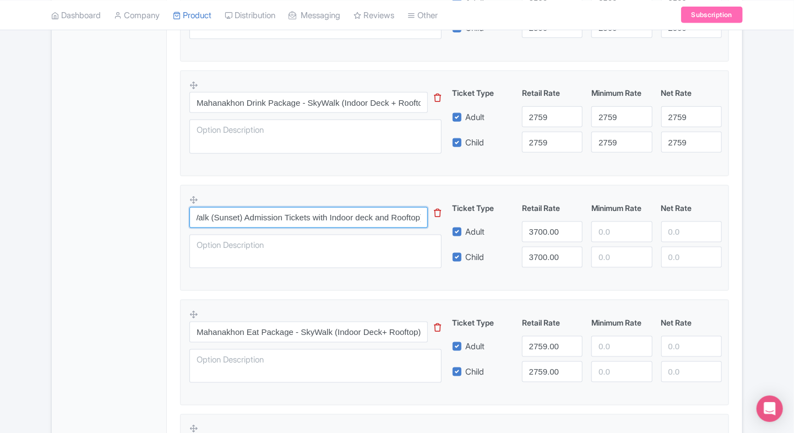
type input "Mahanakhon SkyWalk (Sunset) Admission Tickets with Indoor deck and Rooftop"
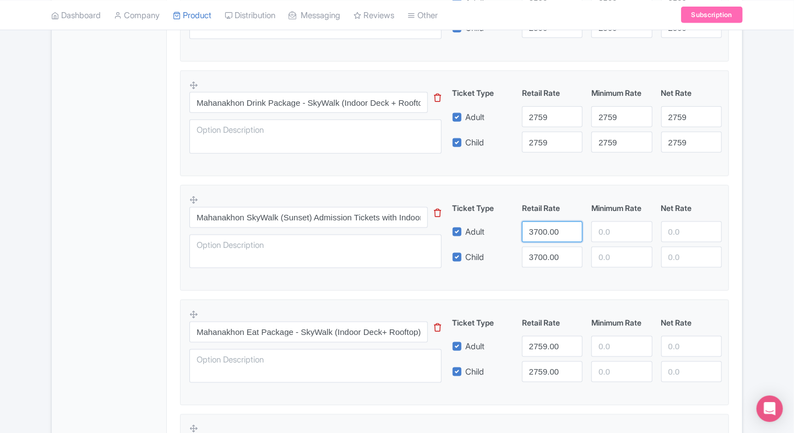
click at [539, 231] on input "3700.00" at bounding box center [552, 231] width 61 height 21
type input "3100"
click at [547, 263] on input "3700.00" at bounding box center [552, 257] width 61 height 21
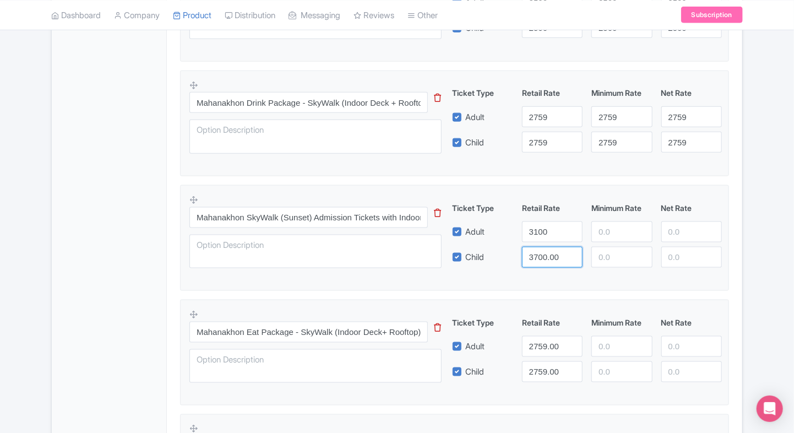
click at [547, 263] on input "3700.00" at bounding box center [552, 257] width 61 height 21
paste input "1"
type input "3100"
click at [603, 247] on input "number" at bounding box center [621, 257] width 61 height 21
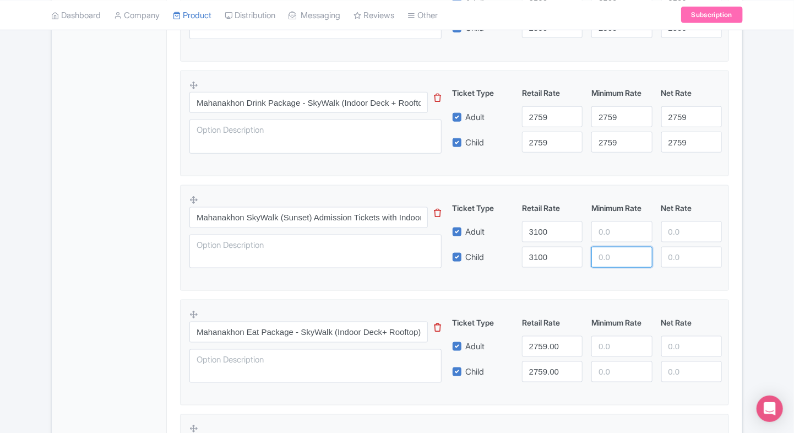
paste input "3100"
type input "3100"
paste input "3100"
click at [619, 232] on input "3100" at bounding box center [621, 231] width 61 height 21
type input "3100"
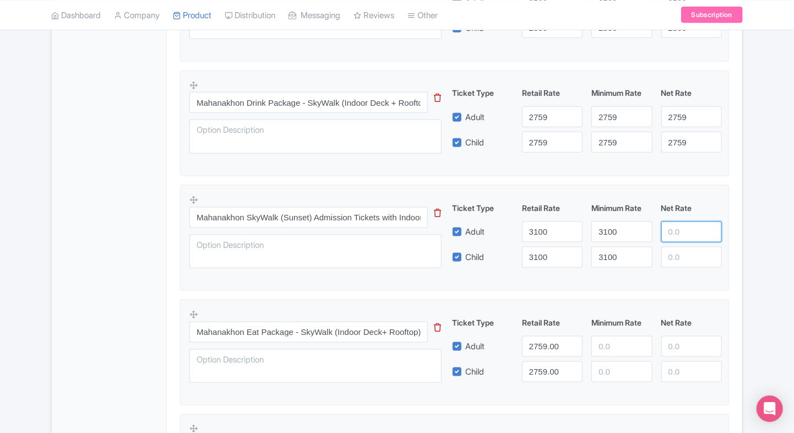
paste input "3100"
click at [679, 237] on input "3100" at bounding box center [691, 231] width 61 height 21
type input "3100"
paste input "3100"
click at [679, 249] on input "3100" at bounding box center [691, 257] width 61 height 21
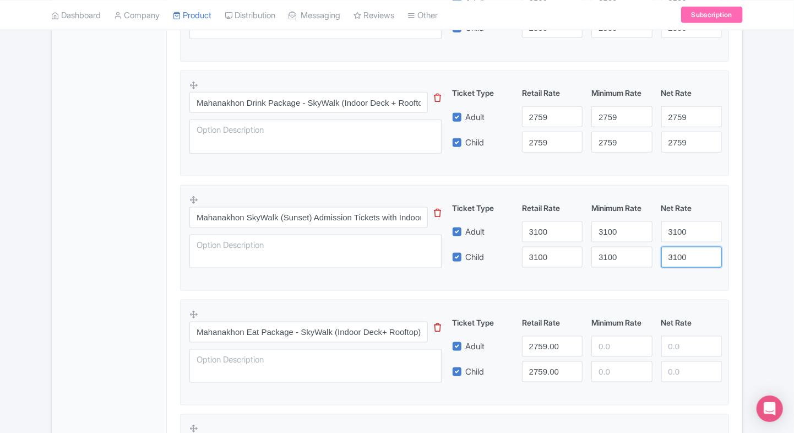
type input "3100"
click at [555, 276] on fieldset "Mahanakhon SkyWalk (Sunset) Admission Tickets with Indoor deck and Rooftop This…" at bounding box center [454, 238] width 549 height 106
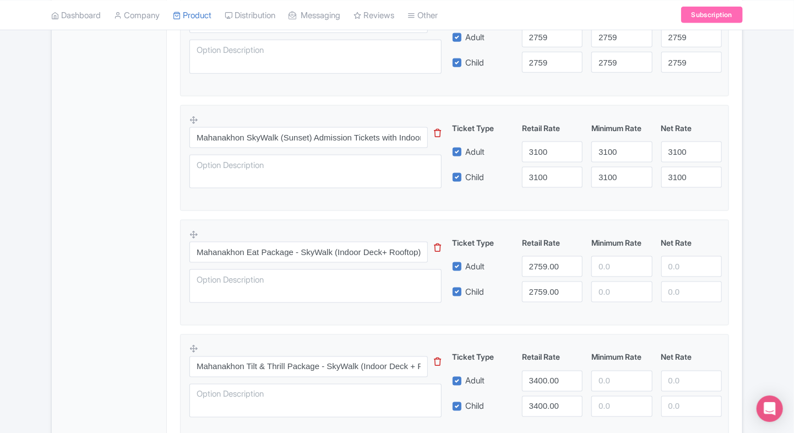
scroll to position [693, 0]
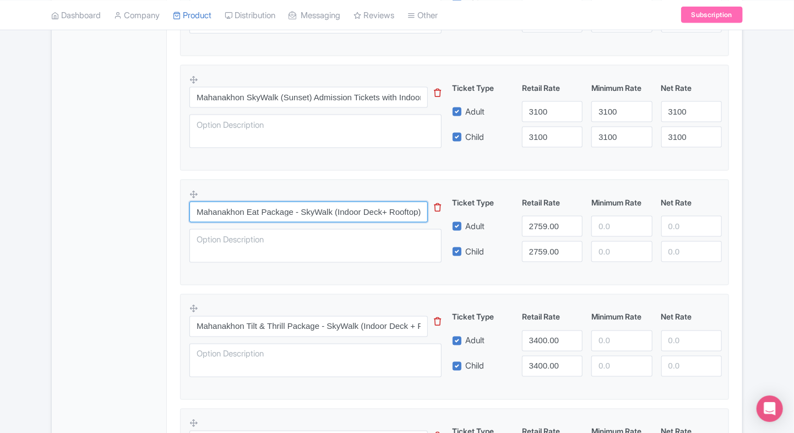
click at [371, 205] on input "Mahanakhon Eat Package - SkyWalk (Indoor Deck+ Rooftop) + SkyVerse + THB 200 Me…" at bounding box center [308, 211] width 238 height 21
paste input "Tilt & Thrill Package - SkyWalk (Indoor Deck + Rooftop) + SkyVerse + I-Tilt"
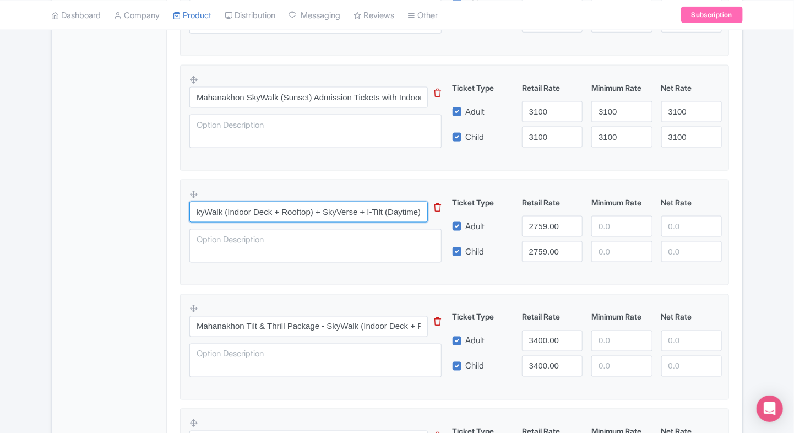
type input "Mahanakhon Tilt & Thrill Package - SkyWalk (Indoor Deck + Rooftop) + SkyVerse +…"
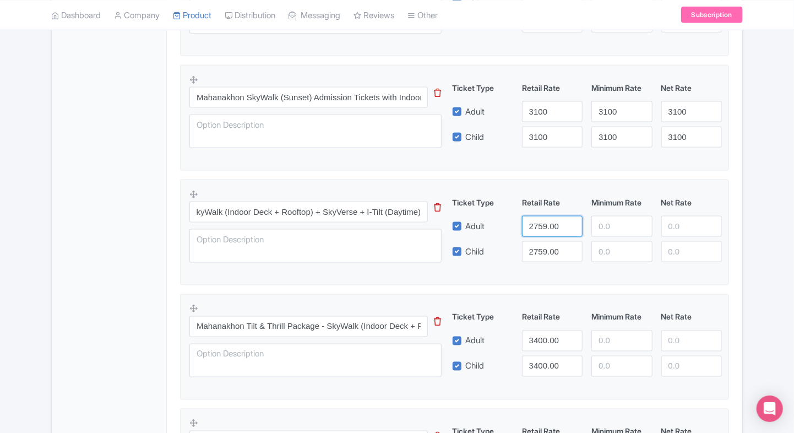
scroll to position [0, 0]
click at [542, 223] on input "2759.00" at bounding box center [552, 226] width 61 height 21
type input "3259"
click at [543, 241] on input "2759.00" at bounding box center [552, 251] width 61 height 21
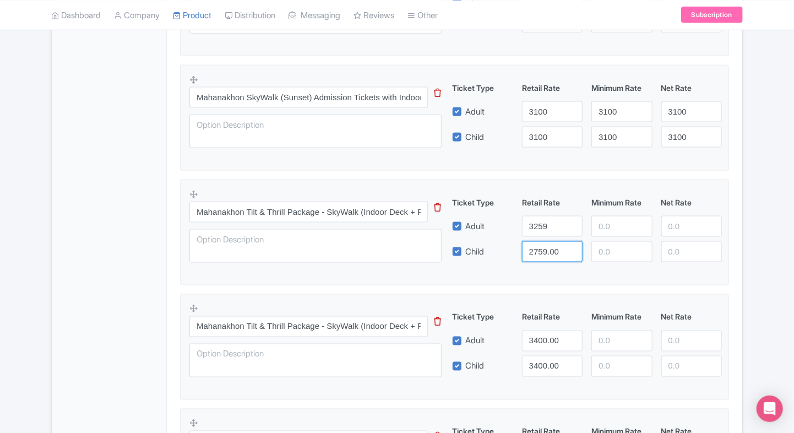
click at [543, 241] on input "2759.00" at bounding box center [552, 251] width 61 height 21
paste input "3259"
type input "3259"
paste input "3259"
click at [612, 221] on input "3259" at bounding box center [621, 226] width 61 height 21
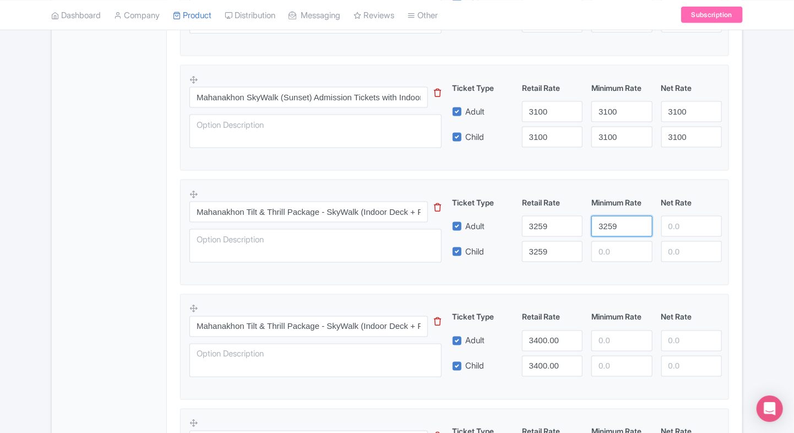
type input "3259"
paste input "3259"
click at [608, 249] on input "3259" at bounding box center [621, 251] width 61 height 21
type input "3259"
paste input "3259"
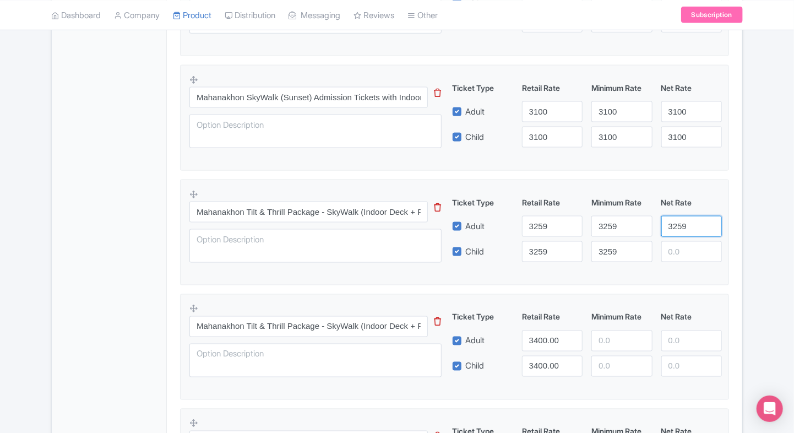
click at [680, 227] on input "3259" at bounding box center [691, 226] width 61 height 21
type input "3259"
paste input "3259"
click at [680, 244] on input "3259" at bounding box center [691, 251] width 61 height 21
type input "3259"
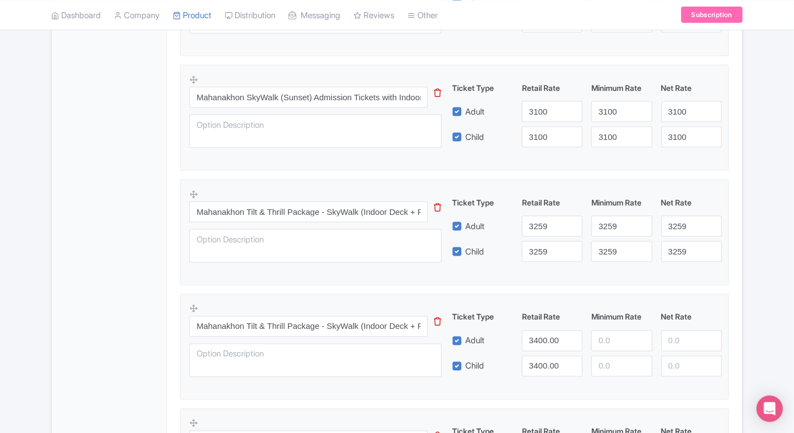
click at [740, 234] on div "Mahanakhon Skywalk Bangkok Name * i Mahanakhon Skywalk Bangkok Your product's n…" at bounding box center [454, 155] width 575 height 1326
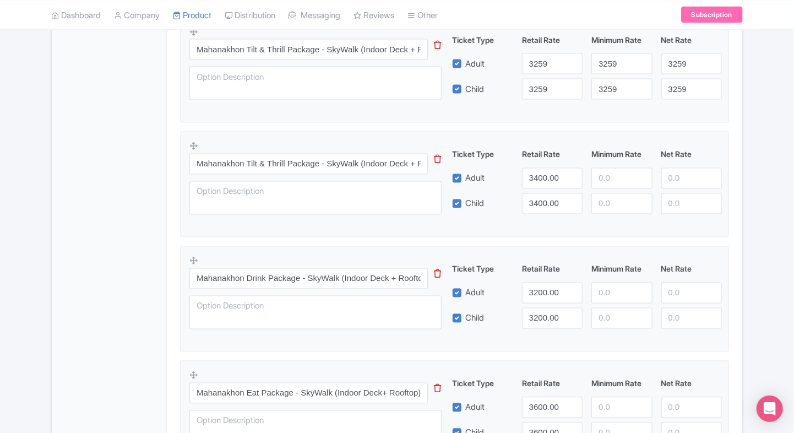
scroll to position [852, 0]
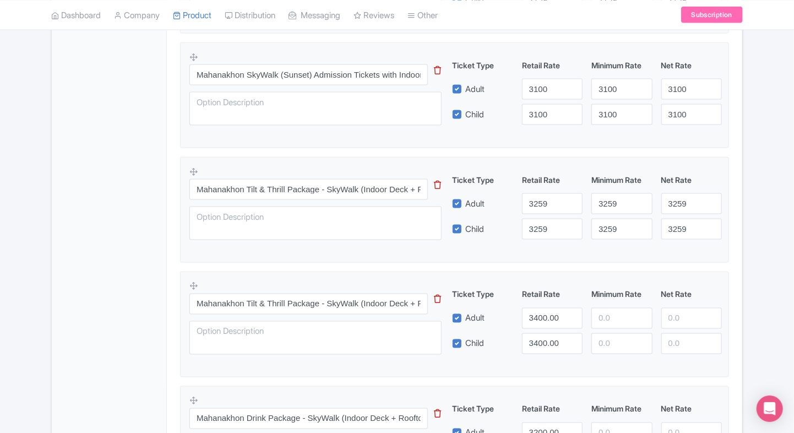
scroll to position [718, 0]
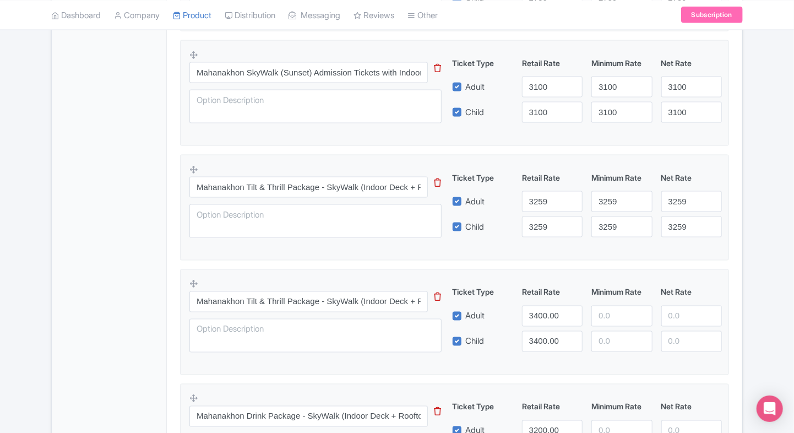
drag, startPoint x: 293, startPoint y: 199, endPoint x: 304, endPoint y: 195, distance: 11.7
click at [304, 195] on div "Mahanakhon Tilt & Thrill Package - SkyWalk (Indoor Deck + Rooftop) + SkyVerse +…" at bounding box center [321, 204] width 265 height 80
click at [304, 195] on input "Mahanakhon Tilt & Thrill Package - SkyWalk (Indoor Deck + Rooftop) + SkyVerse +…" at bounding box center [308, 187] width 238 height 21
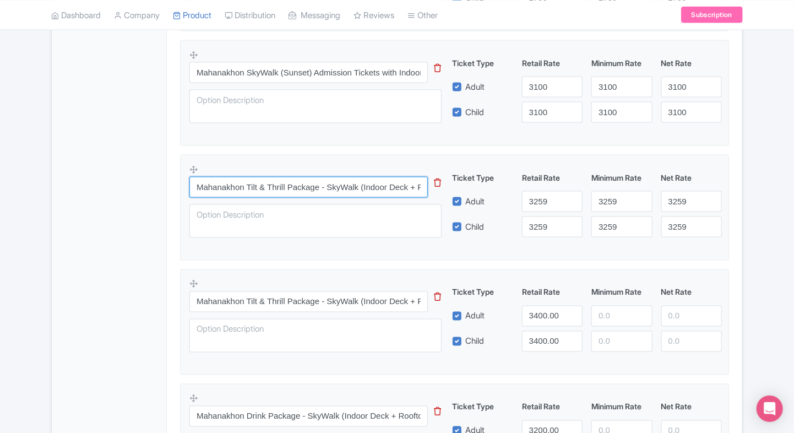
paste input "Eat Package - SkyWalk (Indoor Deck+ Rooftop) + SkyVerse + THB 200 Meal Voucher"
type input "Mahanakhon Eat Package - SkyWalk (Indoor Deck+ Rooftop) + SkyVerse + THB 200 Me…"
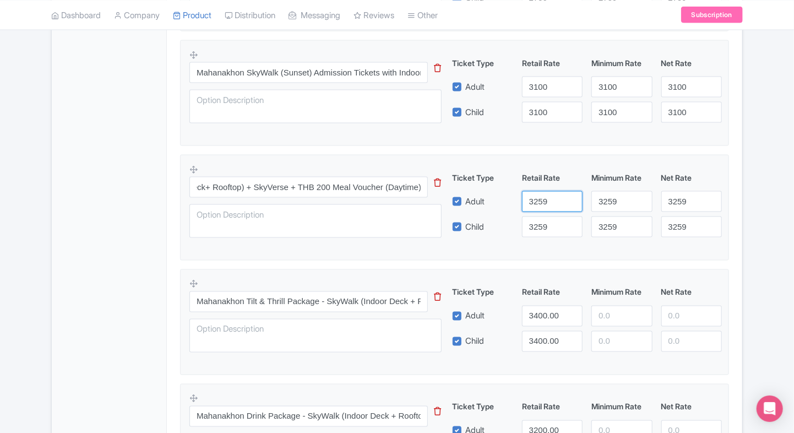
scroll to position [0, 0]
click at [528, 194] on input "3259" at bounding box center [552, 201] width 61 height 21
type input "3200"
click at [537, 214] on div "Ticket Type Retail Rate Minimum Rate Net Rate Adult 3200 3259 3259 Child 3259 3…" at bounding box center [587, 204] width 265 height 65
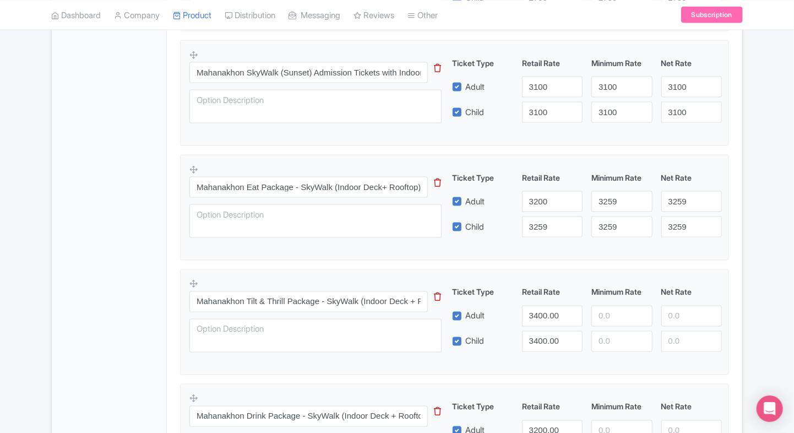
click at [537, 214] on div "Ticket Type Retail Rate Minimum Rate Net Rate Adult 3200 3259 3259 Child 3259 3…" at bounding box center [587, 204] width 265 height 65
click at [537, 219] on input "3259" at bounding box center [552, 226] width 61 height 21
paste input "00"
type input "3200"
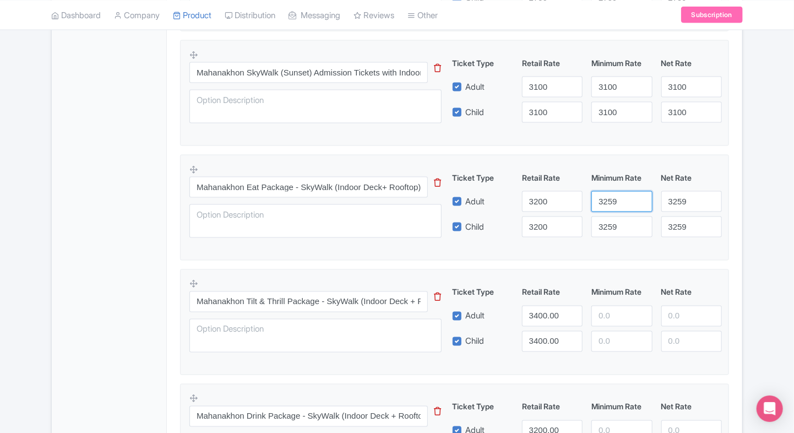
click at [625, 201] on input "3259" at bounding box center [621, 201] width 61 height 21
paste input "00"
type input "3200"
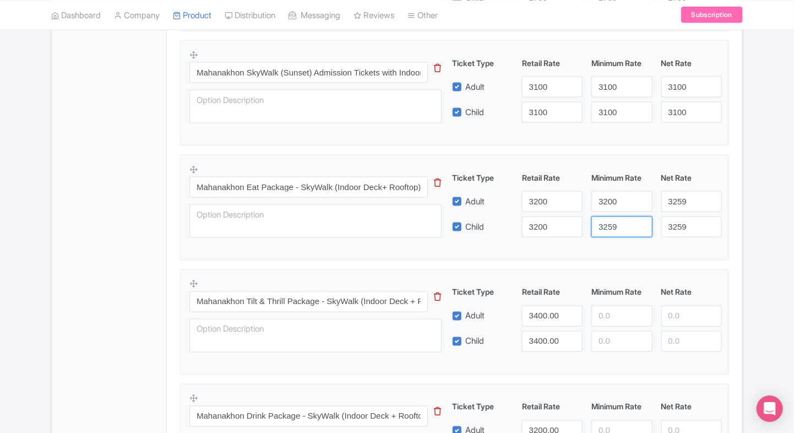
click at [615, 231] on input "3259" at bounding box center [621, 226] width 61 height 21
paste input "3200"
paste input "number"
type input "3200"
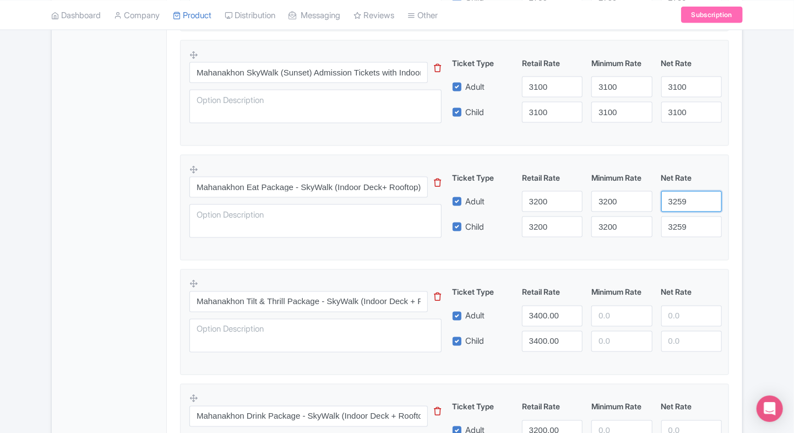
click at [686, 204] on input "3259" at bounding box center [691, 201] width 61 height 21
paste input "00"
click at [686, 204] on input "3200" at bounding box center [691, 201] width 61 height 21
type input "3200"
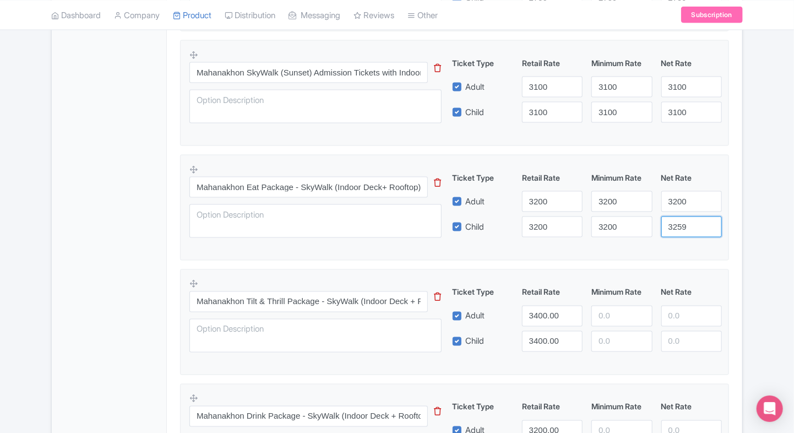
click at [681, 223] on input "3259" at bounding box center [691, 226] width 61 height 21
paste input "00"
click at [681, 223] on input "3200" at bounding box center [691, 226] width 61 height 21
type input "3200"
click at [151, 233] on div "General Booking Info Locations Settings Pricing Gallery Itinerary FAQs" at bounding box center [109, 134] width 115 height 1320
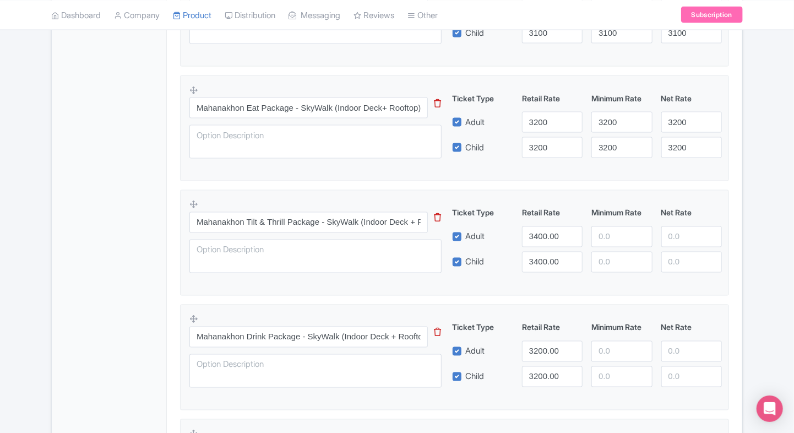
scroll to position [798, 0]
click at [286, 208] on div "Mahanakhon Tilt & Thrill Package - SkyWalk (Indoor Deck + Rooftop) + SkyVerse +…" at bounding box center [321, 238] width 265 height 80
click at [280, 215] on input "Mahanakhon Tilt & Thrill Package - SkyWalk (Indoor Deck + Rooftop) + SkyVerse +…" at bounding box center [308, 221] width 238 height 21
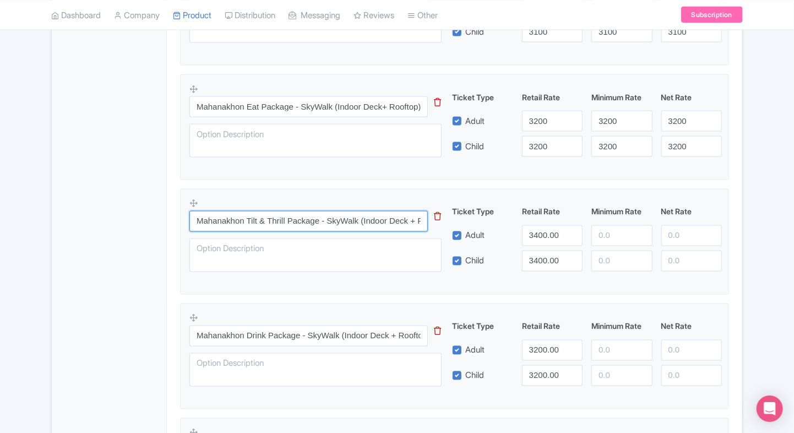
click at [280, 215] on input "Mahanakhon Tilt & Thrill Package - SkyWalk (Indoor Deck + Rooftop) + SkyVerse +…" at bounding box center [308, 221] width 238 height 21
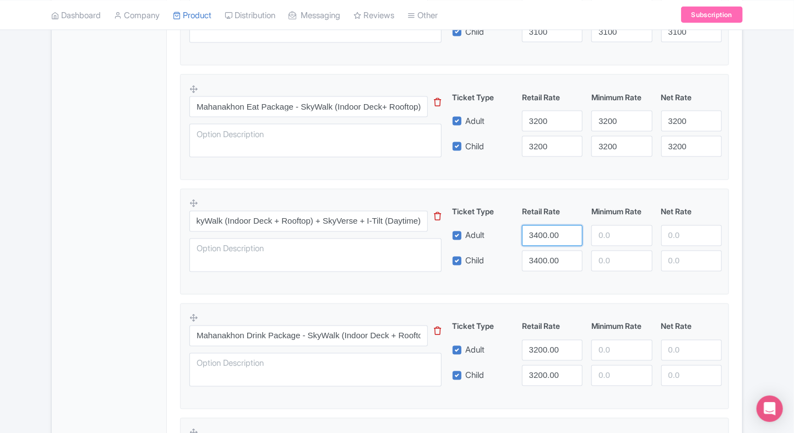
scroll to position [0, 0]
click at [539, 236] on input "3400.00" at bounding box center [552, 235] width 61 height 21
type input "3259"
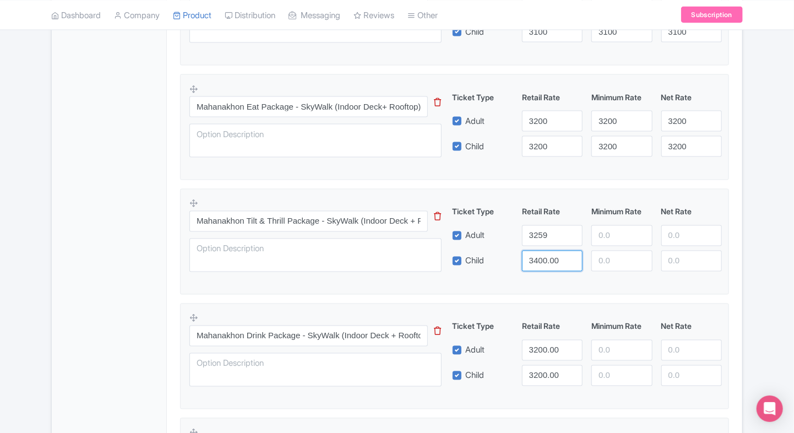
drag, startPoint x: 539, startPoint y: 275, endPoint x: 554, endPoint y: 255, distance: 24.4
click at [554, 255] on div "Mahanakhon Tilt & Thrill Package - SkyWalk (Indoor Deck + Rooftop) + SkyVerse +…" at bounding box center [454, 238] width 530 height 80
click at [554, 255] on input "3400.00" at bounding box center [552, 260] width 61 height 21
paste input "259"
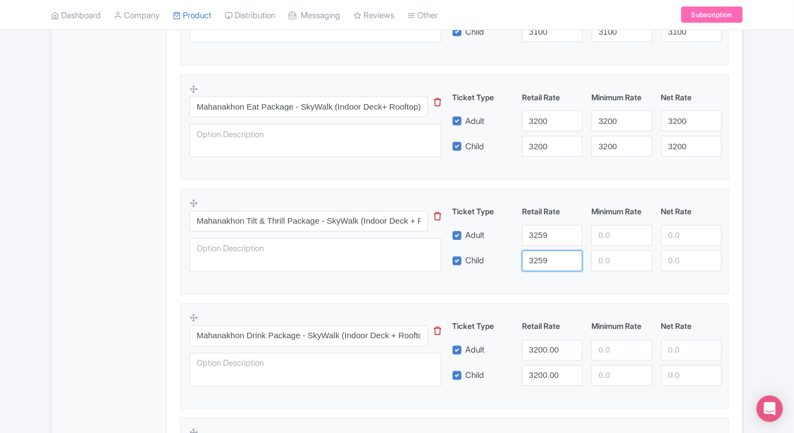
click at [554, 255] on input "3259" at bounding box center [552, 260] width 61 height 21
type input "3259"
paste input "3259"
drag, startPoint x: 606, startPoint y: 230, endPoint x: 607, endPoint y: 249, distance: 19.8
click at [607, 249] on div "Ticket Type Retail Rate Minimum Rate Net Rate Adult 3259 3259 Child 3259 This t…" at bounding box center [587, 238] width 265 height 65
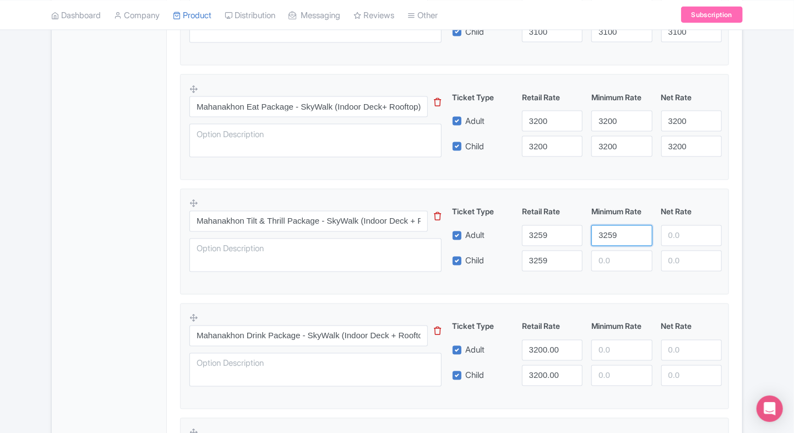
type input "3259"
click at [607, 250] on input "number" at bounding box center [621, 260] width 61 height 21
paste input "3259"
type input "3259"
paste input "3259"
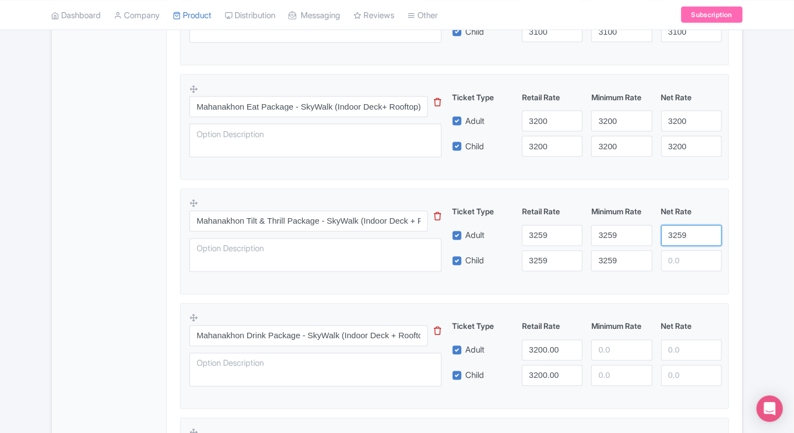
click at [665, 238] on input "3259" at bounding box center [691, 235] width 61 height 21
type input "3259"
paste input "3259"
click at [676, 258] on input "3259" at bounding box center [691, 260] width 61 height 21
type input "3259"
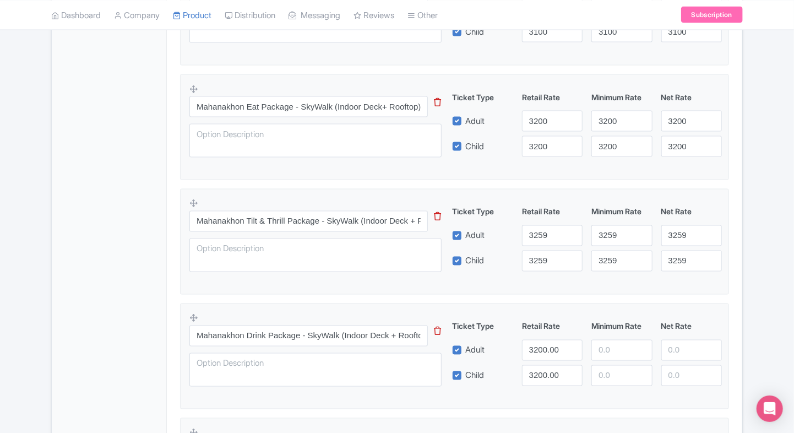
click at [589, 274] on div "Mahanakhon Tilt & Thrill Package - SkyWalk (Indoor Deck + Rooftop) + SkyVerse +…" at bounding box center [454, 238] width 530 height 80
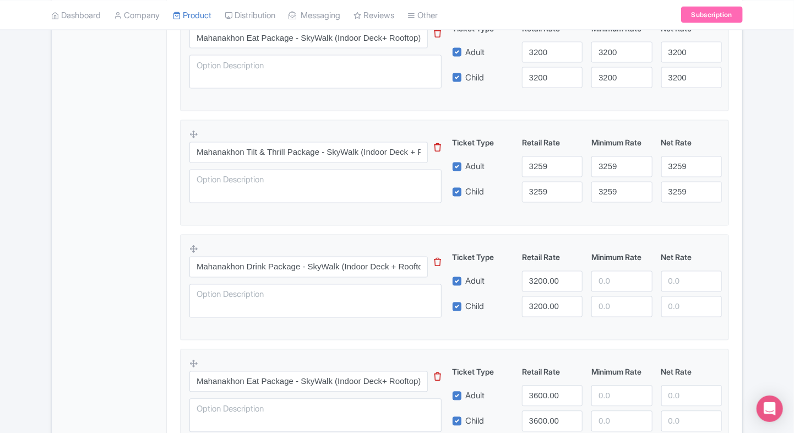
scroll to position [866, 0]
click at [303, 259] on input "Mahanakhon Drink Package - SkyWalk (Indoor Deck + Rooftop) + SkyVerse + Drink (…" at bounding box center [308, 267] width 238 height 21
paste input "text"
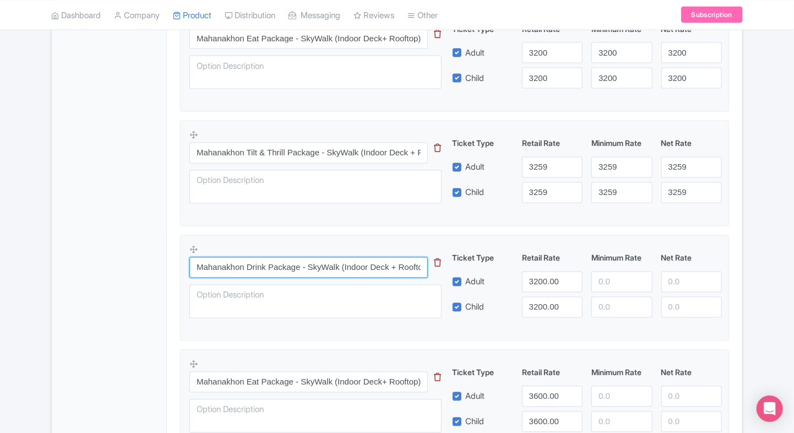
scroll to position [0, 116]
paste input "text"
type input "Mahanakhon Drink Package - SkyWalk (Indoor Deck + Rooftop) + SkyVerse + Drink (…"
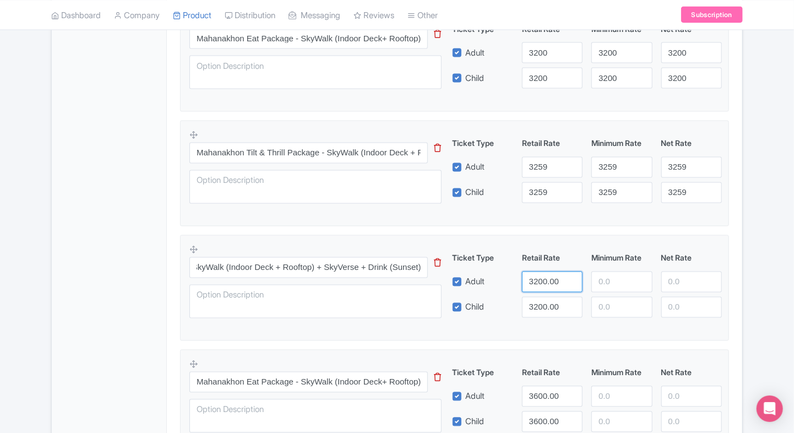
scroll to position [0, 0]
click at [533, 275] on input "3200.00" at bounding box center [552, 281] width 61 height 21
type input "3400"
click at [536, 297] on input "3200.00" at bounding box center [552, 307] width 61 height 21
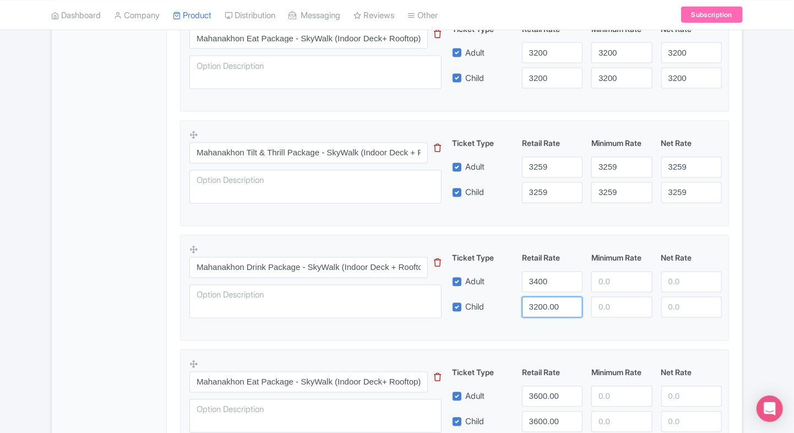
click at [536, 297] on input "3200.00" at bounding box center [552, 307] width 61 height 21
paste input "4"
click at [536, 297] on input "3400" at bounding box center [552, 307] width 61 height 21
type input "3400"
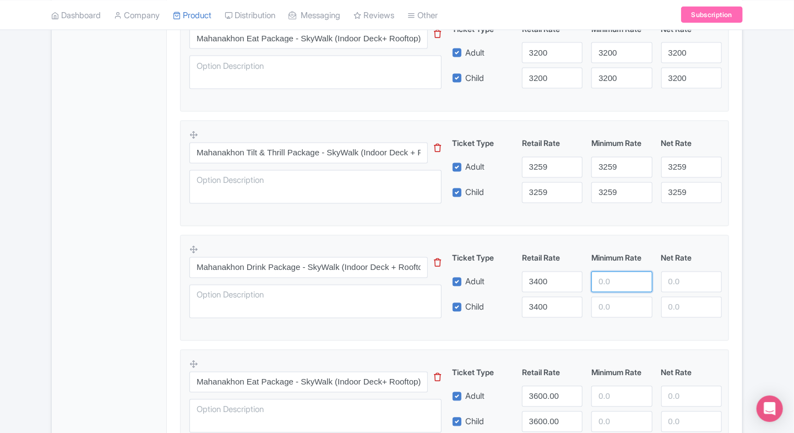
click at [615, 277] on input "number" at bounding box center [621, 281] width 61 height 21
paste input "3400"
type input "3400"
click at [609, 292] on div "Ticket Type Retail Rate Minimum Rate Net Rate Adult 3400 3400 Child 3400 This t…" at bounding box center [587, 284] width 265 height 65
paste input "3400"
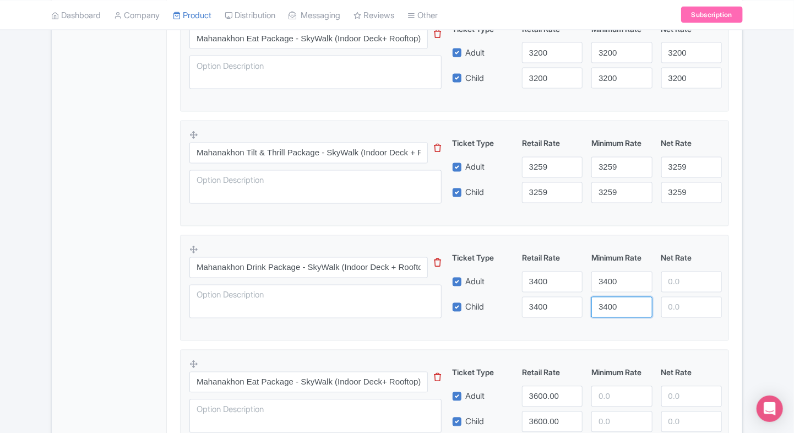
click at [608, 297] on input "3400" at bounding box center [621, 307] width 61 height 21
type input "3400"
paste input "3400"
click at [673, 287] on input "3400" at bounding box center [691, 281] width 61 height 21
type input "3400"
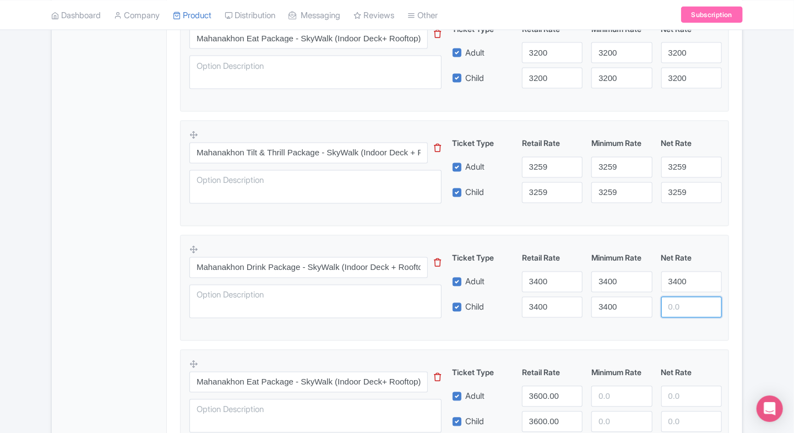
paste input "3400"
click at [674, 300] on input "3400" at bounding box center [691, 307] width 61 height 21
type input "3400"
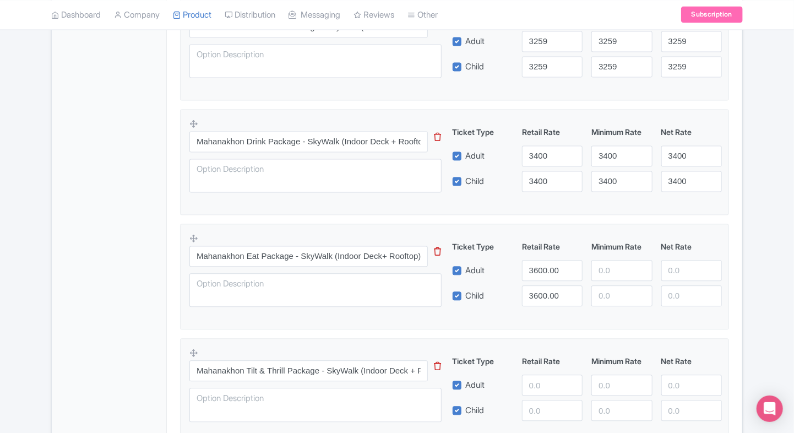
scroll to position [1003, 0]
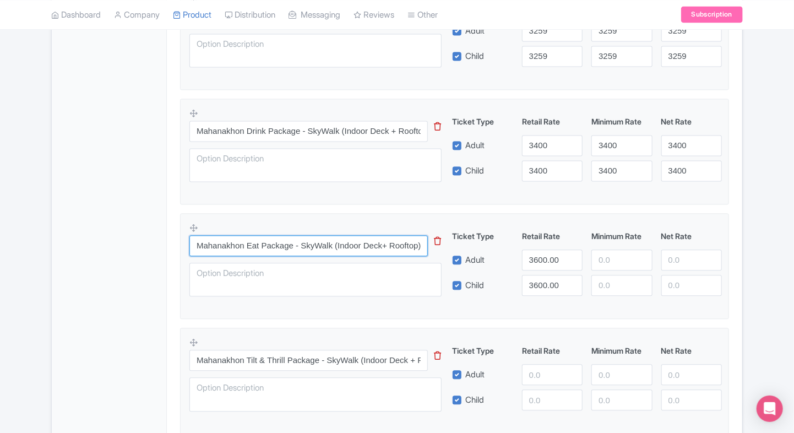
click at [303, 248] on input "Mahanakhon Eat Package - SkyWalk (Indoor Deck+ Rooftop) + SkyVerse + THB 200 Me…" at bounding box center [308, 245] width 238 height 21
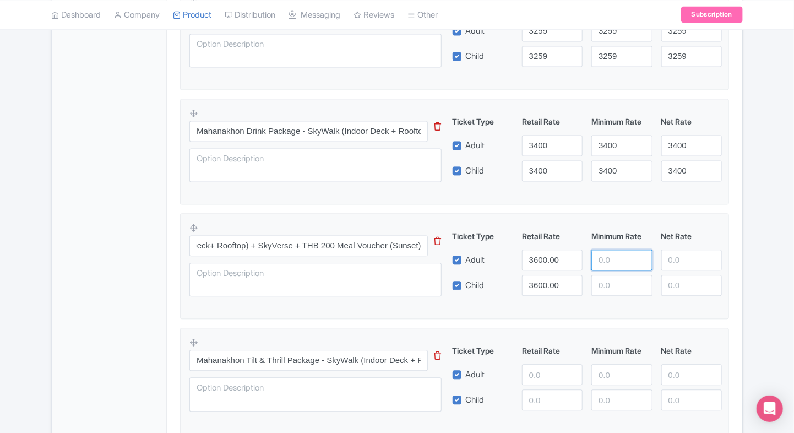
scroll to position [0, 0]
click at [618, 263] on input "number" at bounding box center [621, 259] width 61 height 21
click at [561, 262] on input "3600.00" at bounding box center [552, 259] width 61 height 21
click at [600, 261] on input "number" at bounding box center [621, 259] width 61 height 21
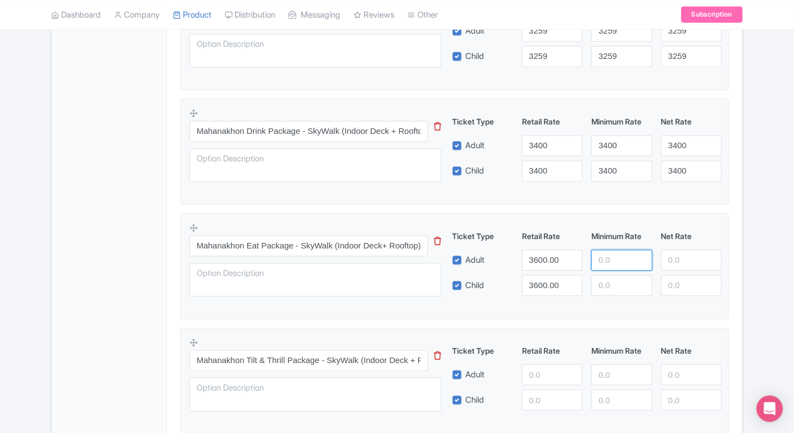
paste input "3600.00"
type input "3600.00"
click at [614, 293] on input "number" at bounding box center [621, 285] width 61 height 21
paste input "3600.00"
type input "3600.00"
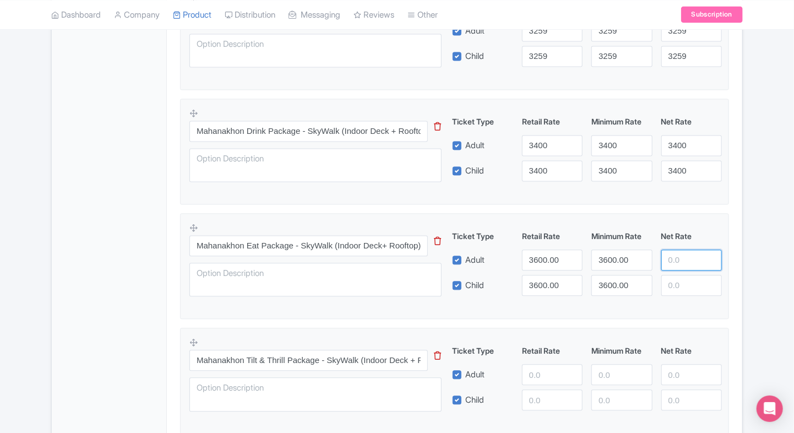
paste input "3600.00"
click at [681, 258] on input "3600.00" at bounding box center [691, 259] width 61 height 21
type input "3600.00"
paste input "3600.00"
click at [681, 288] on input "3600.00" at bounding box center [691, 285] width 61 height 21
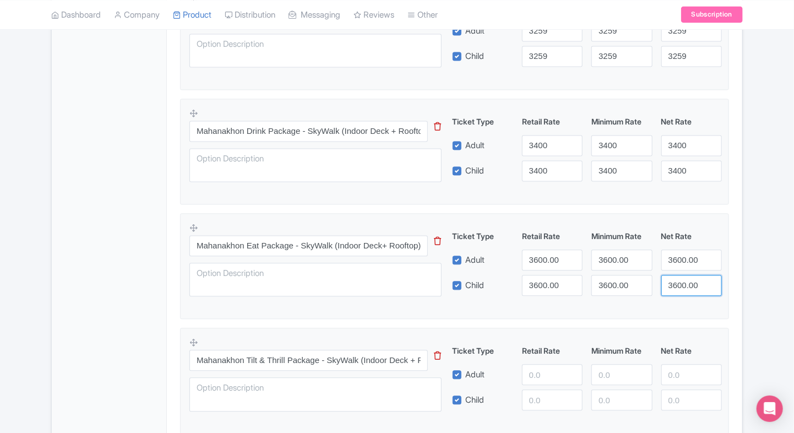
type input "3600.00"
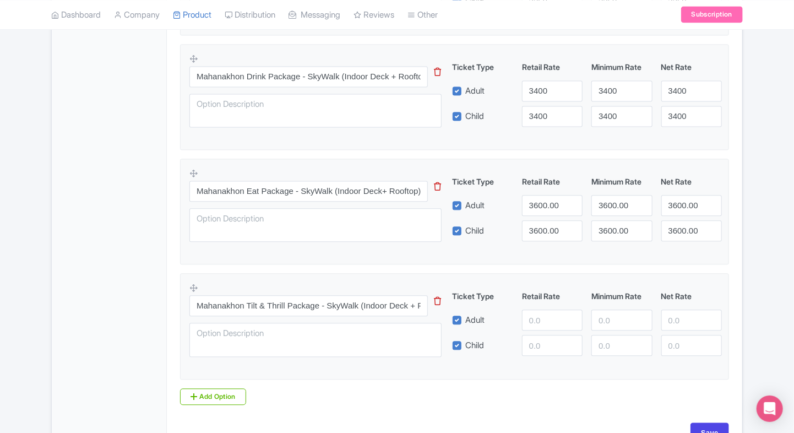
scroll to position [1058, 0]
click at [318, 298] on input "Mahanakhon Tilt & Thrill Package - SkyWalk (Indoor Deck + Rooftop) + SkyVerse +…" at bounding box center [308, 304] width 238 height 21
paste input "text"
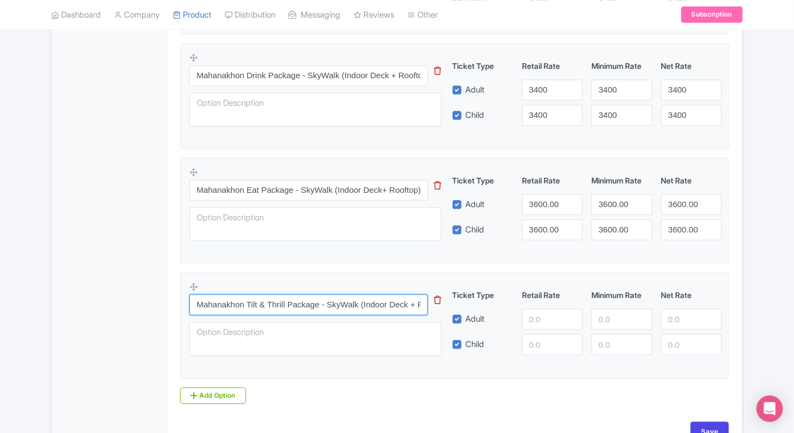
scroll to position [0, 189]
type input "Mahanakhon Tilt & Thrill Package - SkyWalk (Indoor Deck + Rooftop) + SkyVerse +…"
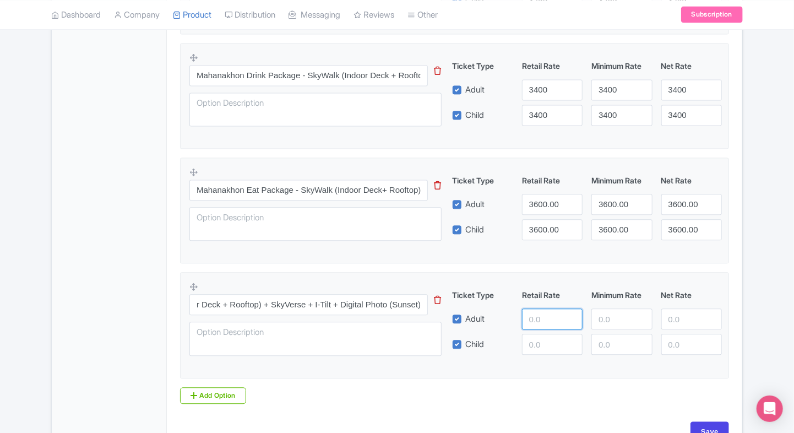
scroll to position [0, 0]
click at [542, 313] on input "number" at bounding box center [552, 318] width 61 height 21
type input "3700"
click at [540, 334] on input "number" at bounding box center [552, 344] width 61 height 21
paste input "3700"
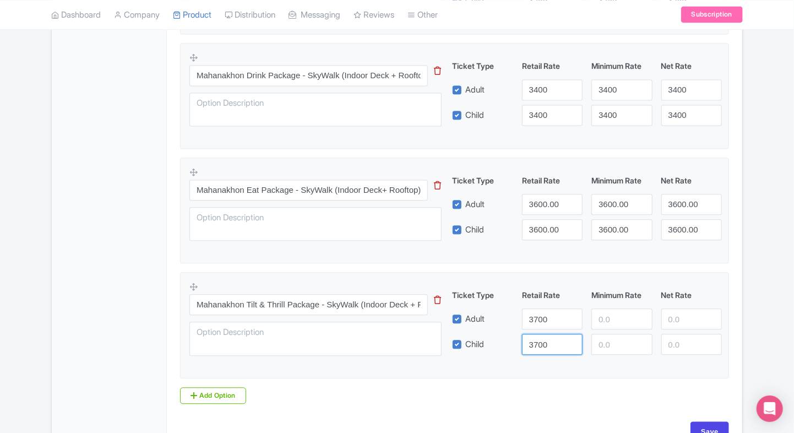
type input "3700"
paste input "3700"
click at [596, 317] on input "3700" at bounding box center [621, 318] width 61 height 21
type input "3700"
paste input "3700"
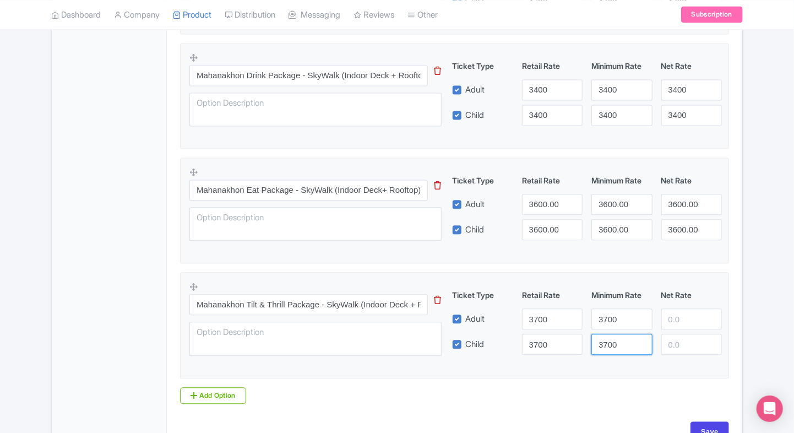
click at [605, 341] on input "3700" at bounding box center [621, 344] width 61 height 21
type input "3700"
paste input "3700"
click at [677, 323] on input "3700" at bounding box center [691, 318] width 61 height 21
type input "3700"
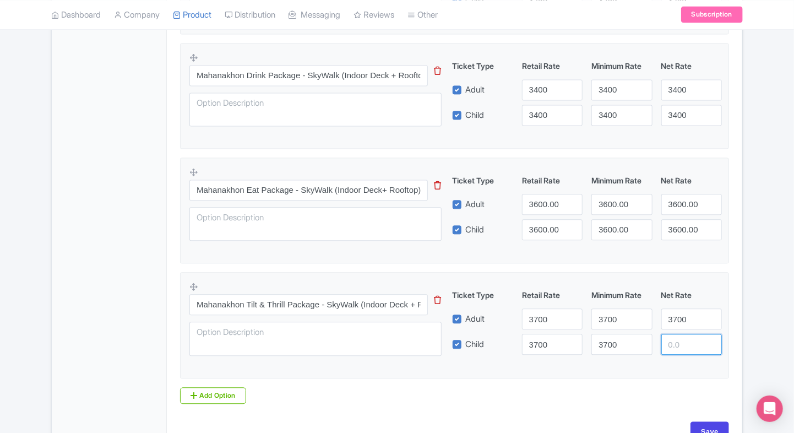
paste input "3700"
click at [677, 341] on input "3700" at bounding box center [691, 344] width 61 height 21
type input "3700"
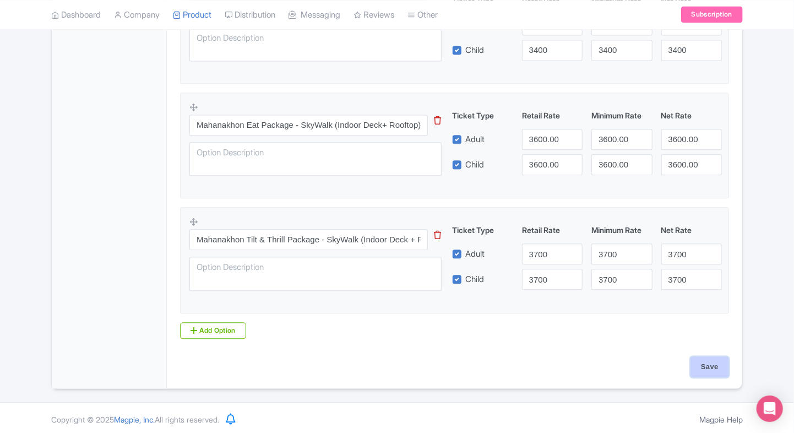
click at [702, 356] on input "Save" at bounding box center [709, 366] width 39 height 21
type input "Saving..."
